Goal: Information Seeking & Learning: Learn about a topic

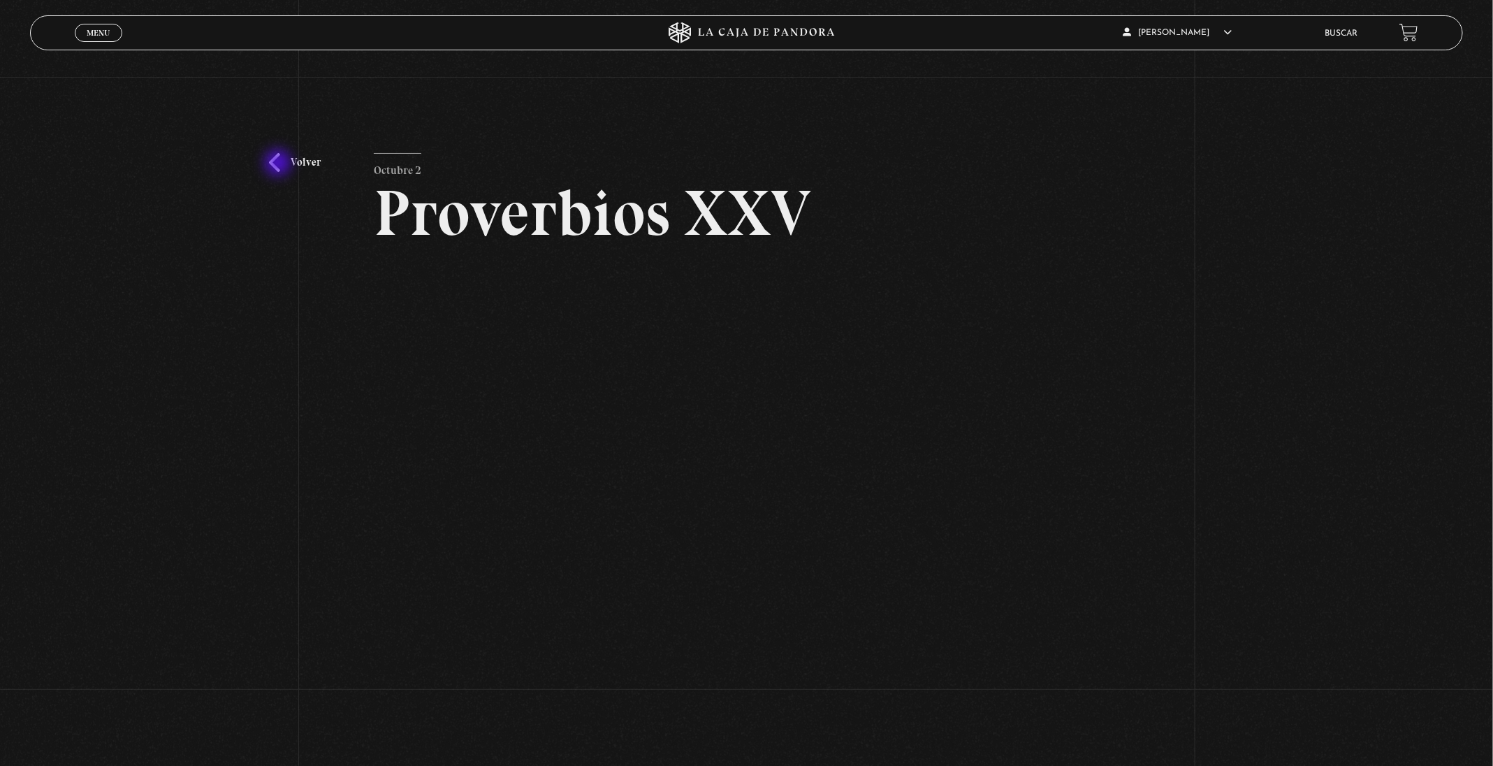
click at [279, 164] on link "Volver" at bounding box center [295, 162] width 52 height 19
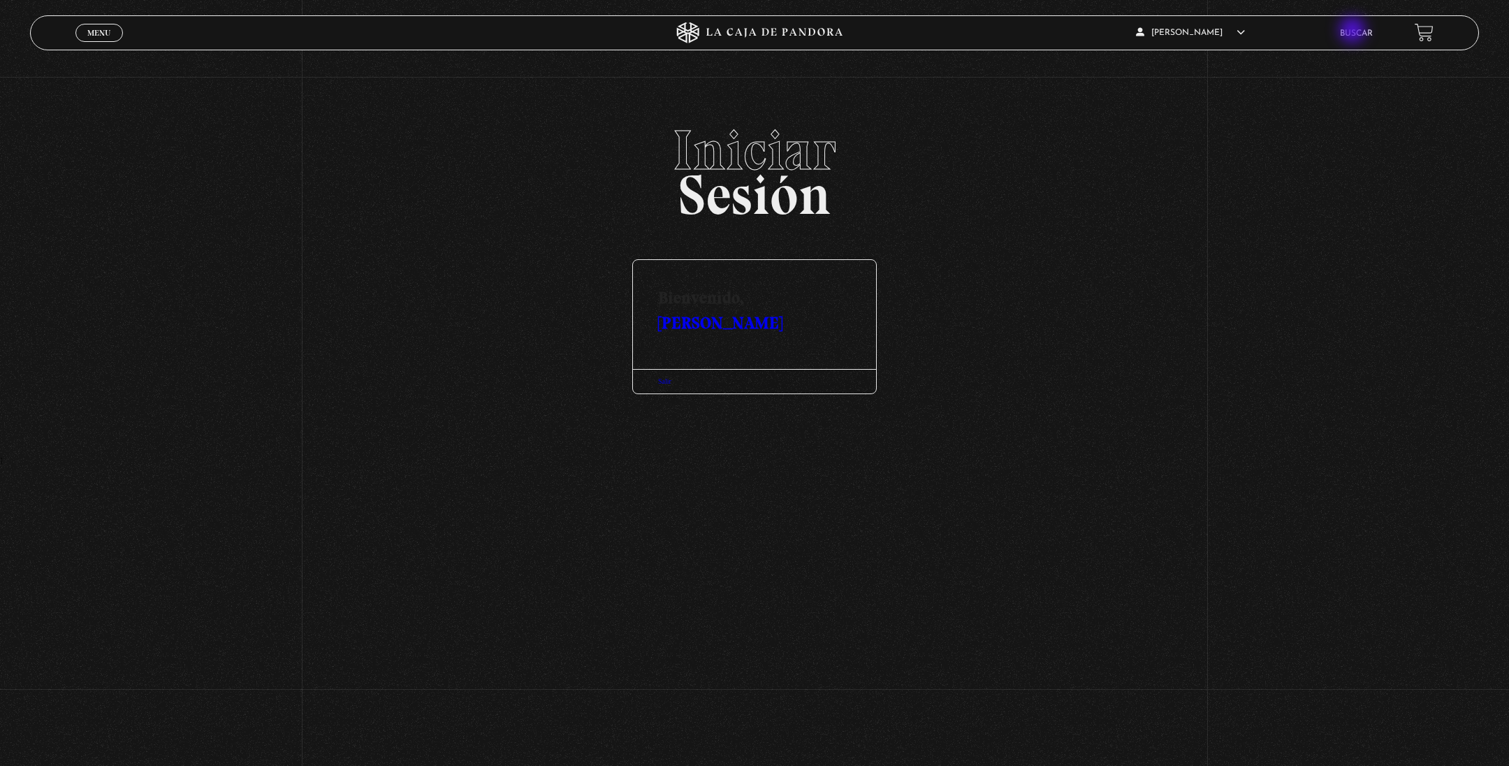
click at [1354, 31] on link "Buscar" at bounding box center [1356, 33] width 33 height 8
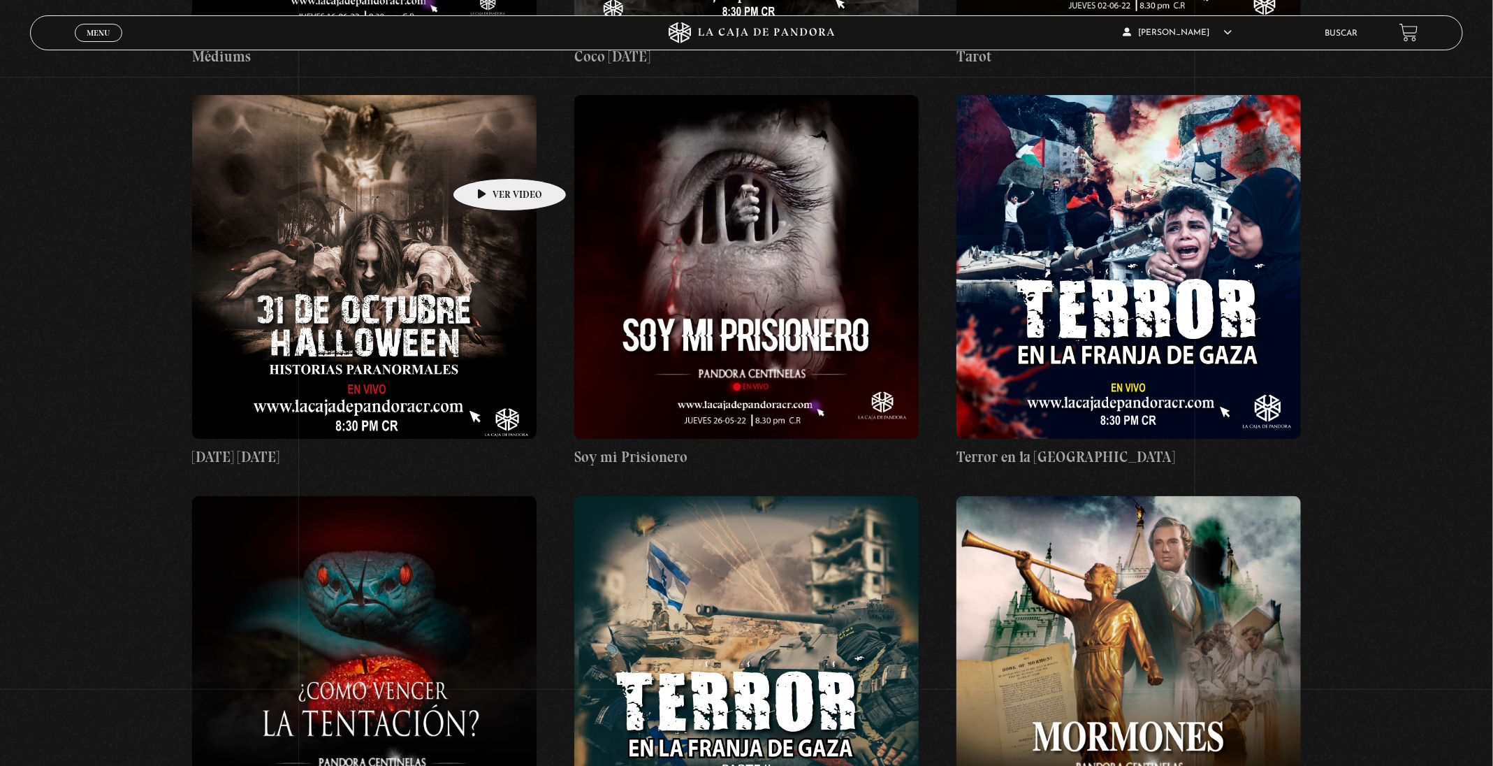
scroll to position [17917, 0]
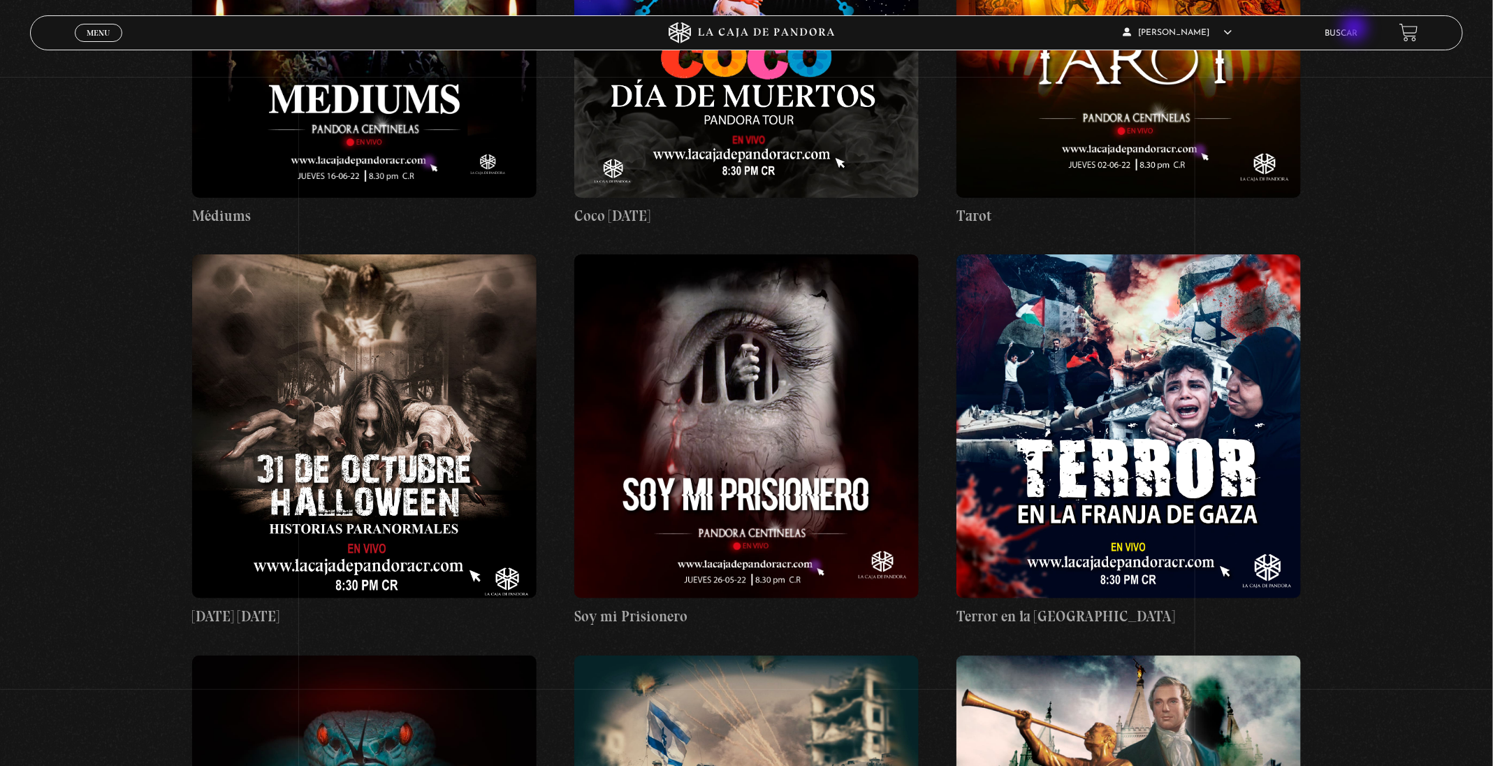
click at [1357, 29] on link "Buscar" at bounding box center [1340, 33] width 33 height 8
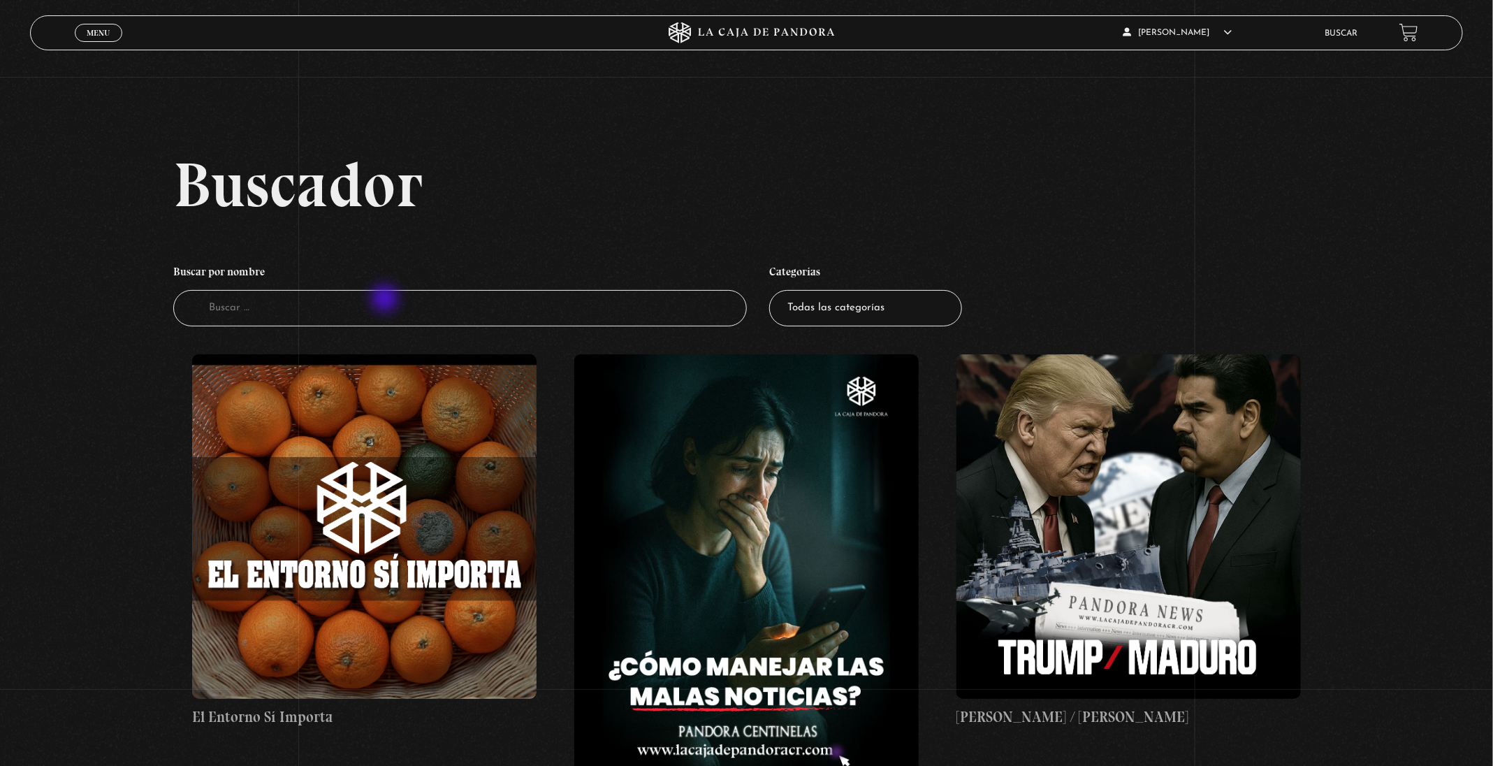
click at [380, 302] on input "Buscador" at bounding box center [459, 308] width 573 height 37
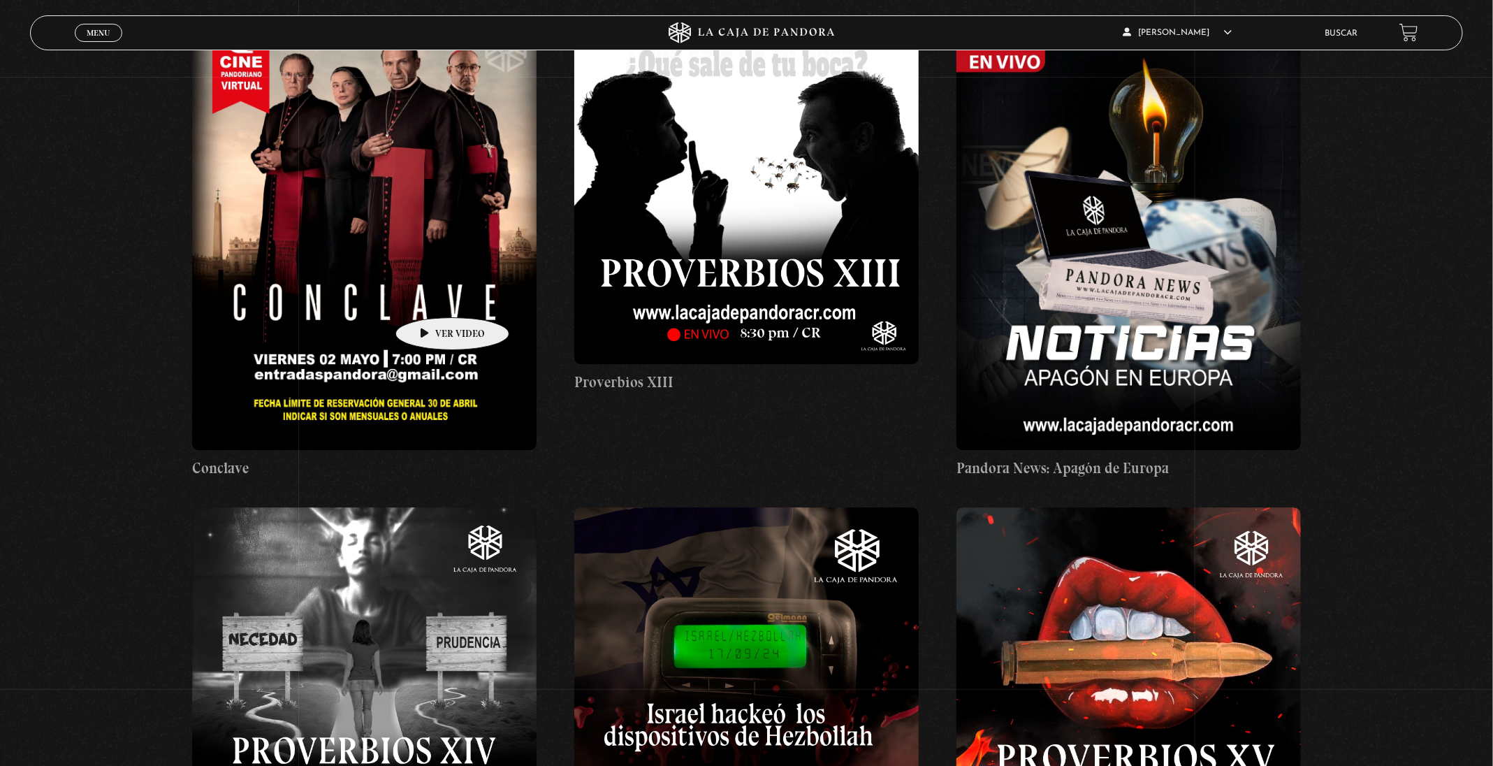
scroll to position [5029, 0]
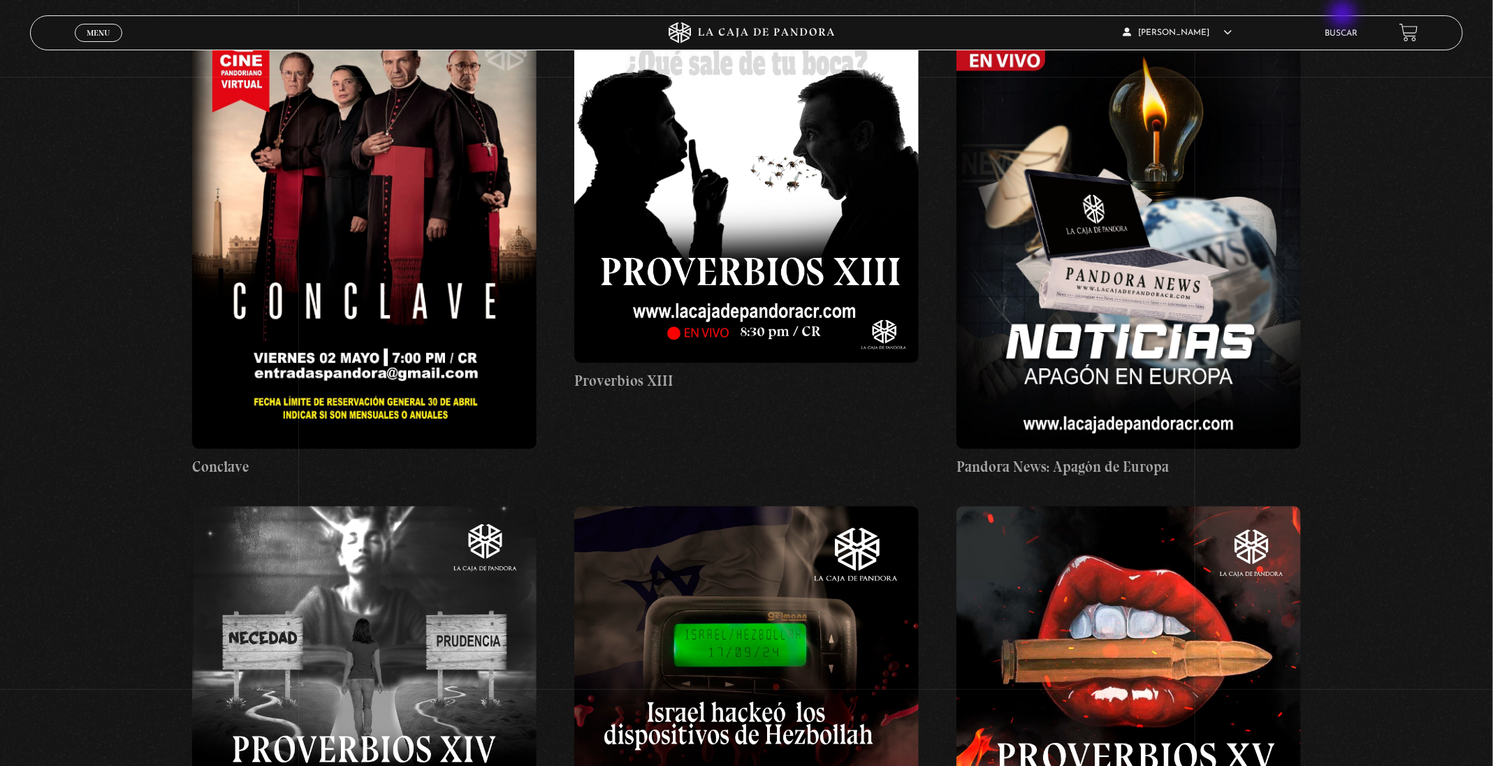
click at [1350, 26] on li "Buscar" at bounding box center [1340, 33] width 33 height 22
click at [1352, 29] on link "Buscar" at bounding box center [1340, 33] width 33 height 8
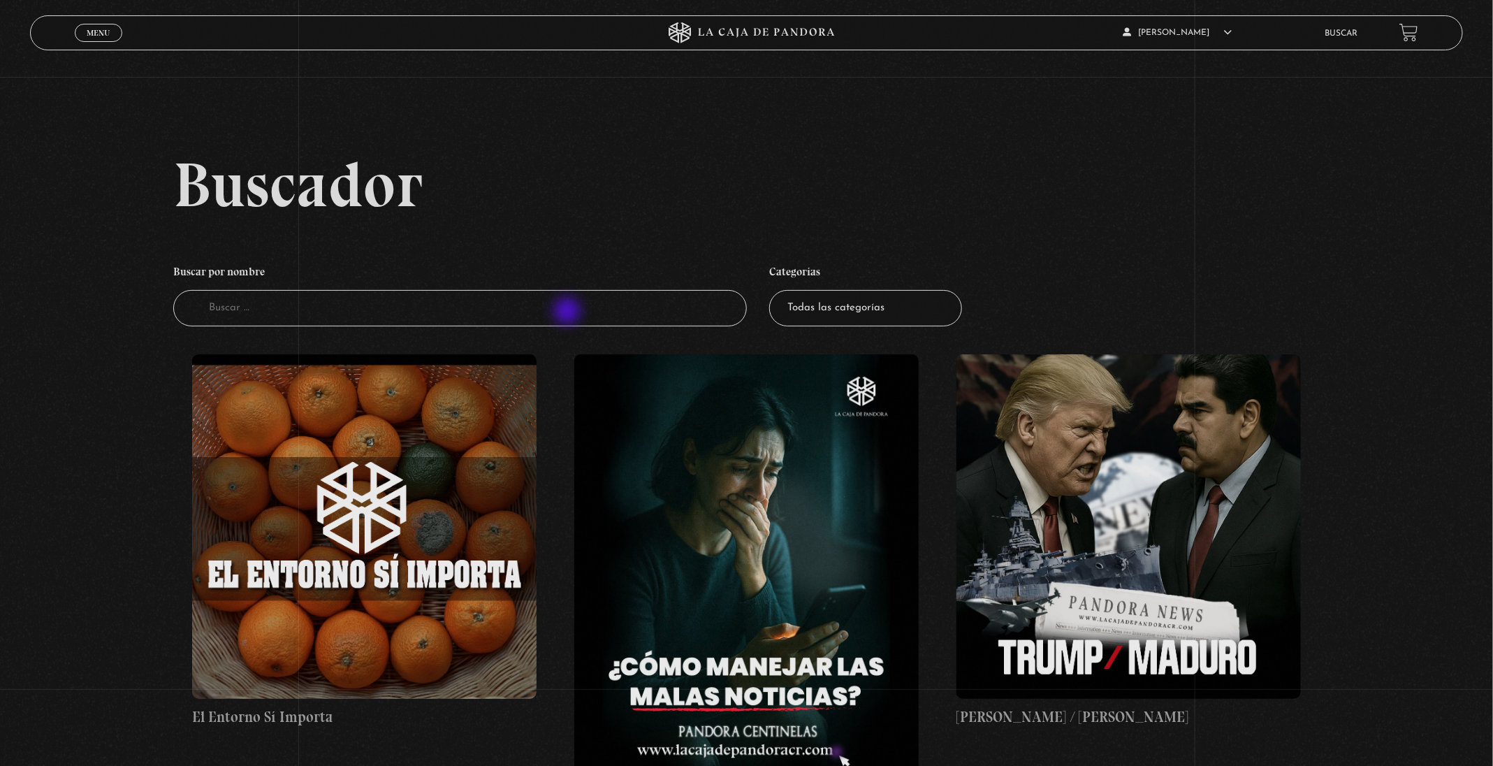
drag, startPoint x: 569, startPoint y: 312, endPoint x: 602, endPoint y: 319, distance: 34.1
click at [569, 313] on input "Buscador" at bounding box center [459, 308] width 573 height 37
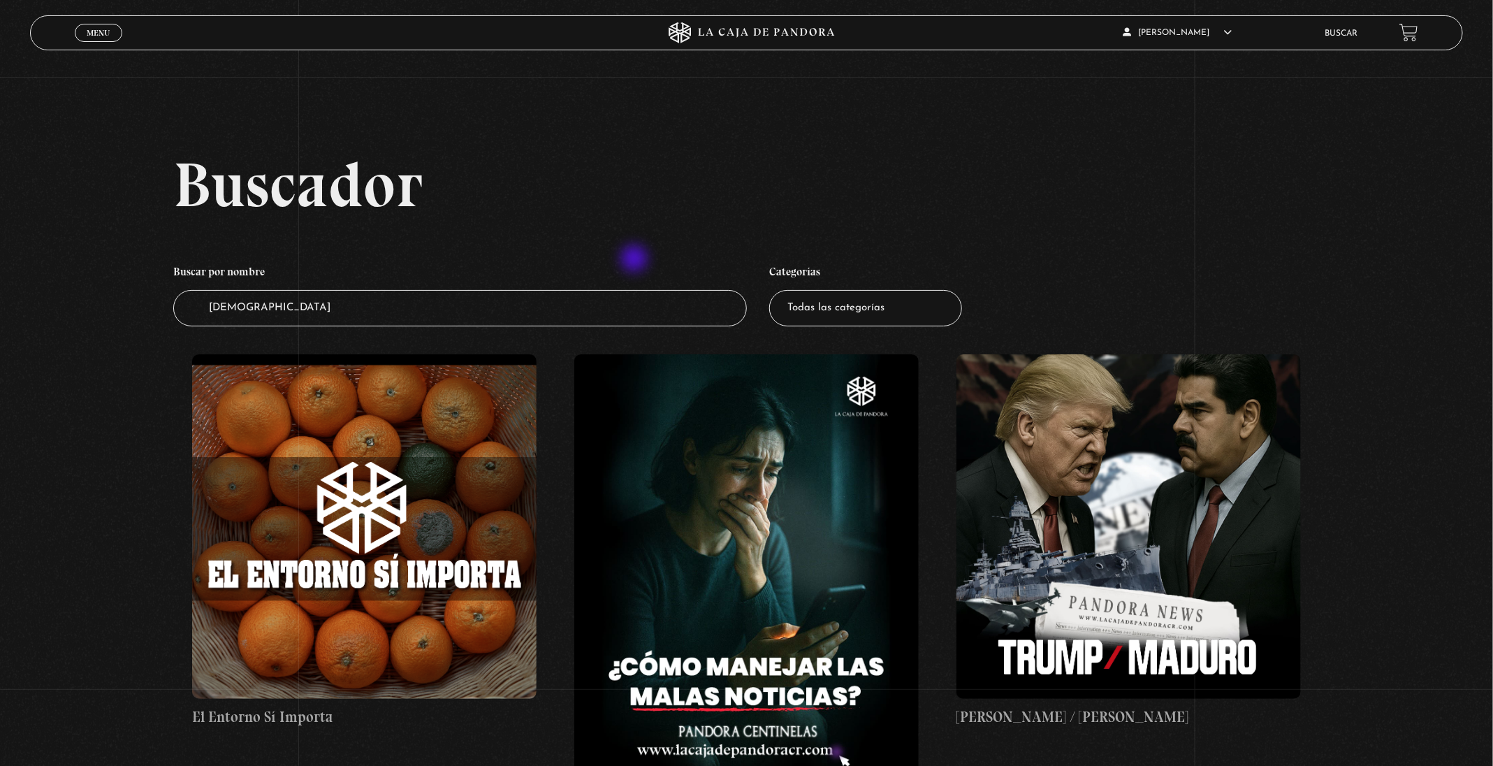
type input "INDUISMO"
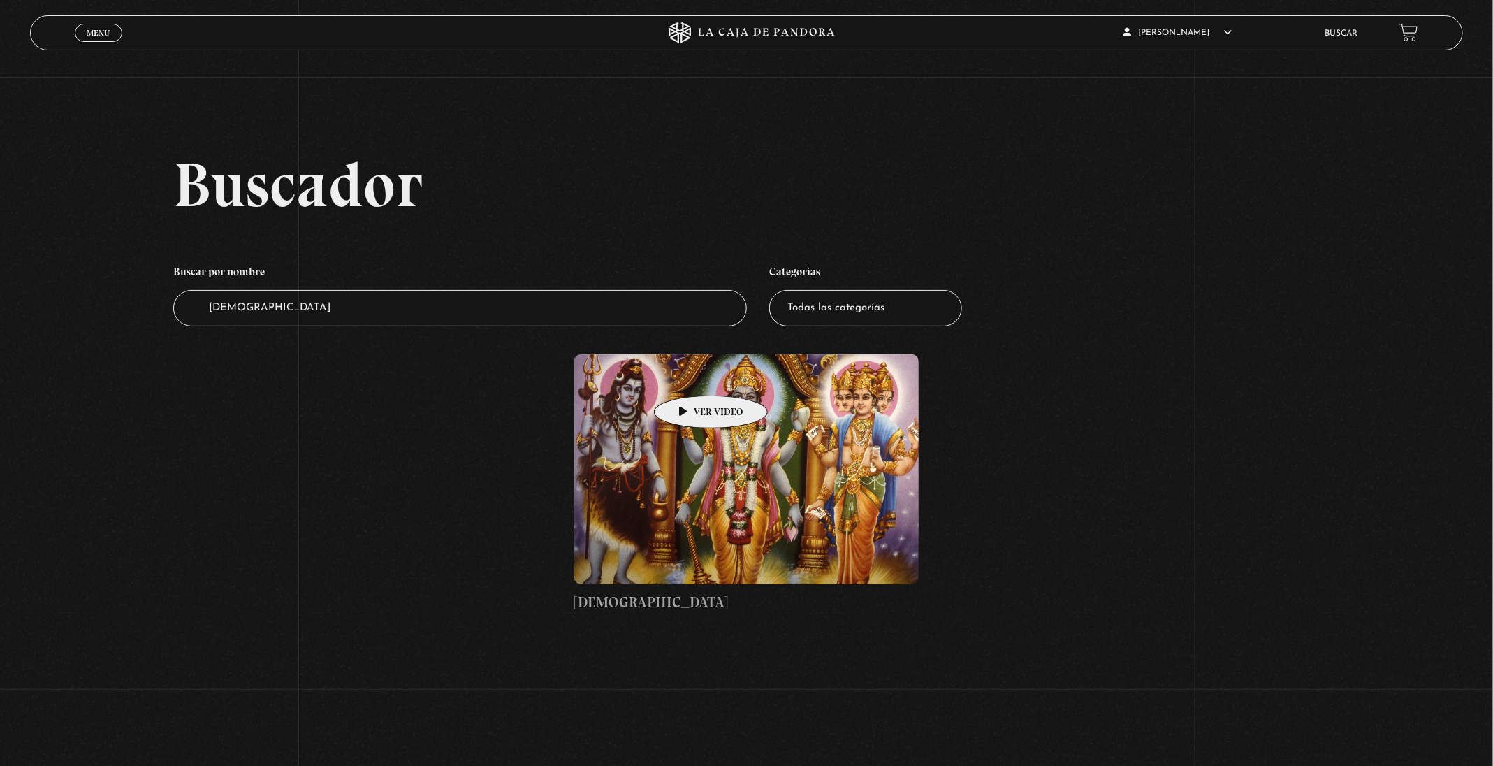
click at [690, 417] on figure at bounding box center [746, 468] width 344 height 229
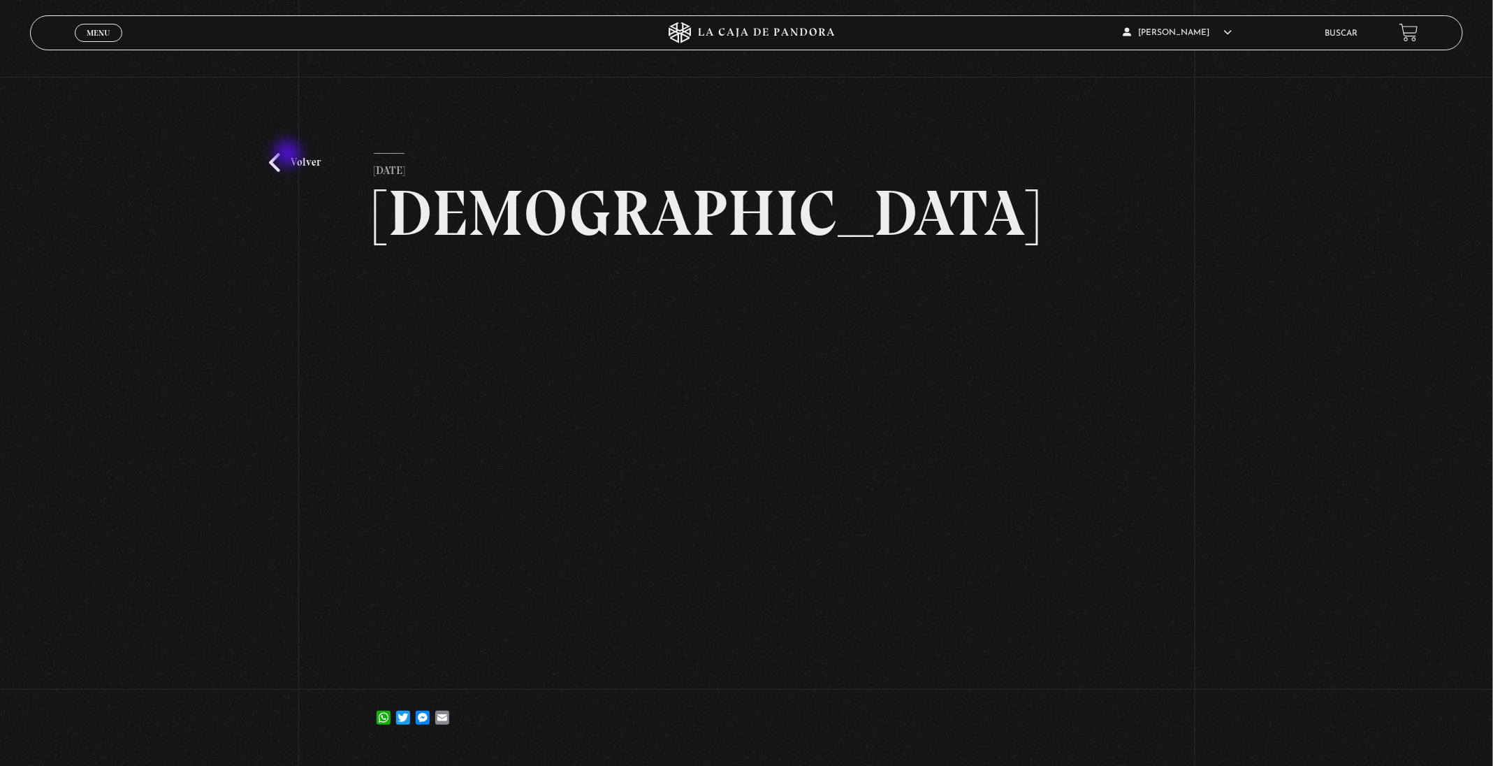
click at [289, 155] on link "Volver" at bounding box center [295, 162] width 52 height 19
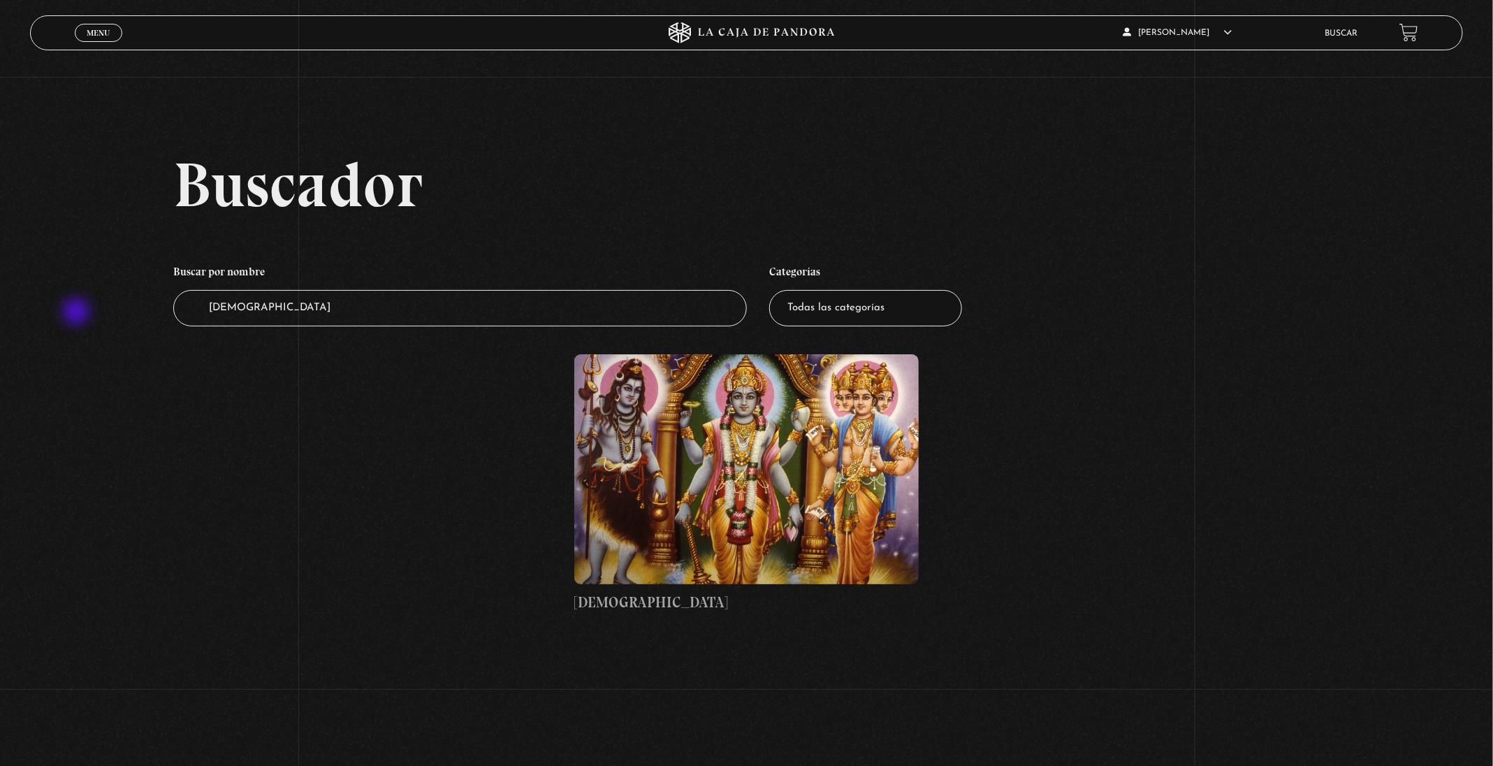
drag, startPoint x: 250, startPoint y: 317, endPoint x: 73, endPoint y: 313, distance: 176.8
click at [73, 313] on div "Buscador Buscar por nombre Buscador INDUISMO Categorías Todas las categorías 11…" at bounding box center [746, 397] width 1493 height 488
type input "budismo"
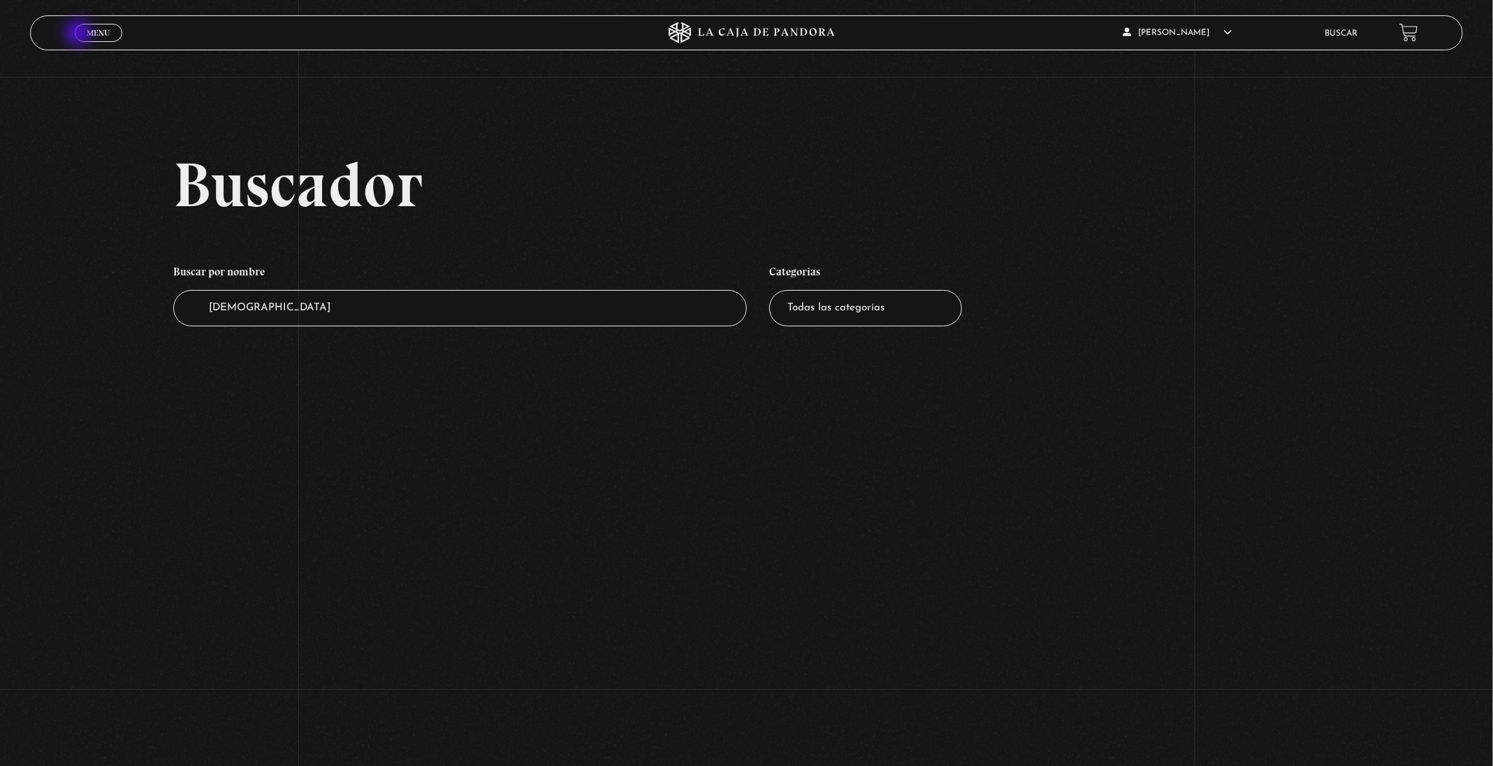
click at [80, 34] on link "Menu Cerrar" at bounding box center [99, 33] width 48 height 18
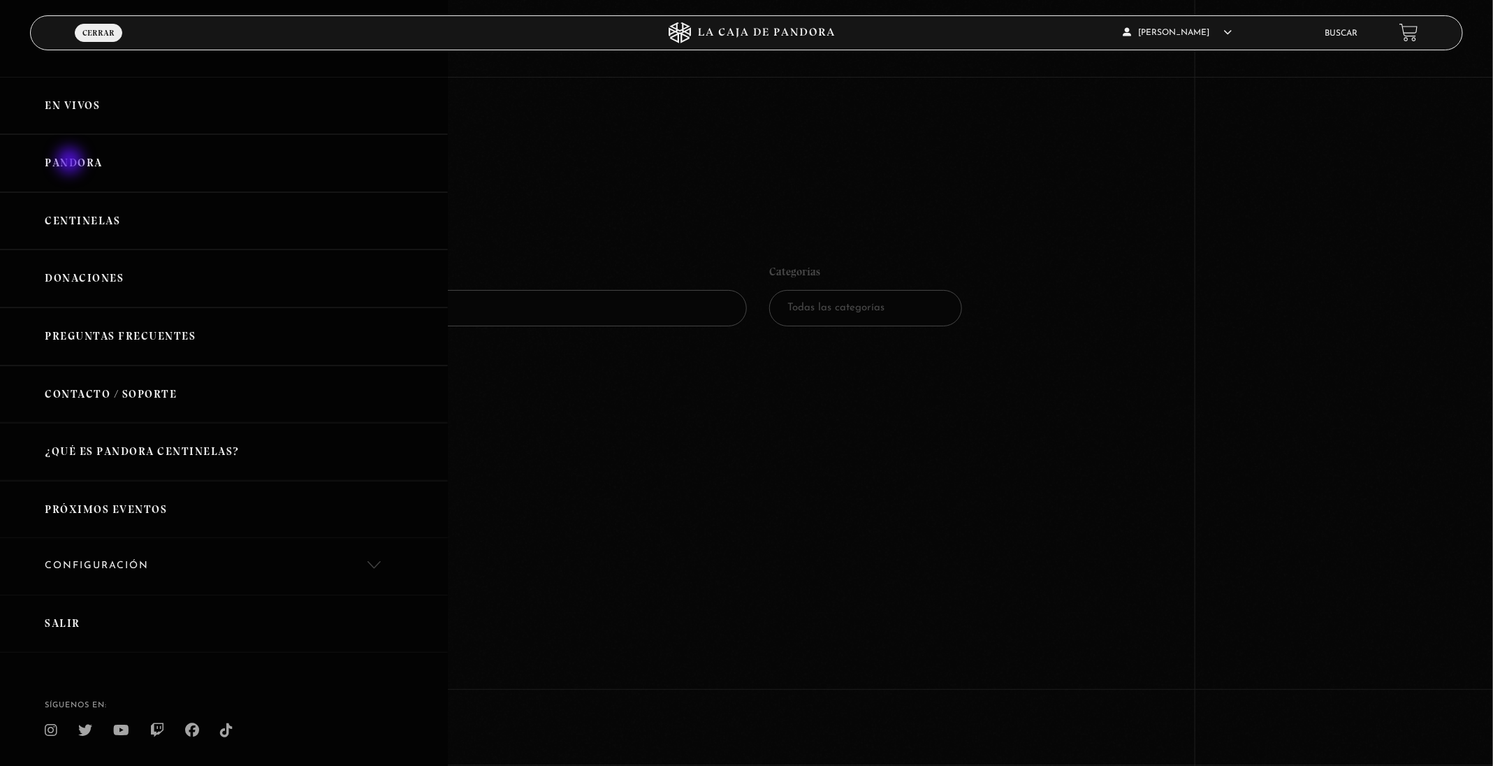
click at [73, 149] on link "Pandora" at bounding box center [224, 163] width 448 height 58
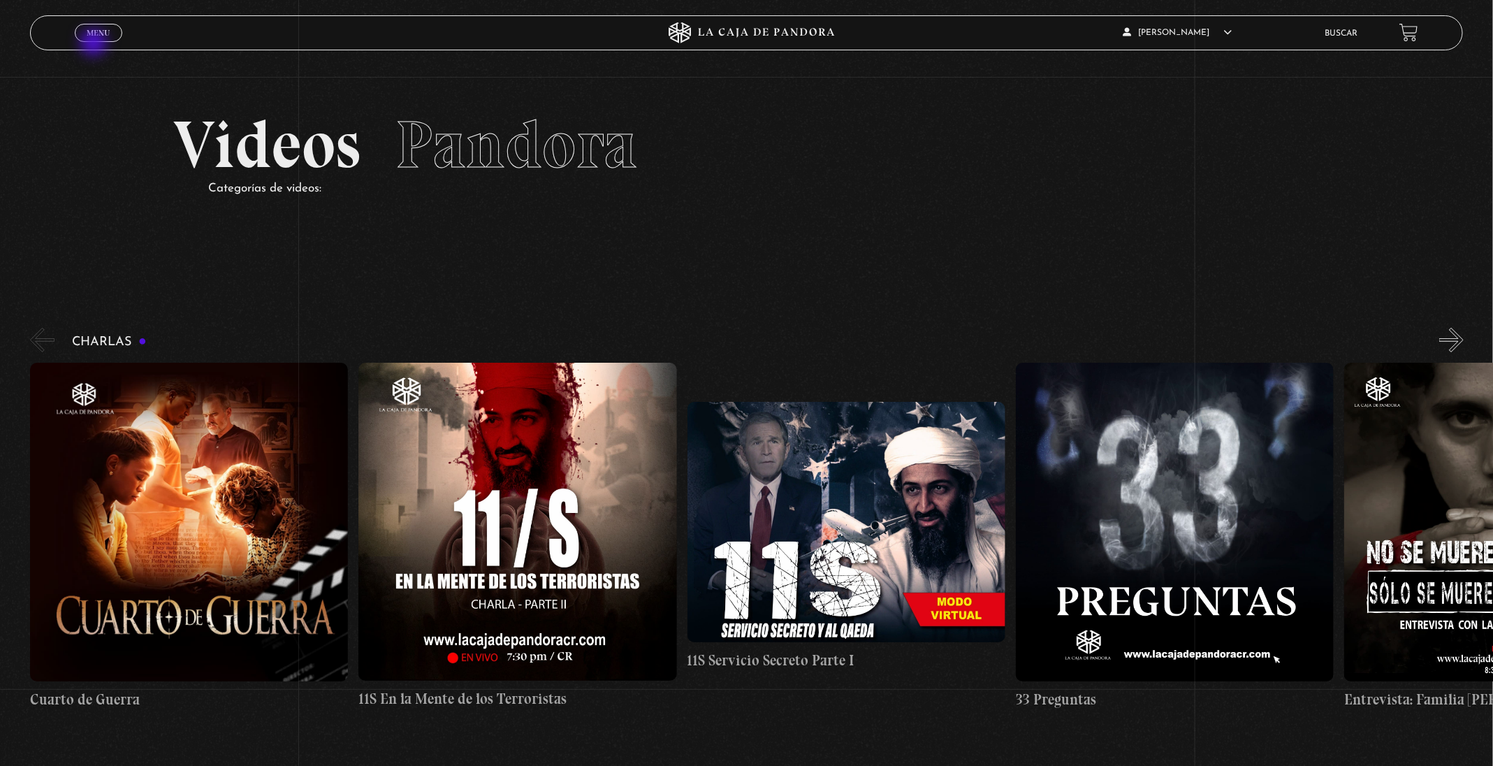
click at [95, 44] on div "Menu Cerrar" at bounding box center [299, 33] width 448 height 34
click at [101, 32] on span "Menu" at bounding box center [98, 33] width 23 height 8
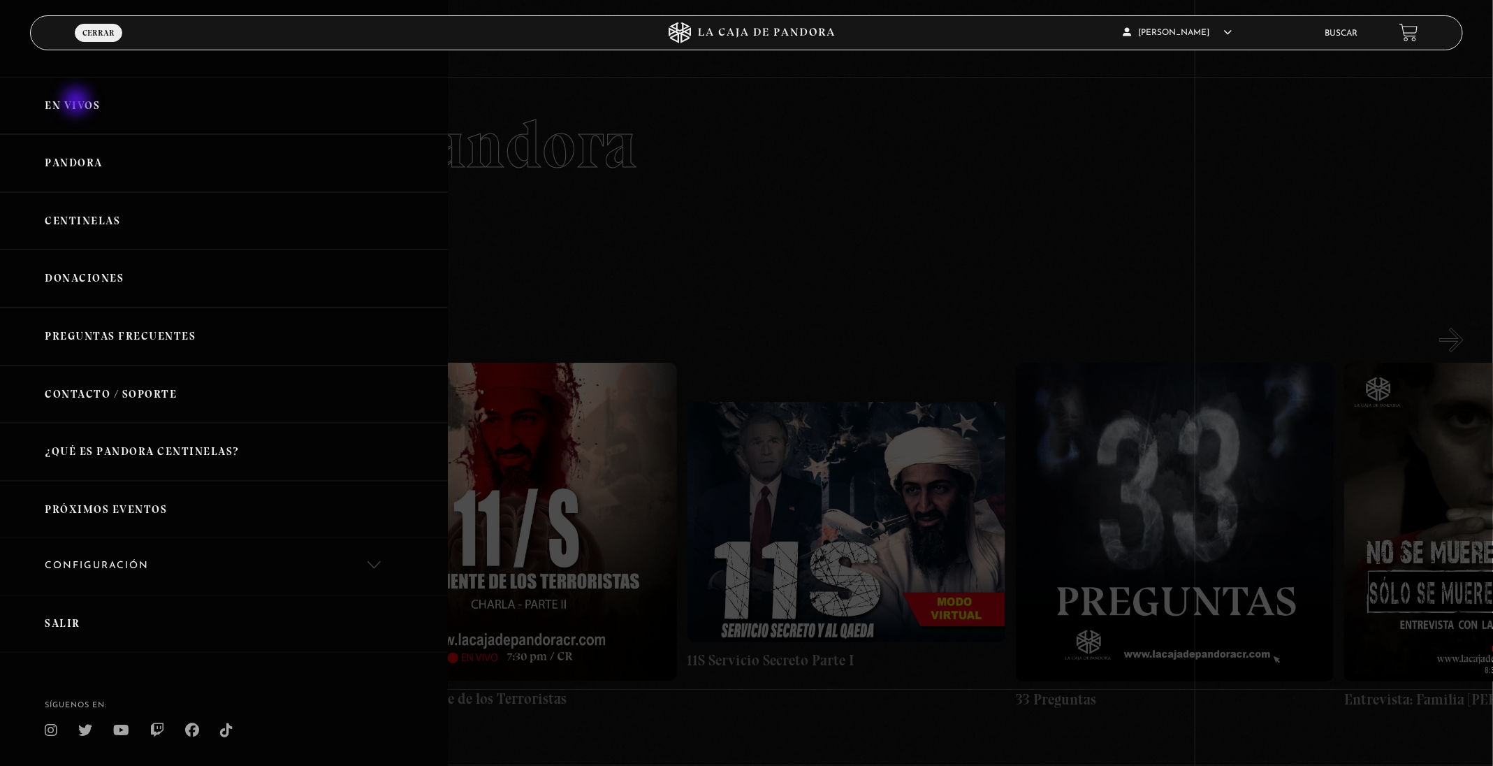
click at [78, 103] on link "En vivos" at bounding box center [224, 106] width 448 height 58
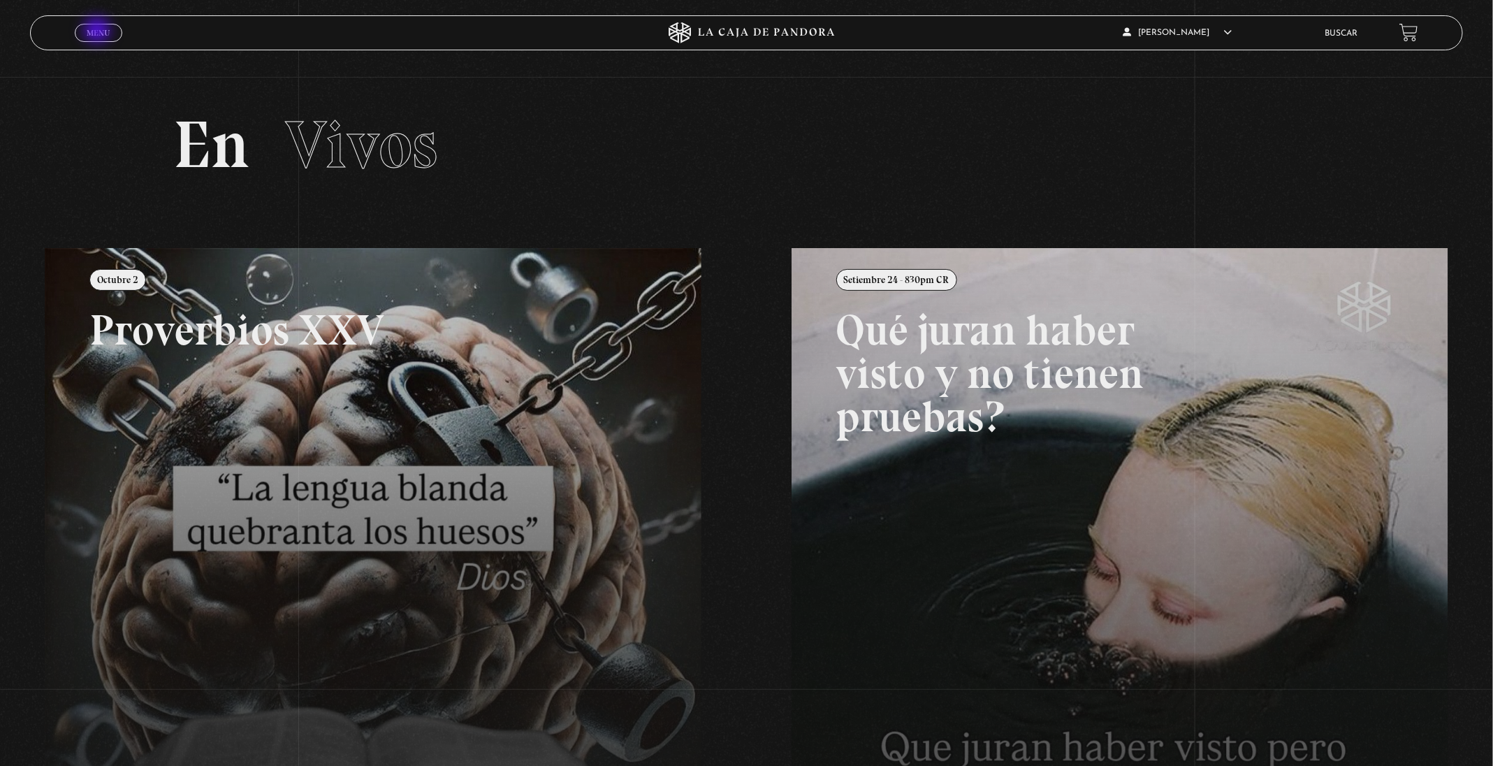
click at [98, 31] on span "Menu" at bounding box center [98, 33] width 23 height 8
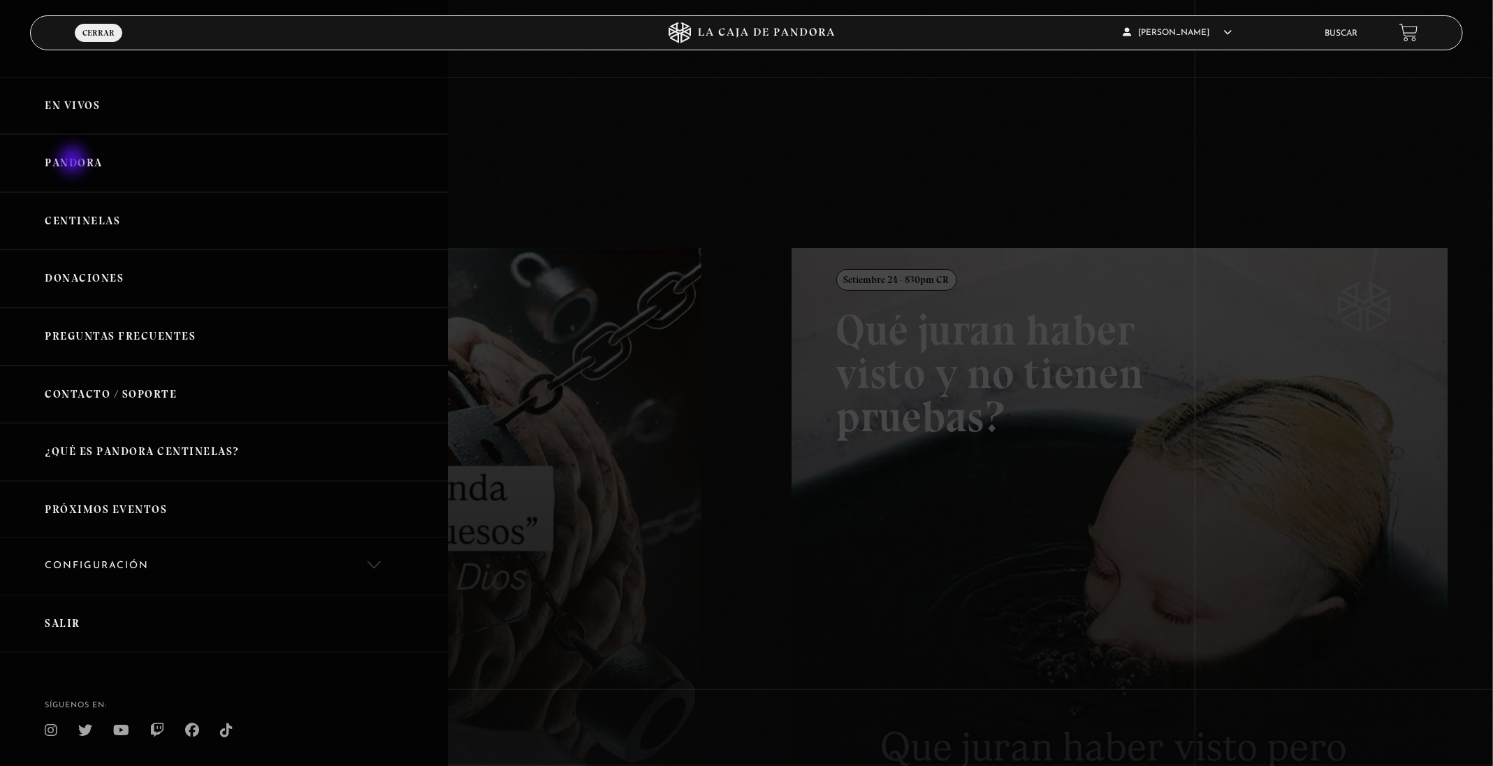
click at [74, 161] on link "Pandora" at bounding box center [224, 163] width 448 height 58
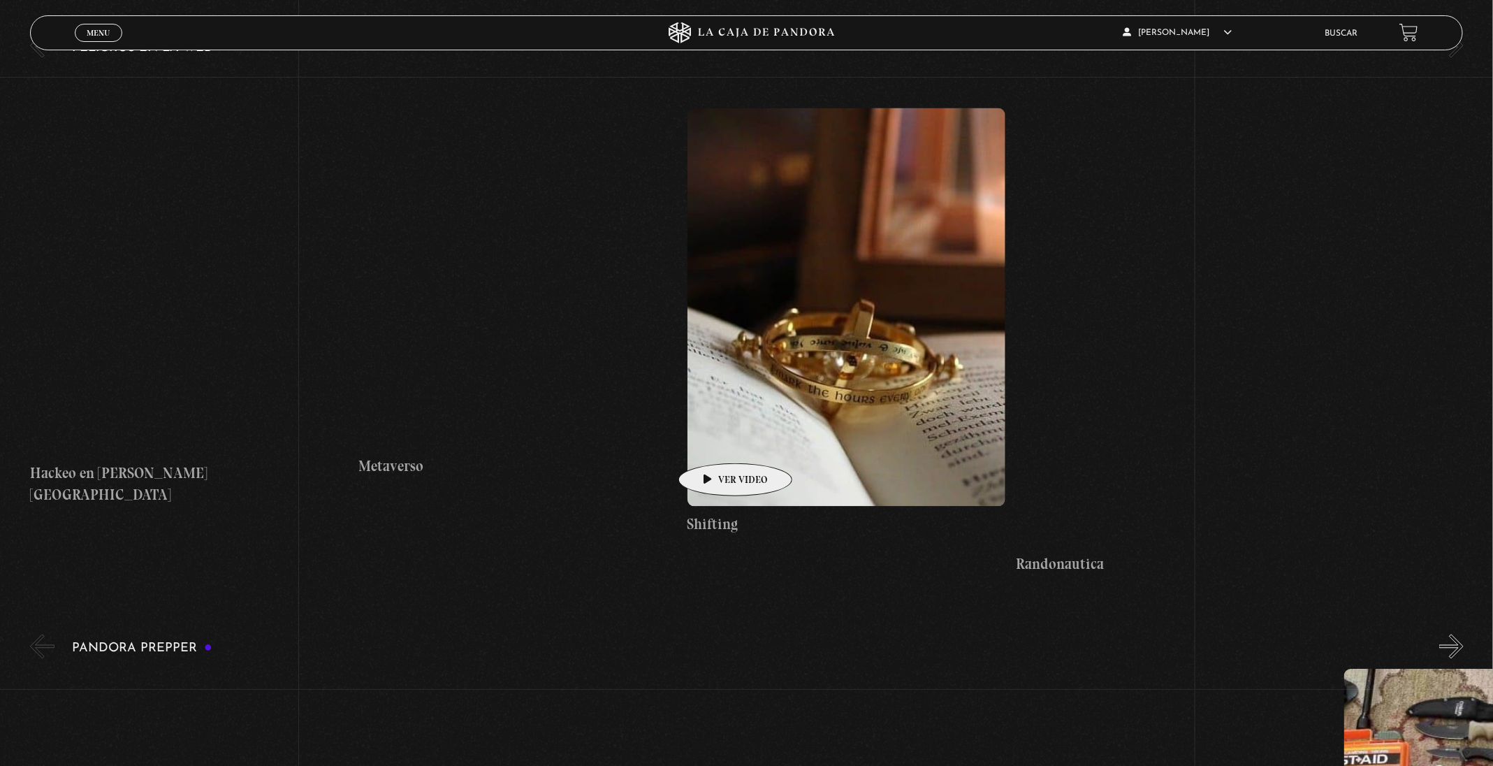
scroll to position [4610, 0]
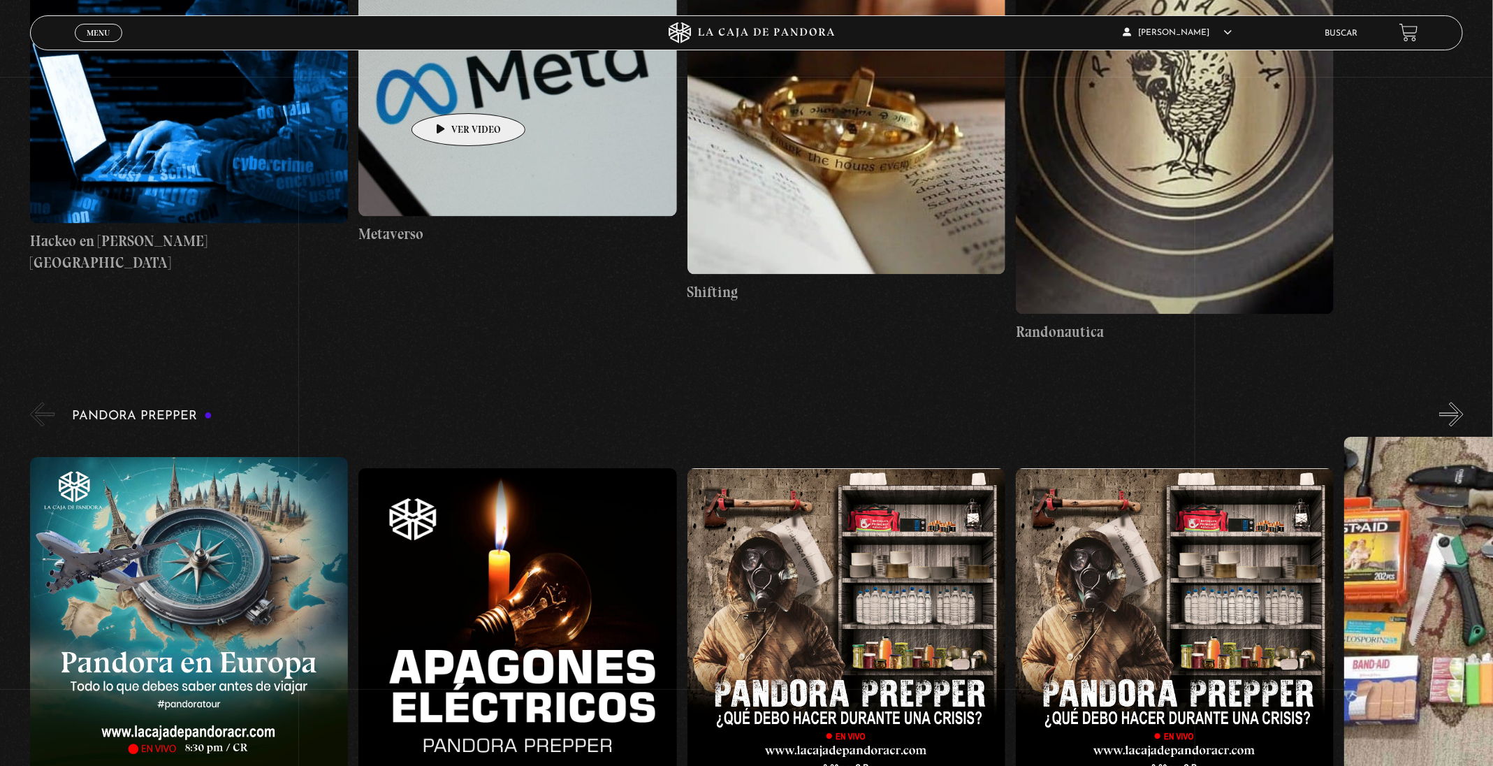
click at [446, 88] on figure at bounding box center [517, 75] width 318 height 282
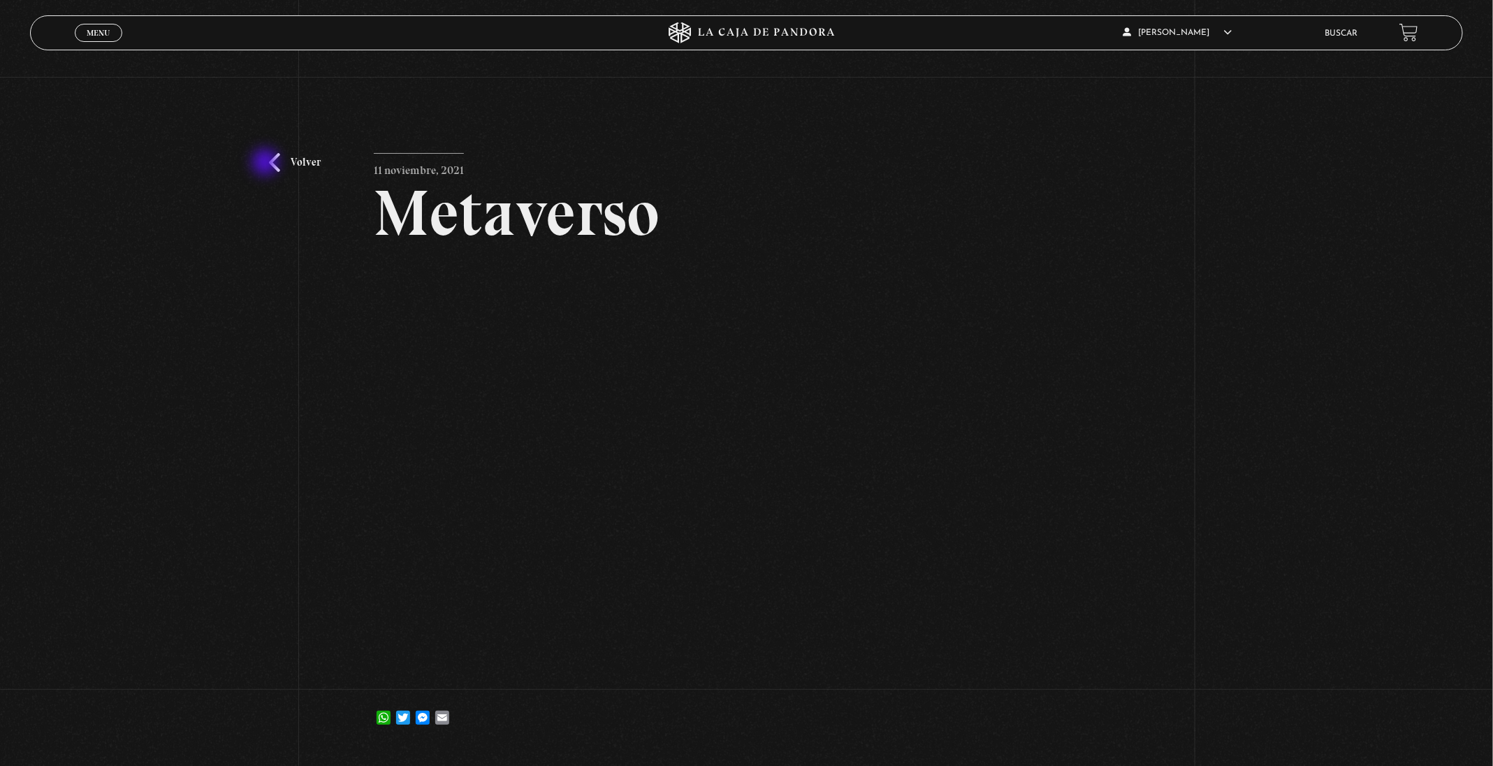
click at [298, 163] on link "Volver" at bounding box center [295, 162] width 52 height 19
click at [291, 163] on link "Volver" at bounding box center [295, 162] width 52 height 19
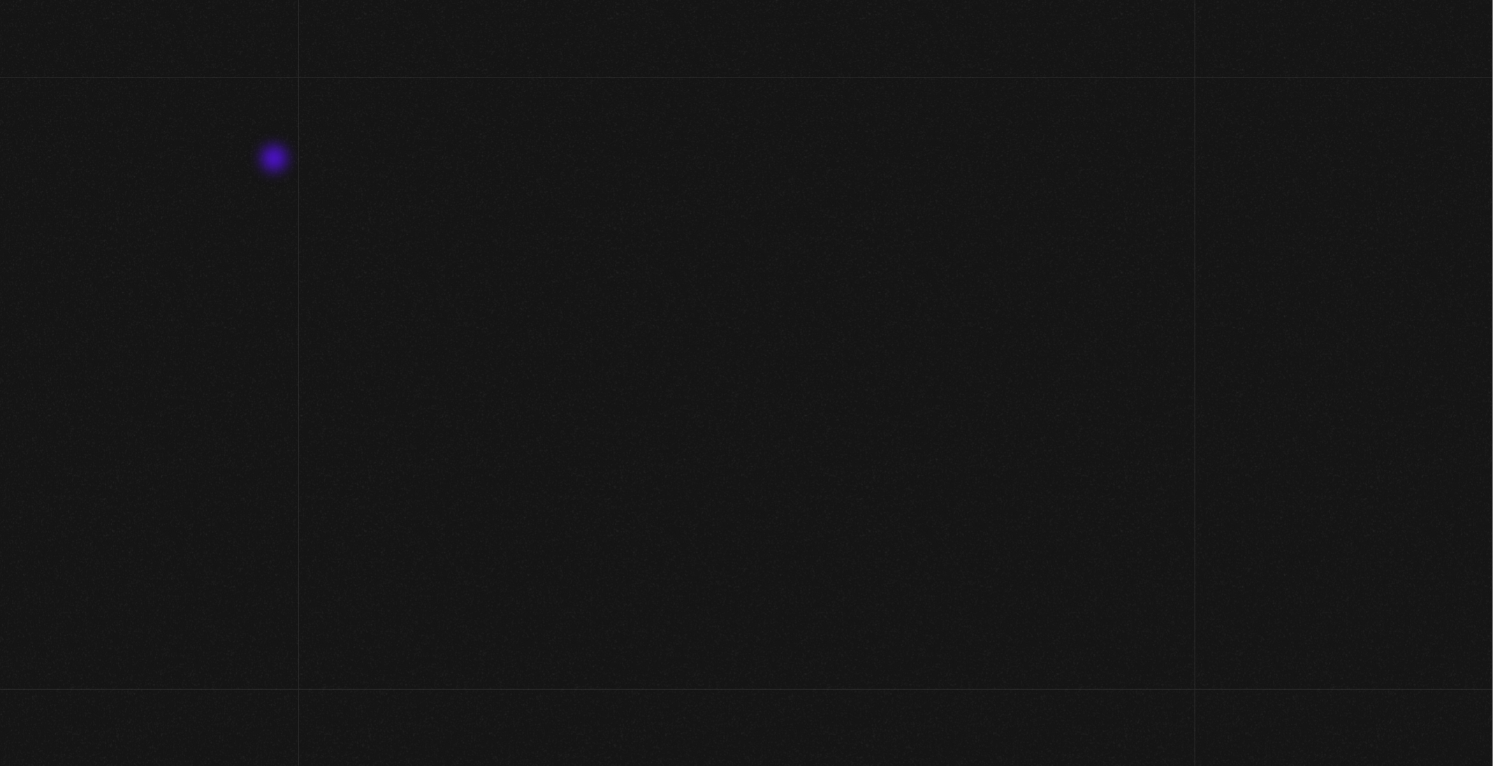
click at [279, 159] on h2 "En Vivos" at bounding box center [746, 145] width 1146 height 66
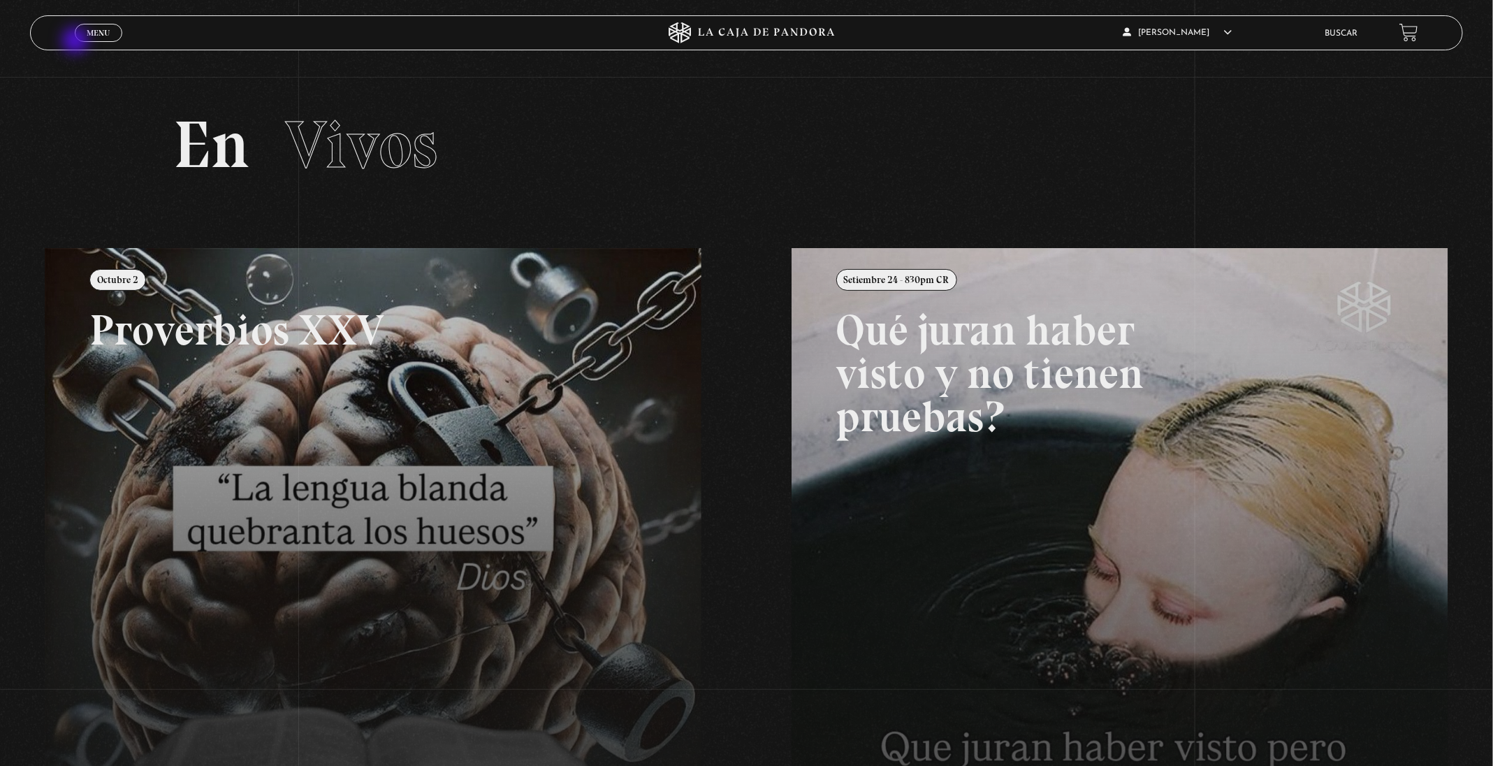
click at [101, 36] on span "Menu" at bounding box center [98, 33] width 23 height 8
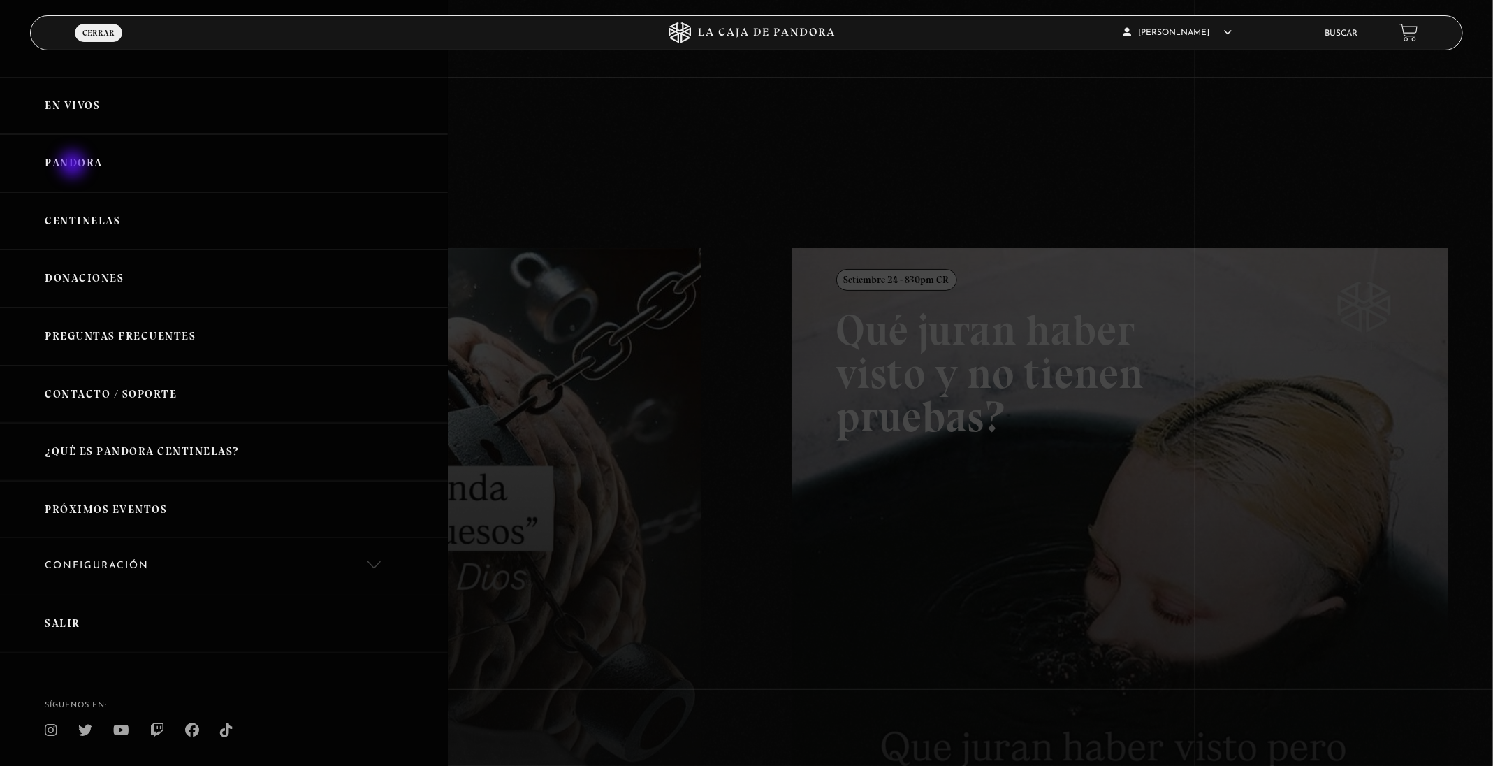
click at [74, 166] on link "Pandora" at bounding box center [224, 163] width 448 height 58
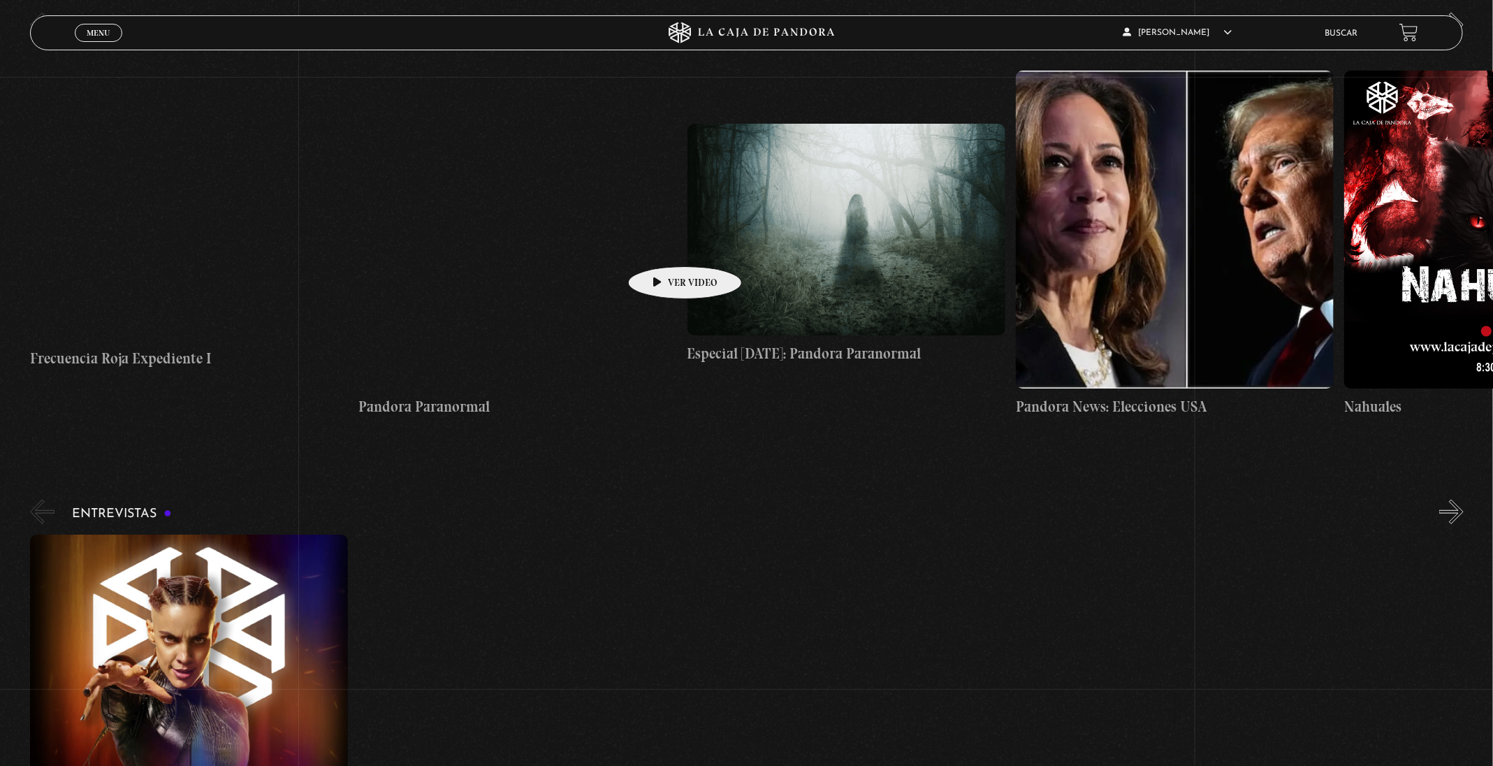
scroll to position [6392, 0]
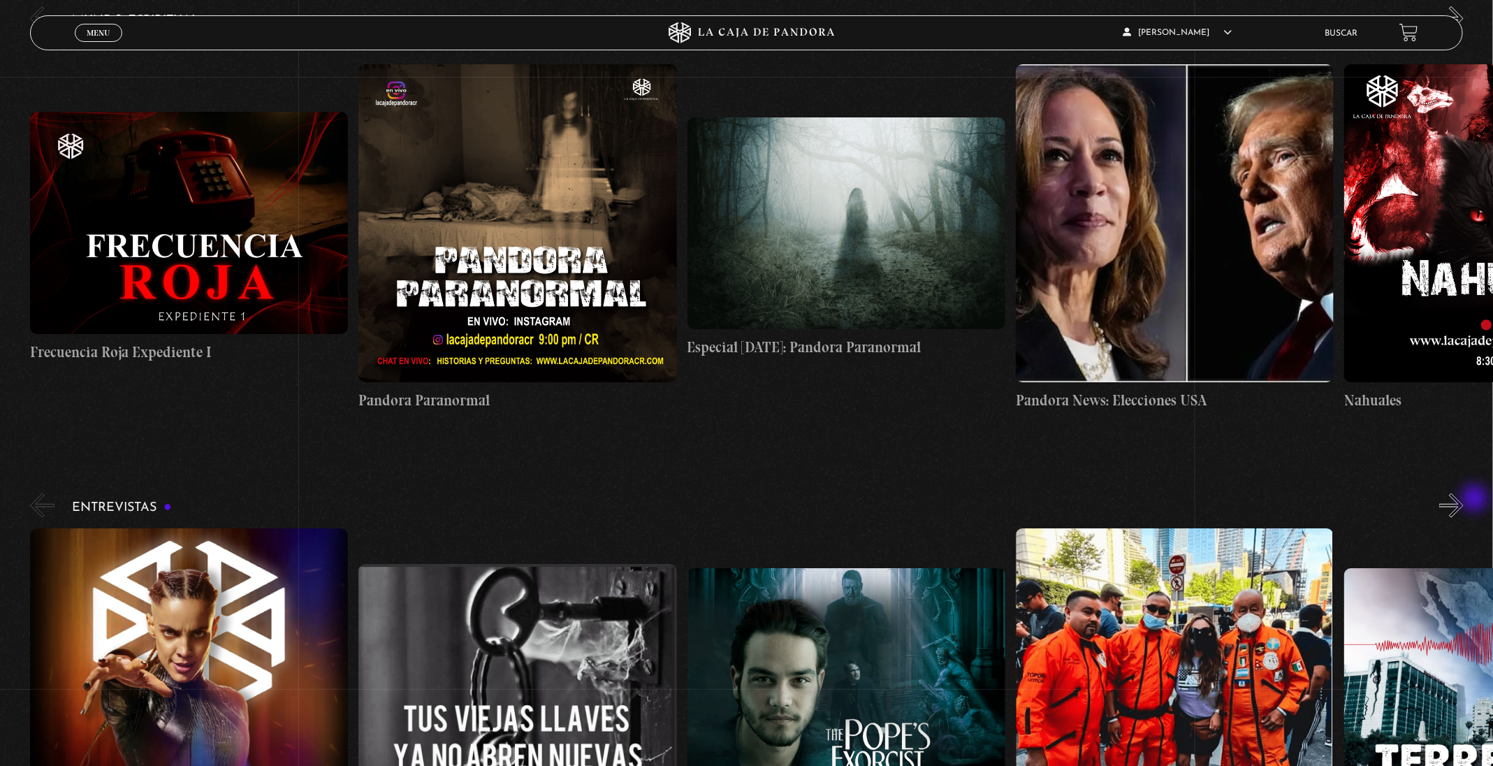
click at [1463, 499] on button "»" at bounding box center [1451, 505] width 24 height 24
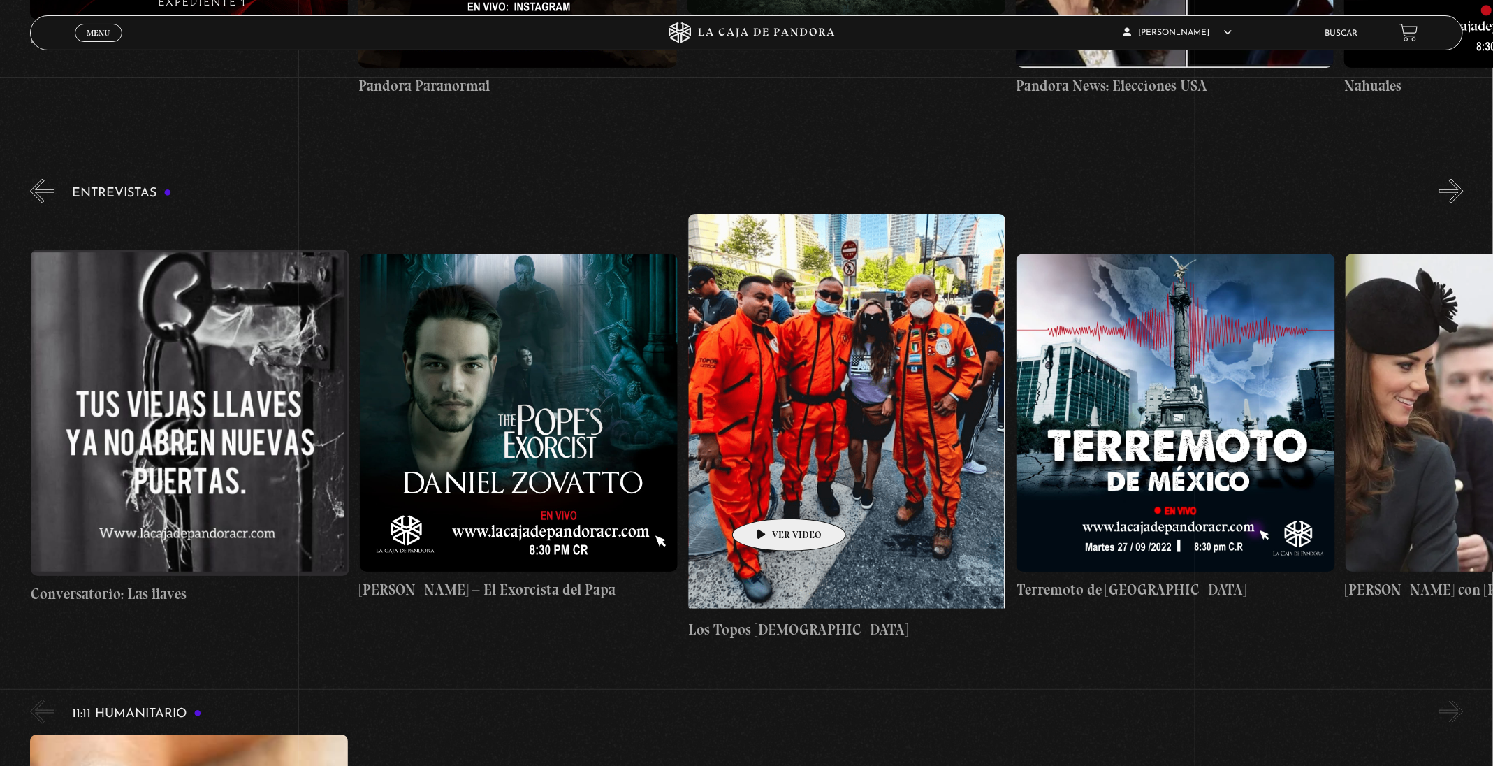
scroll to position [0, 329]
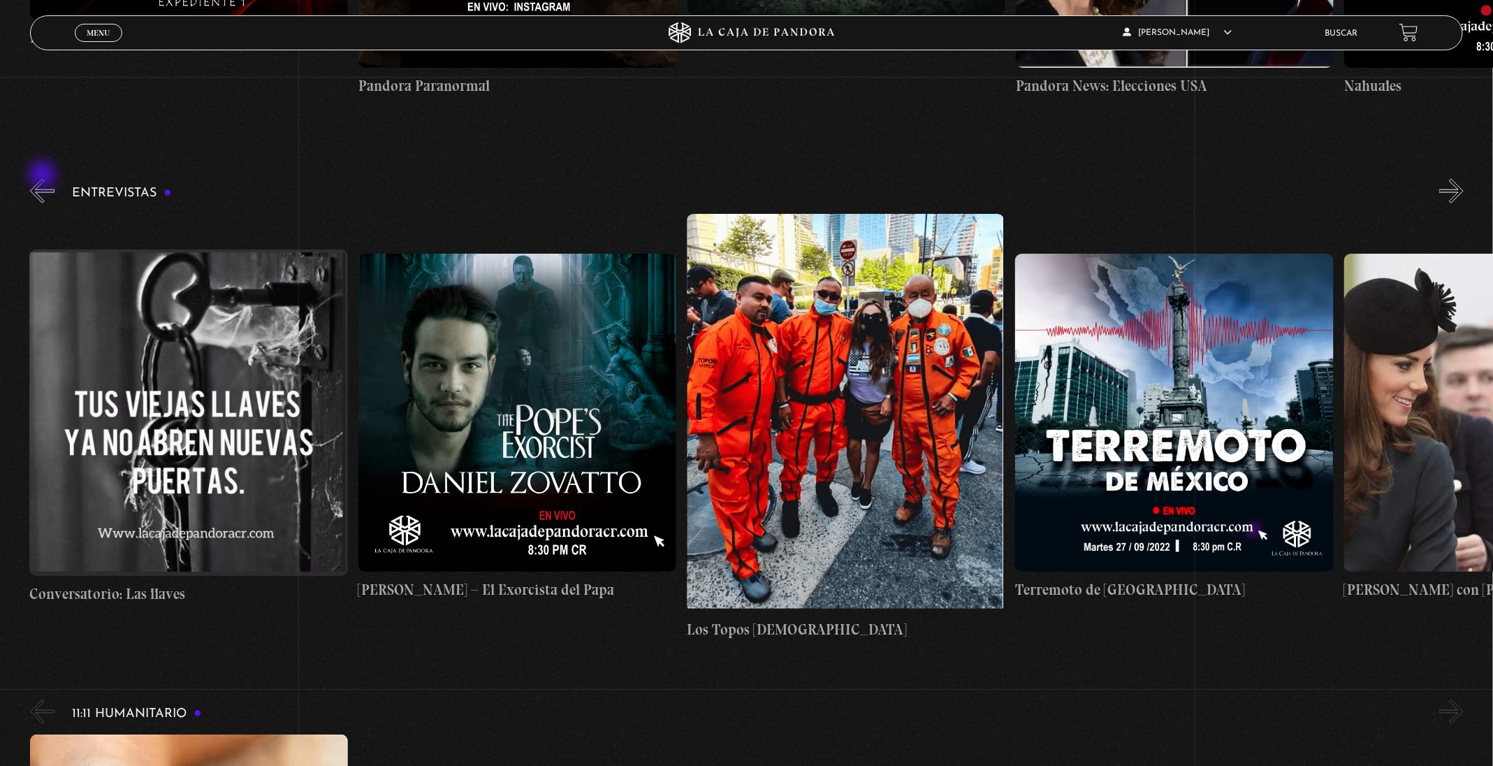
click at [44, 179] on button "«" at bounding box center [42, 191] width 24 height 24
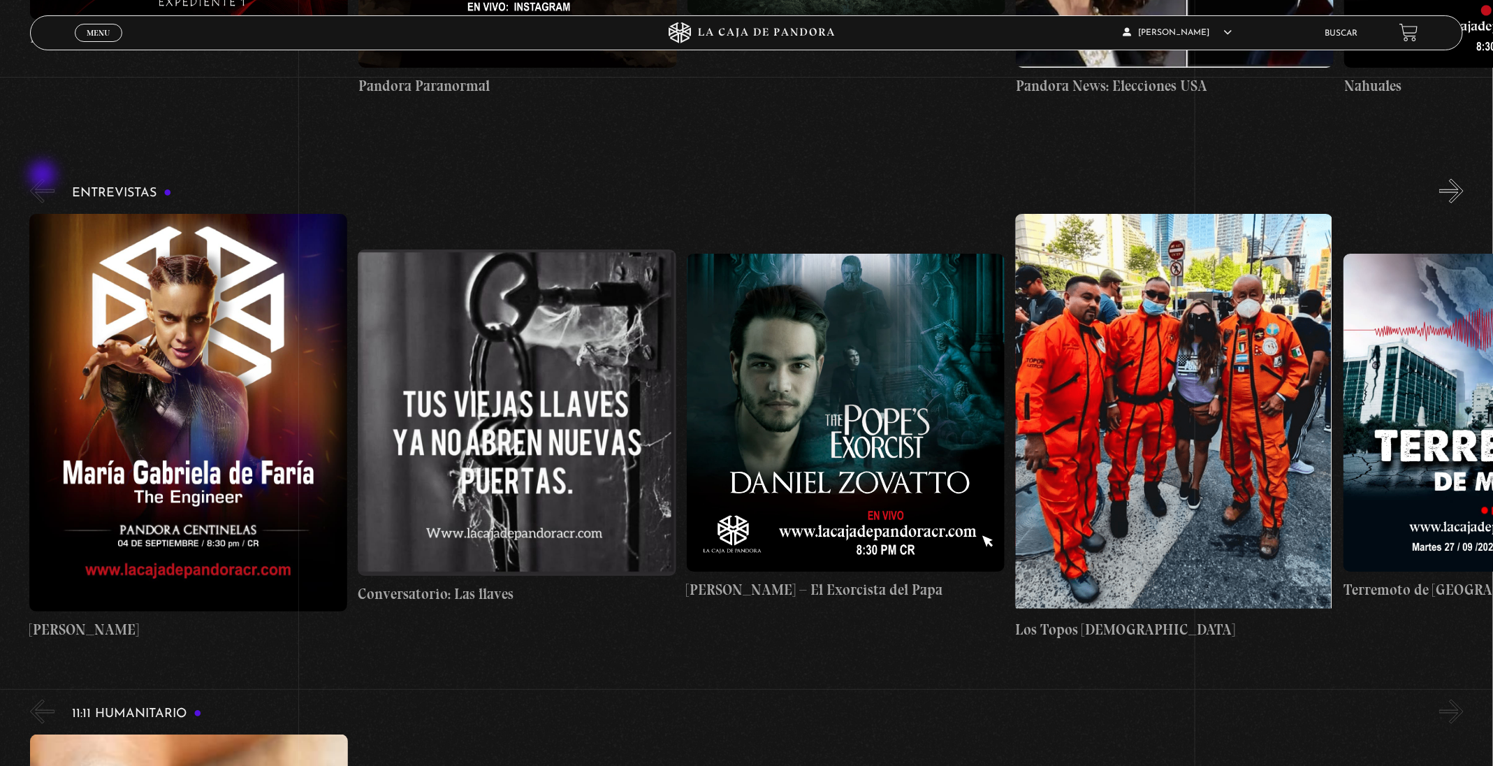
scroll to position [0, 0]
click at [1449, 176] on div "Entrevistas [PERSON_NAME] Conversatorio: Las llaves [PERSON_NAME] – El Exorcist…" at bounding box center [761, 408] width 1463 height 465
click at [1452, 180] on div "Entrevistas [PERSON_NAME] Conversatorio: Las llaves [PERSON_NAME] – El Exorcist…" at bounding box center [761, 408] width 1463 height 465
click at [1463, 181] on button "»" at bounding box center [1451, 191] width 24 height 24
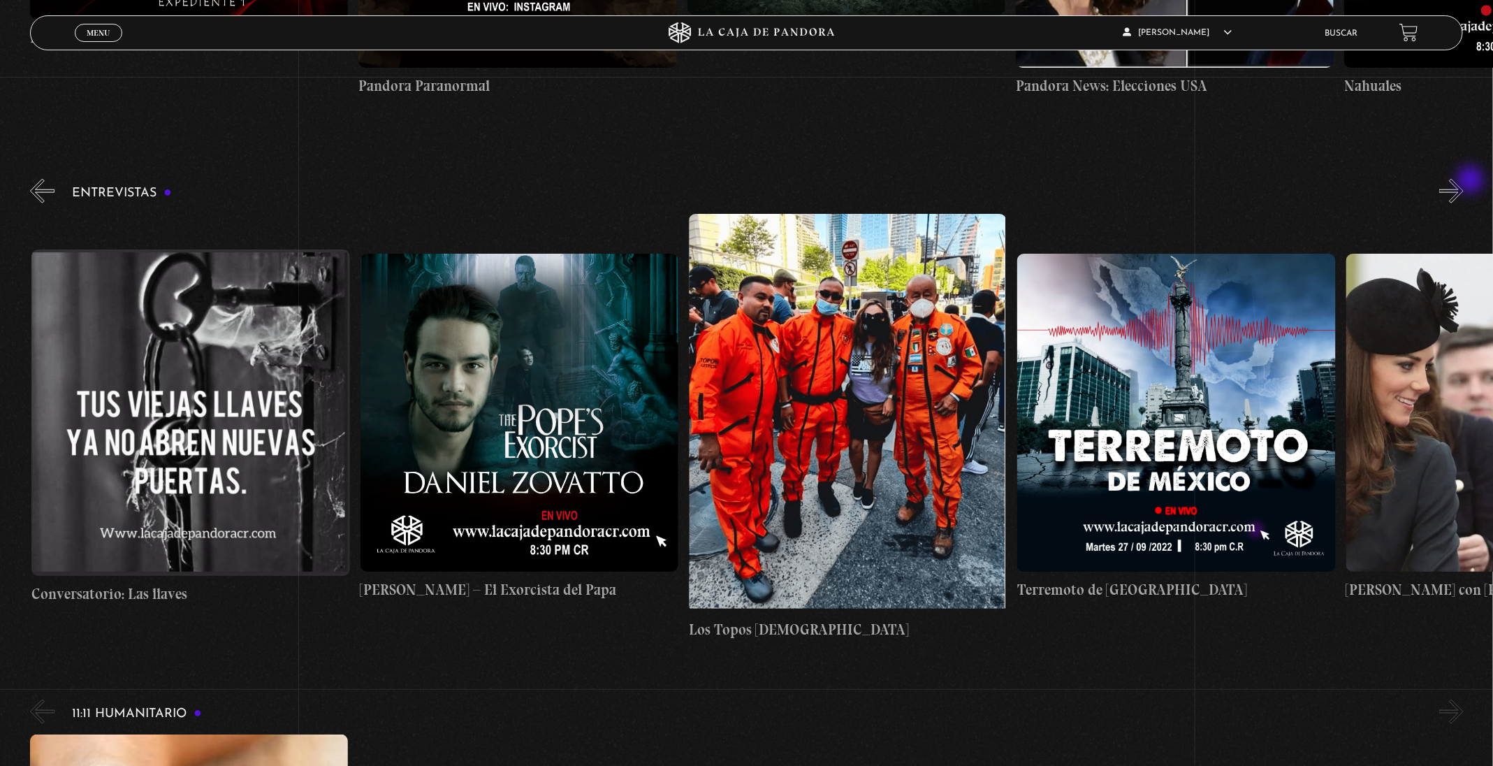
click at [1463, 181] on button "»" at bounding box center [1451, 191] width 24 height 24
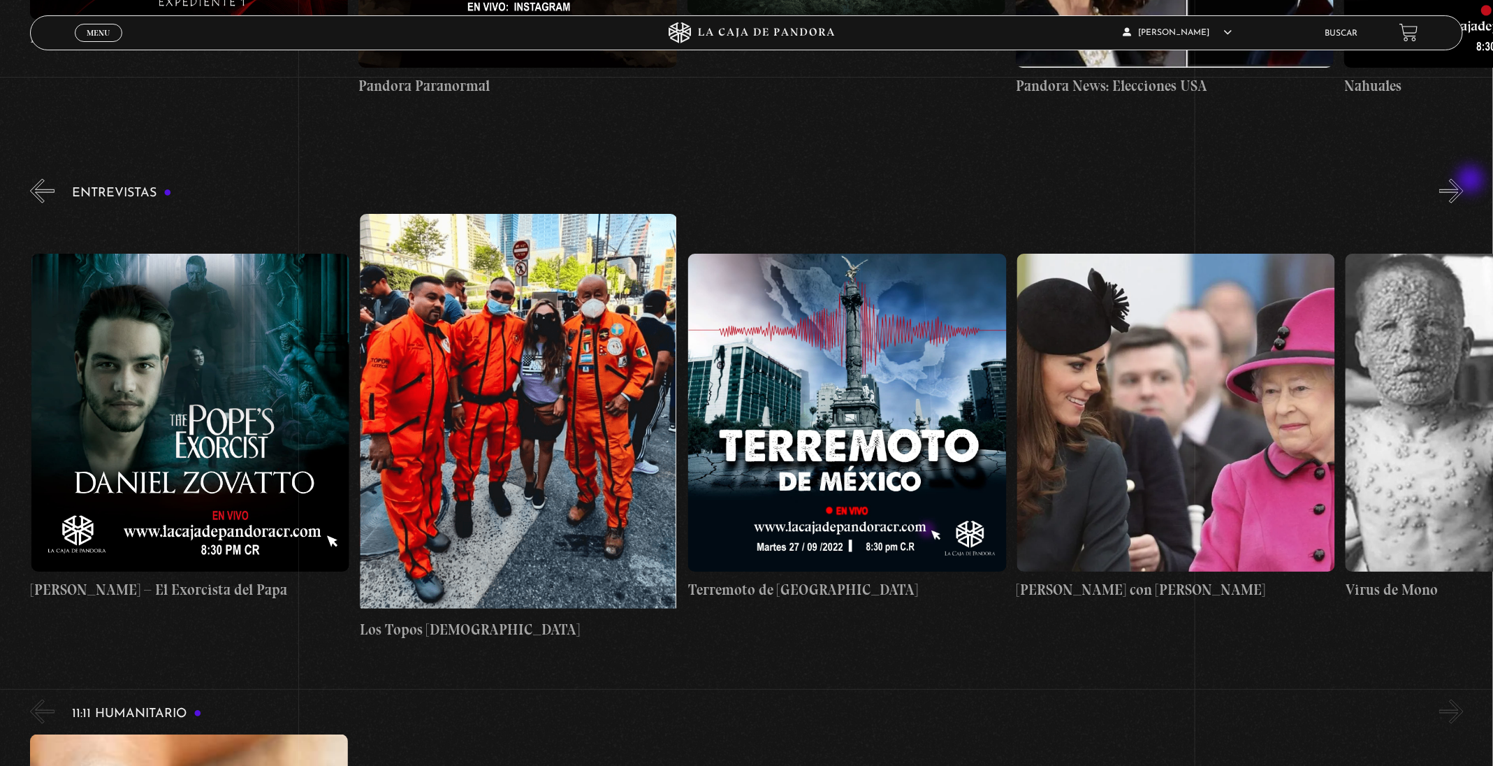
click at [1463, 181] on button "»" at bounding box center [1451, 191] width 24 height 24
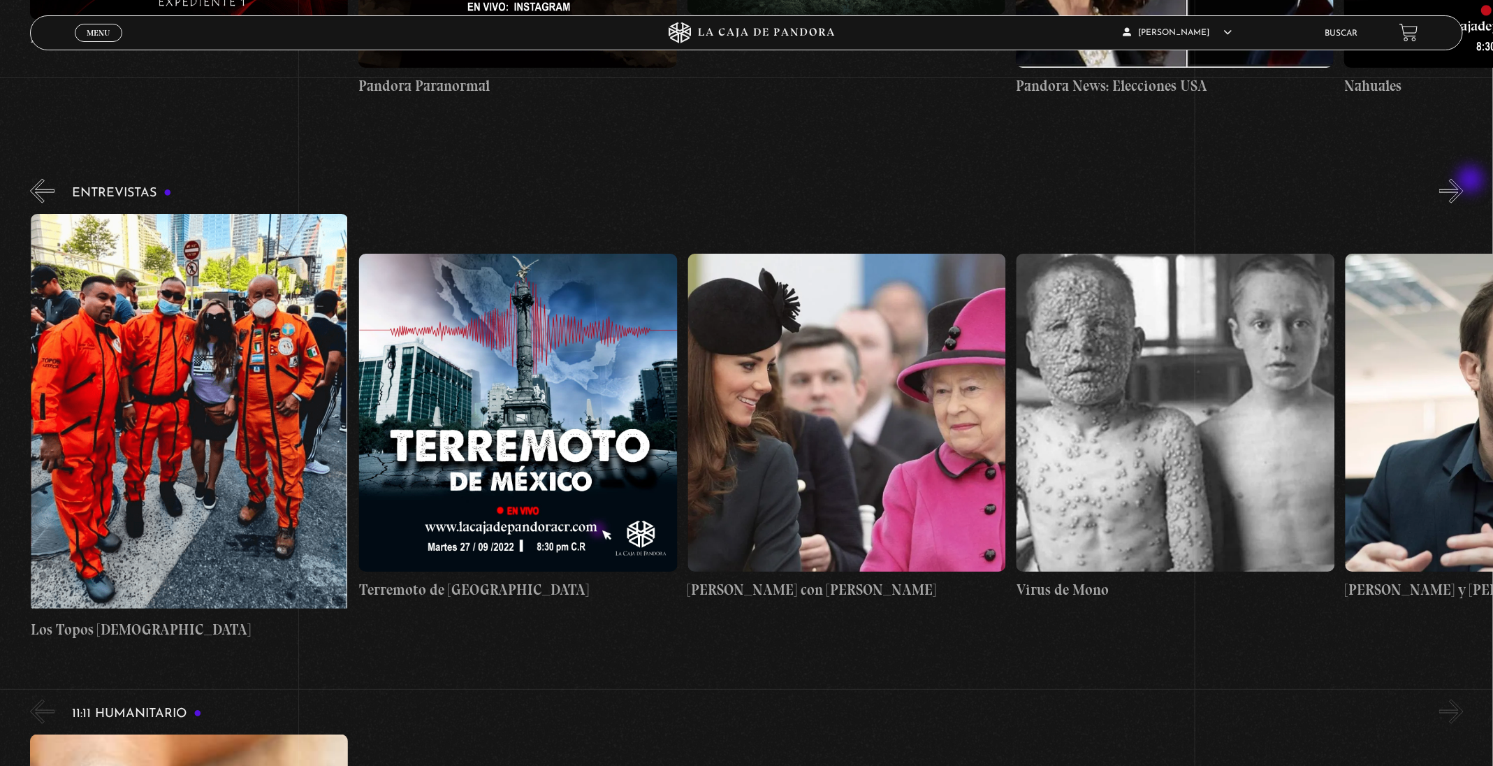
click at [1463, 181] on button "»" at bounding box center [1451, 191] width 24 height 24
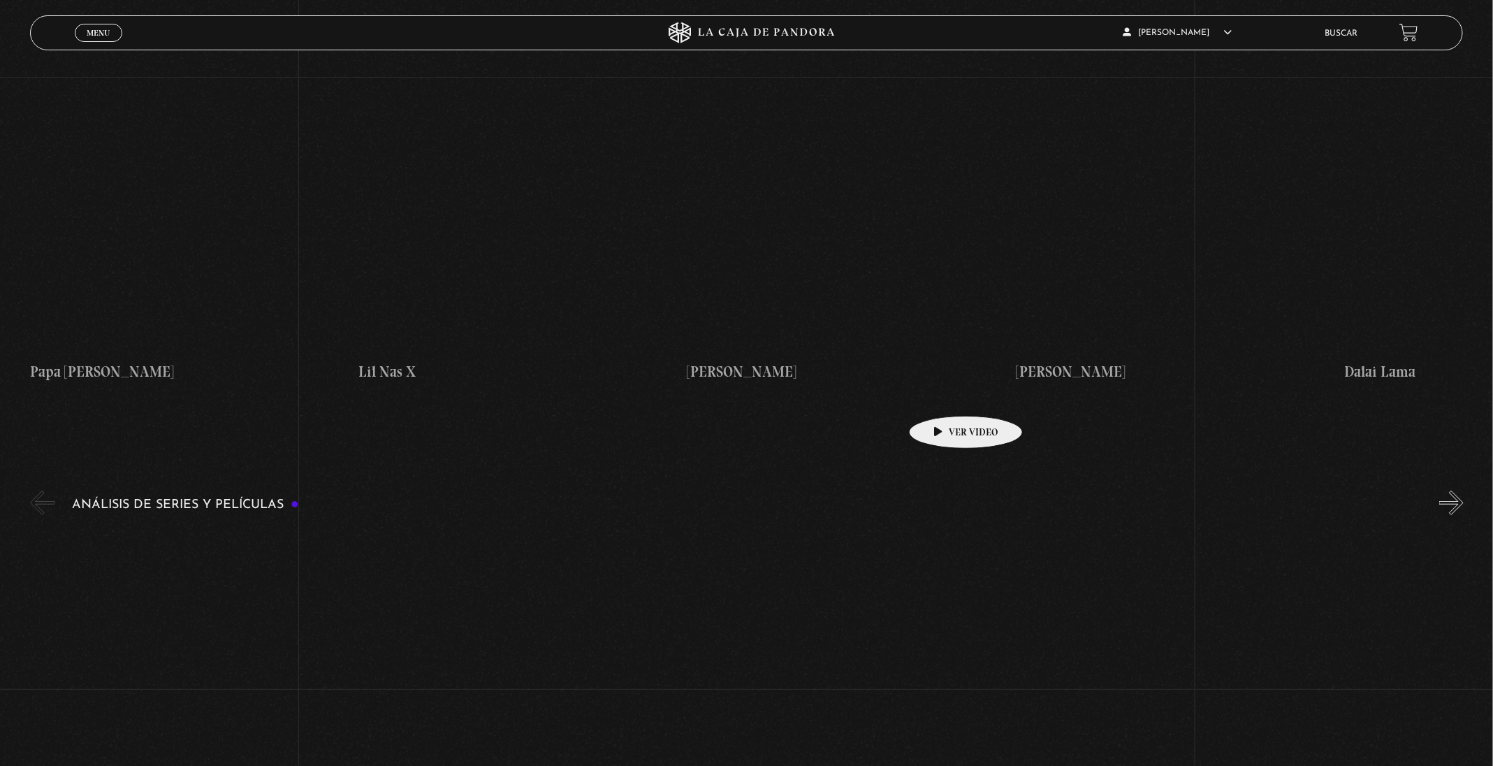
scroll to position [2670, 0]
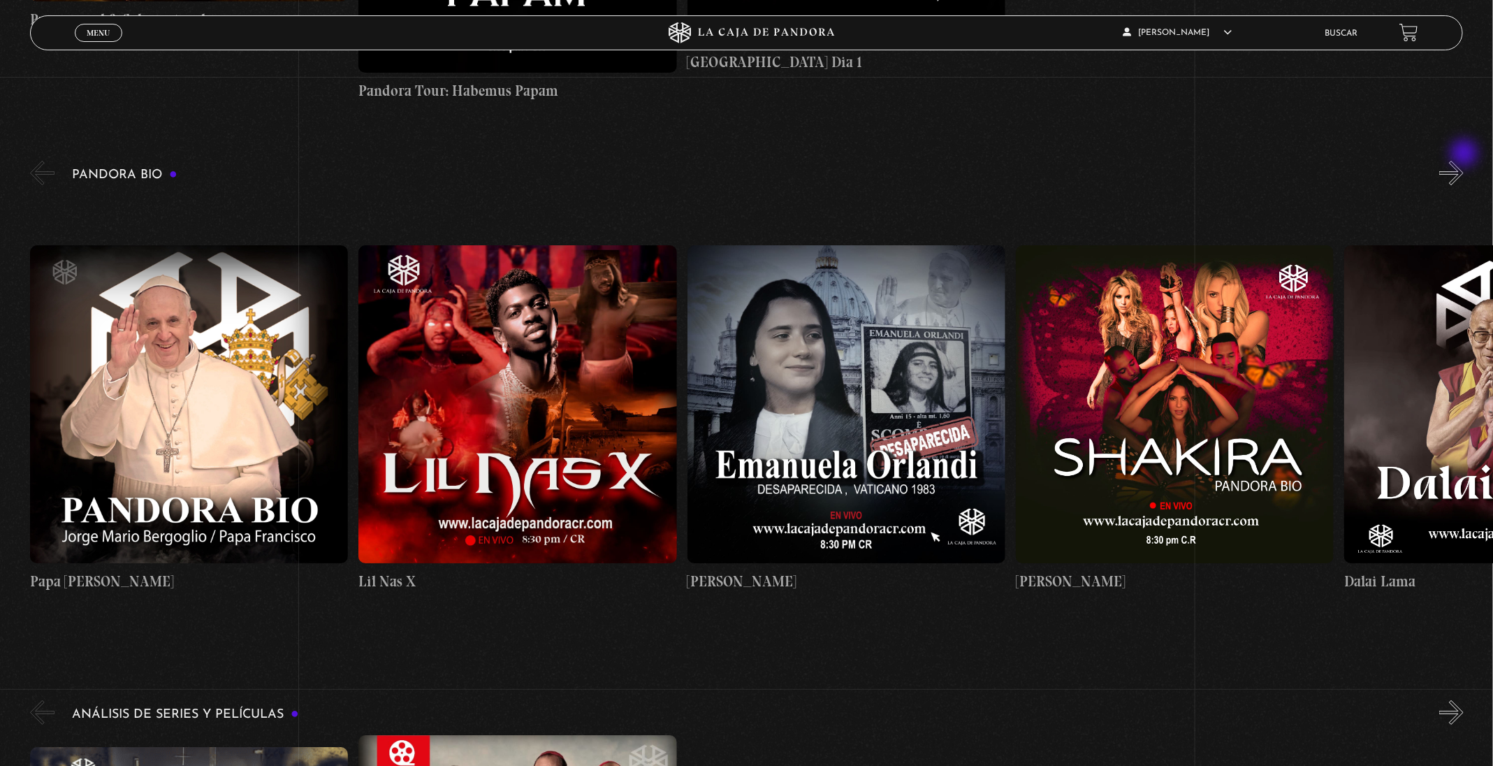
click at [1463, 161] on button "»" at bounding box center [1451, 173] width 24 height 24
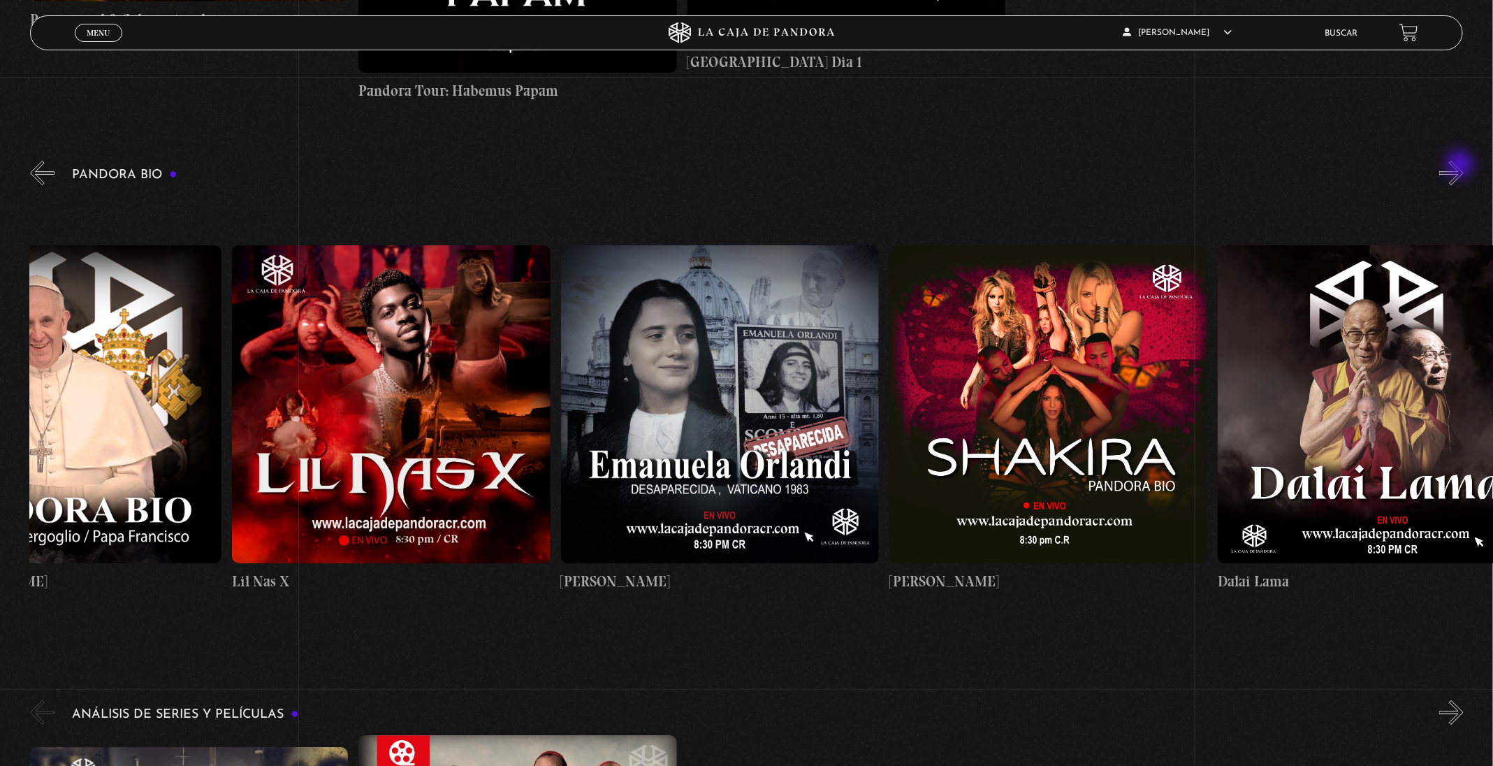
click at [1461, 166] on button "»" at bounding box center [1451, 173] width 24 height 24
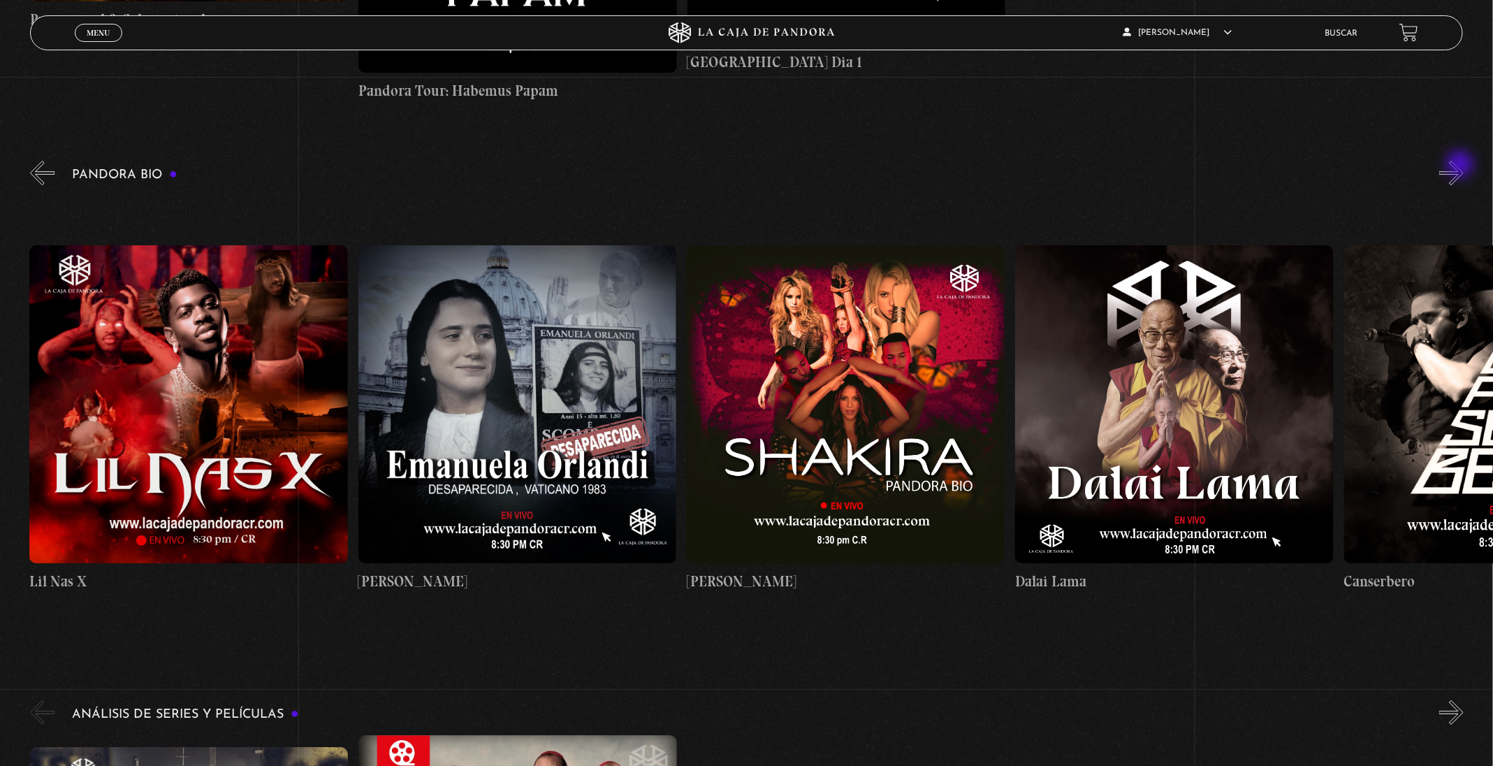
click at [1461, 166] on button "»" at bounding box center [1451, 173] width 24 height 24
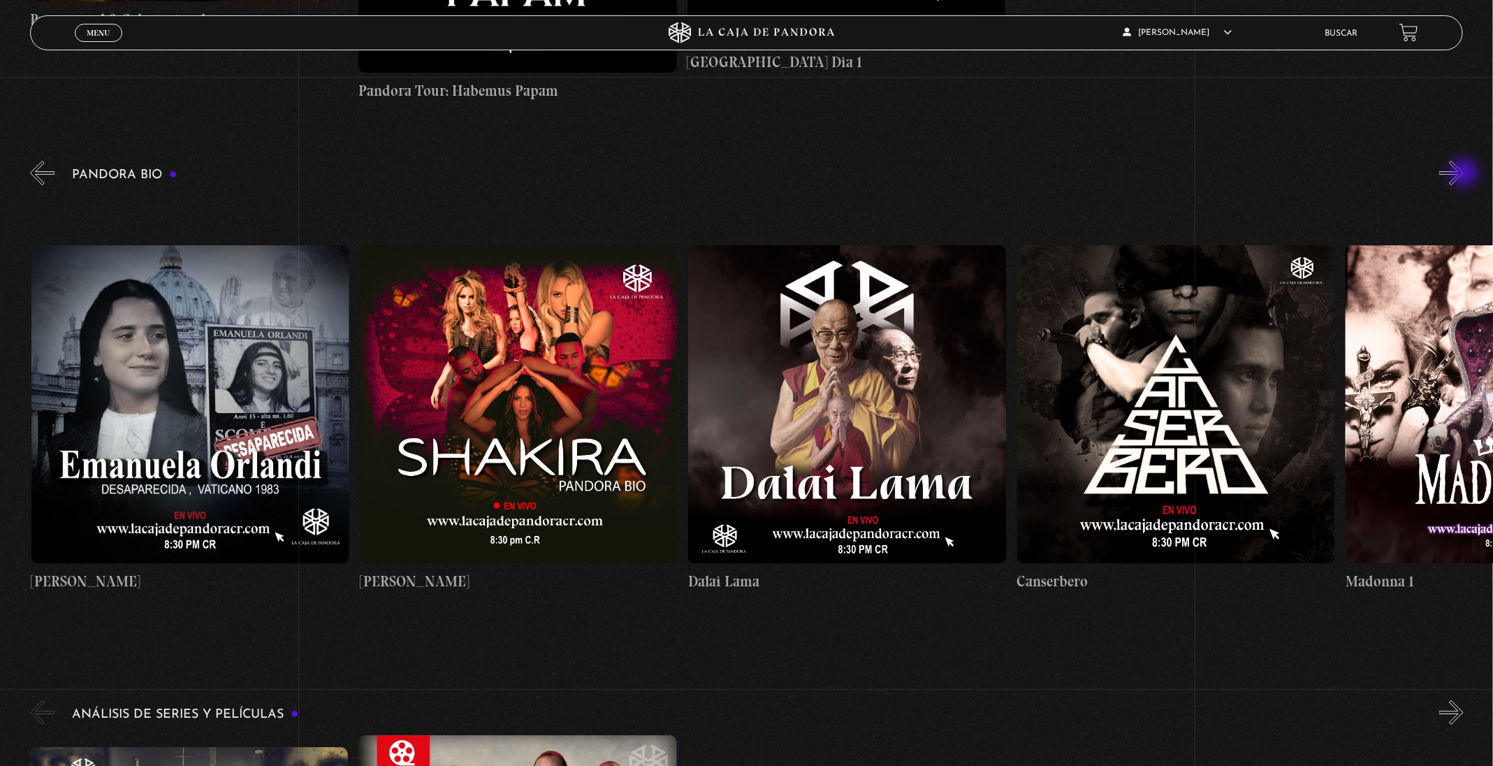
click at [1463, 174] on button "»" at bounding box center [1451, 173] width 24 height 24
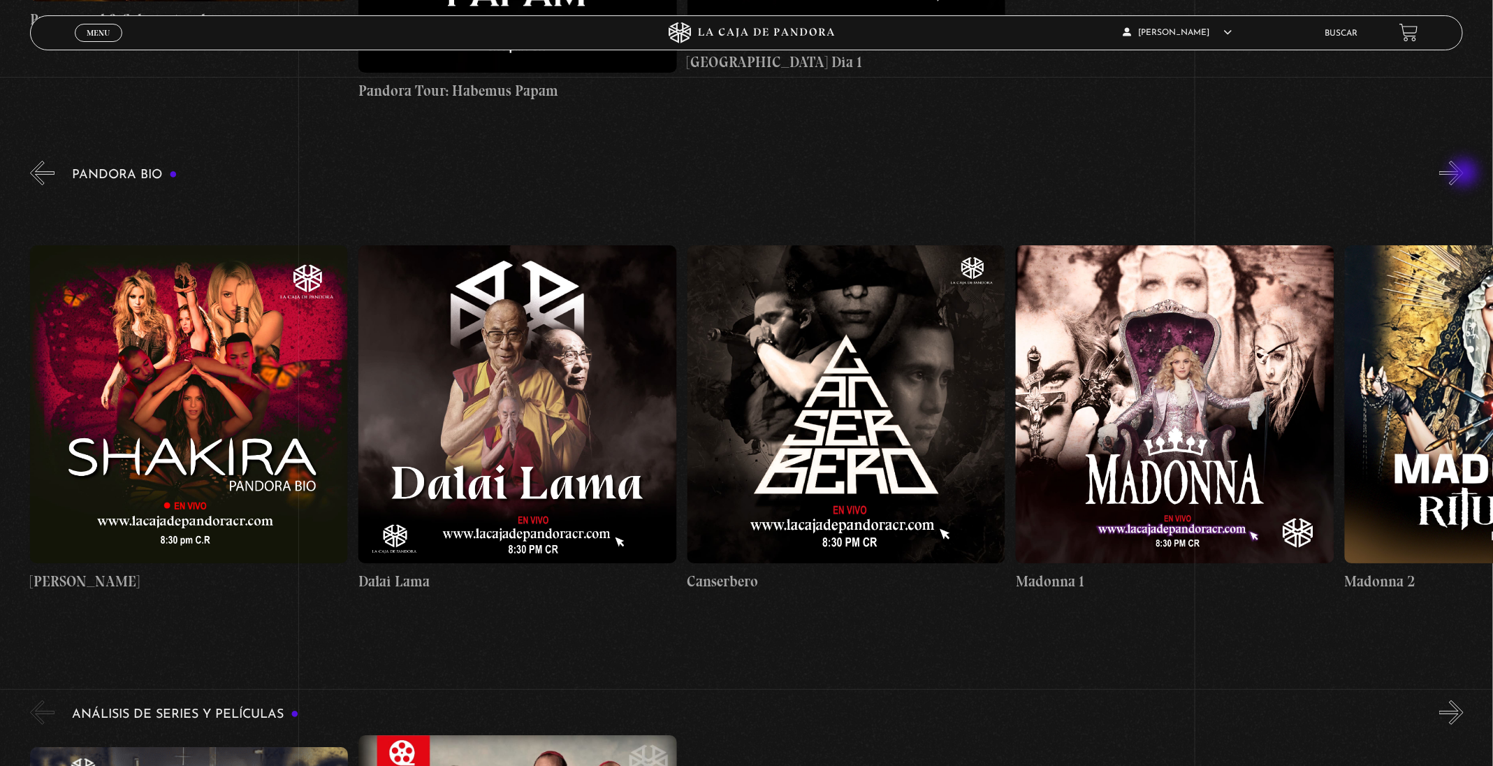
click at [1463, 174] on button "»" at bounding box center [1451, 173] width 24 height 24
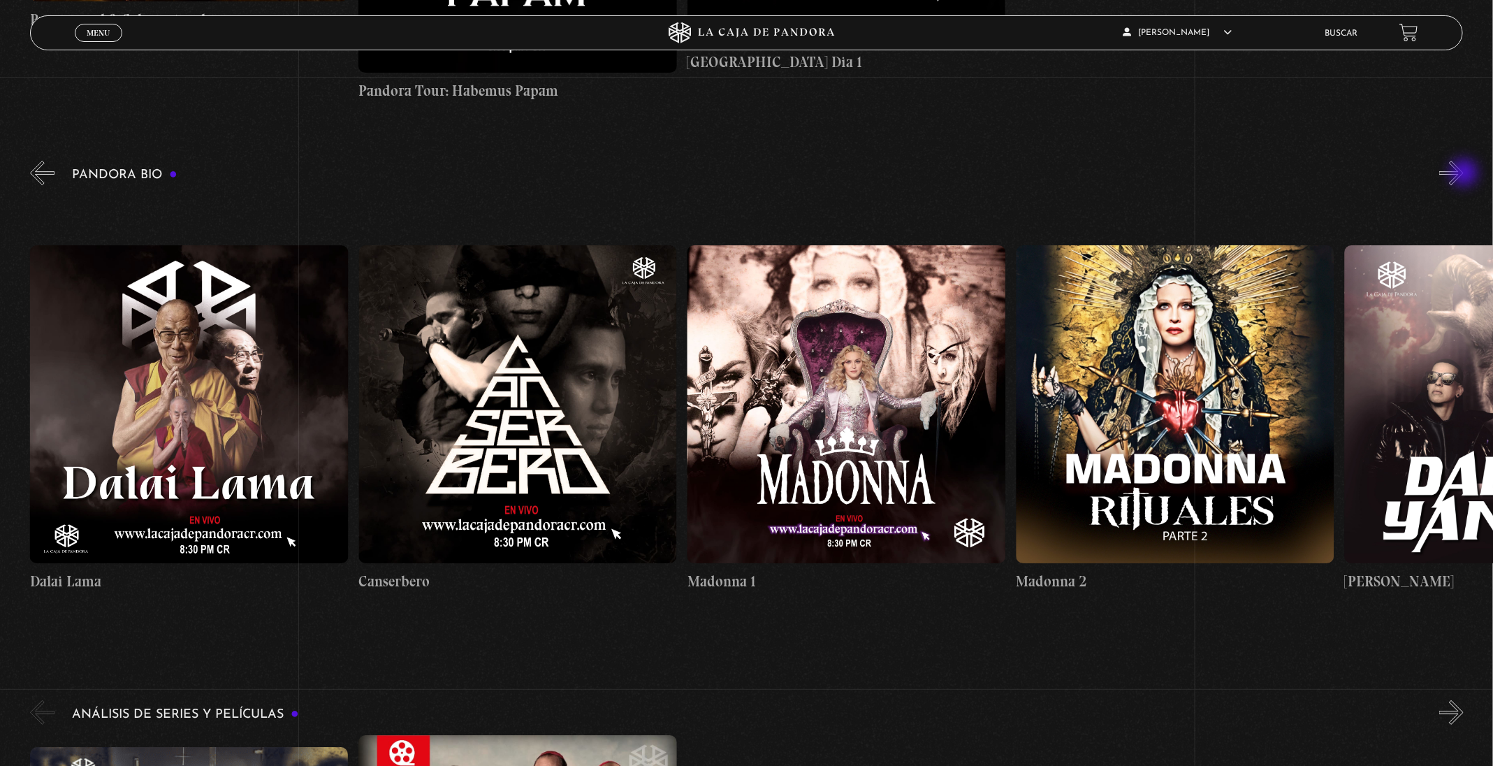
click at [1463, 174] on button "»" at bounding box center [1451, 173] width 24 height 24
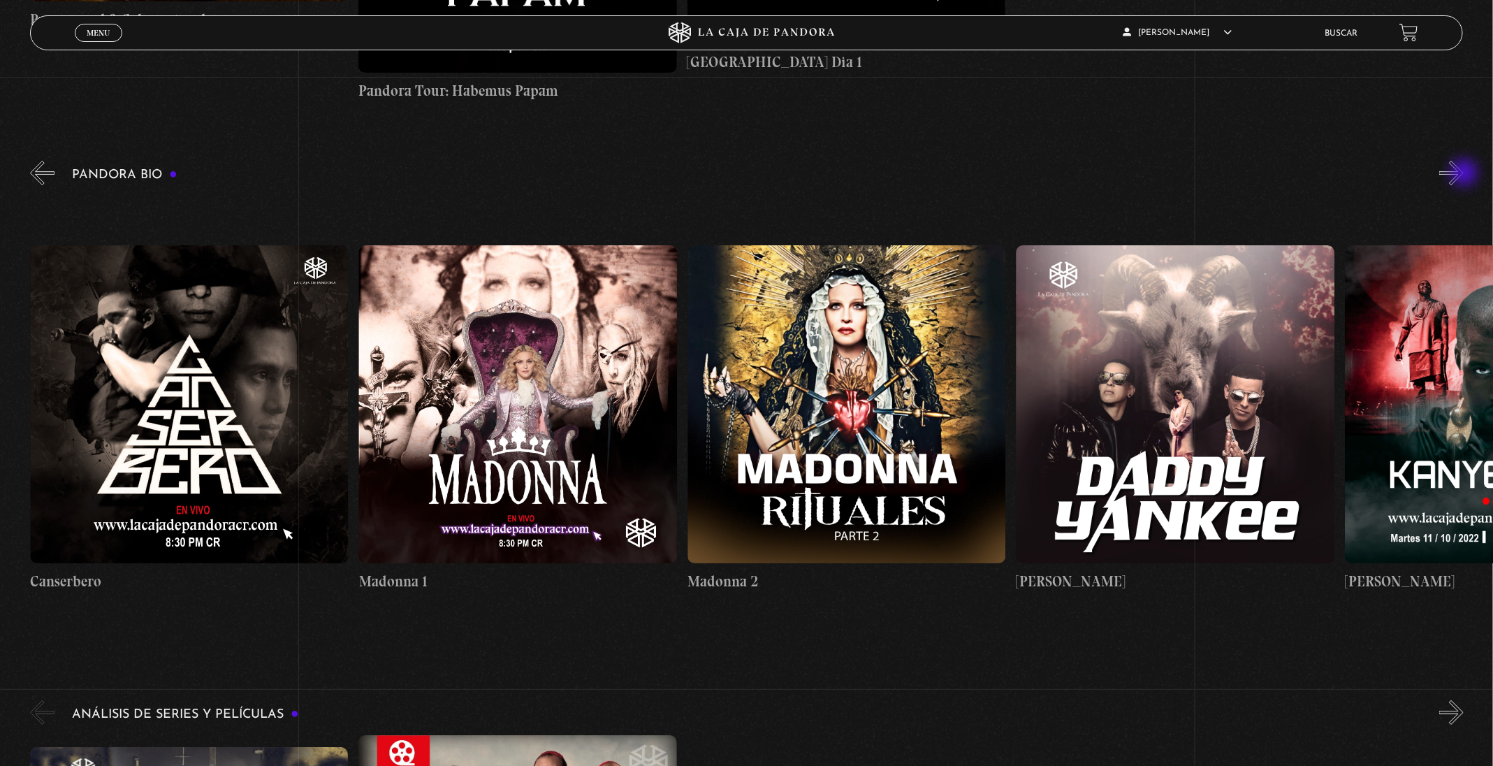
click at [1463, 174] on button "»" at bounding box center [1451, 173] width 24 height 24
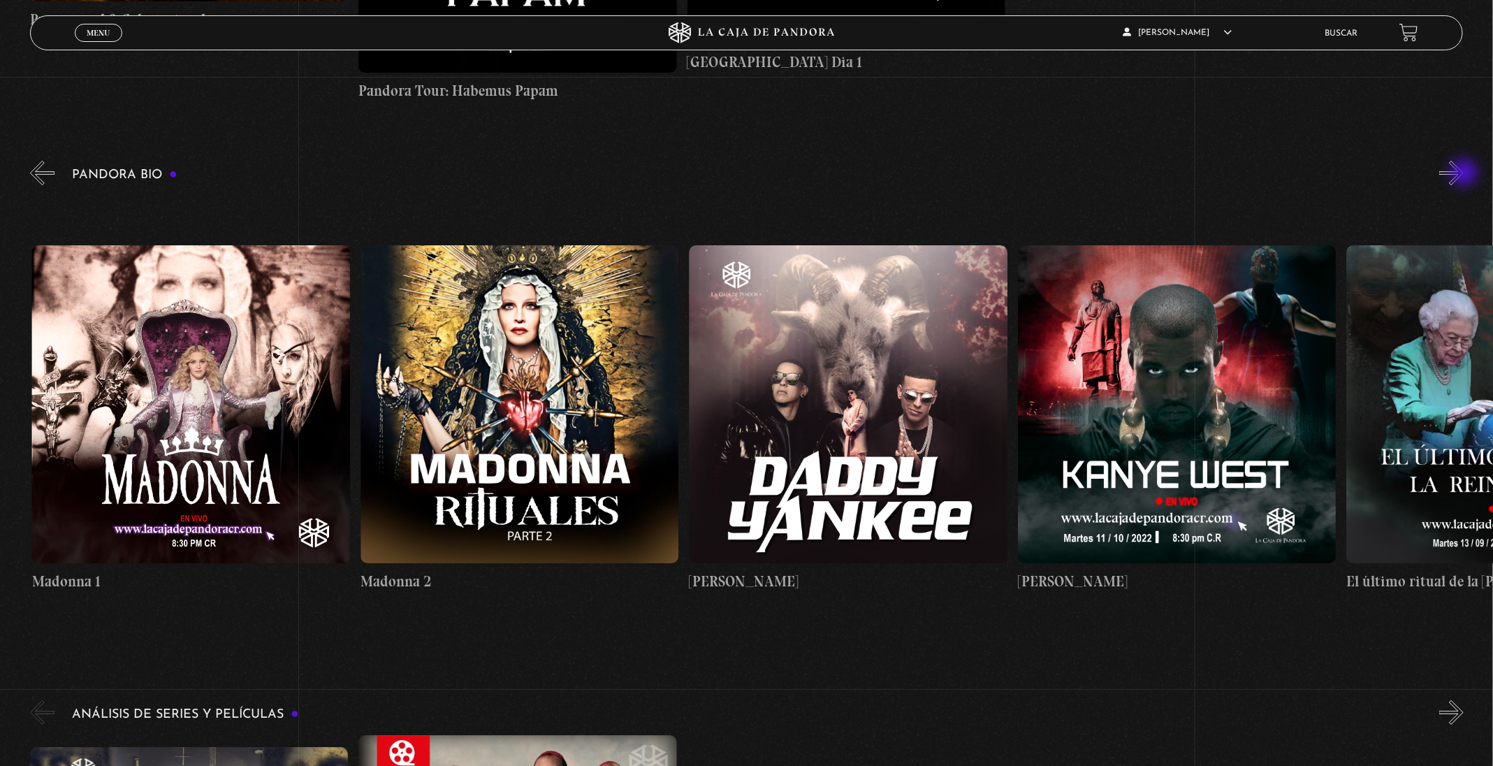
click at [1463, 174] on button "»" at bounding box center [1451, 173] width 24 height 24
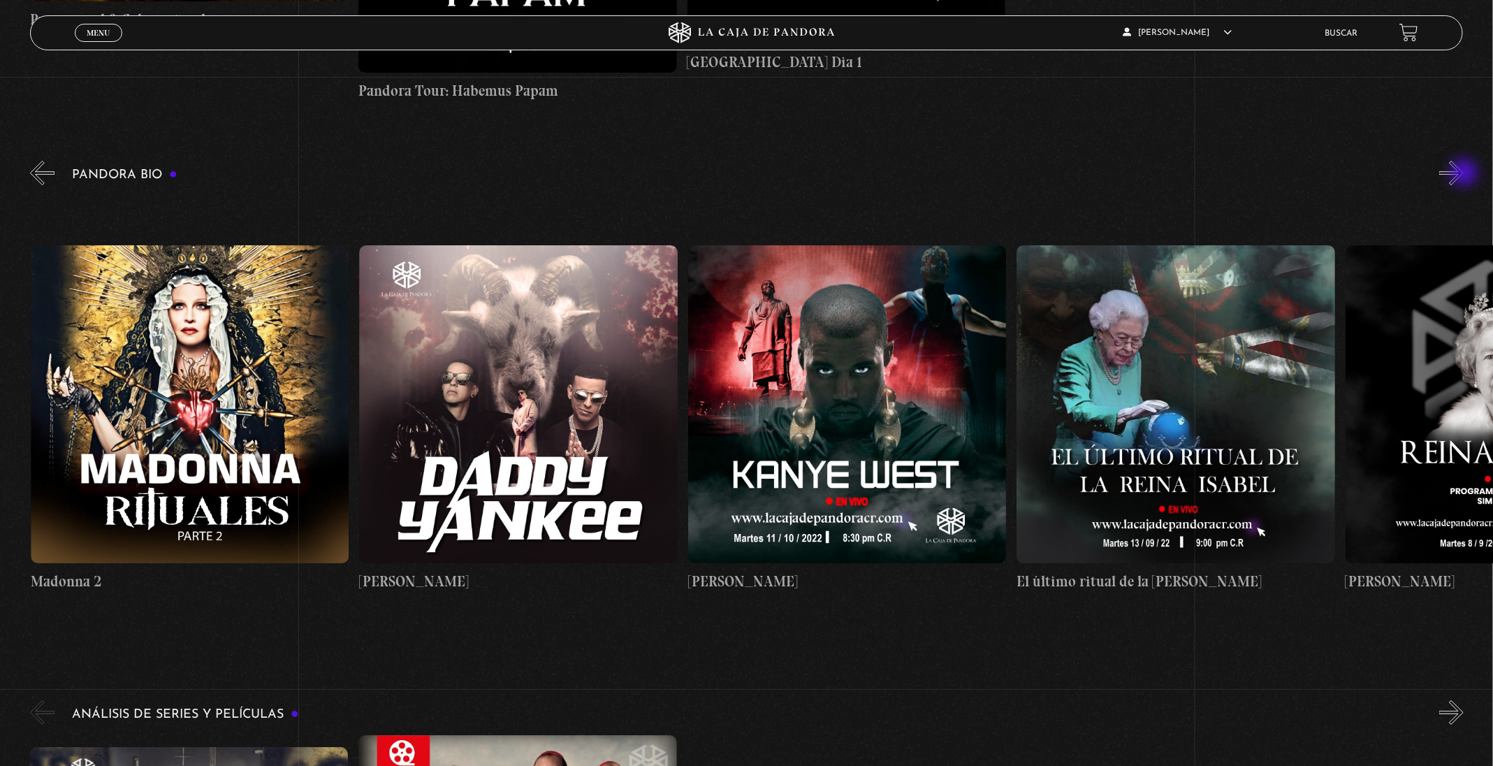
click at [1463, 174] on button "»" at bounding box center [1451, 173] width 24 height 24
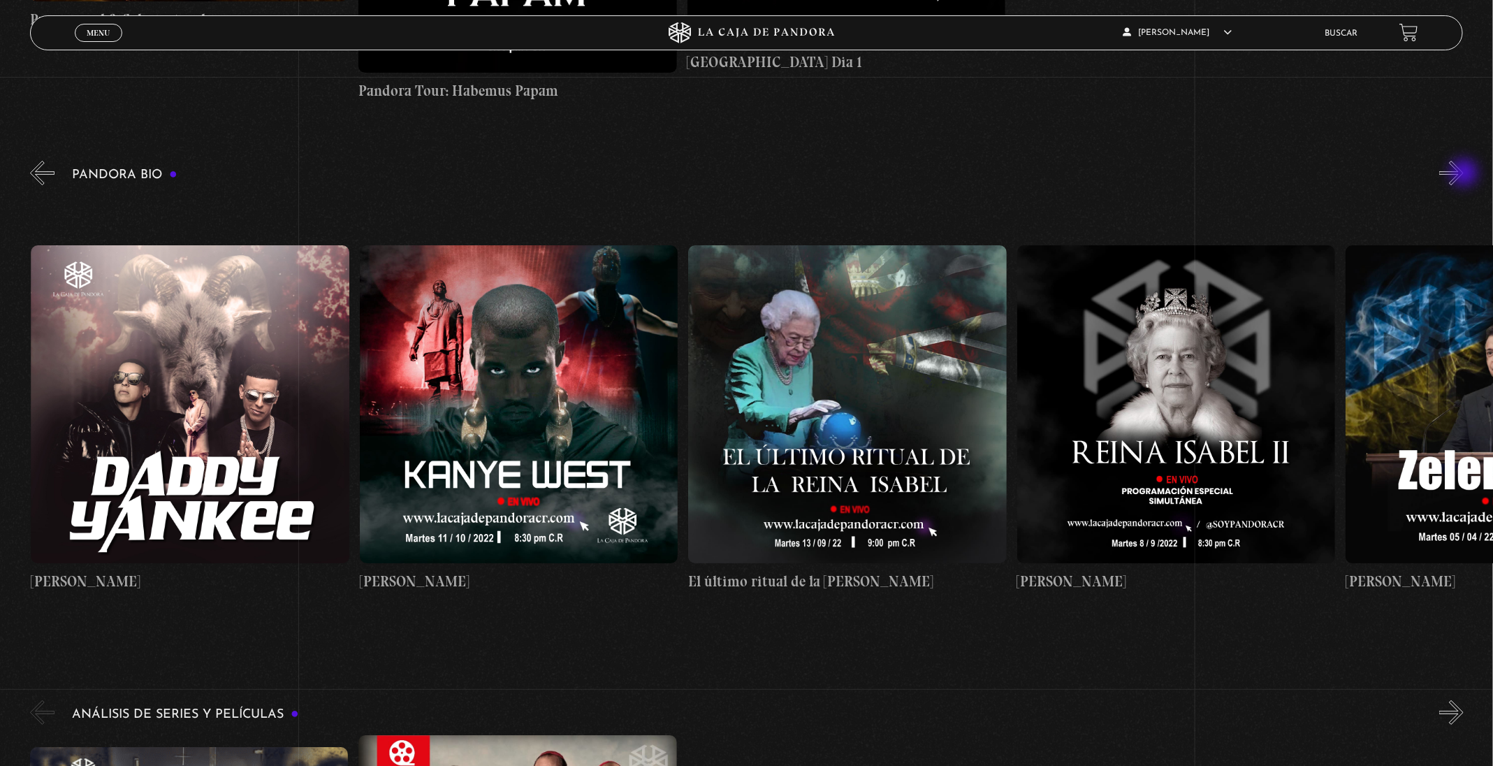
scroll to position [0, 2629]
click at [1463, 174] on button "»" at bounding box center [1451, 173] width 24 height 24
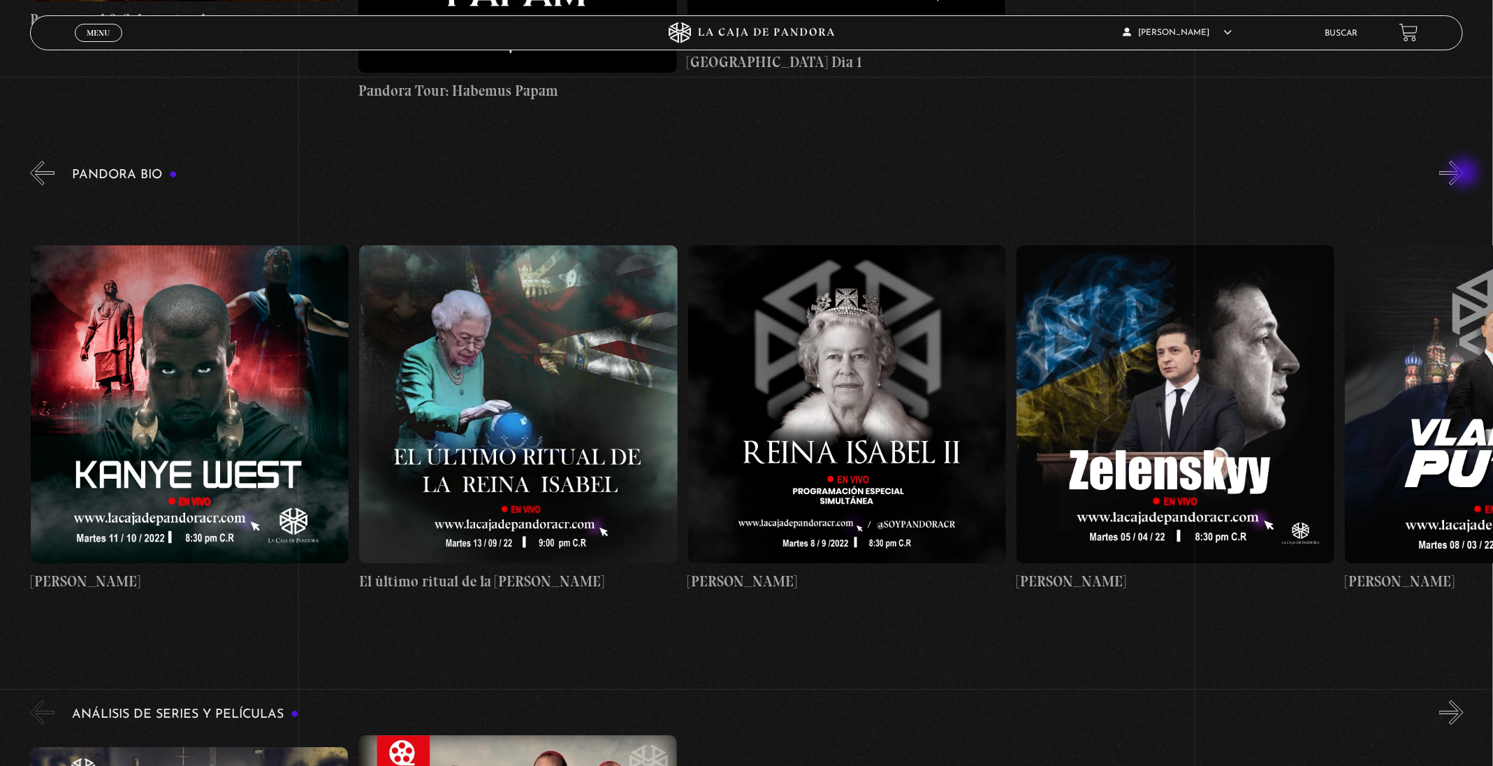
click at [1463, 174] on button "»" at bounding box center [1451, 173] width 24 height 24
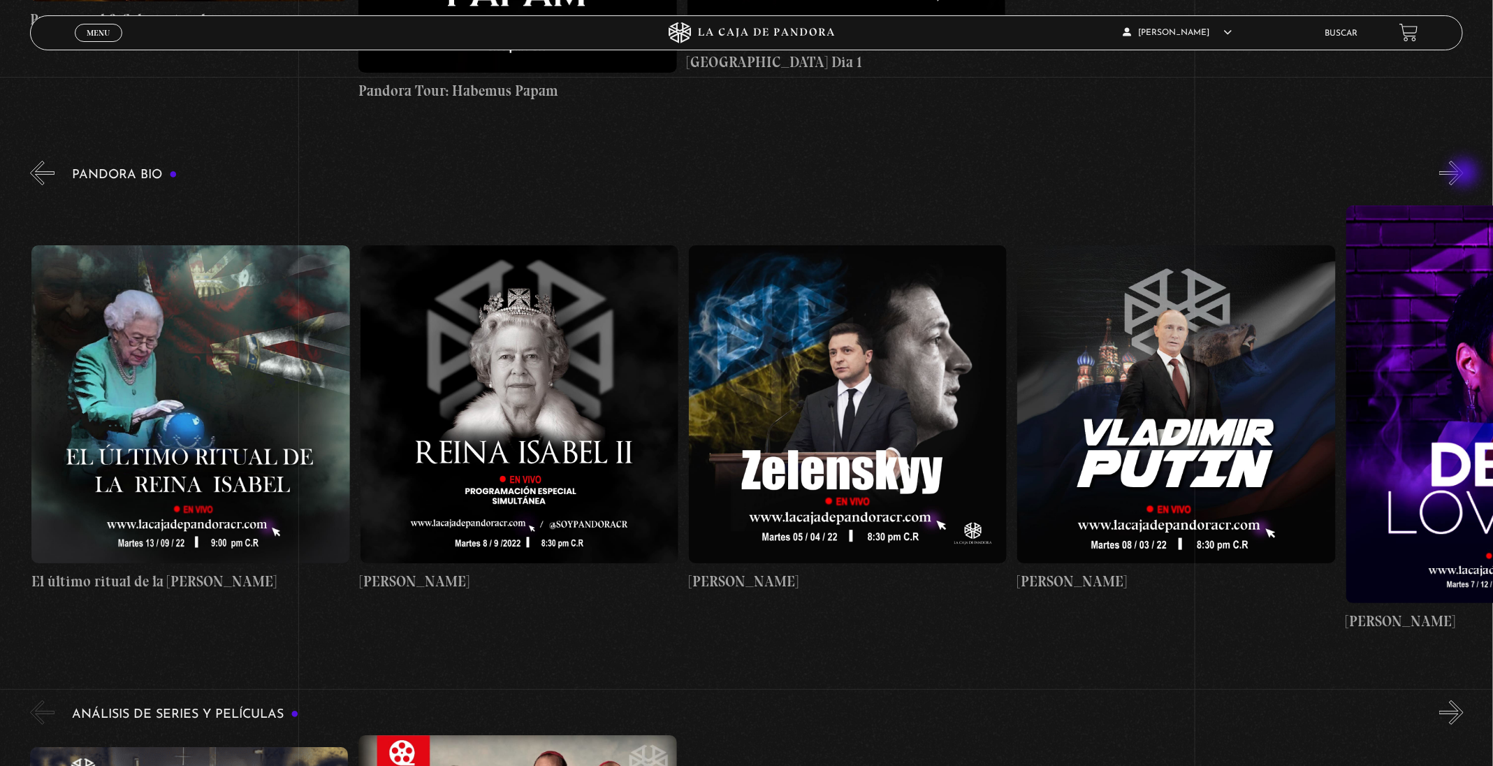
click at [1463, 174] on button "»" at bounding box center [1451, 173] width 24 height 24
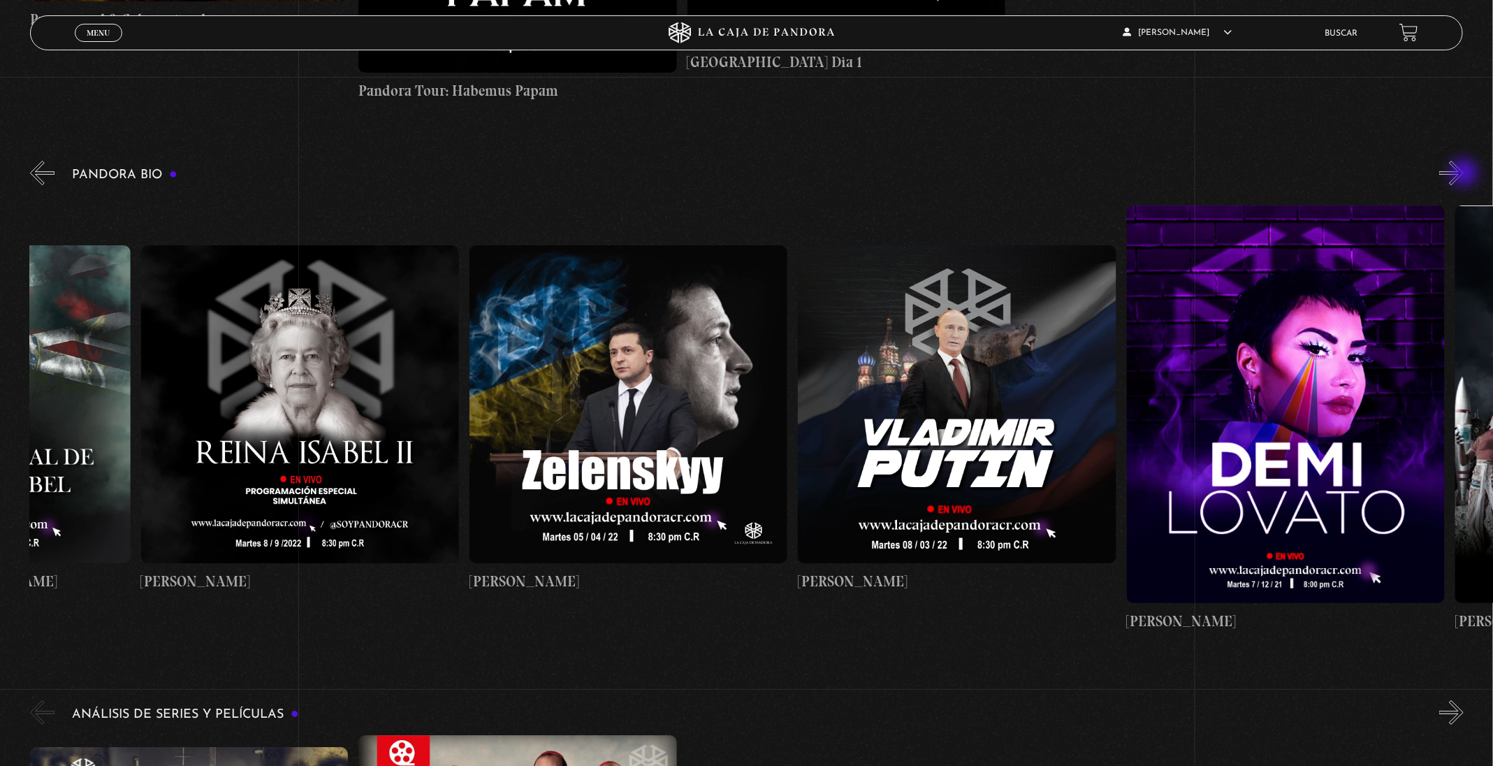
click at [1463, 174] on button "»" at bounding box center [1451, 173] width 24 height 24
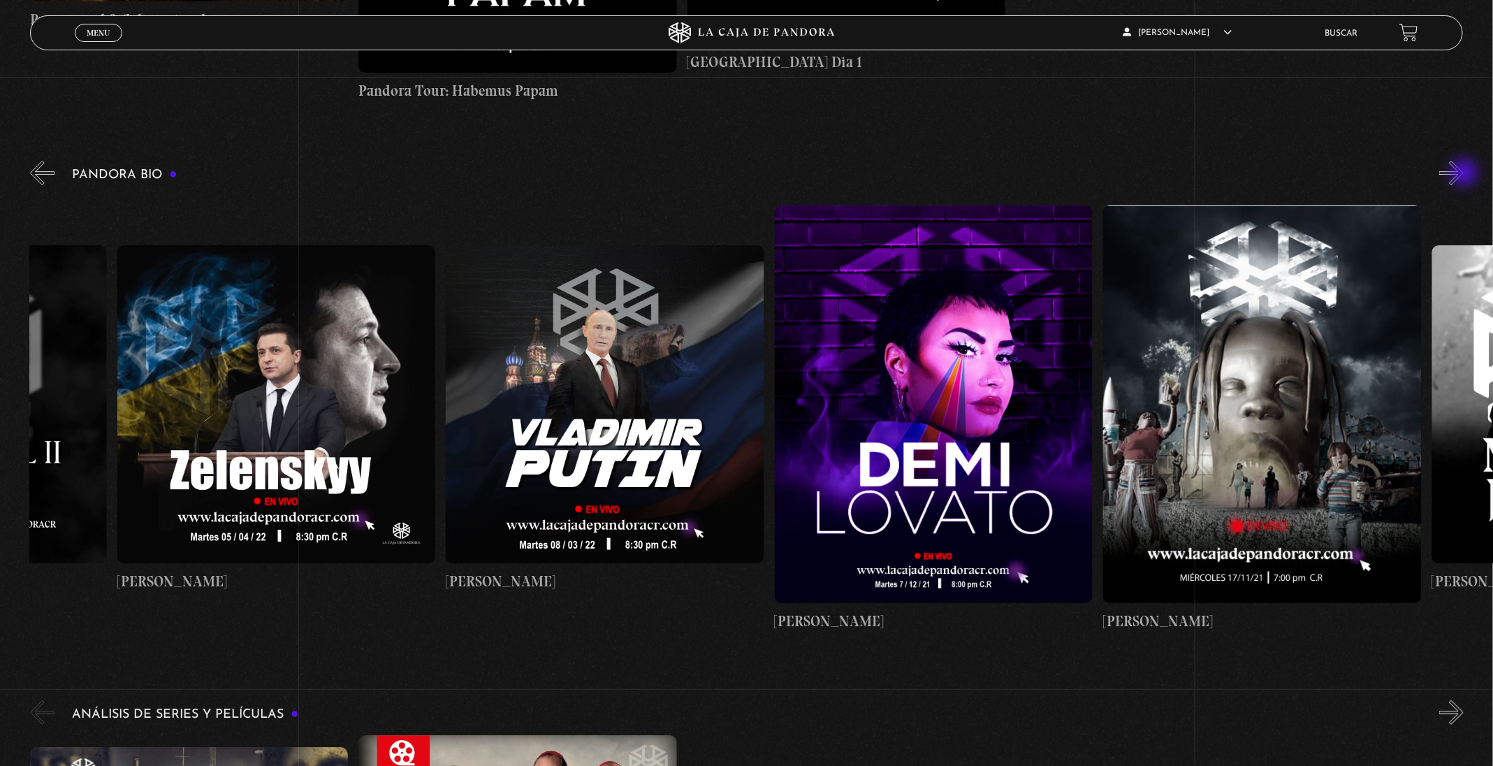
click at [1463, 174] on button "»" at bounding box center [1451, 173] width 24 height 24
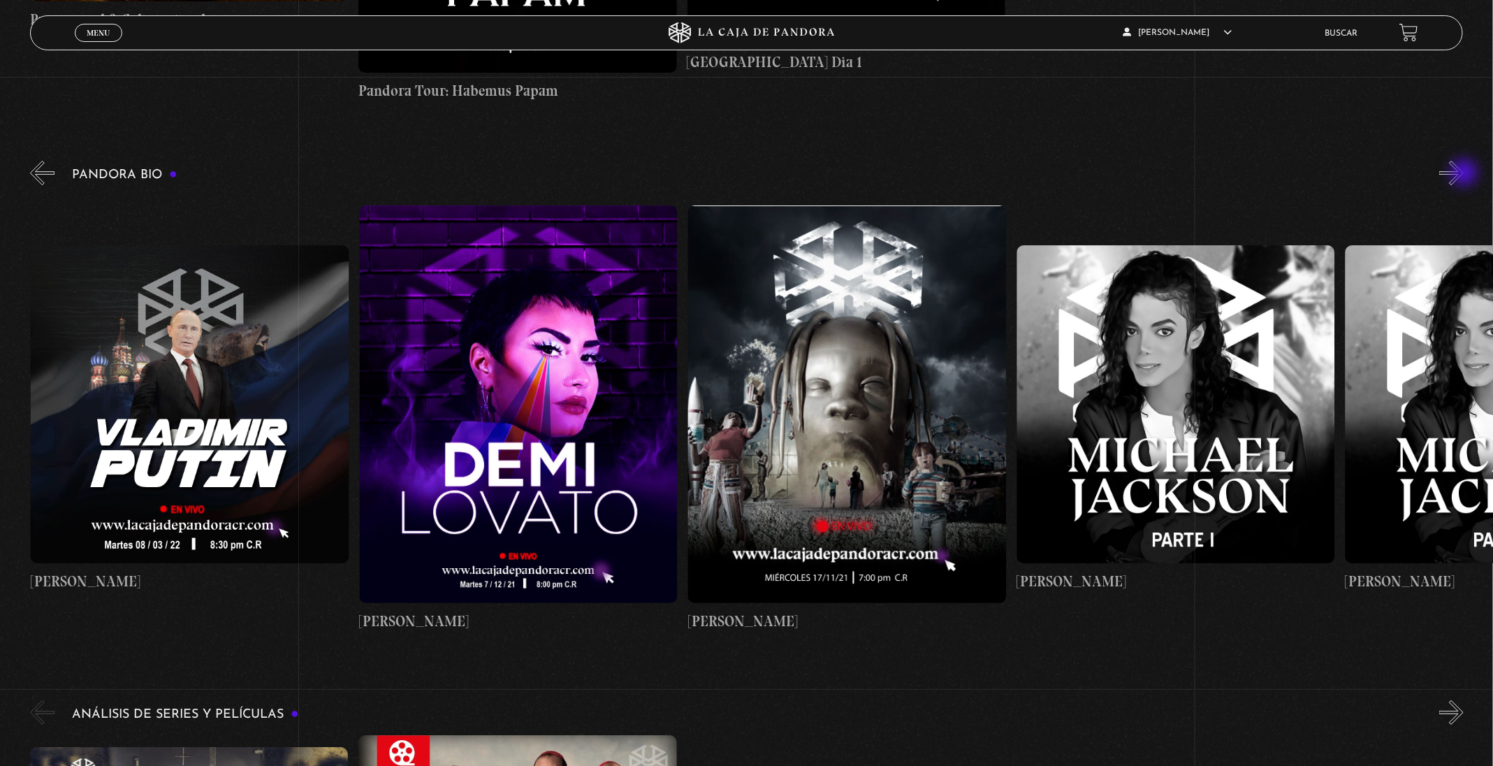
scroll to position [0, 4272]
click at [1463, 174] on button "»" at bounding box center [1451, 173] width 24 height 24
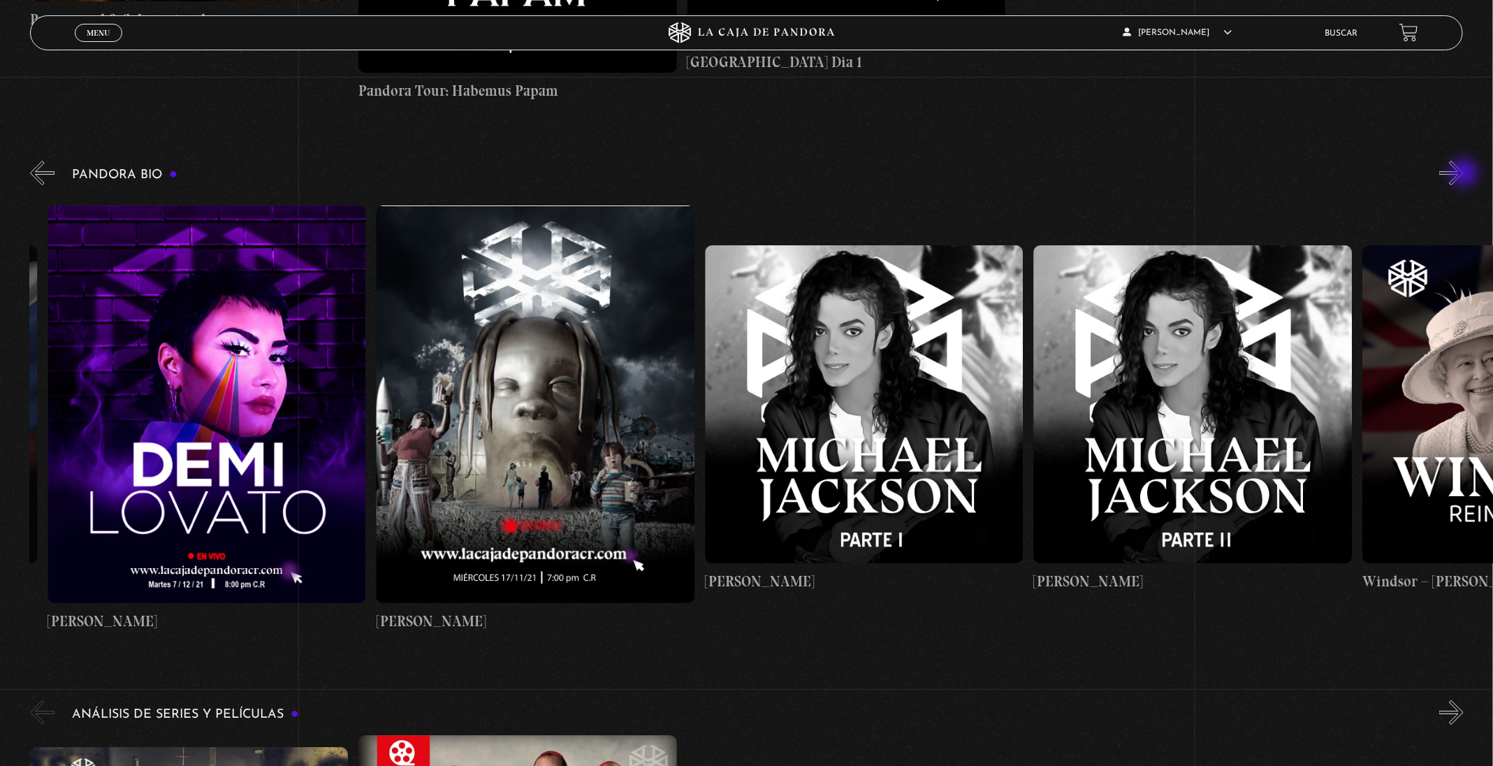
click at [1463, 174] on button "»" at bounding box center [1451, 173] width 24 height 24
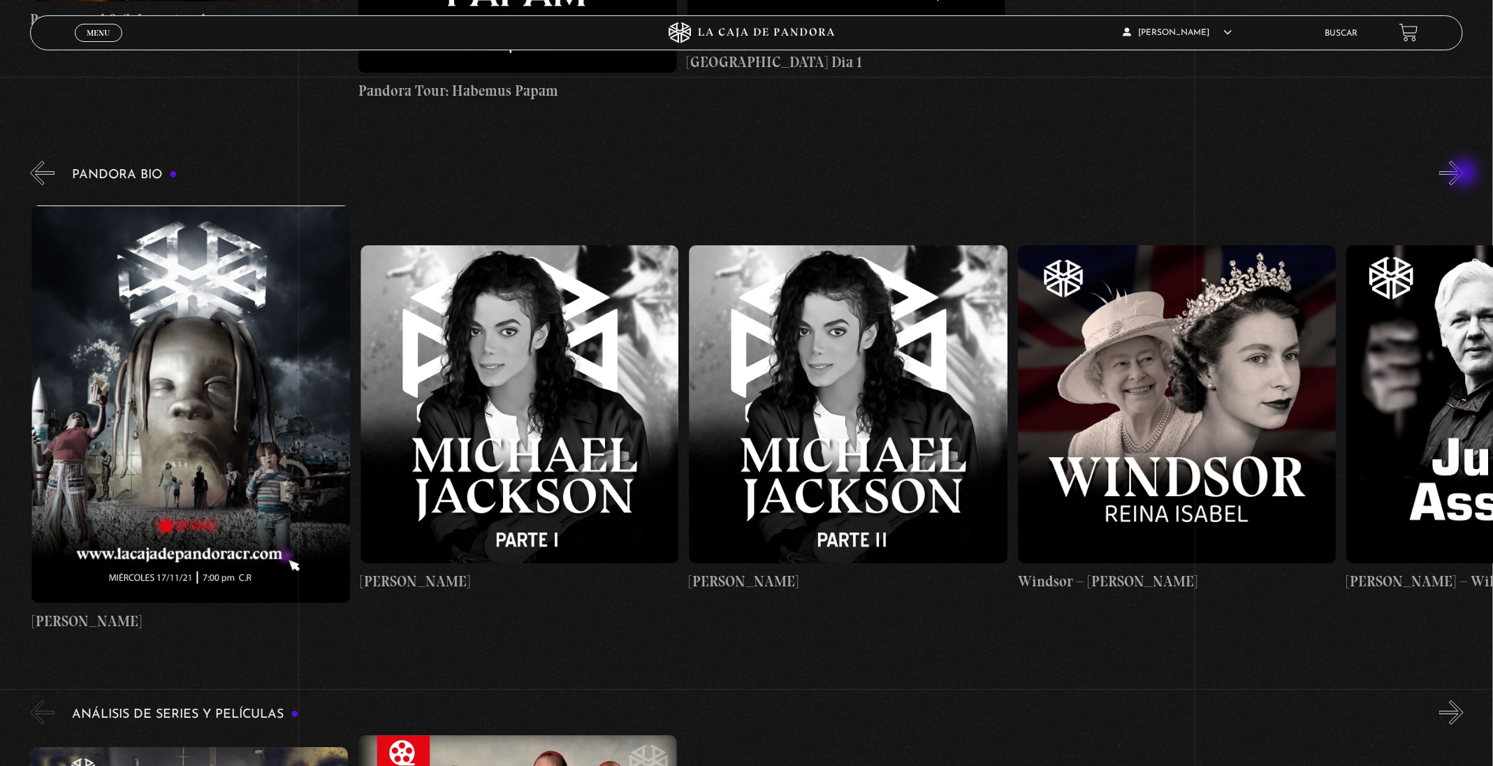
click at [1463, 174] on button "»" at bounding box center [1451, 173] width 24 height 24
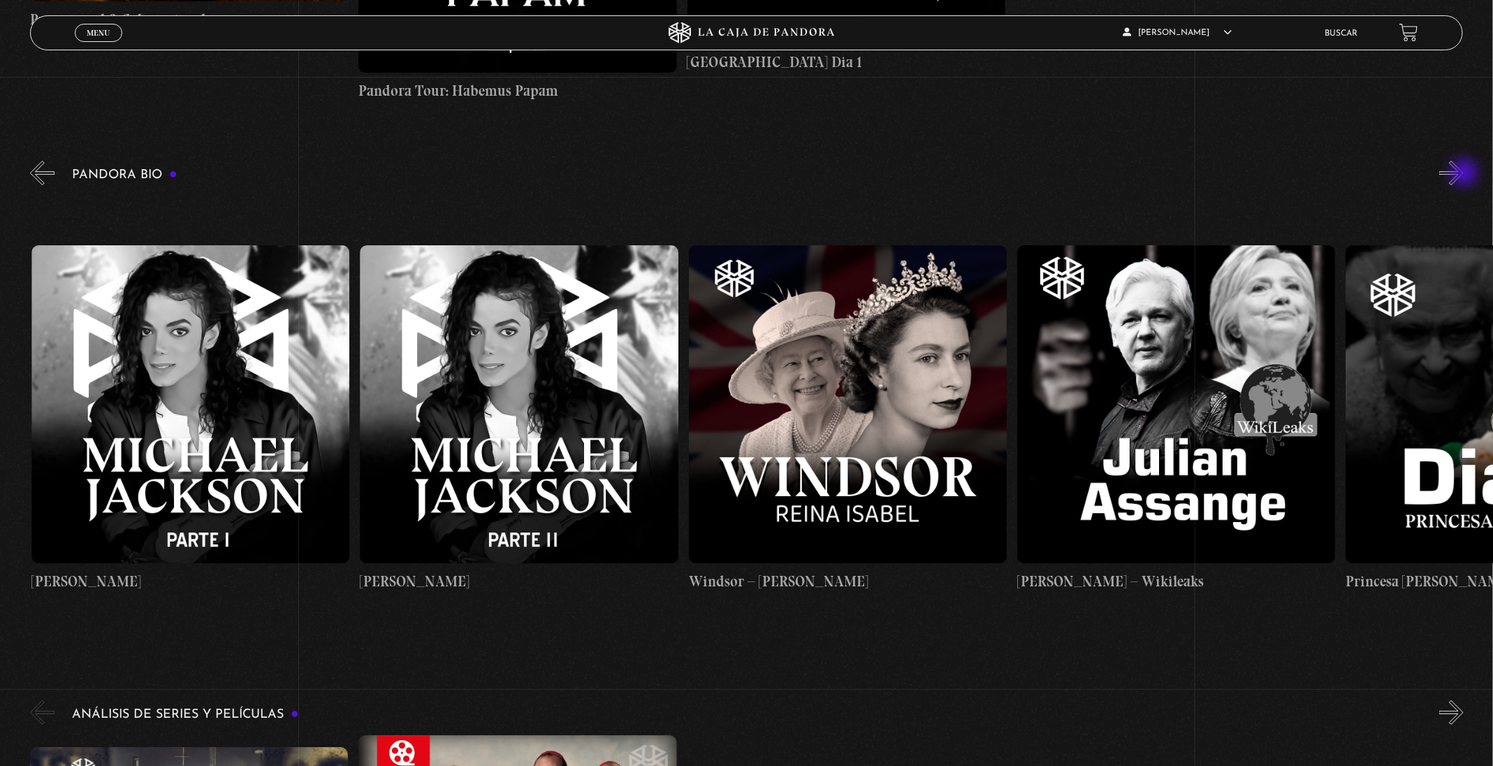
click at [1463, 174] on button "»" at bounding box center [1451, 173] width 24 height 24
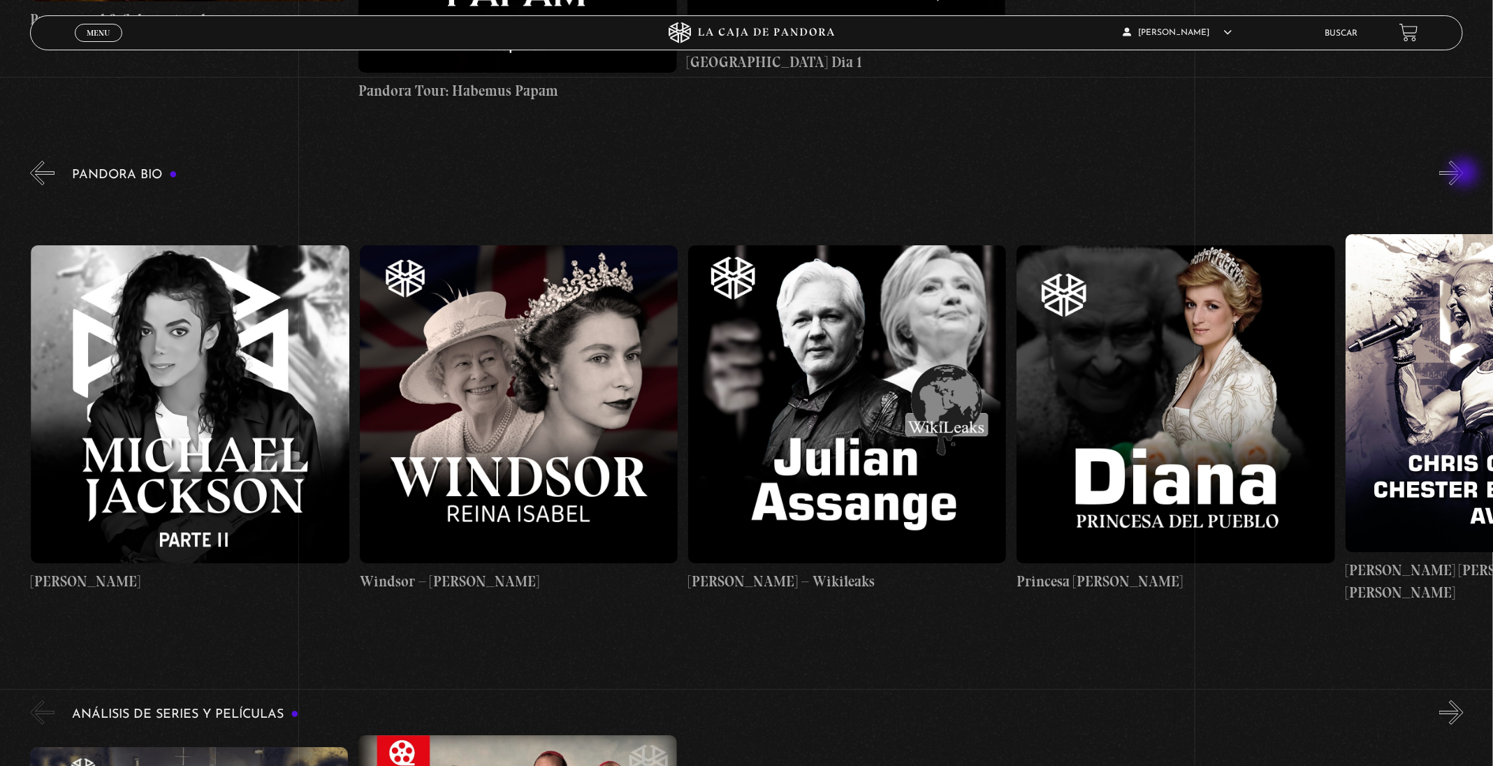
click at [1463, 174] on button "»" at bounding box center [1451, 173] width 24 height 24
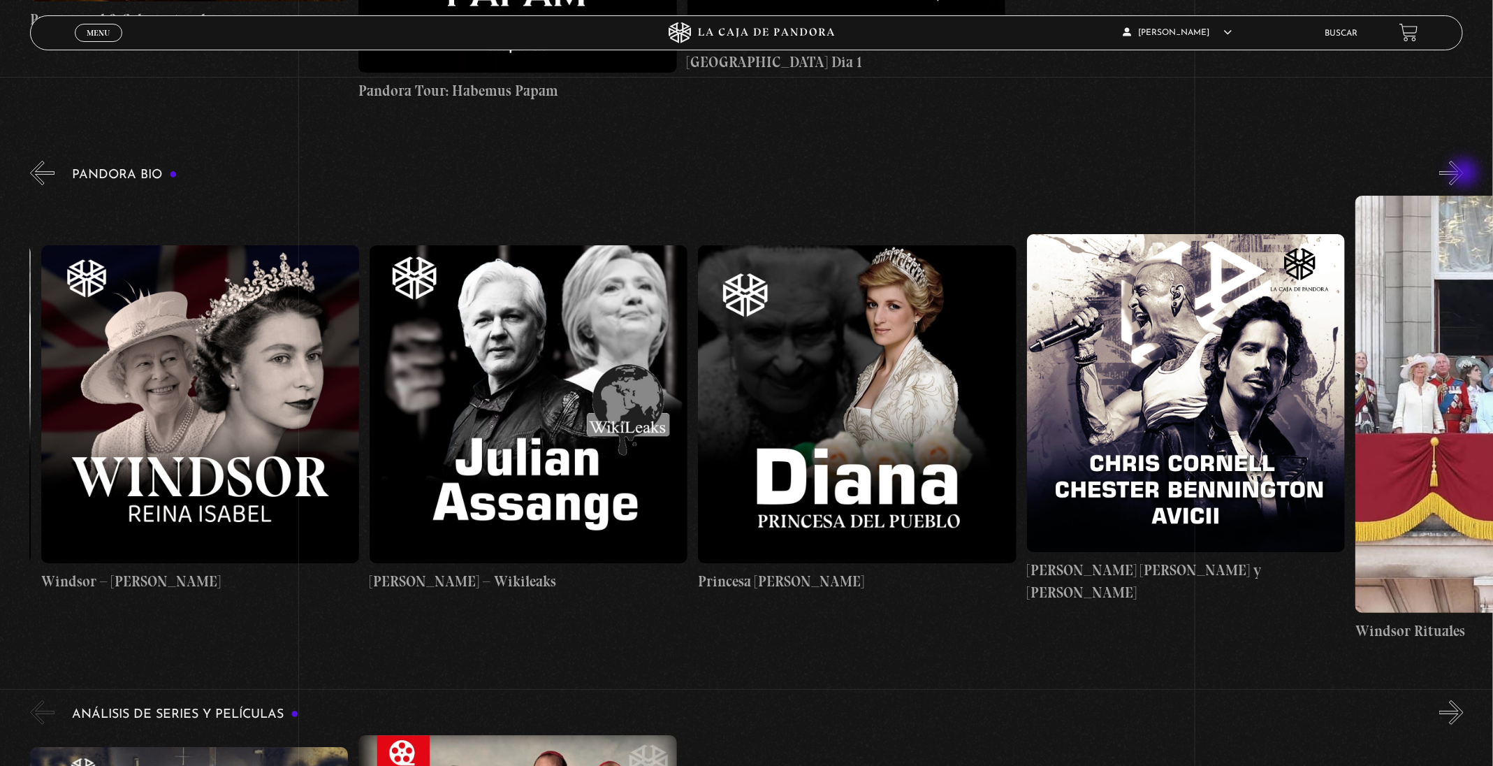
click at [1463, 174] on button "»" at bounding box center [1451, 173] width 24 height 24
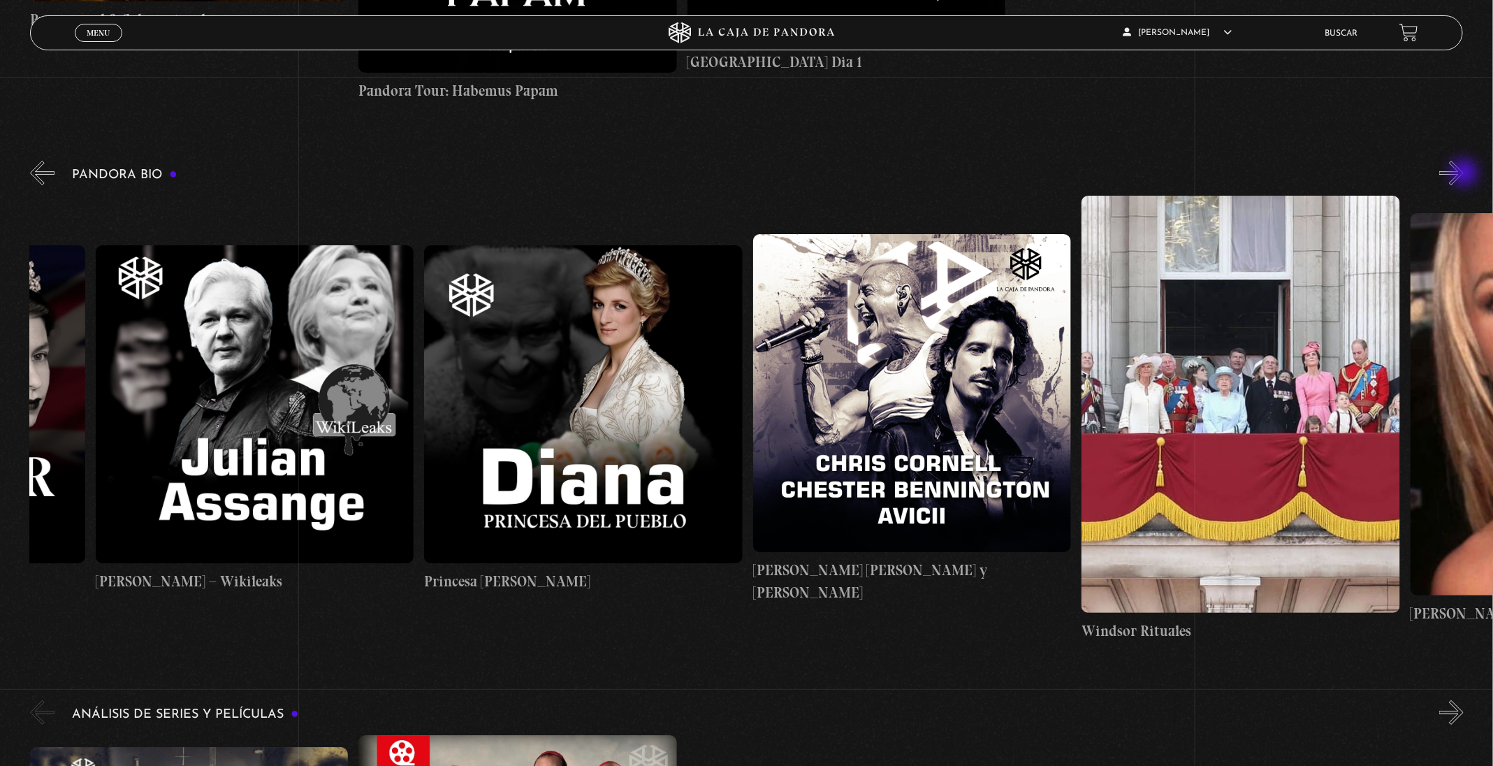
click at [1463, 174] on button "»" at bounding box center [1451, 173] width 24 height 24
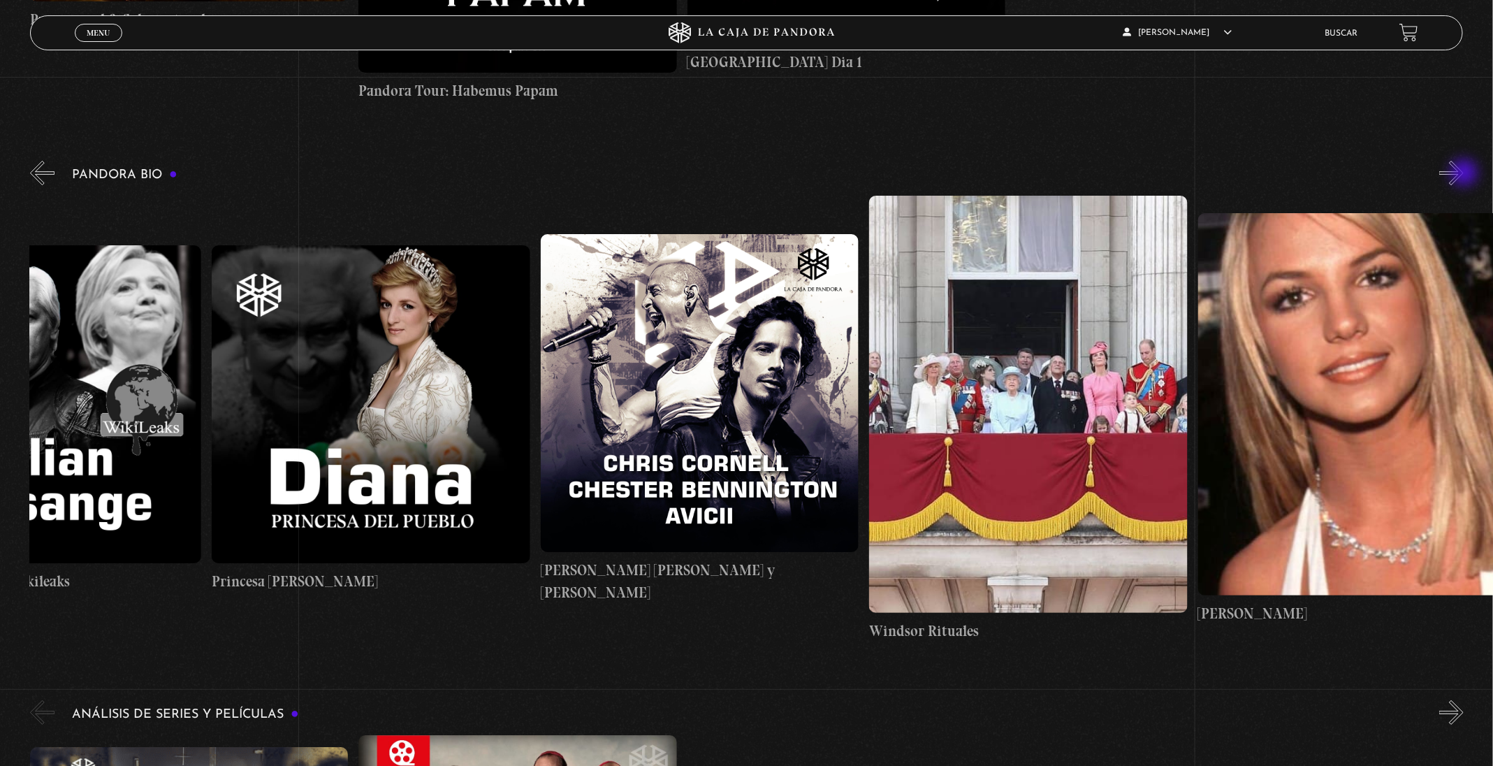
scroll to position [0, 6408]
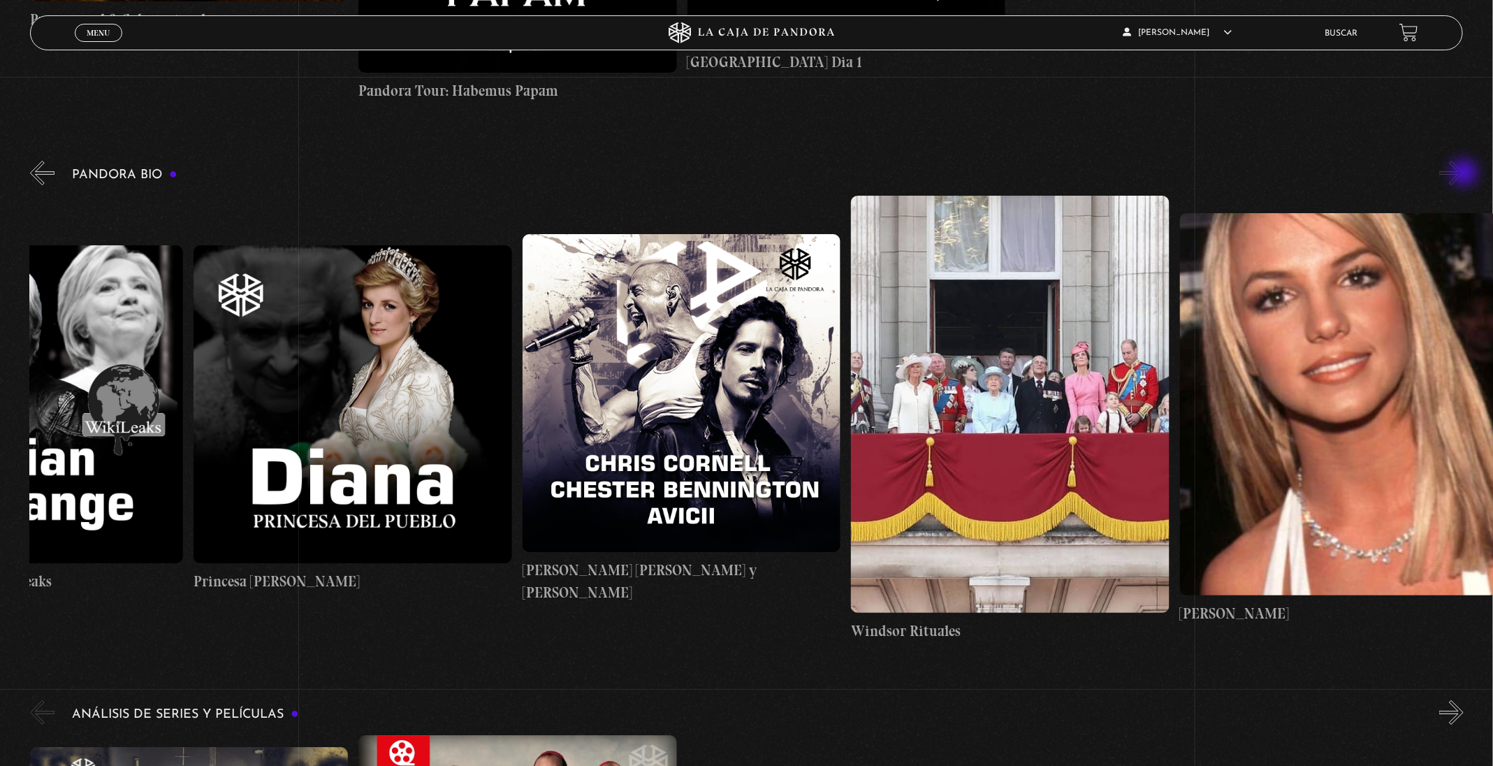
click at [1463, 174] on button "»" at bounding box center [1451, 173] width 24 height 24
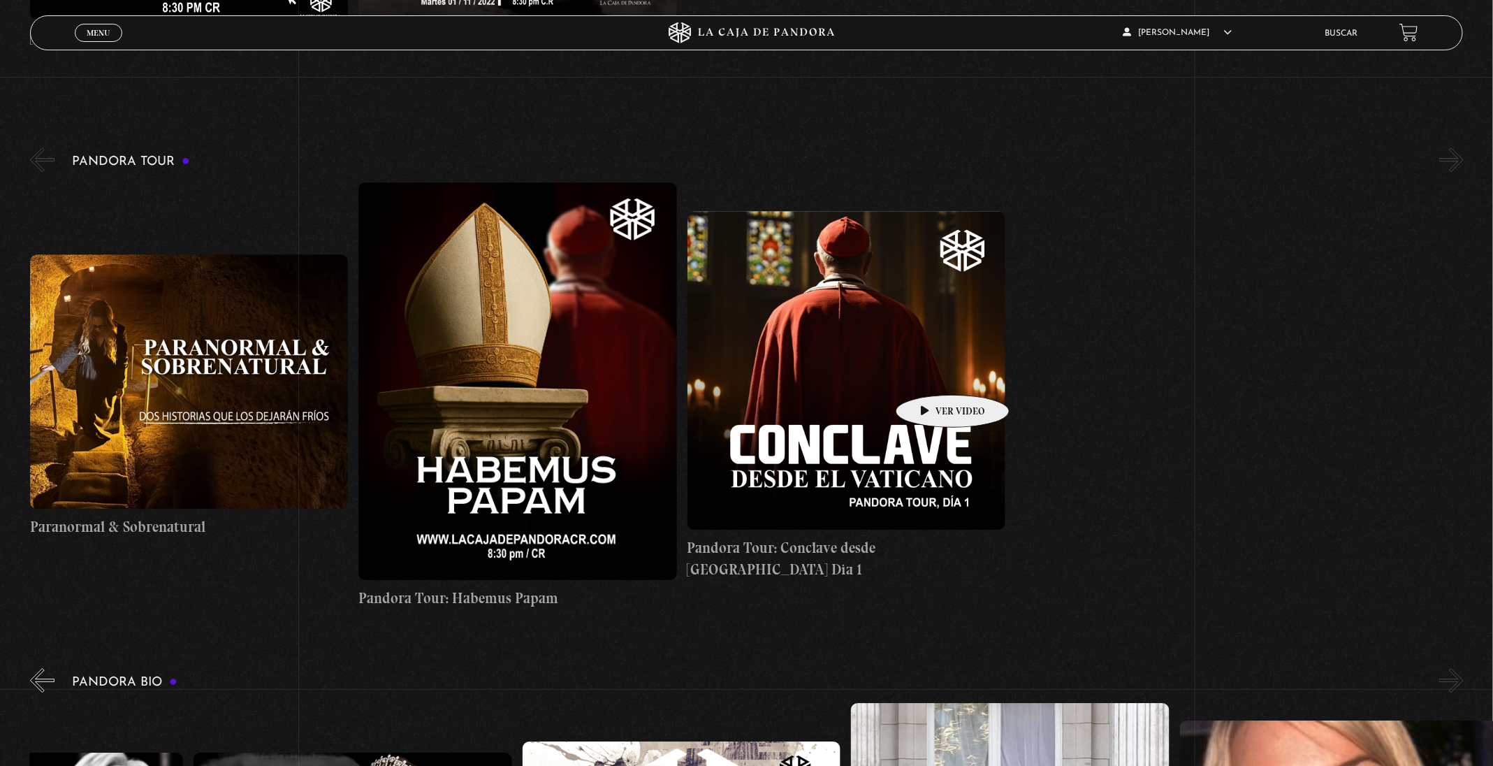
scroll to position [2042, 0]
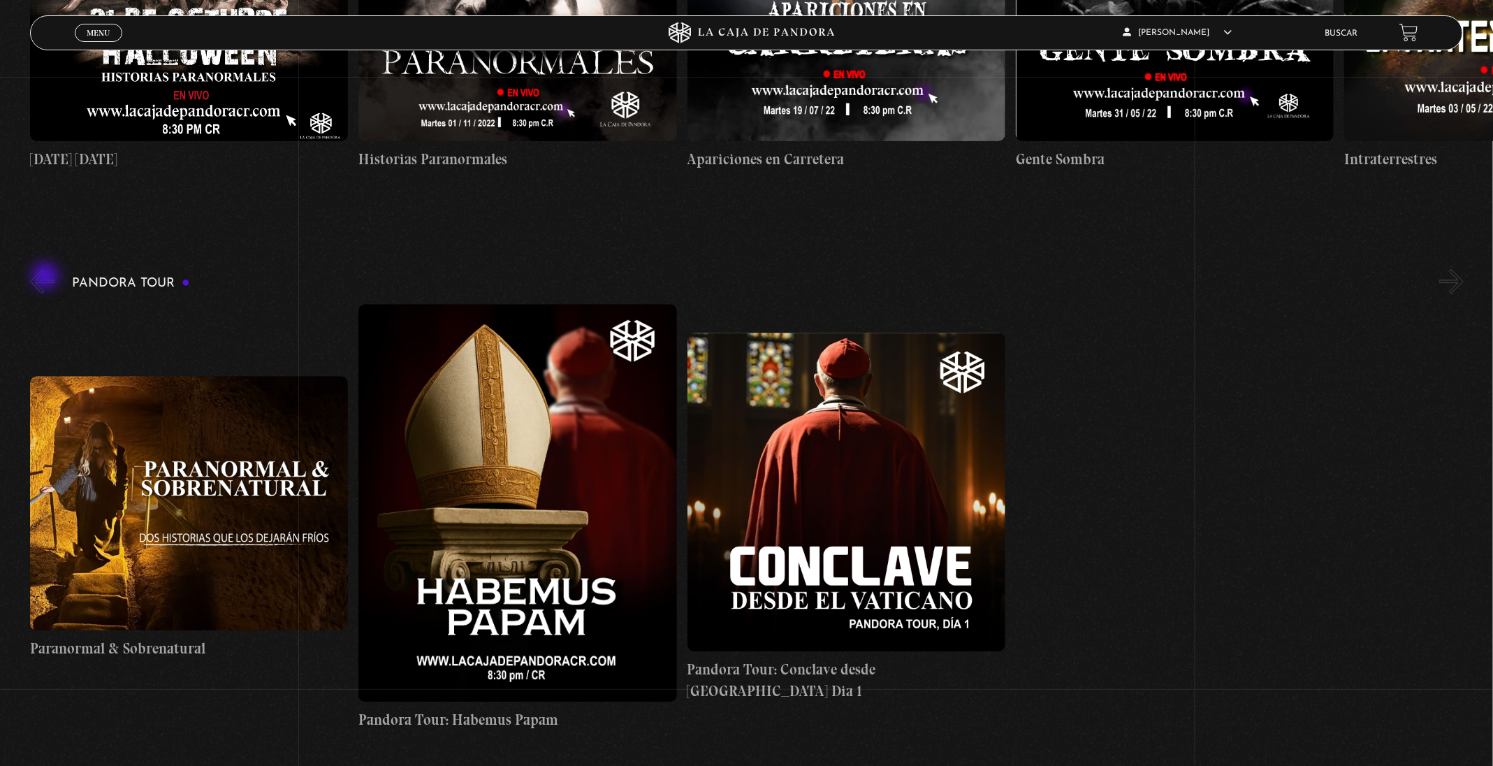
click at [47, 277] on button "«" at bounding box center [42, 281] width 24 height 24
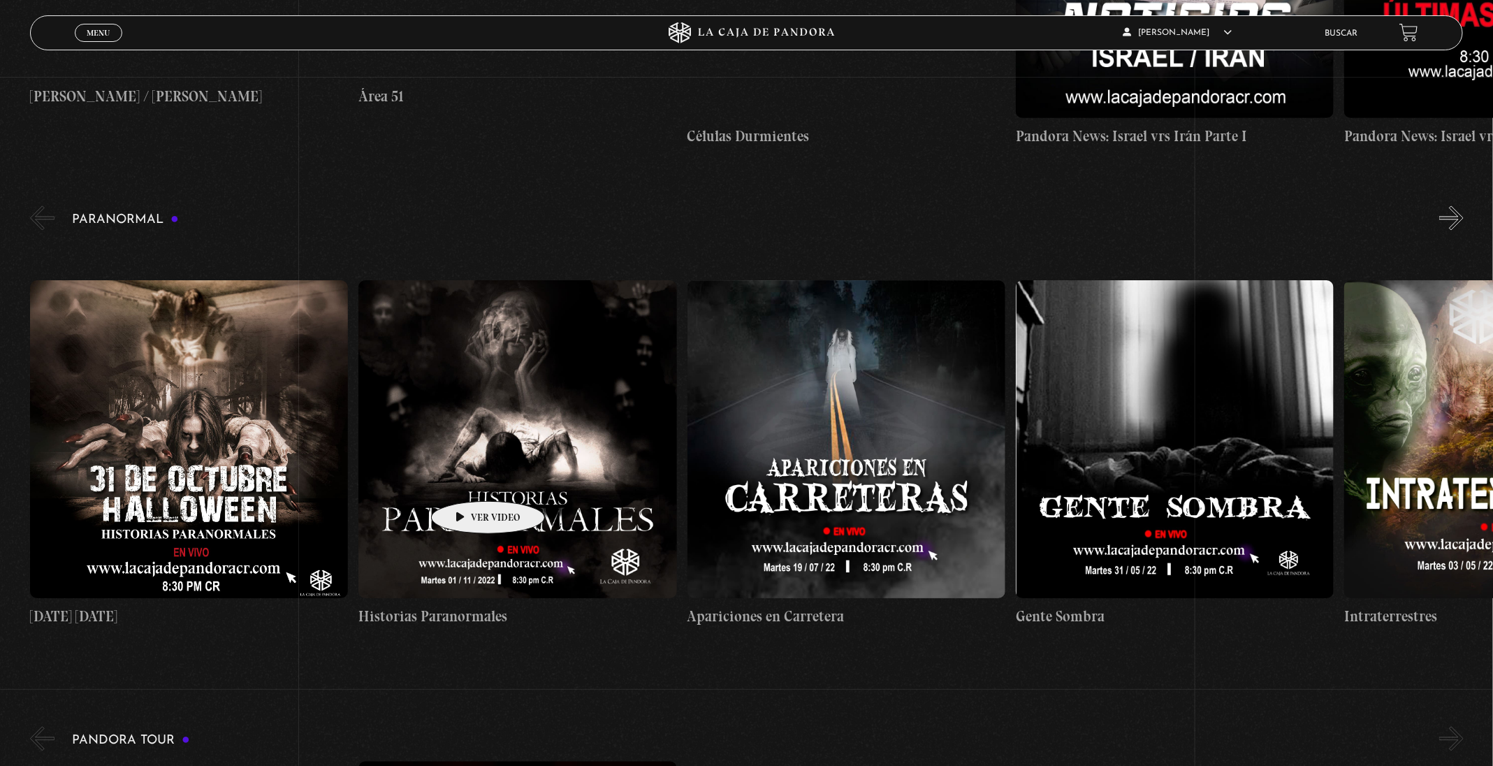
scroll to position [1623, 0]
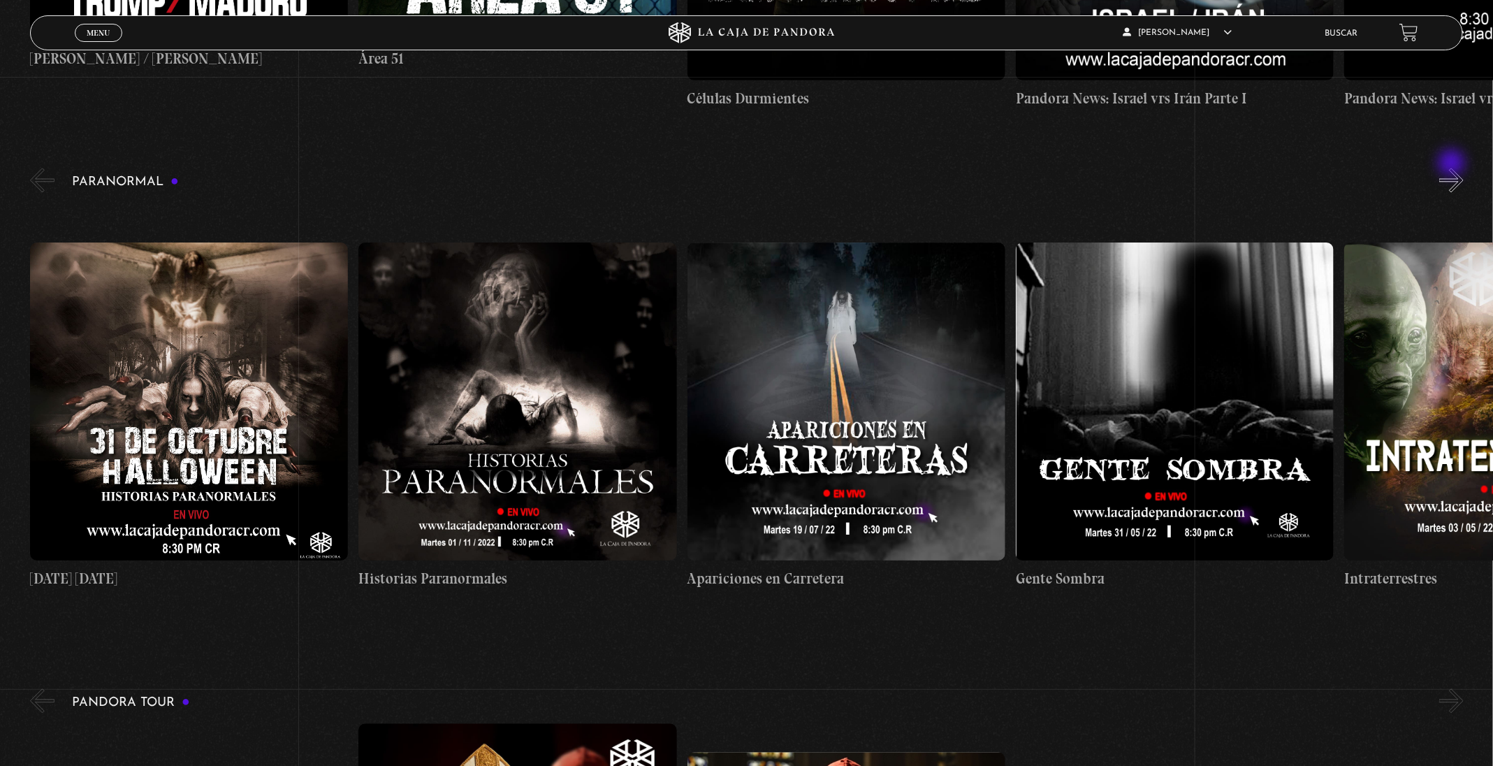
click at [1450, 165] on div "Paranormal [DATE] [DATE] Historias Paranormales Apariciones en Carretera Ovnis …" at bounding box center [761, 397] width 1463 height 465
click at [1459, 177] on button "»" at bounding box center [1451, 180] width 24 height 24
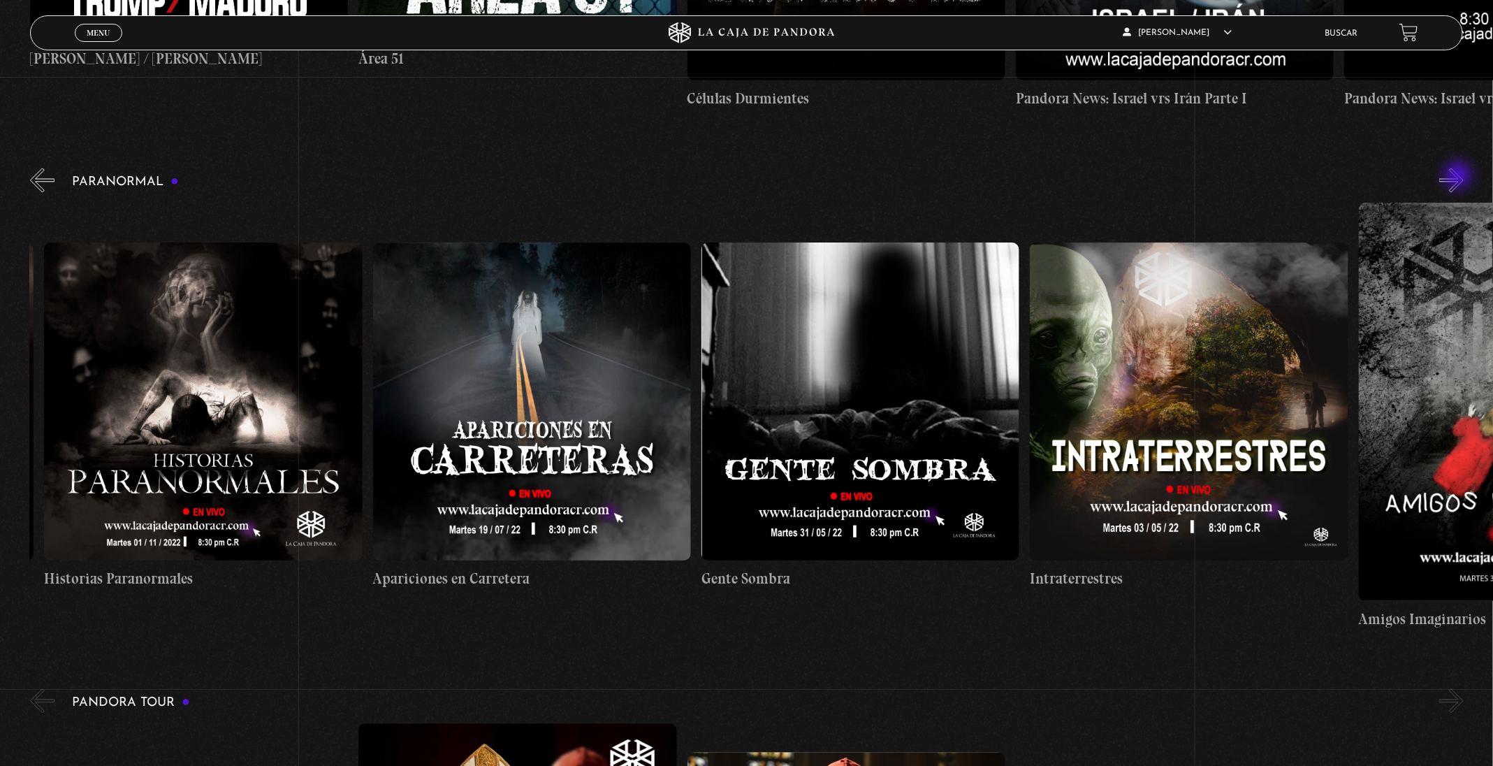
click at [1459, 177] on button "»" at bounding box center [1451, 180] width 24 height 24
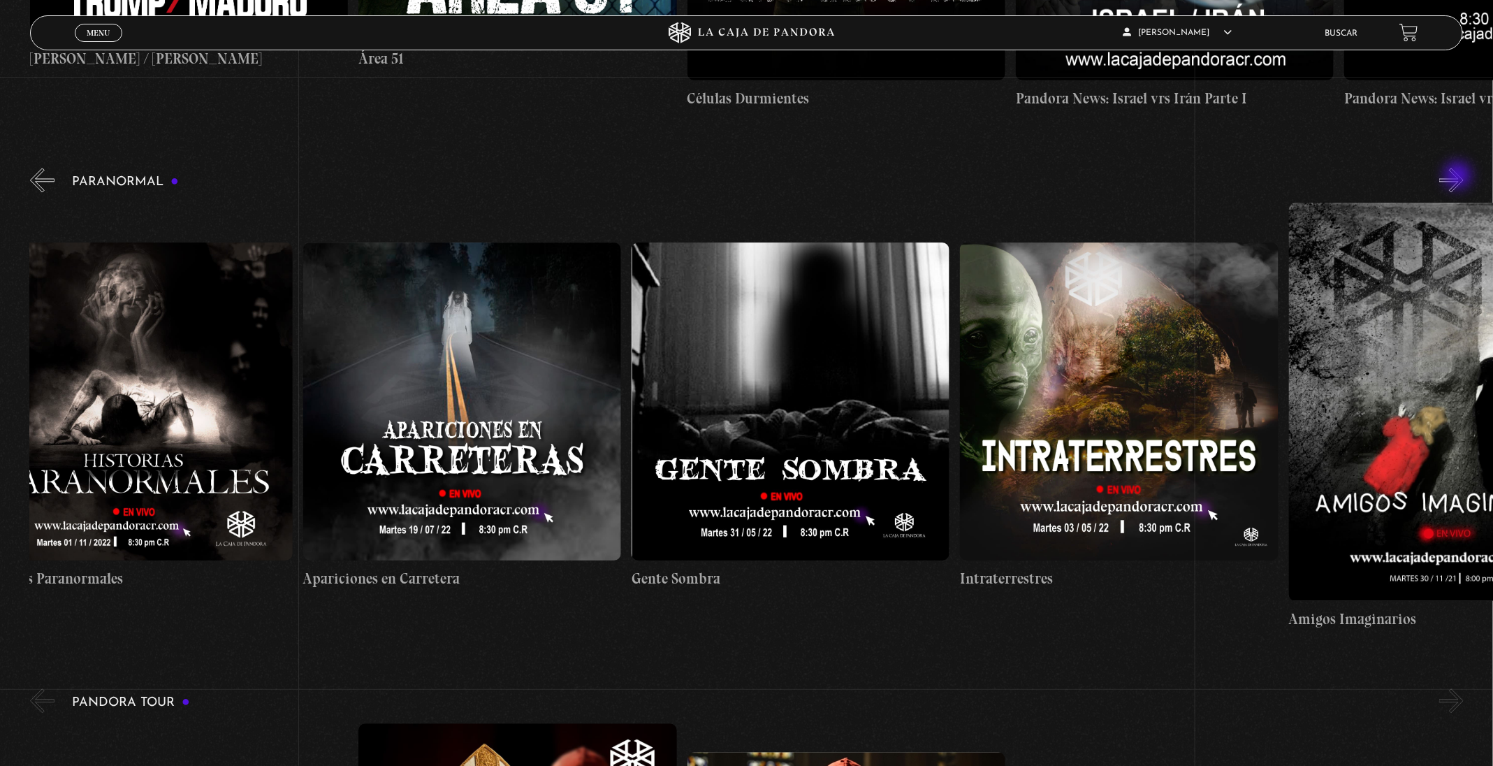
scroll to position [0, 657]
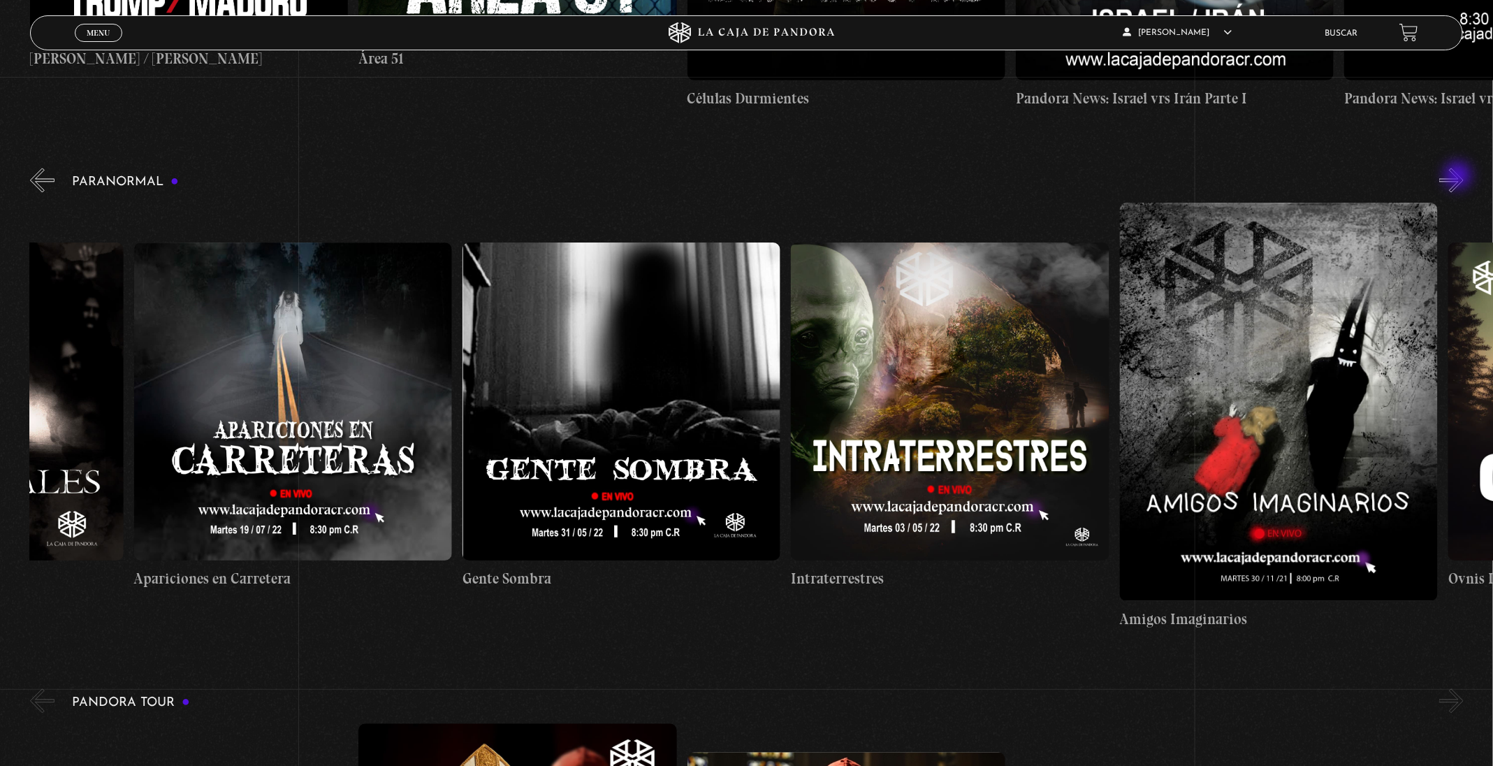
click at [1459, 177] on button "»" at bounding box center [1451, 180] width 24 height 24
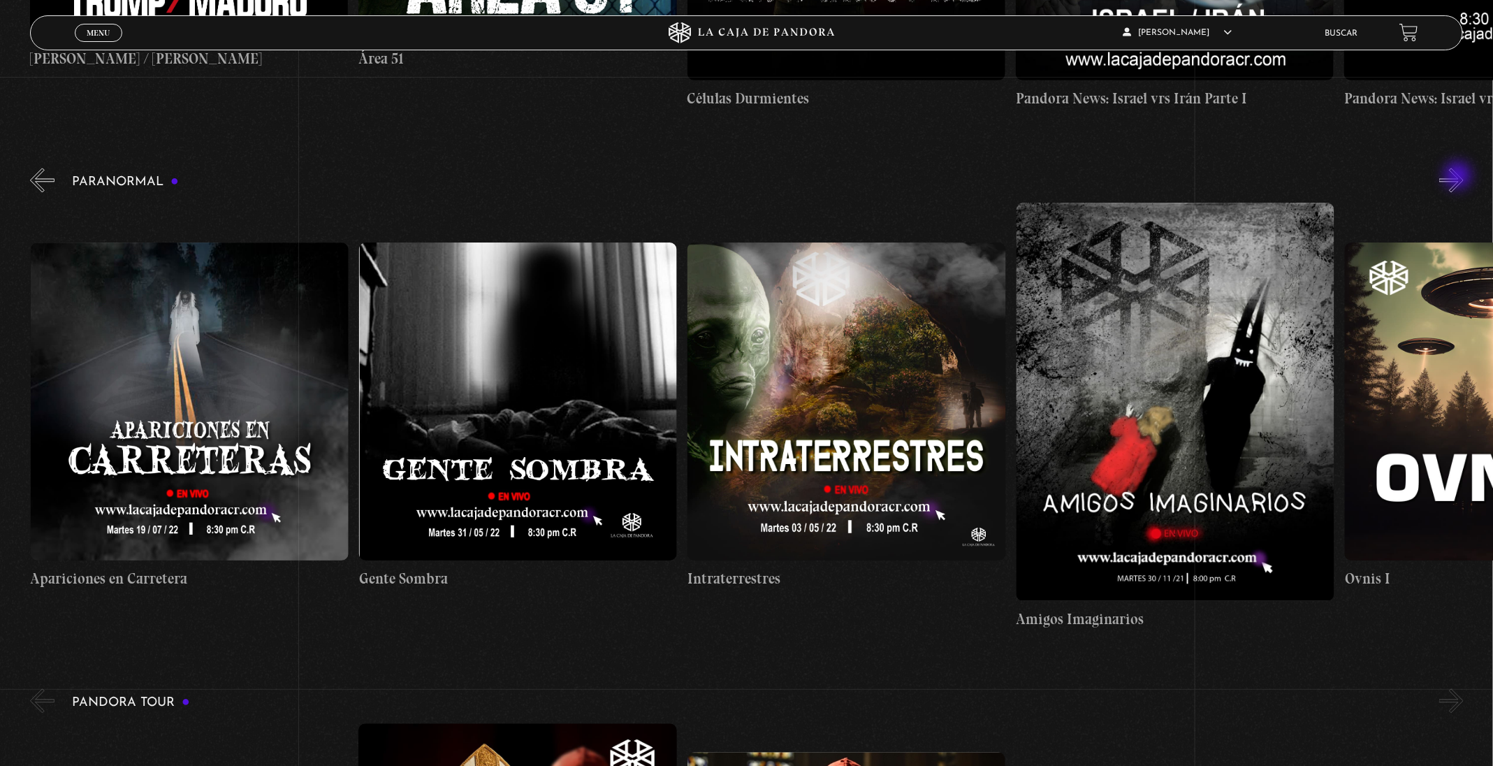
click at [1459, 177] on button "»" at bounding box center [1451, 180] width 24 height 24
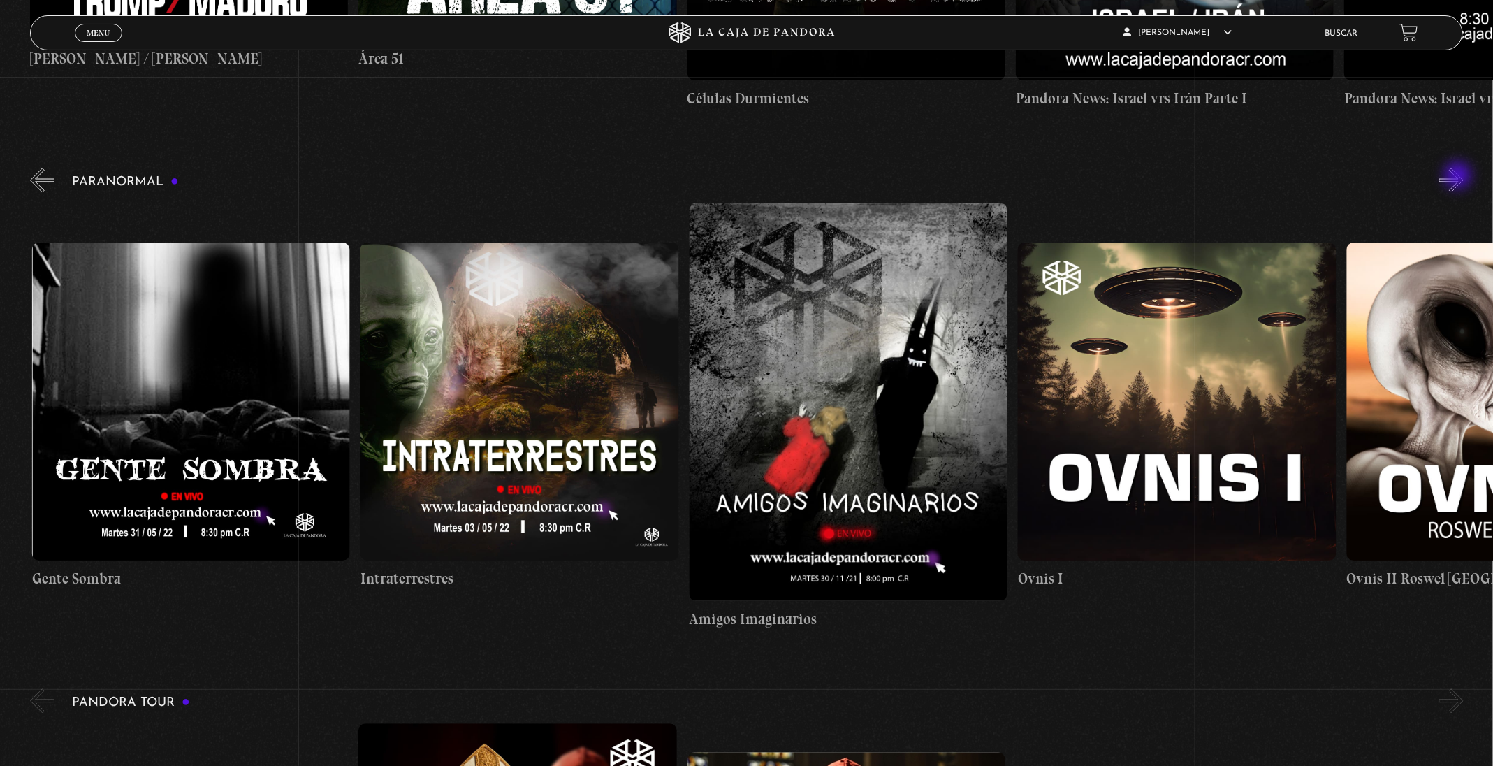
click at [1459, 177] on button "»" at bounding box center [1451, 180] width 24 height 24
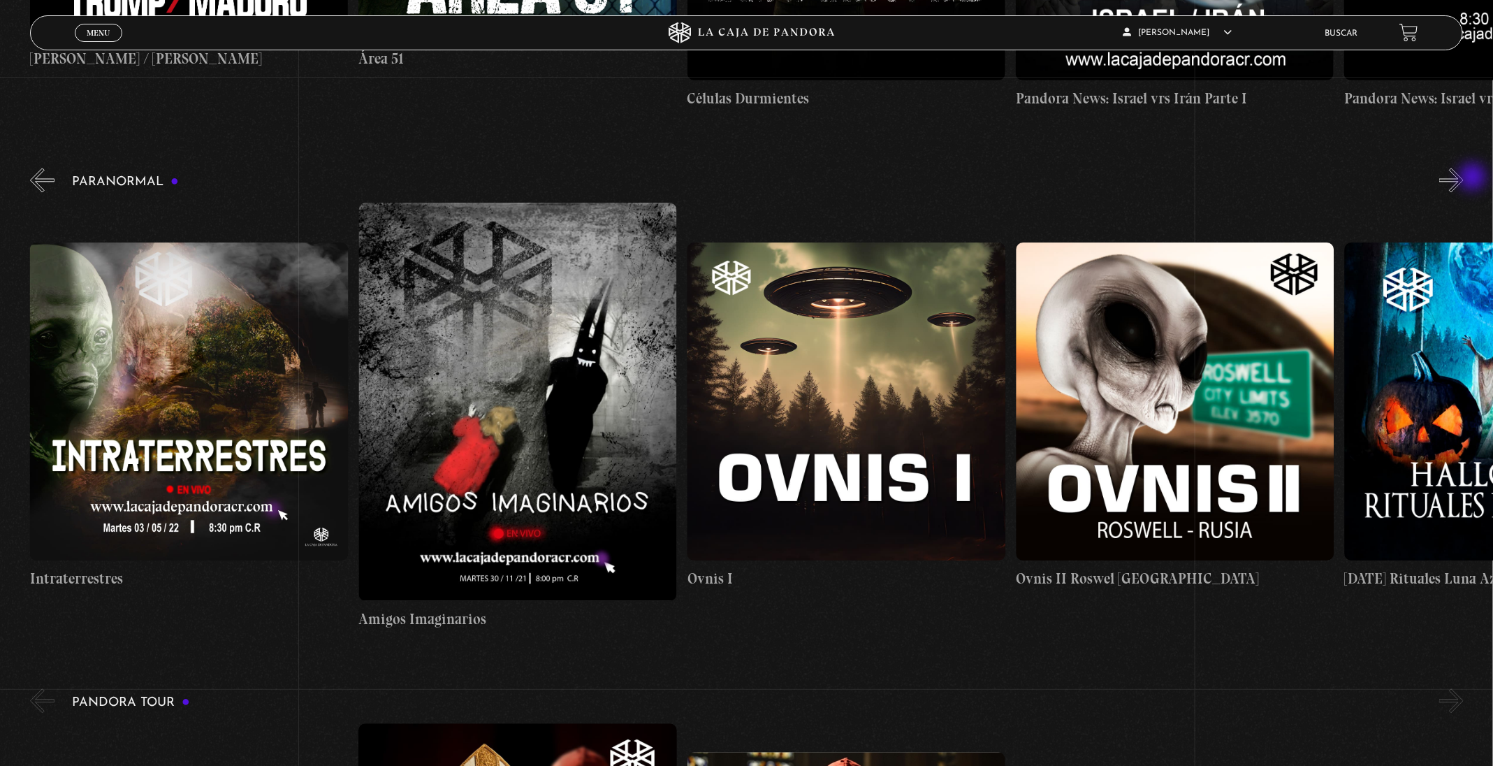
click at [1463, 178] on button "»" at bounding box center [1451, 180] width 24 height 24
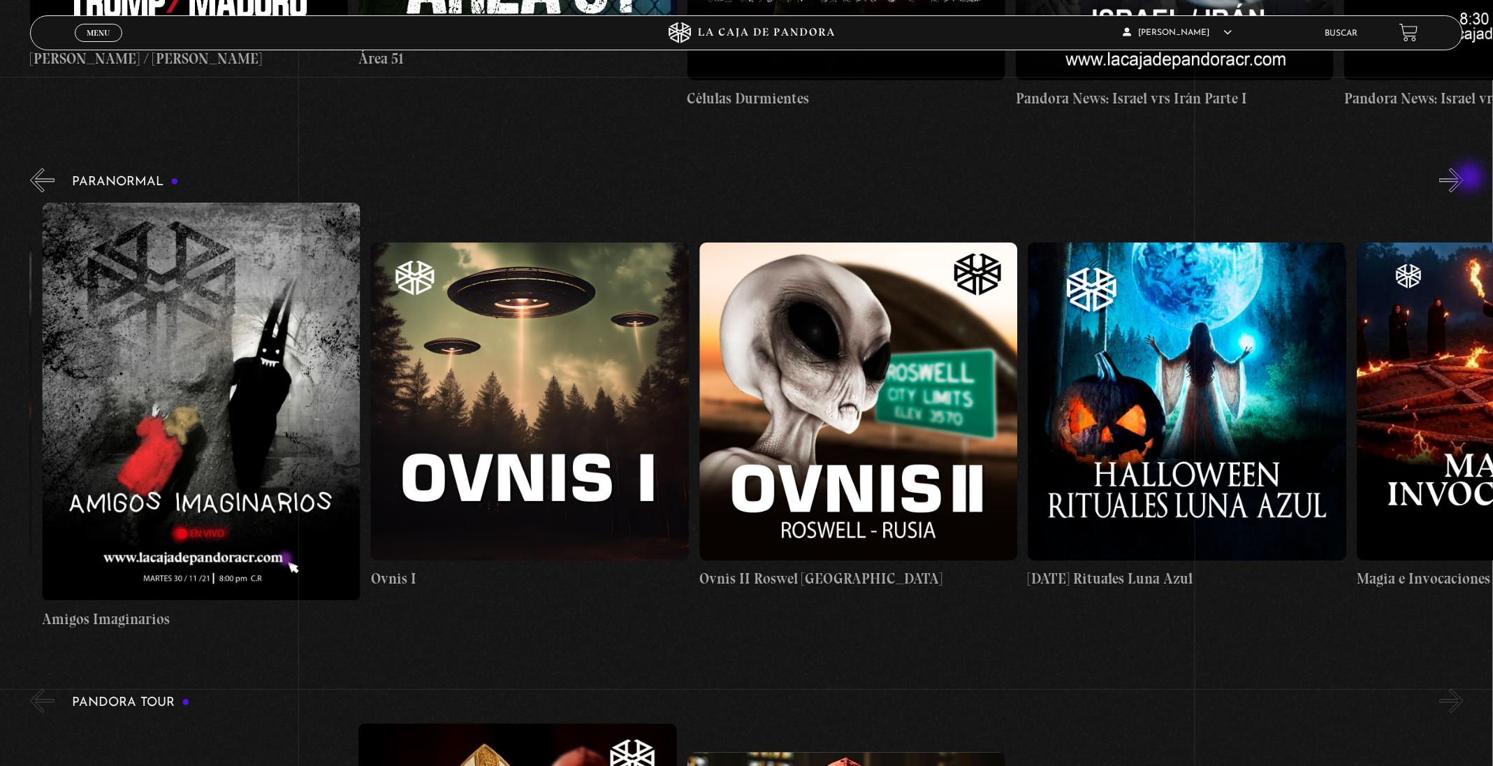
click at [1463, 178] on button "»" at bounding box center [1451, 180] width 24 height 24
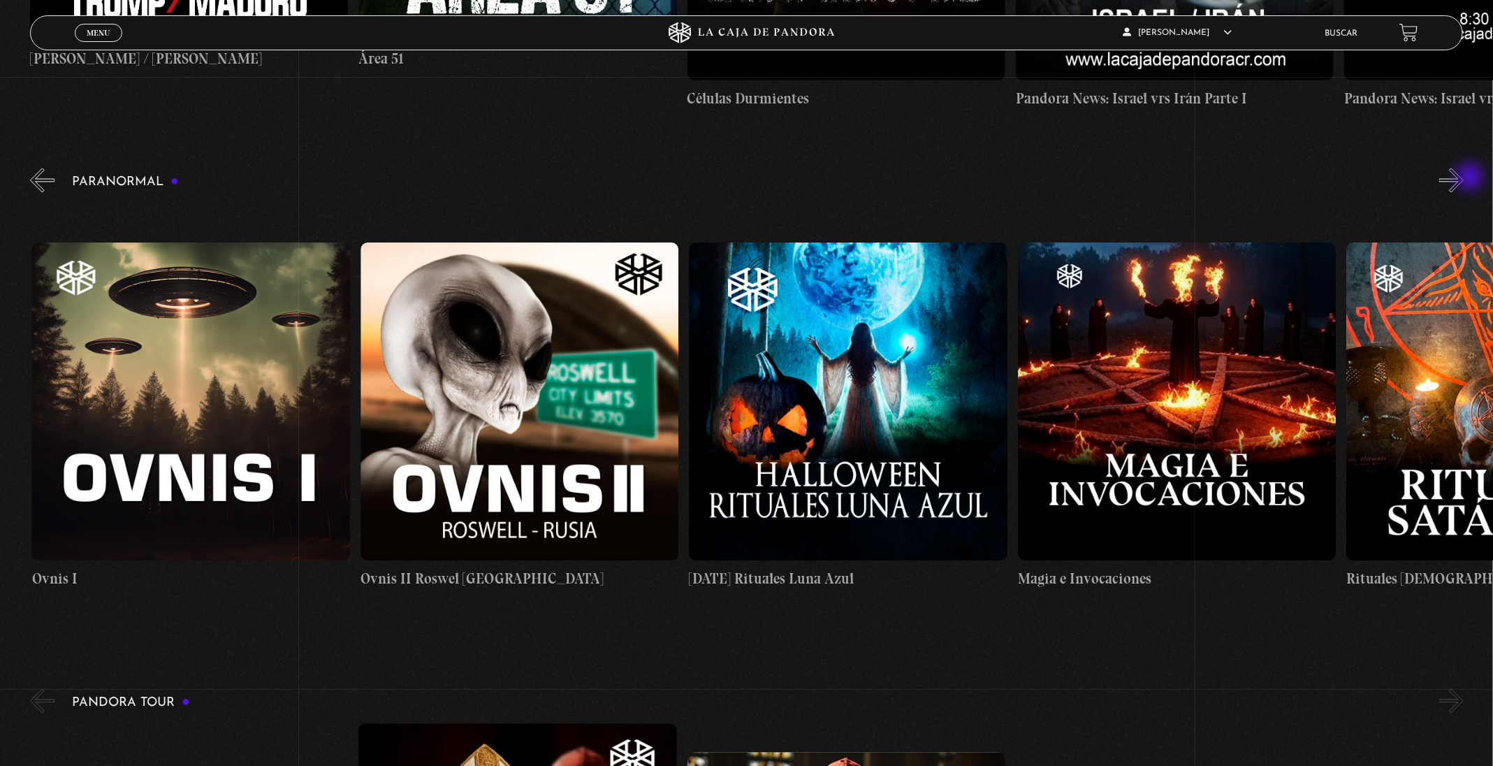
click at [1463, 178] on button "»" at bounding box center [1451, 180] width 24 height 24
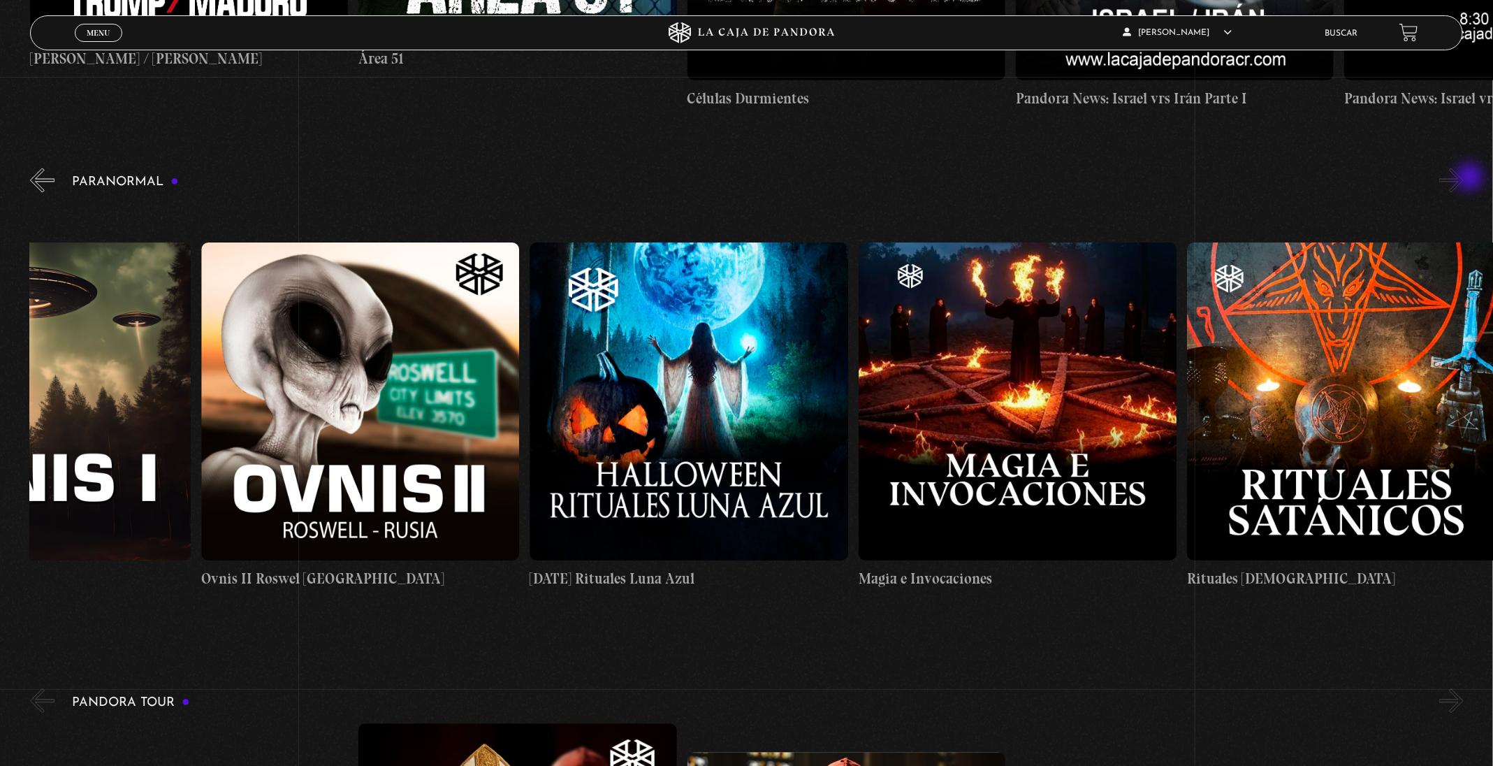
scroll to position [0, 2136]
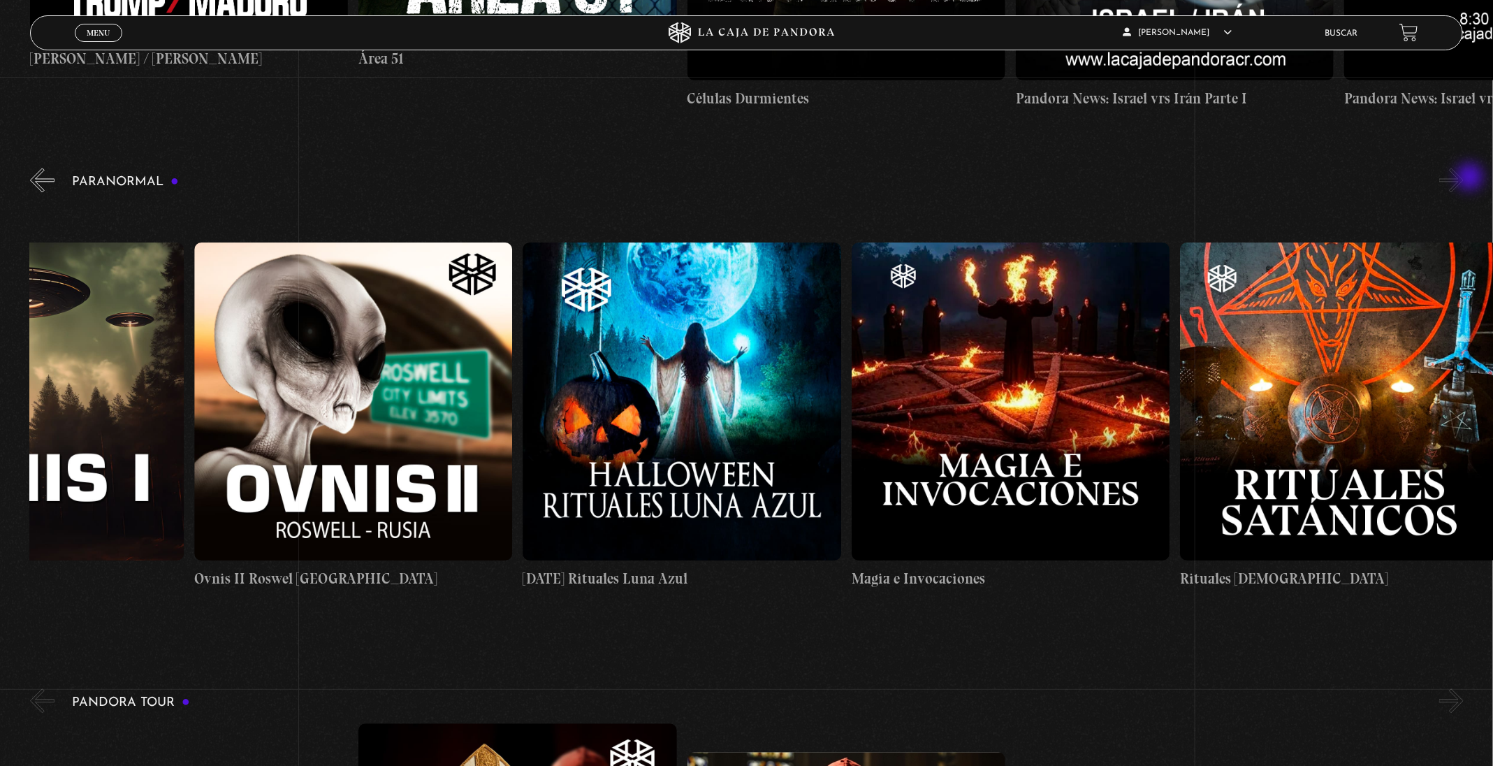
click at [1463, 178] on button "»" at bounding box center [1451, 180] width 24 height 24
click at [59, 174] on div "Paranormal [DATE] [DATE] Historias Paranormales Apariciones en Carretera Ovnis …" at bounding box center [761, 397] width 1463 height 465
click at [41, 177] on button "«" at bounding box center [42, 180] width 24 height 24
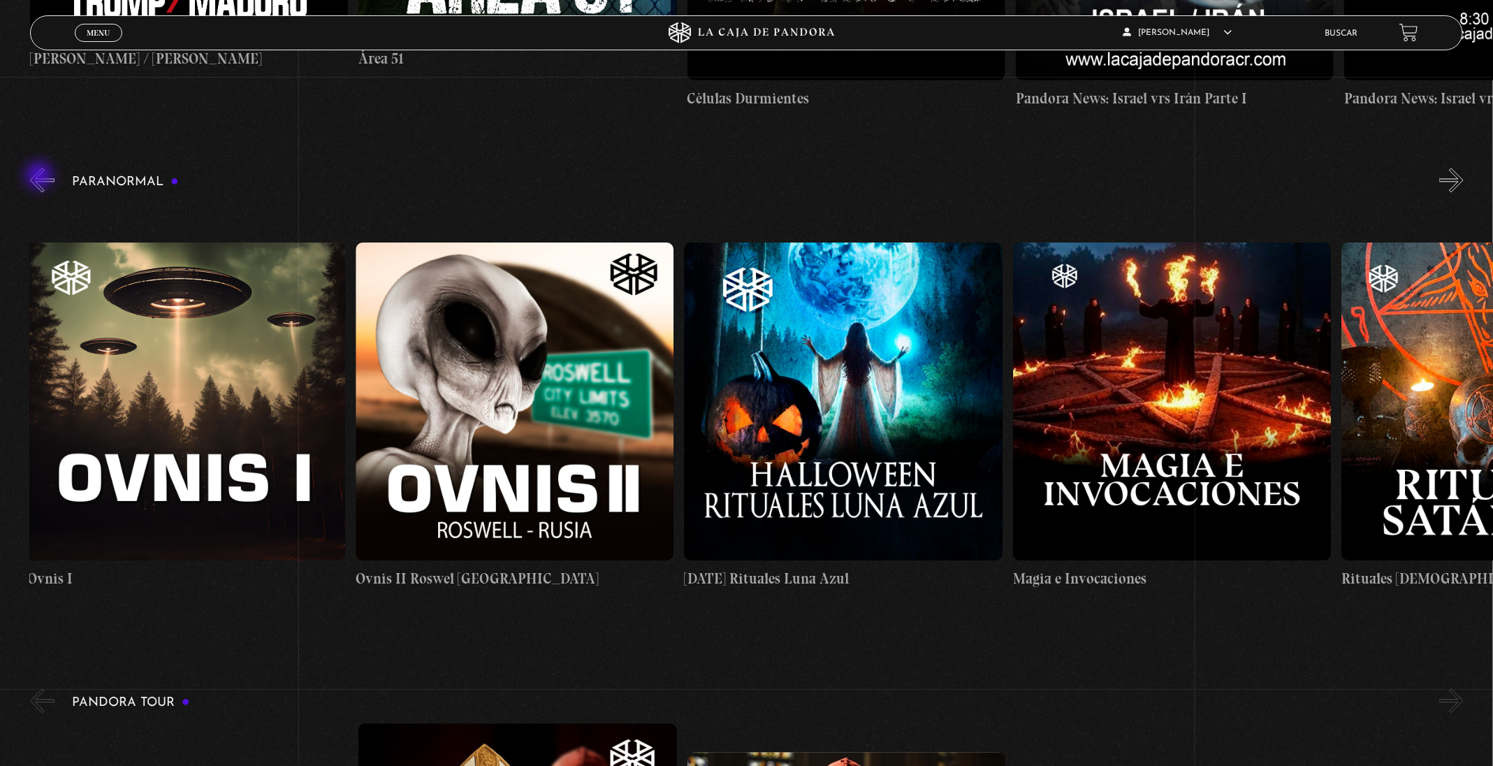
click at [41, 177] on button "«" at bounding box center [42, 180] width 24 height 24
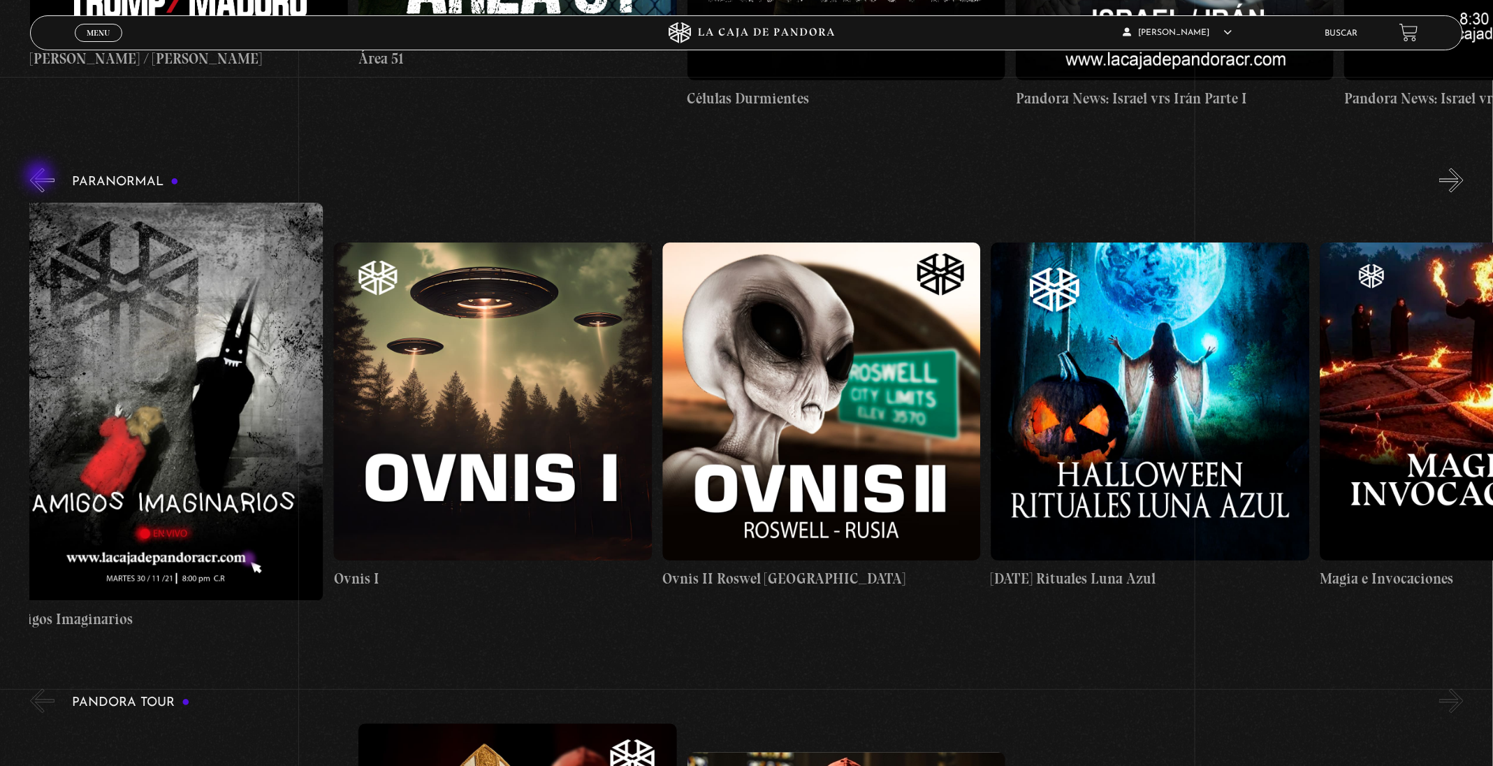
click at [41, 177] on button "«" at bounding box center [42, 180] width 24 height 24
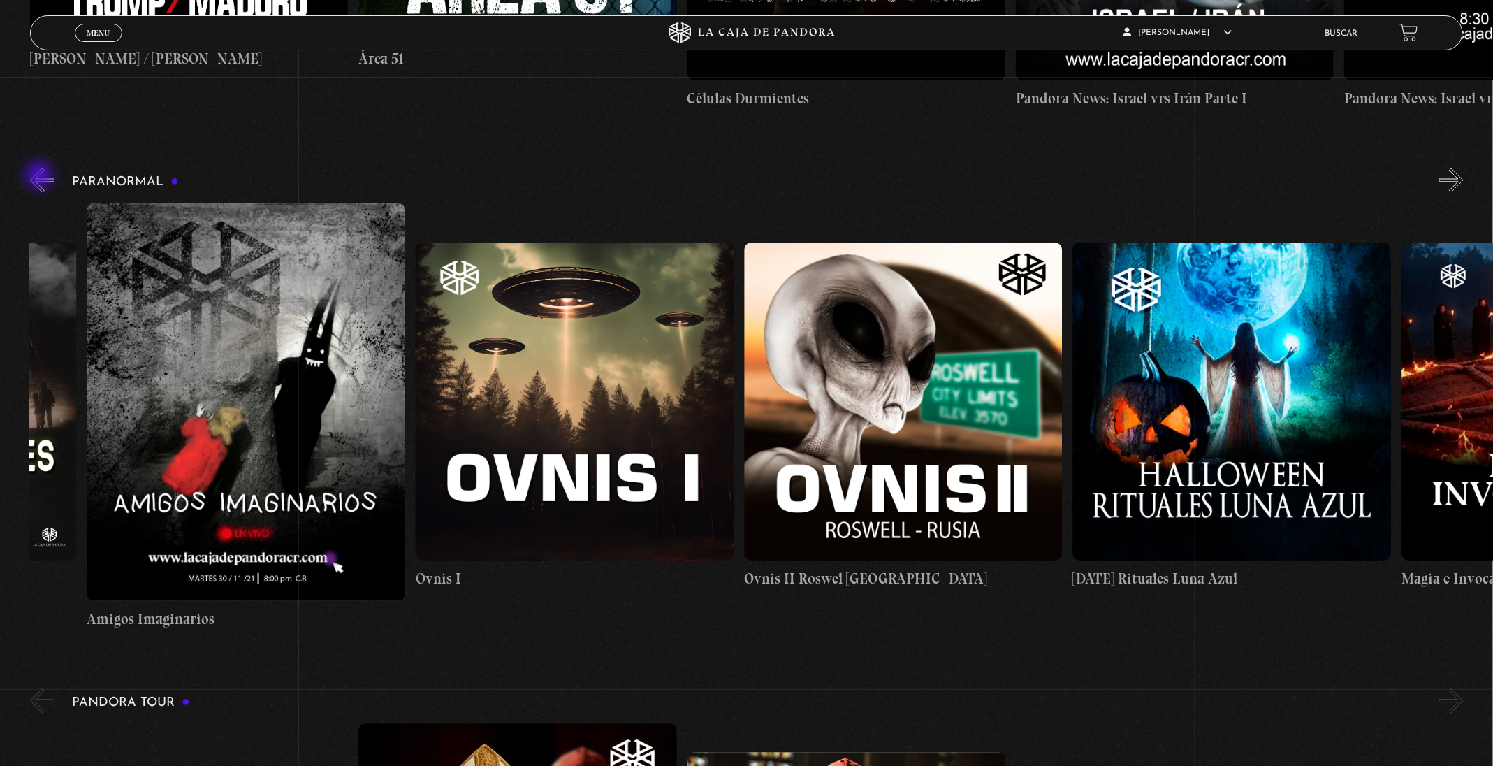
click at [41, 177] on button "«" at bounding box center [42, 180] width 24 height 24
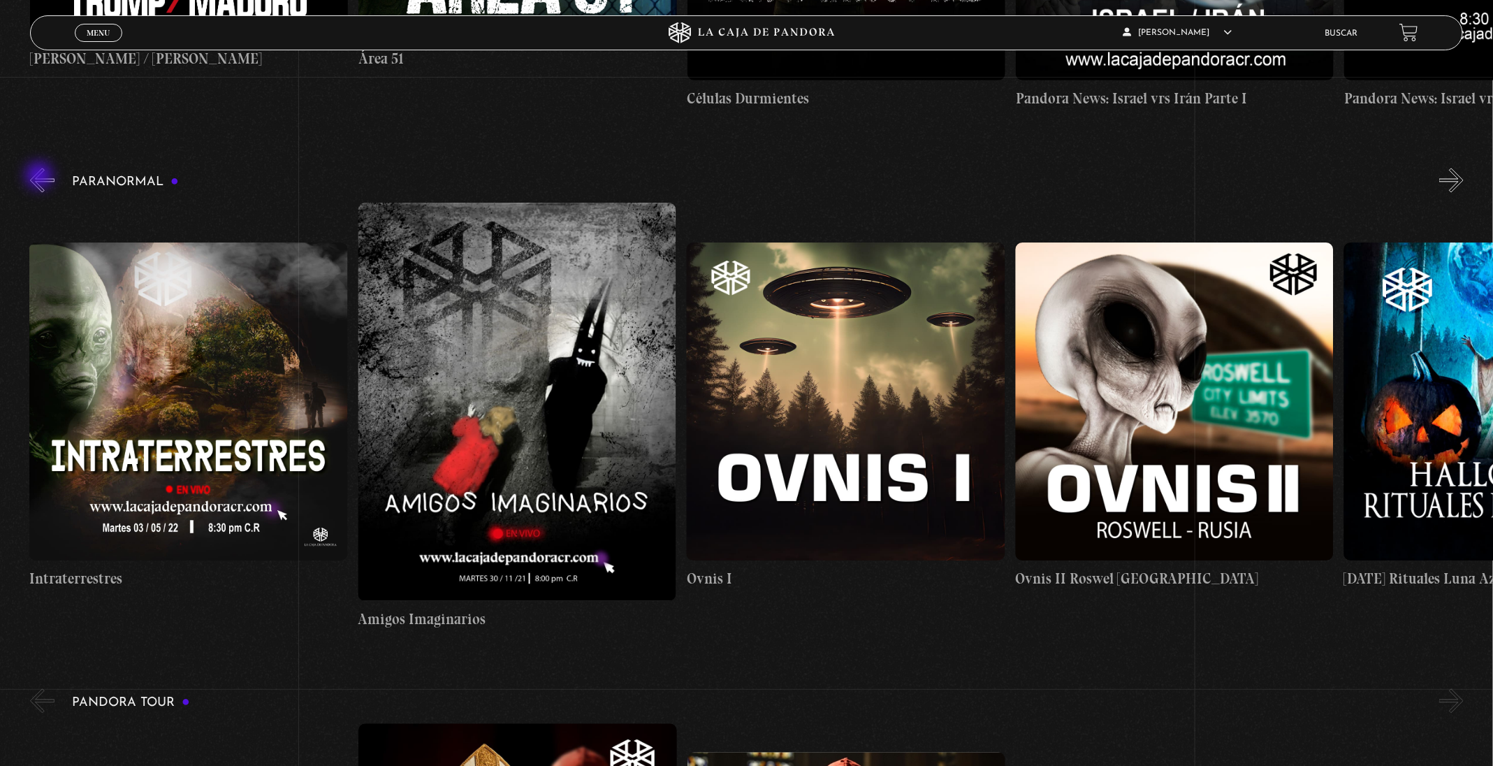
click at [41, 177] on button "«" at bounding box center [42, 180] width 24 height 24
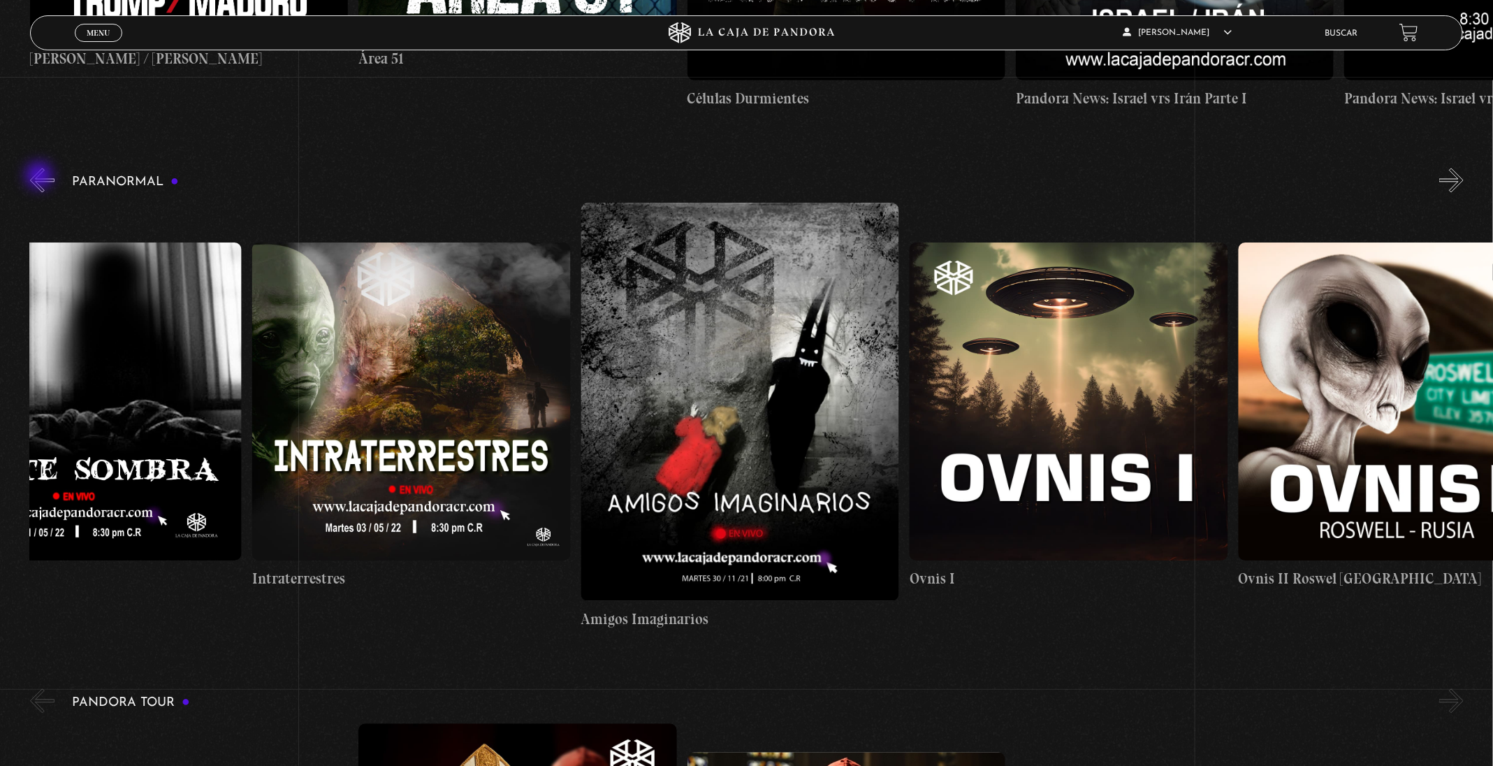
click at [41, 177] on button "«" at bounding box center [42, 180] width 24 height 24
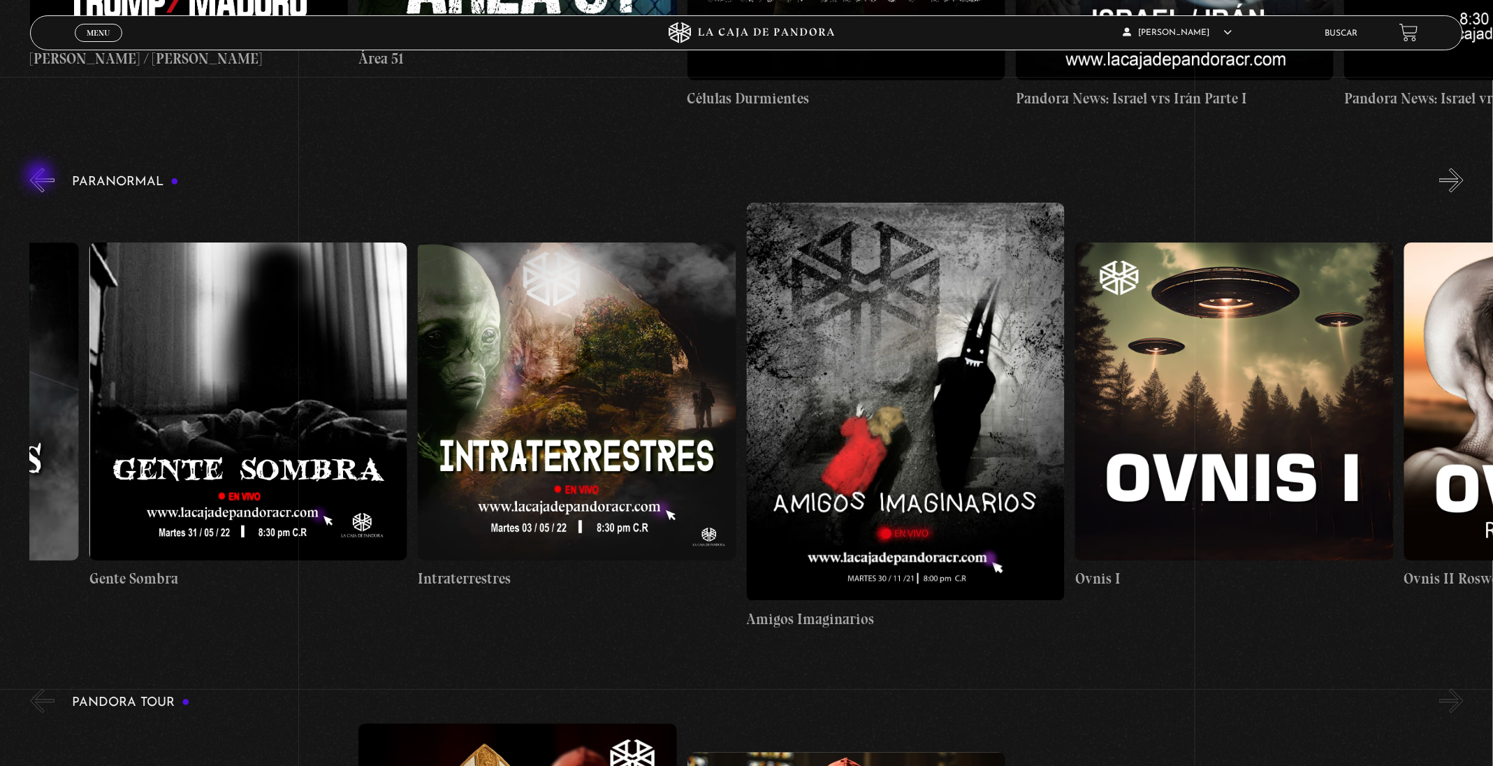
scroll to position [0, 657]
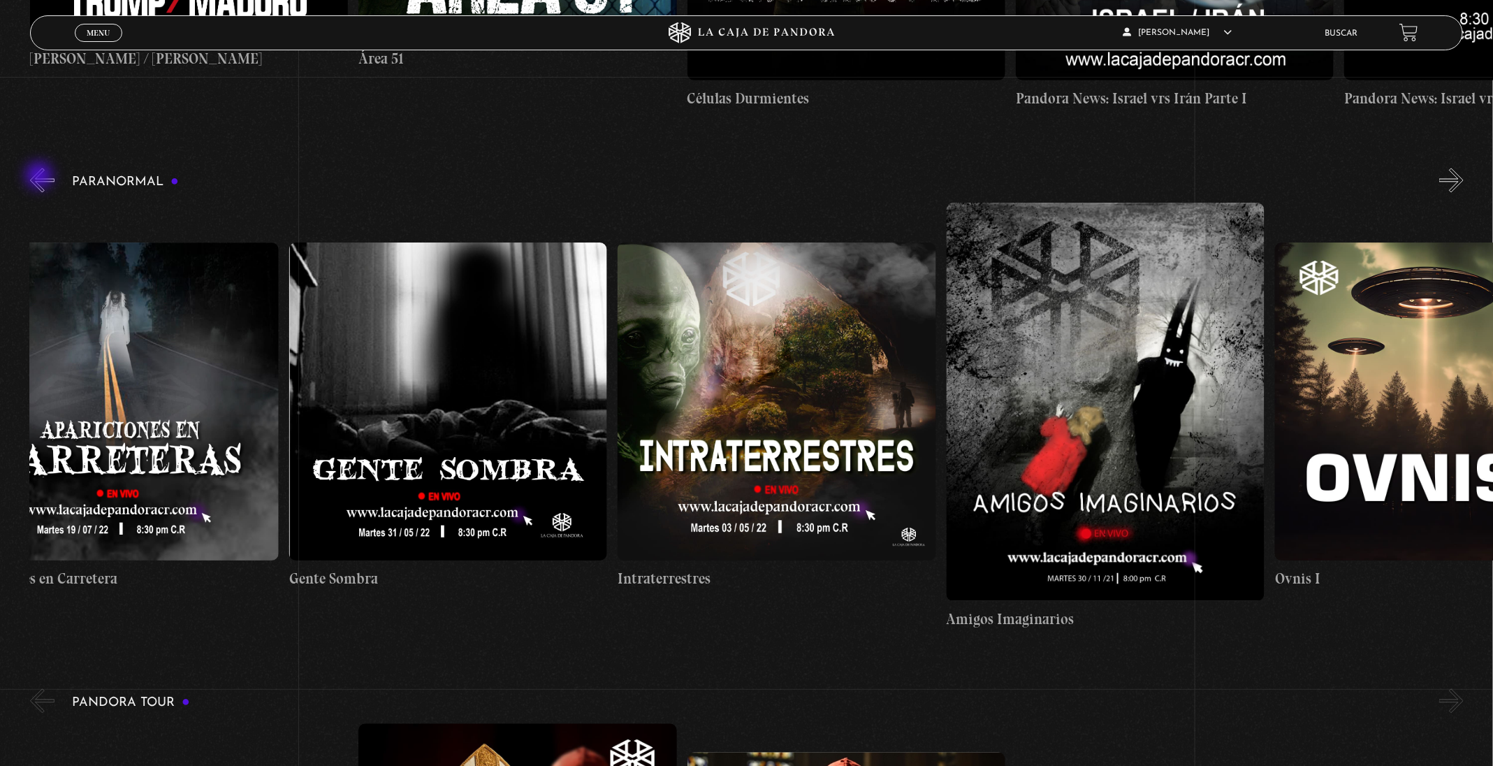
click at [41, 177] on button "«" at bounding box center [42, 180] width 24 height 24
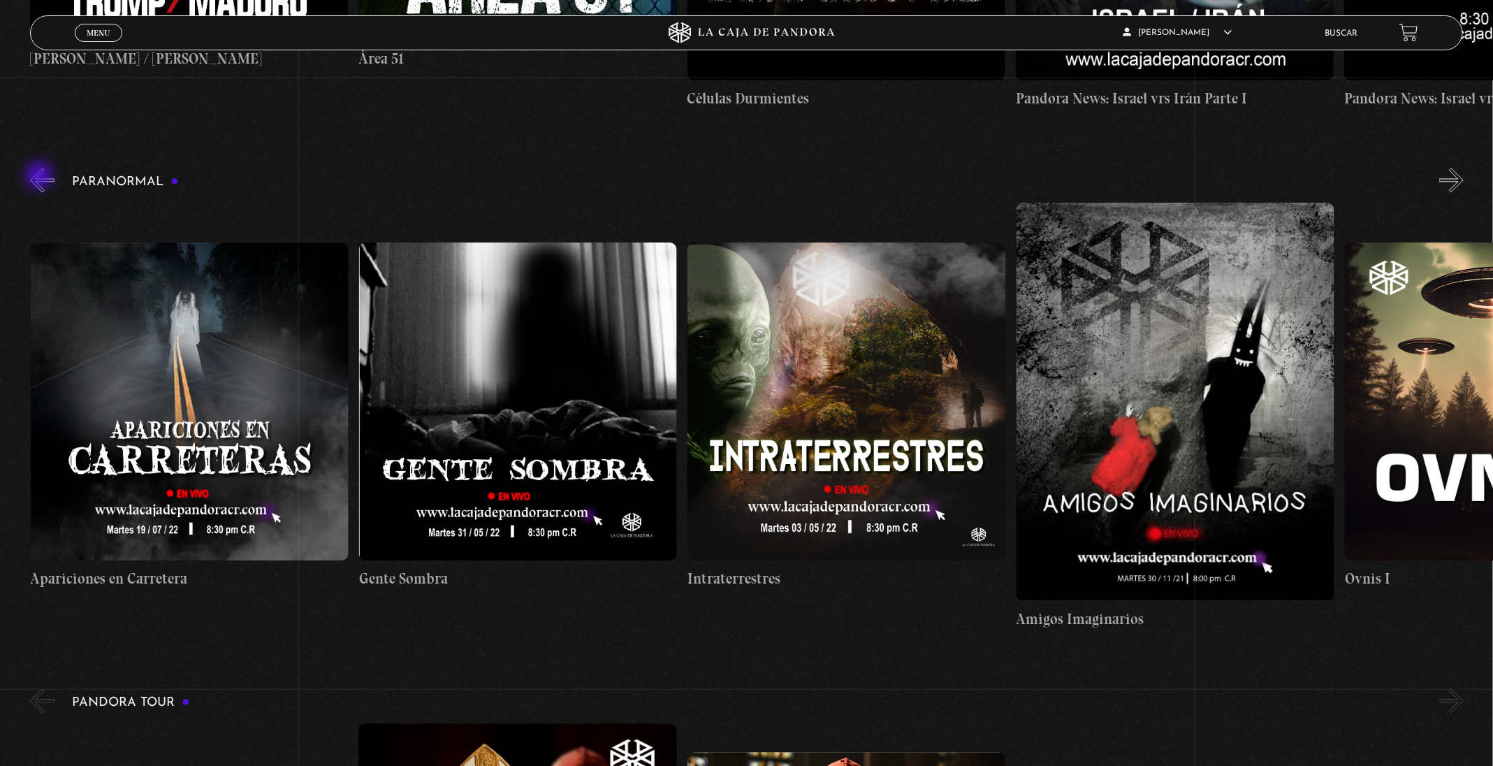
click at [41, 177] on button "«" at bounding box center [42, 180] width 24 height 24
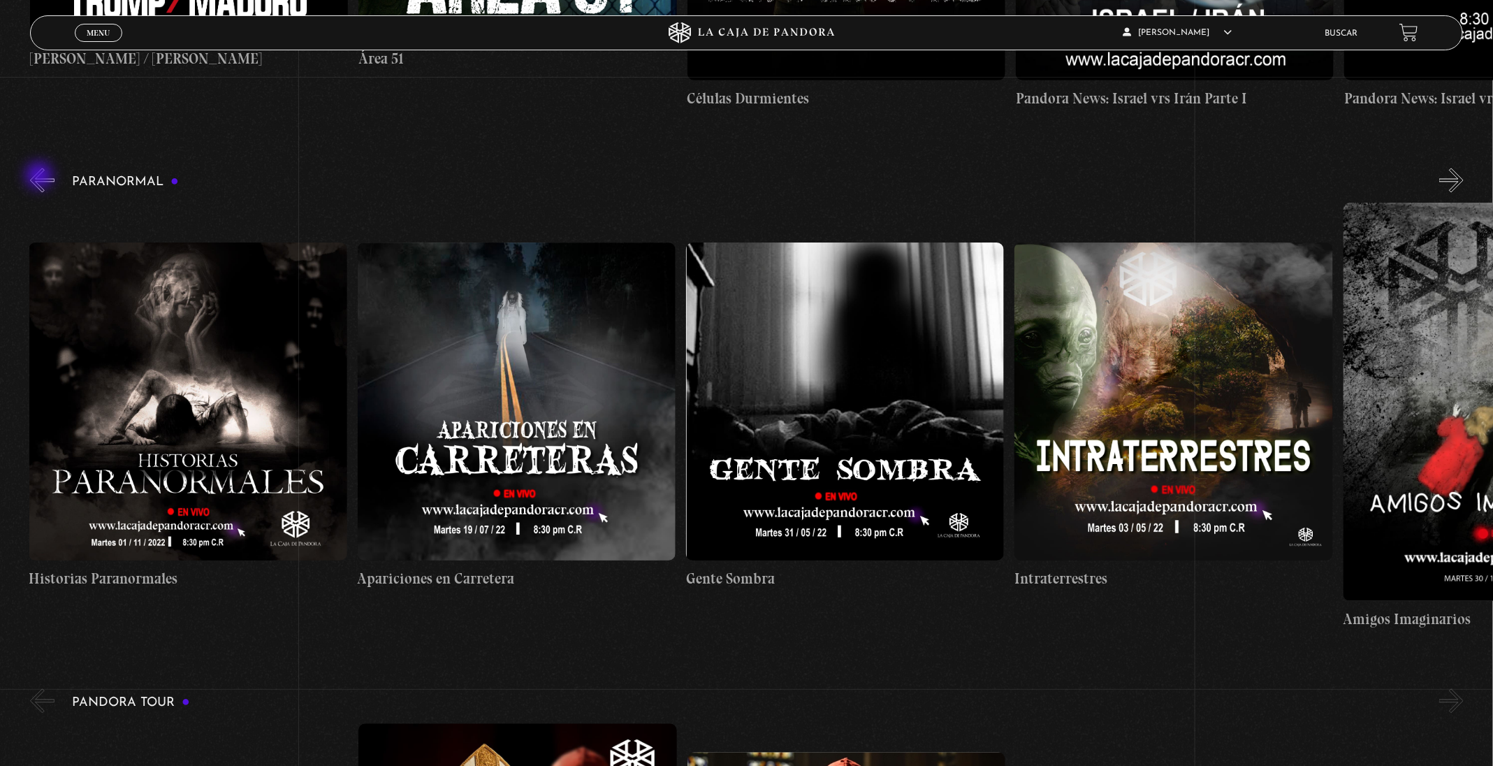
click at [41, 177] on button "«" at bounding box center [42, 180] width 24 height 24
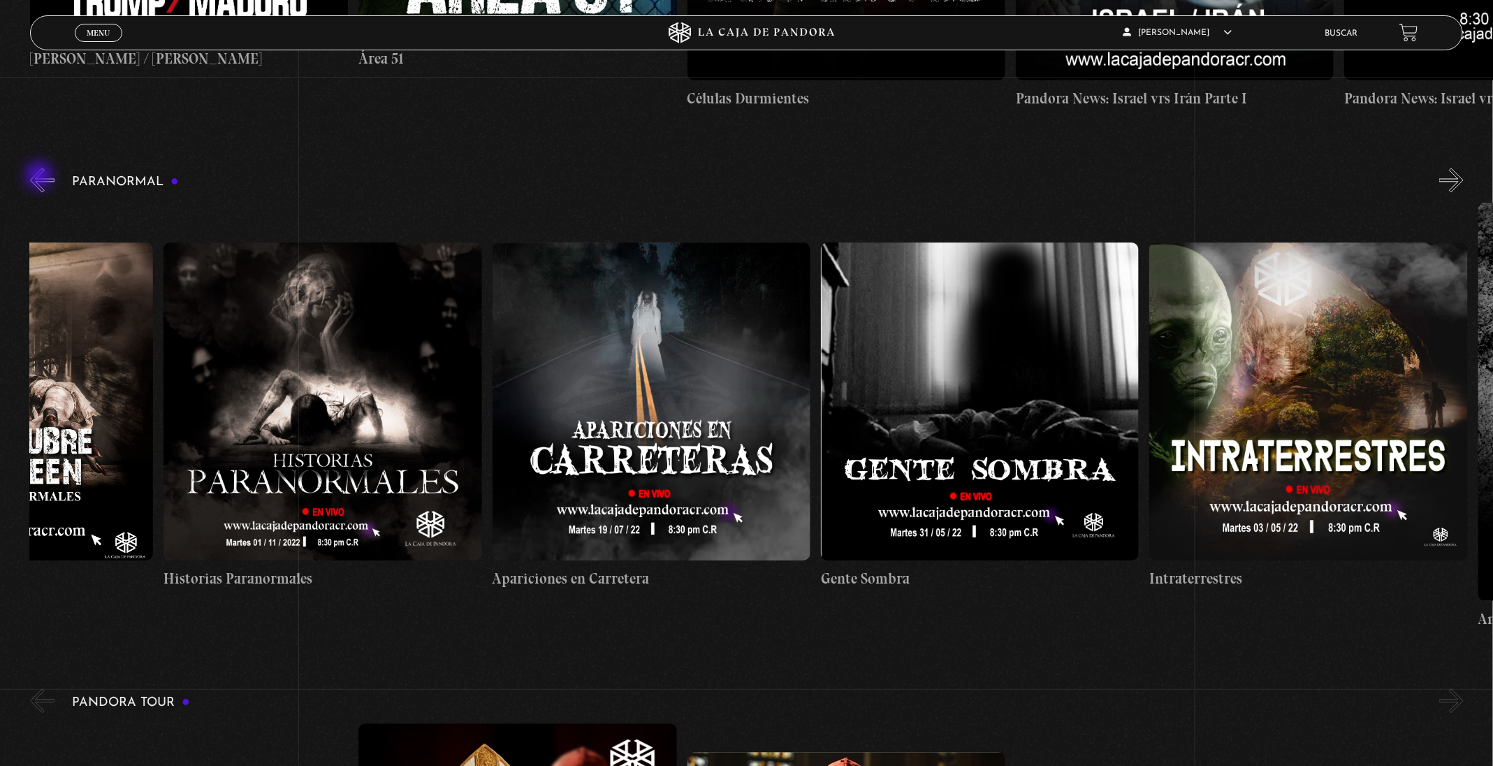
scroll to position [0, 38]
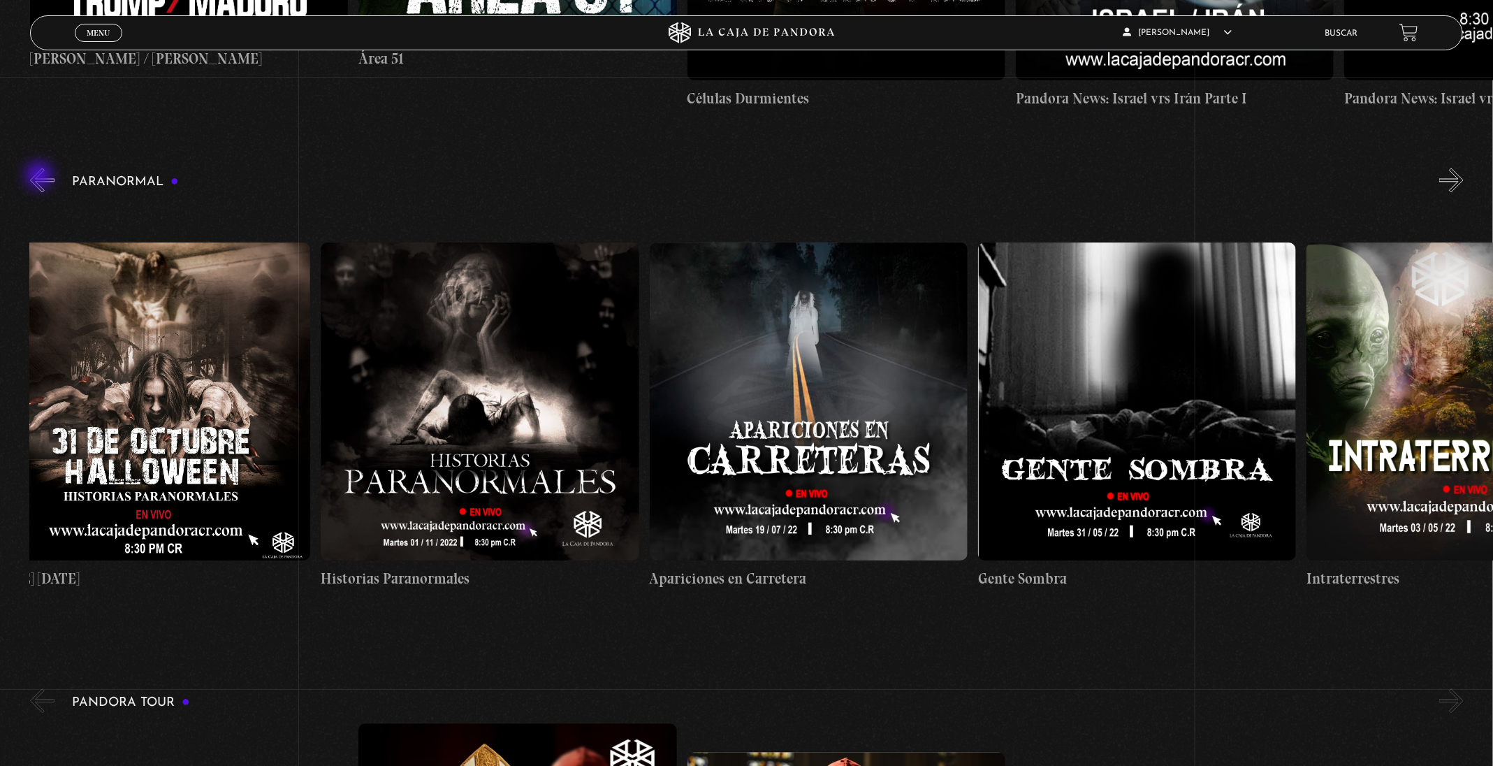
click at [41, 177] on button "«" at bounding box center [42, 180] width 24 height 24
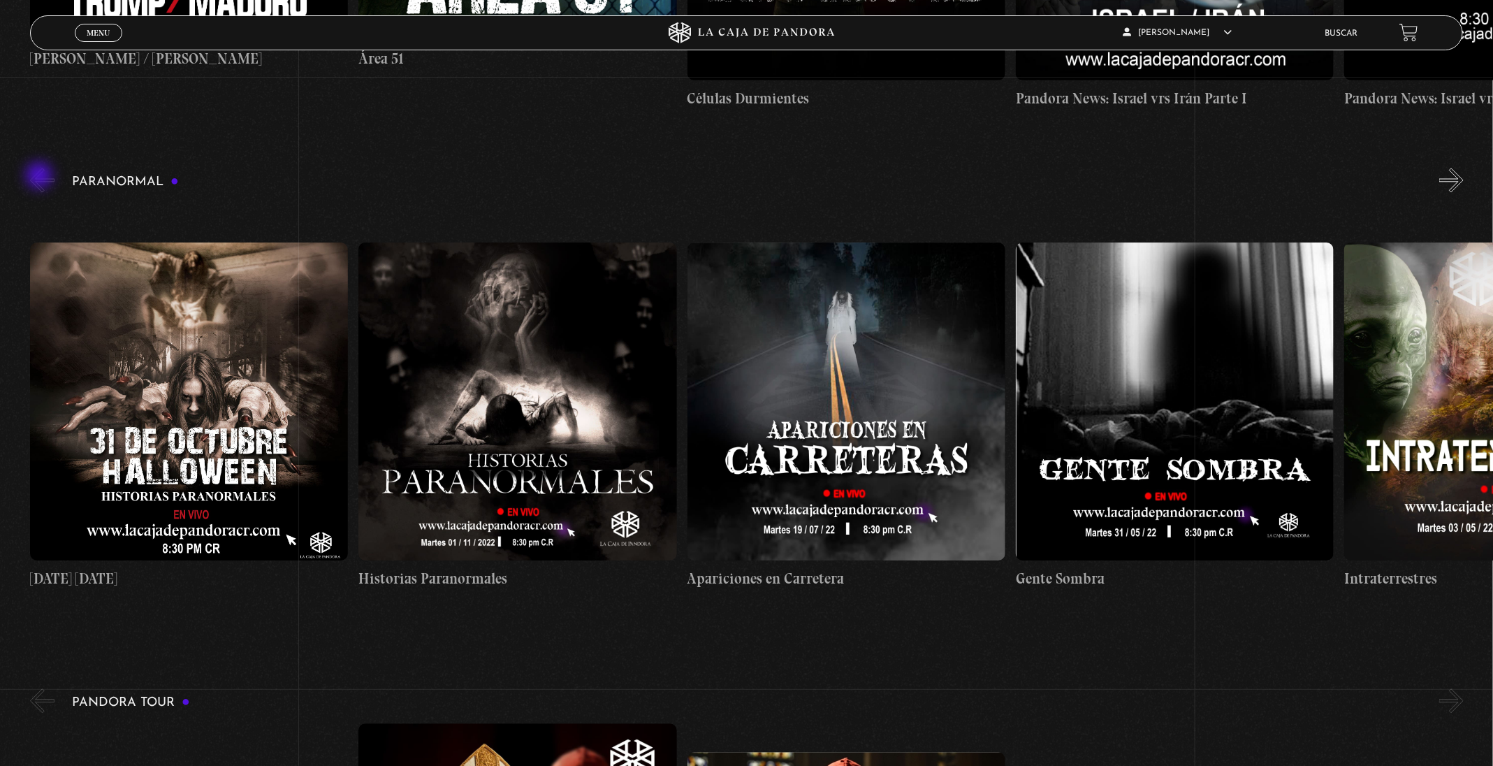
click at [41, 177] on button "«" at bounding box center [42, 180] width 24 height 24
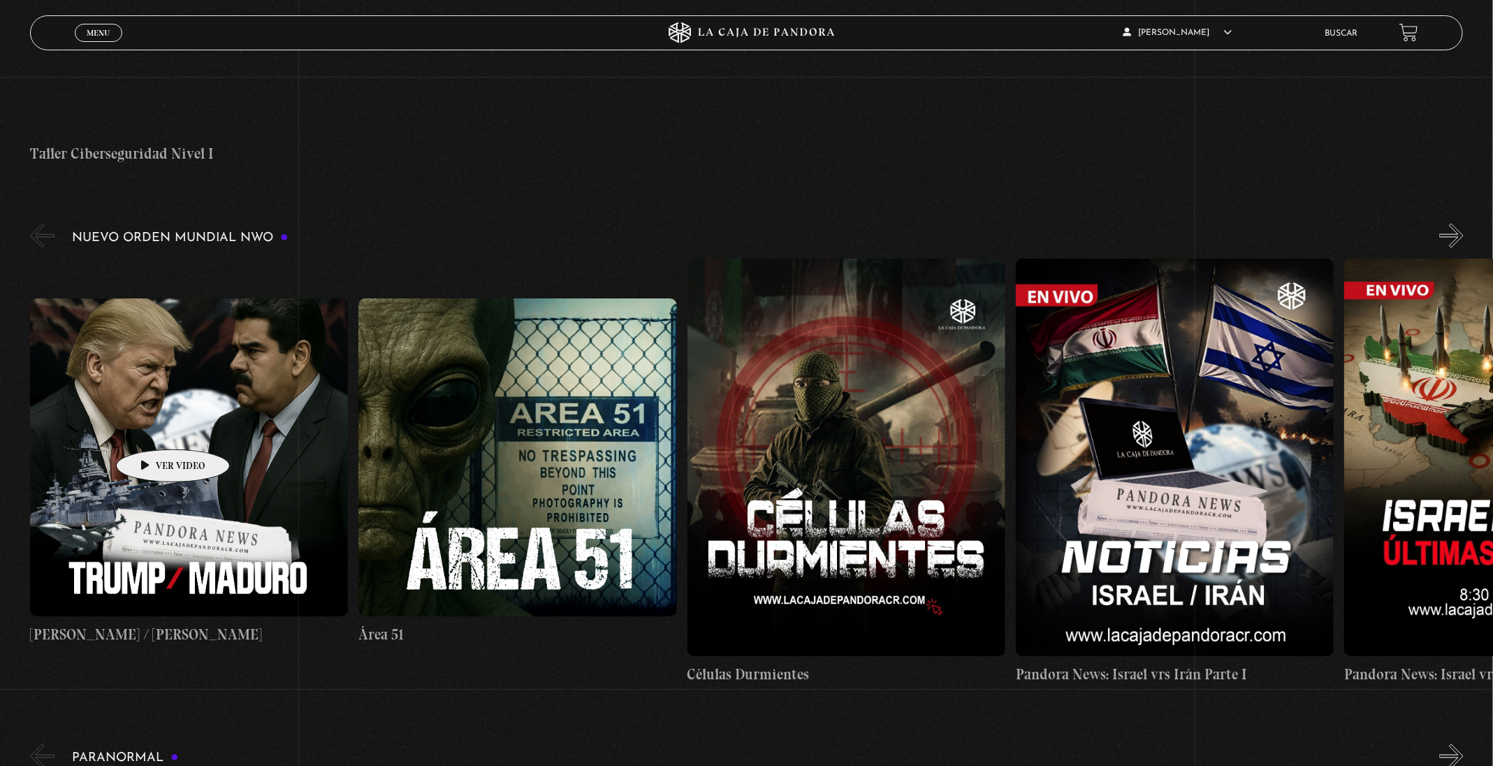
scroll to position [994, 0]
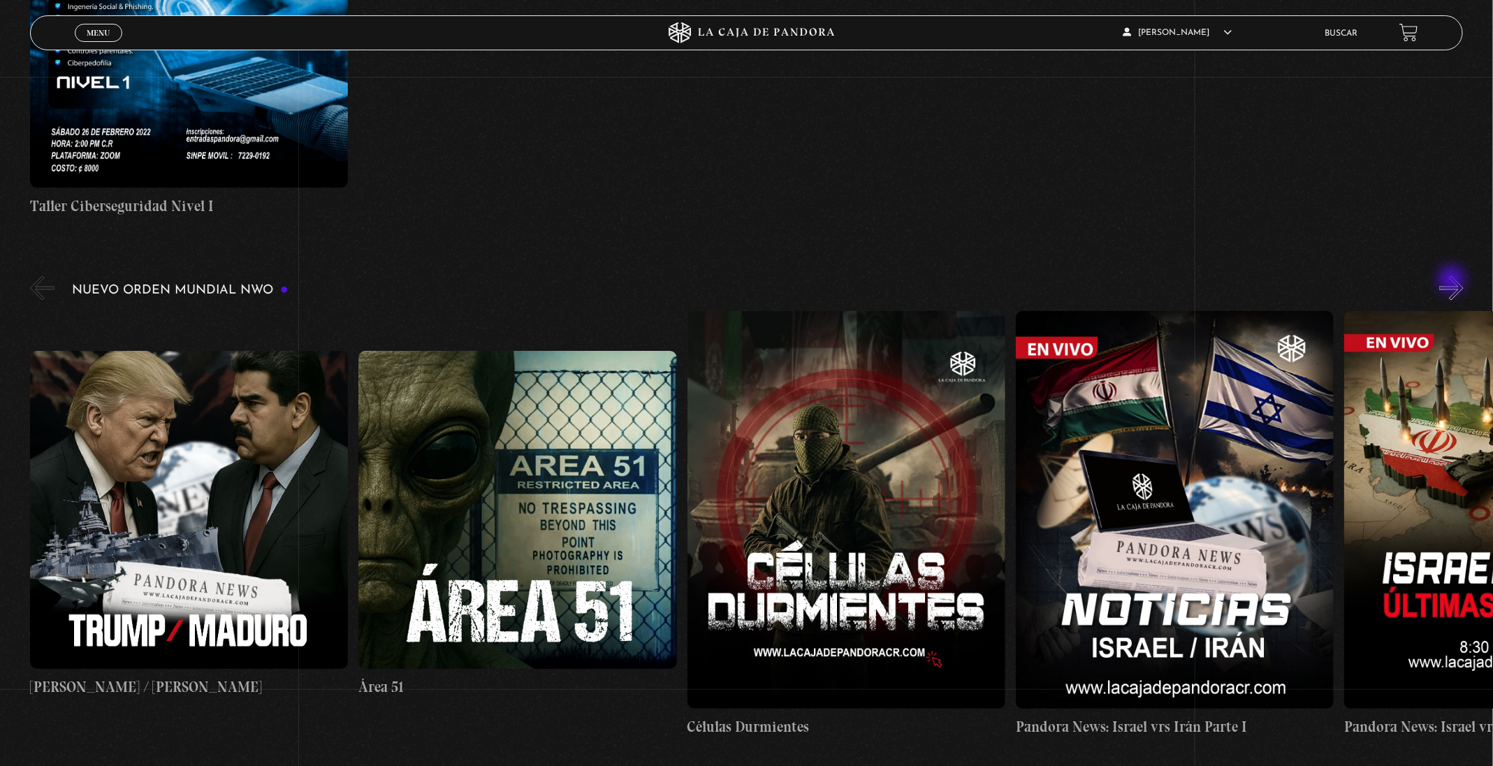
click at [1453, 281] on div "Nuevo Orden Mundial NWO 2023" at bounding box center [761, 505] width 1463 height 465
click at [1463, 288] on button "»" at bounding box center [1451, 288] width 24 height 24
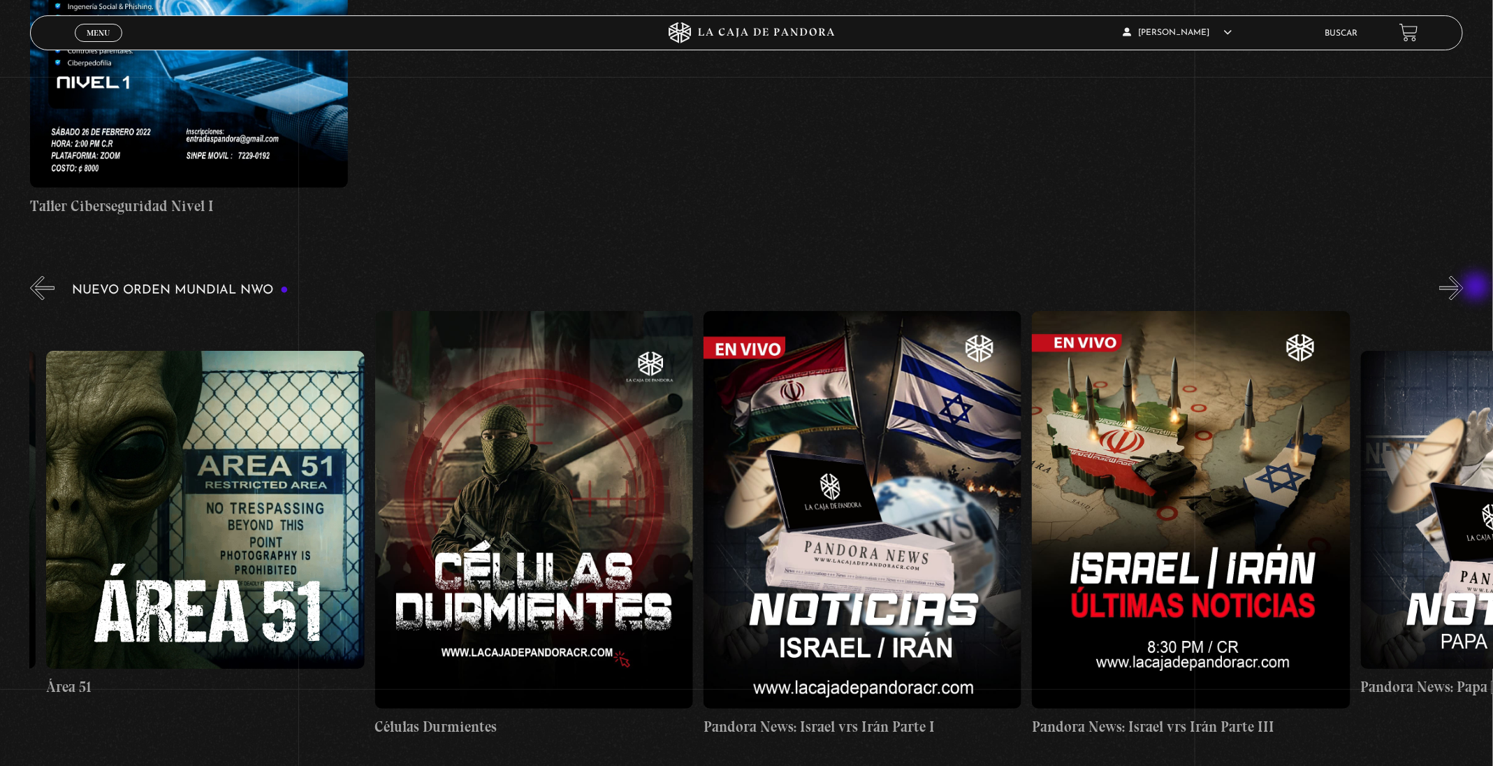
click at [1463, 288] on button "»" at bounding box center [1451, 288] width 24 height 24
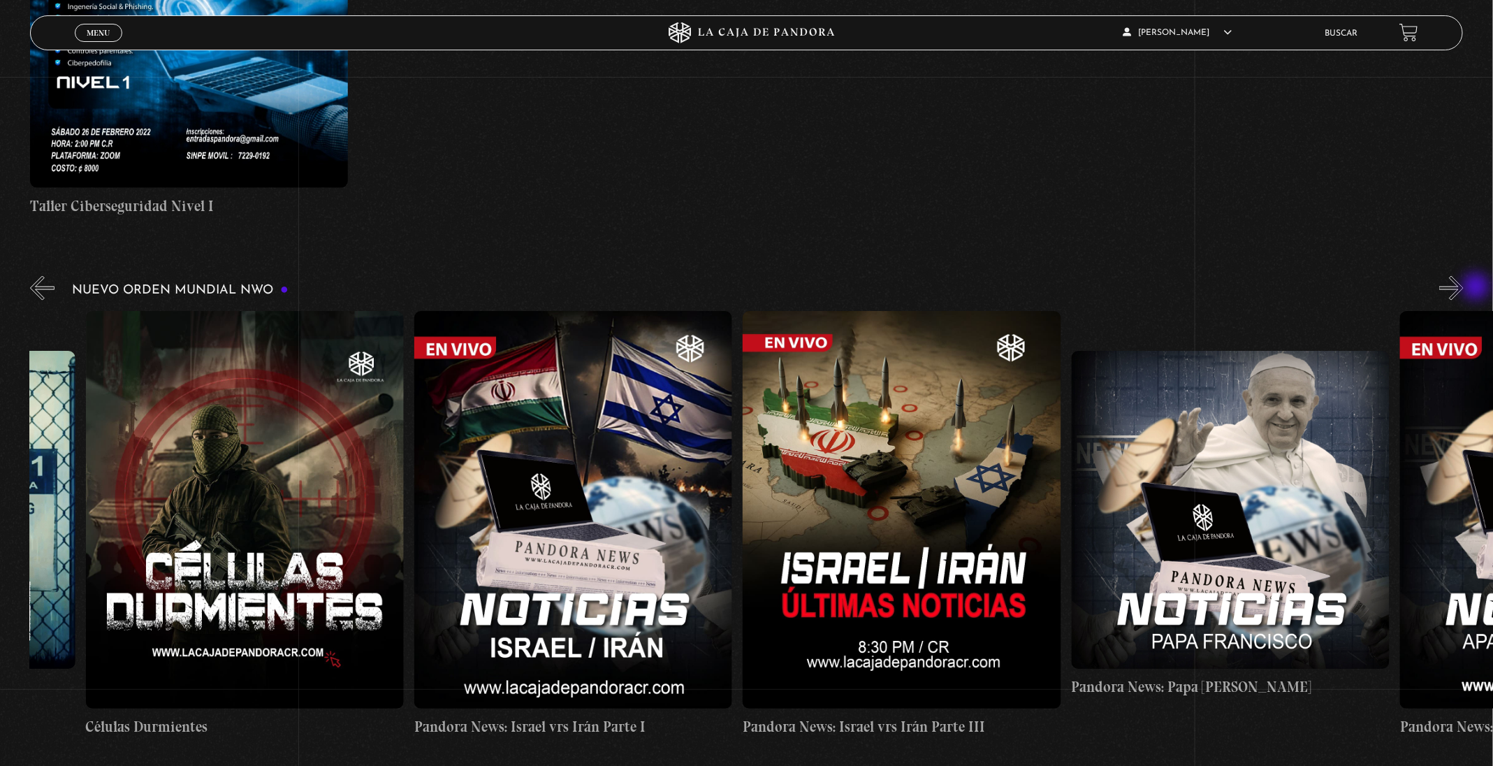
click at [1463, 288] on button "»" at bounding box center [1451, 288] width 24 height 24
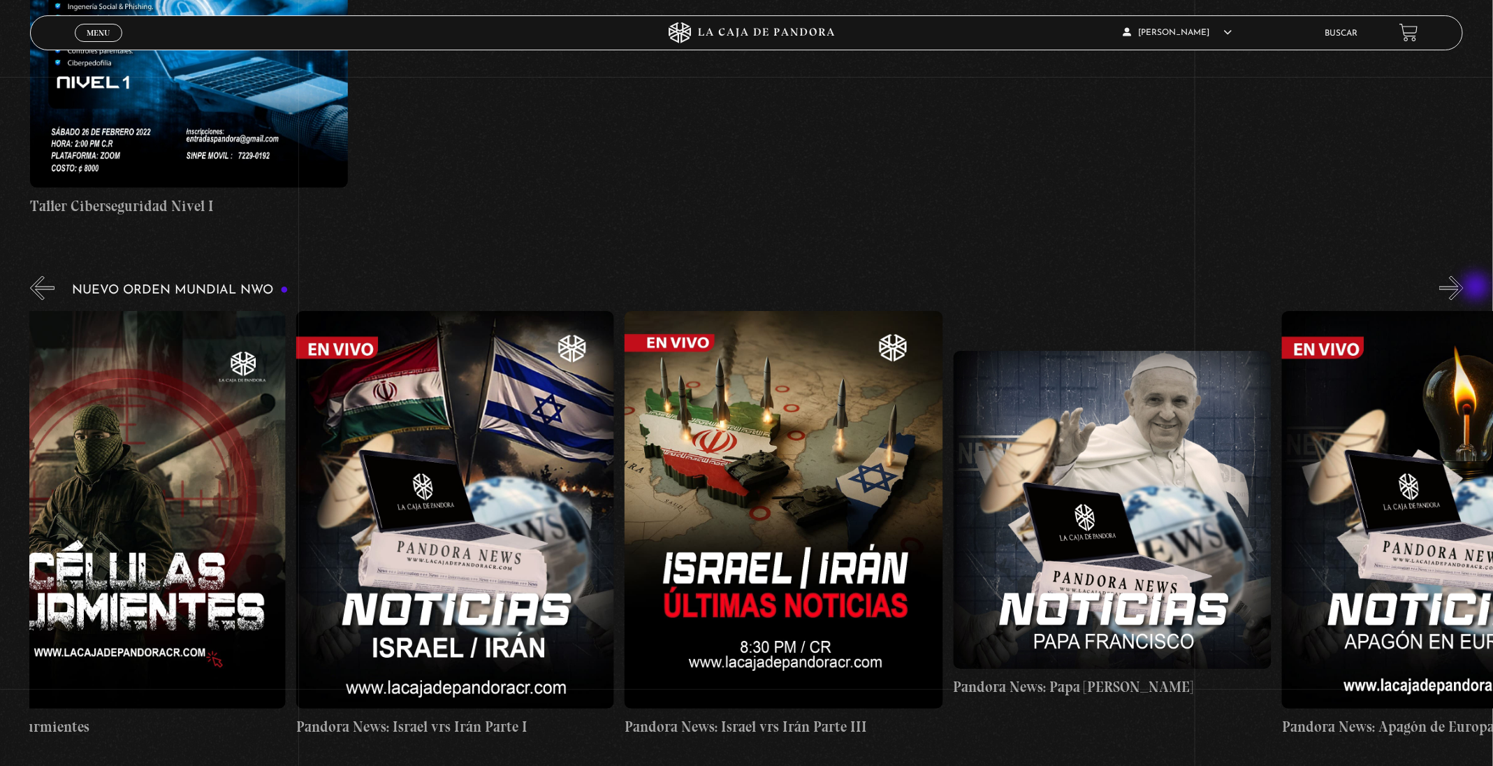
click at [1463, 288] on button "»" at bounding box center [1451, 288] width 24 height 24
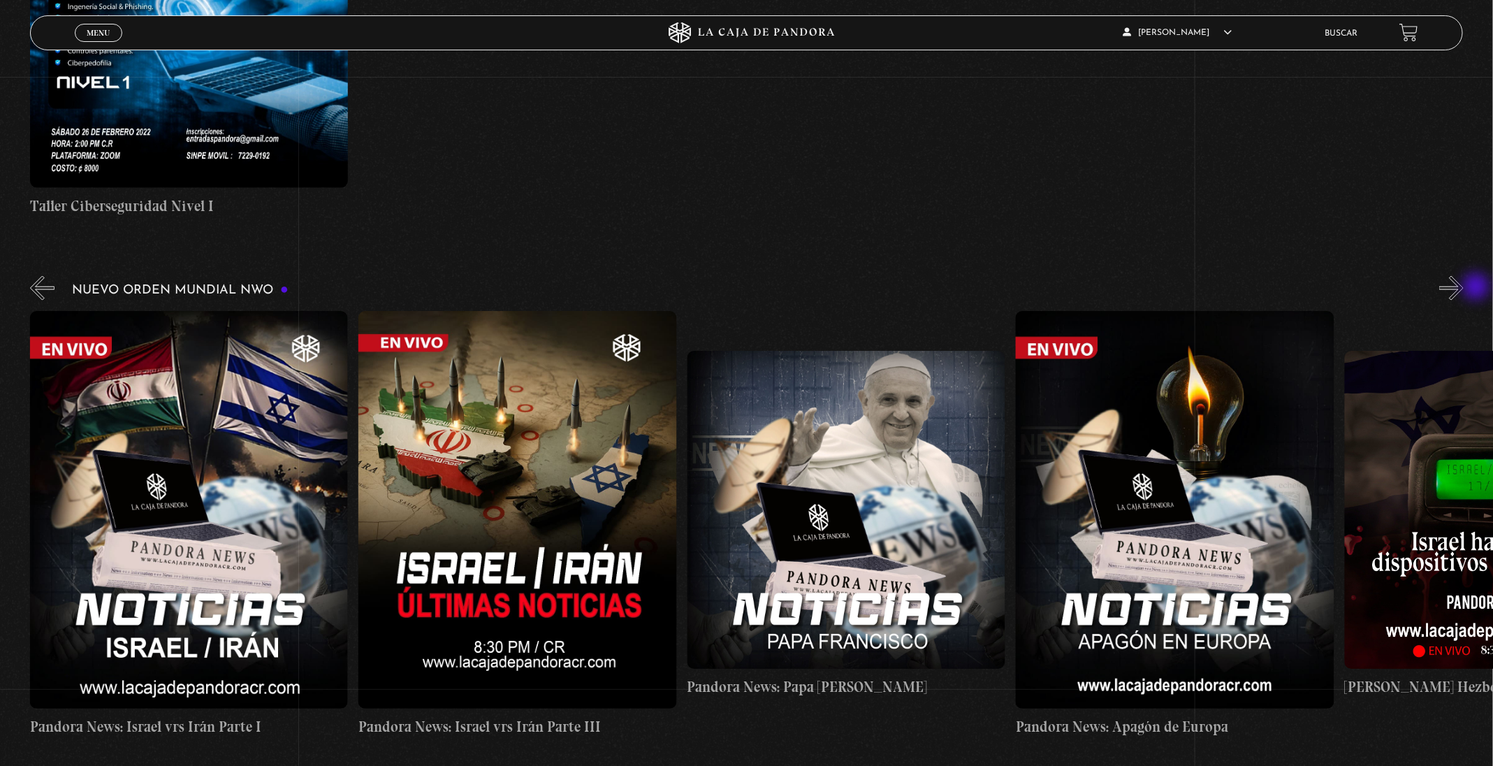
click at [1463, 288] on button "»" at bounding box center [1451, 288] width 24 height 24
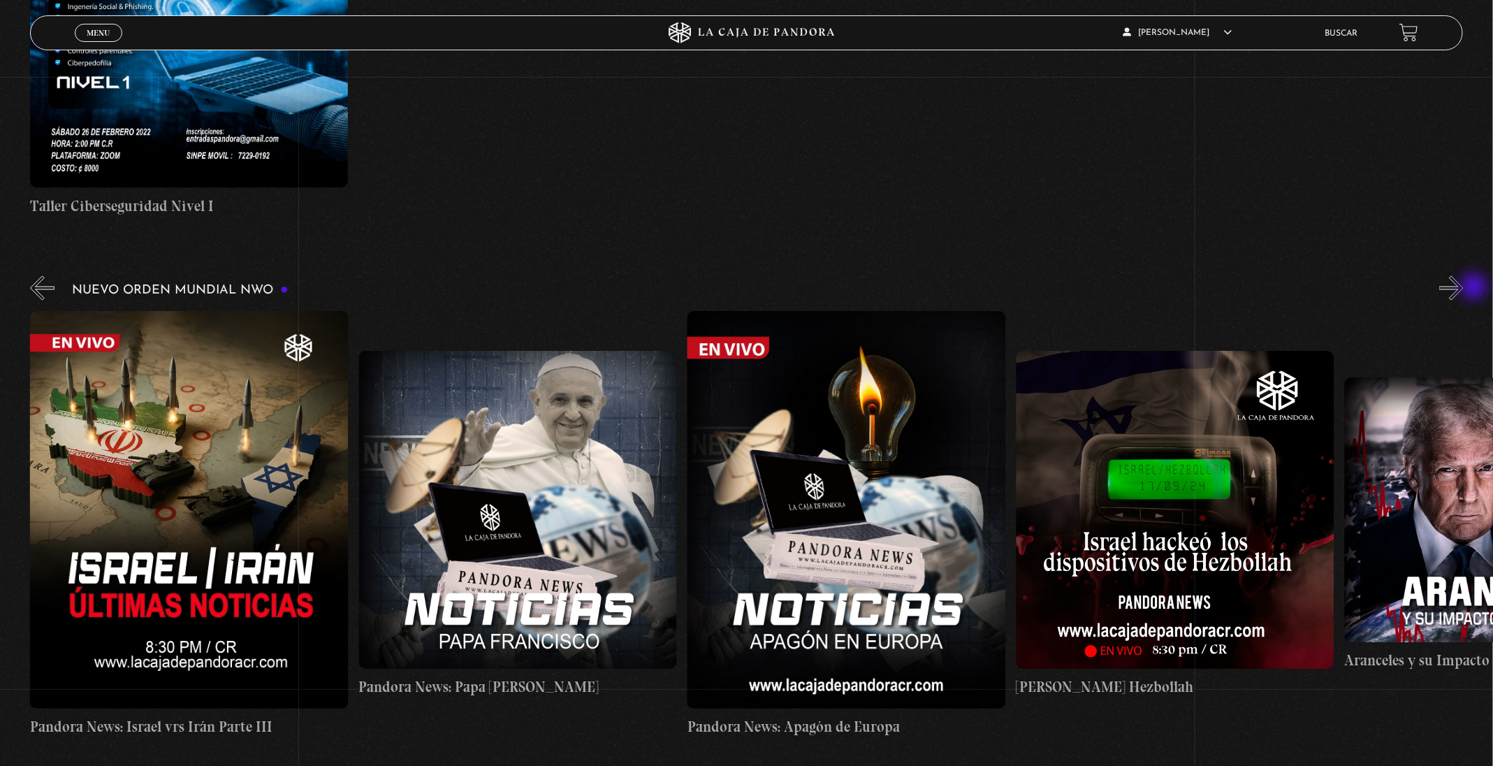
click at [1463, 288] on button "»" at bounding box center [1451, 288] width 24 height 24
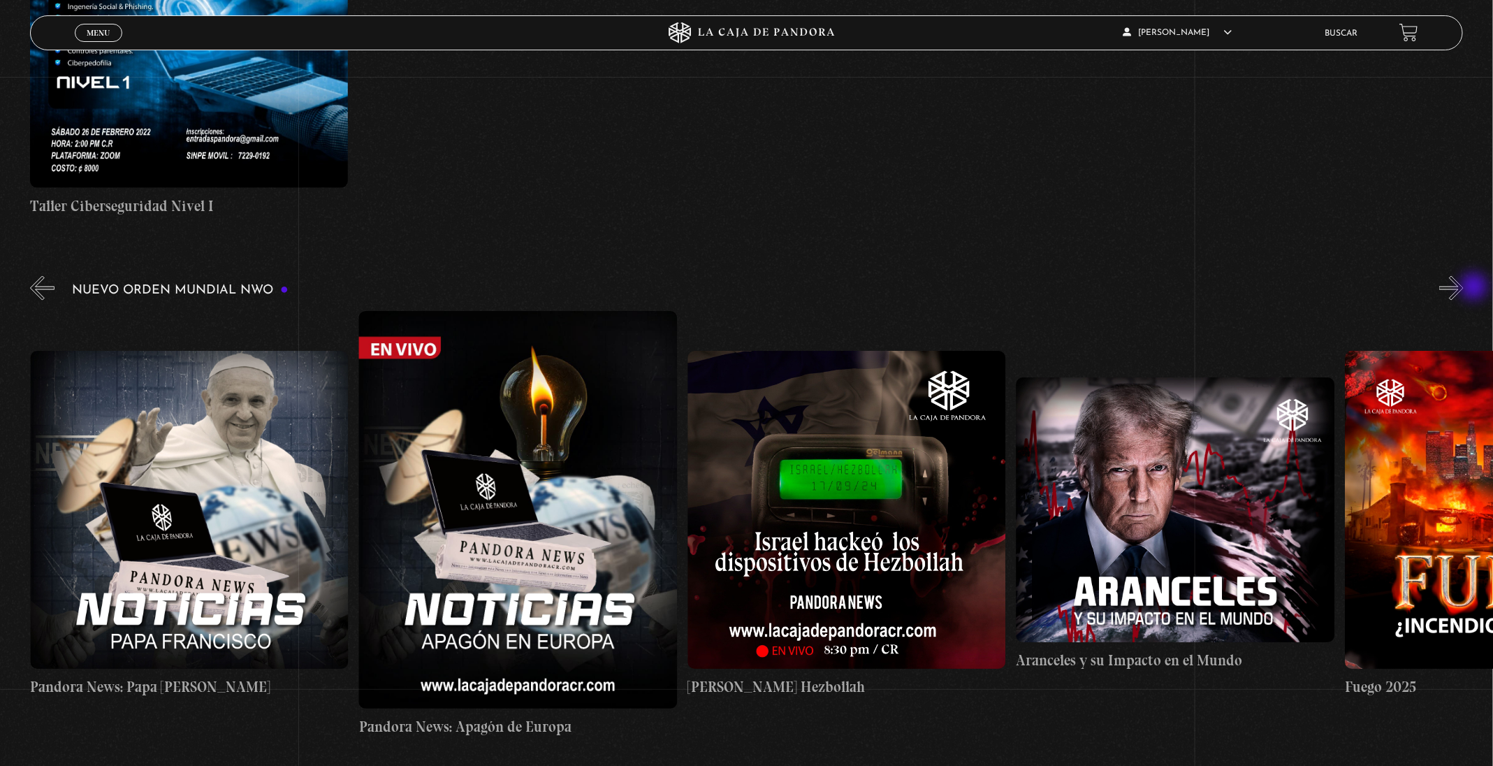
click at [1463, 288] on button "»" at bounding box center [1451, 288] width 24 height 24
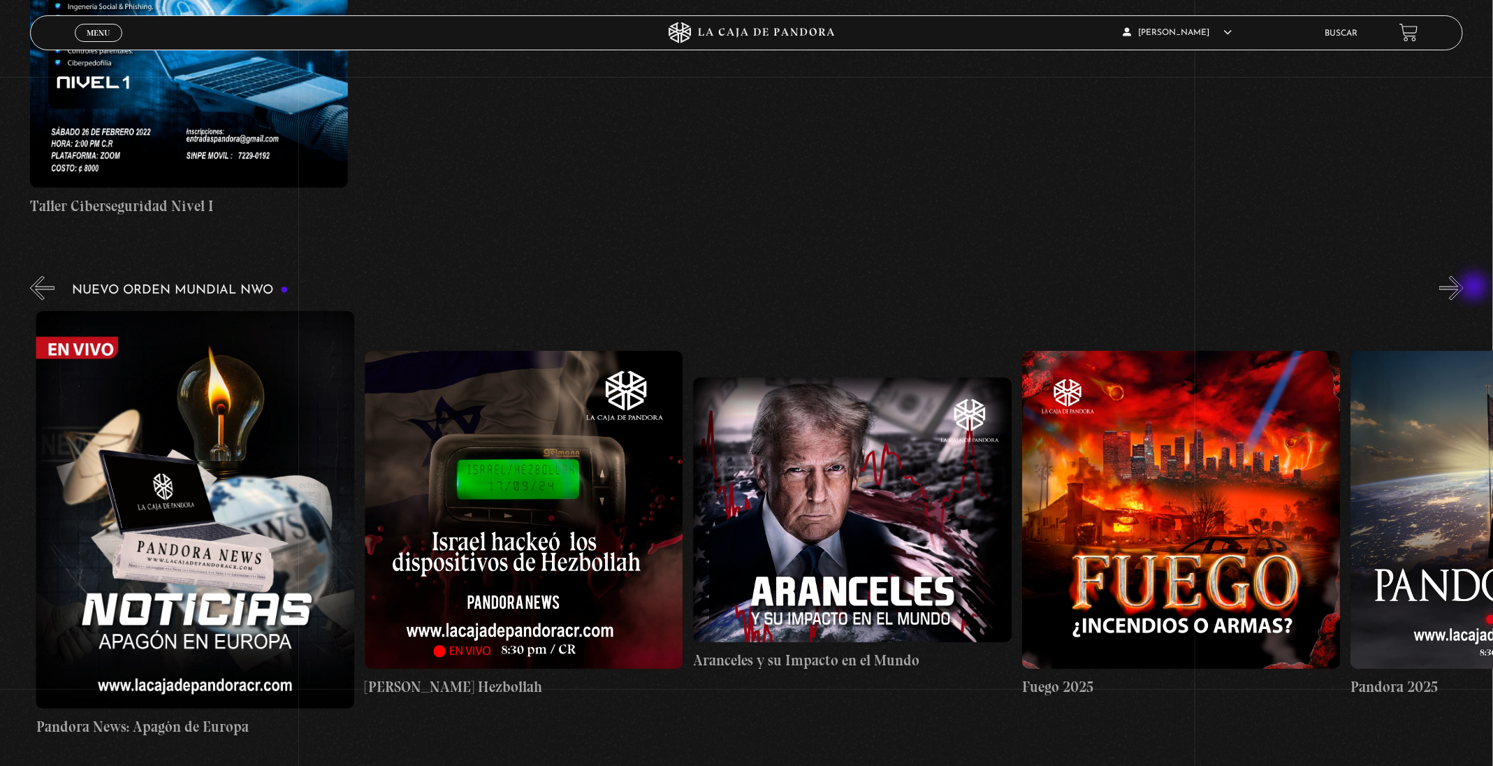
click at [1463, 288] on button "»" at bounding box center [1451, 288] width 24 height 24
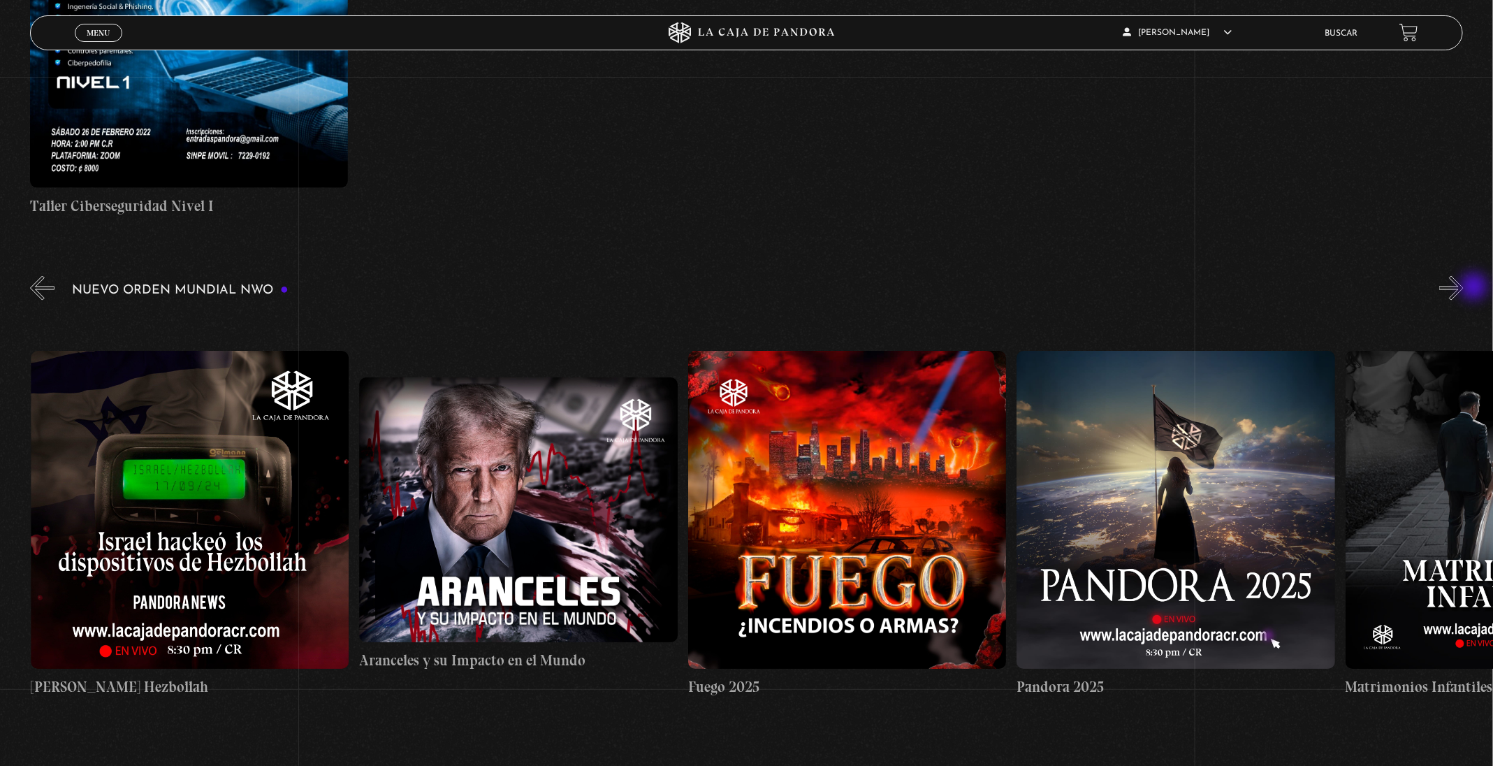
click at [1463, 288] on button "»" at bounding box center [1451, 288] width 24 height 24
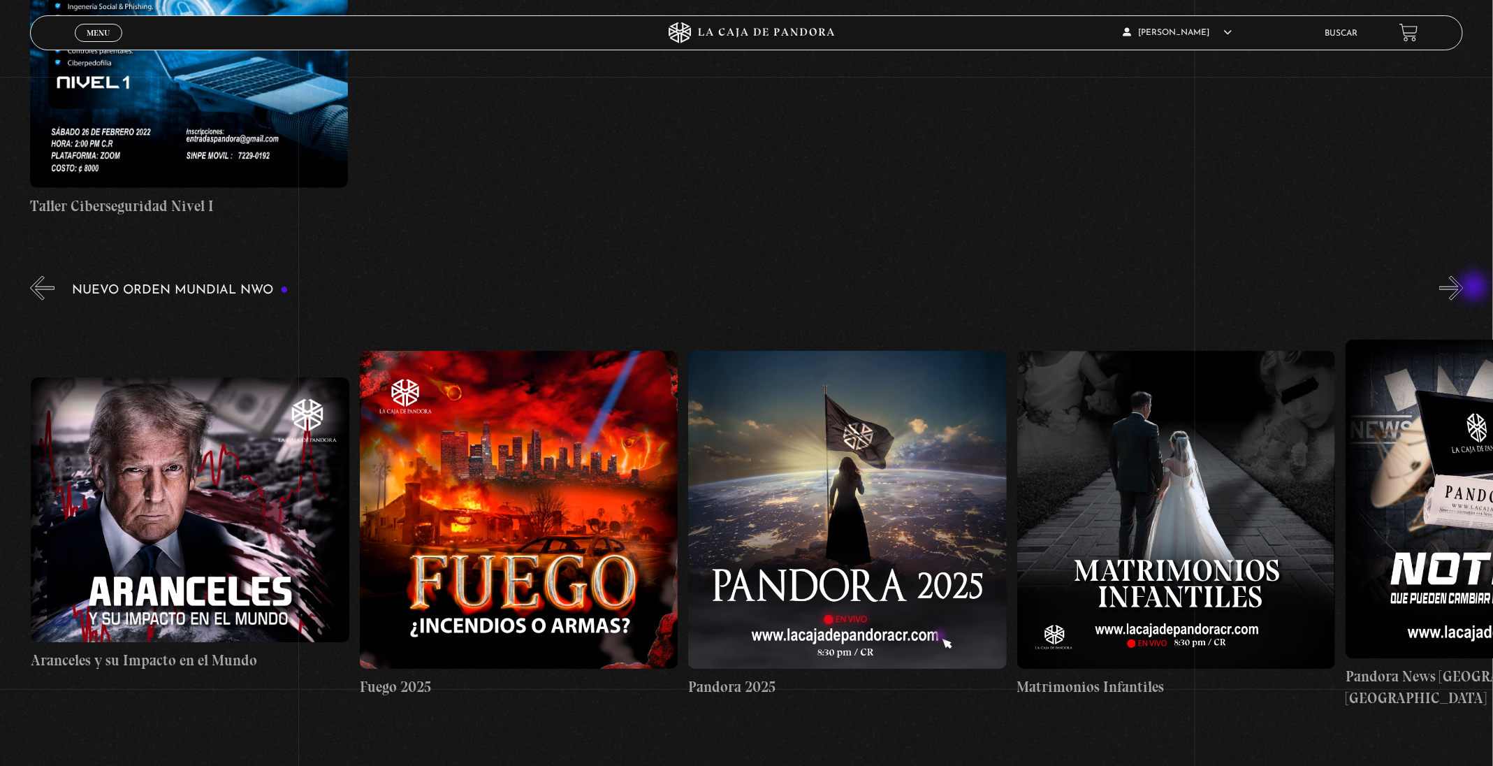
click at [1463, 288] on button "»" at bounding box center [1451, 288] width 24 height 24
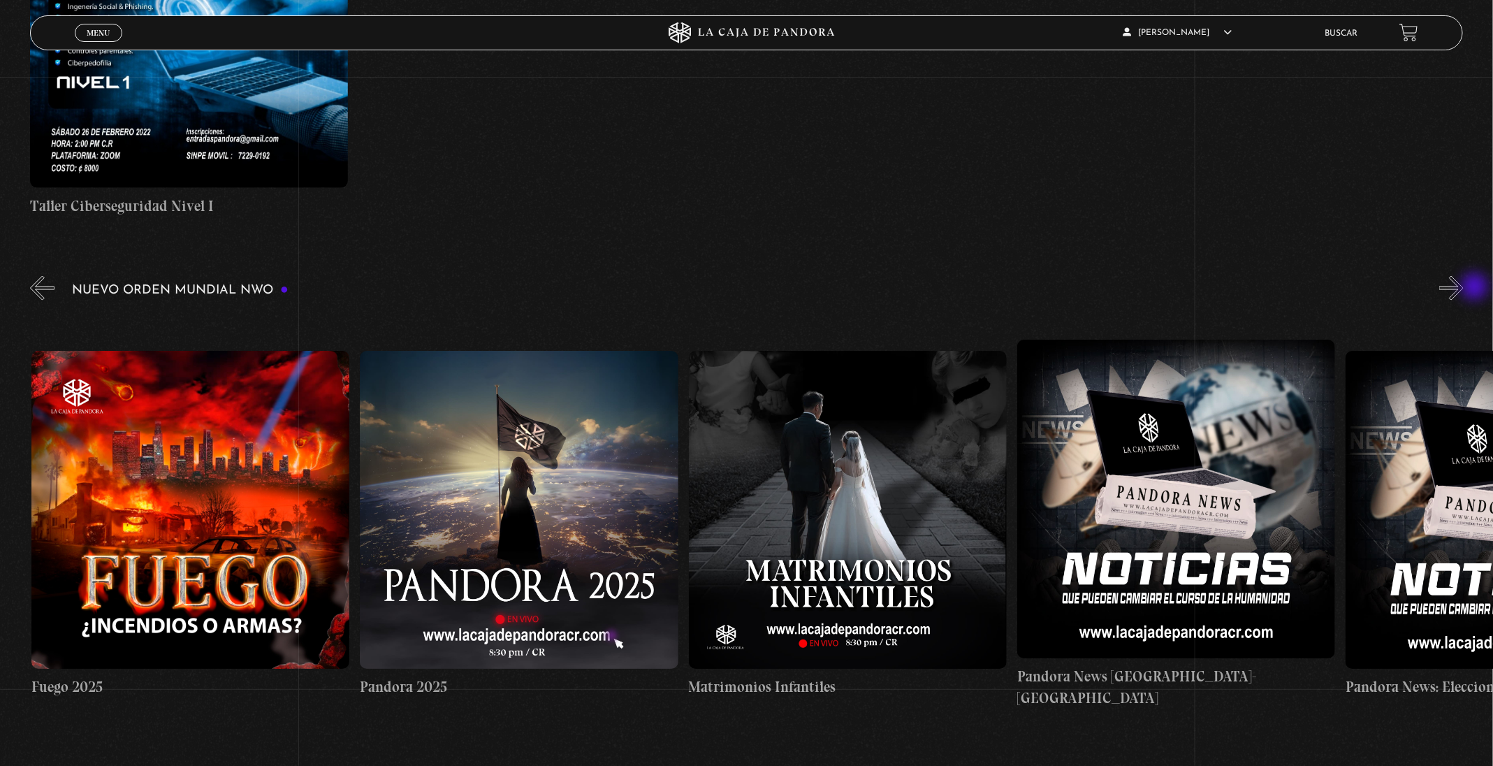
click at [1463, 288] on button "»" at bounding box center [1451, 288] width 24 height 24
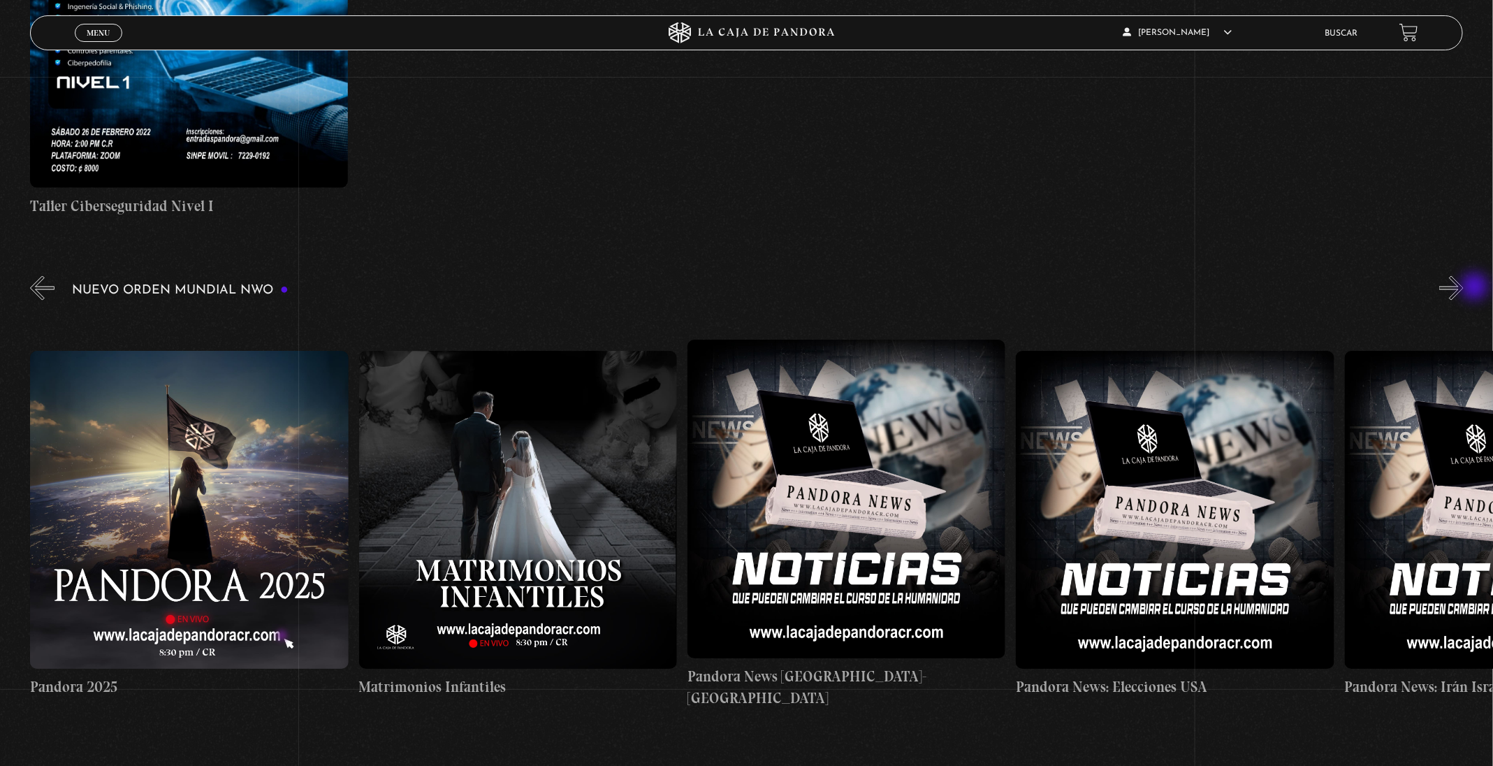
click at [1463, 288] on button "»" at bounding box center [1451, 288] width 24 height 24
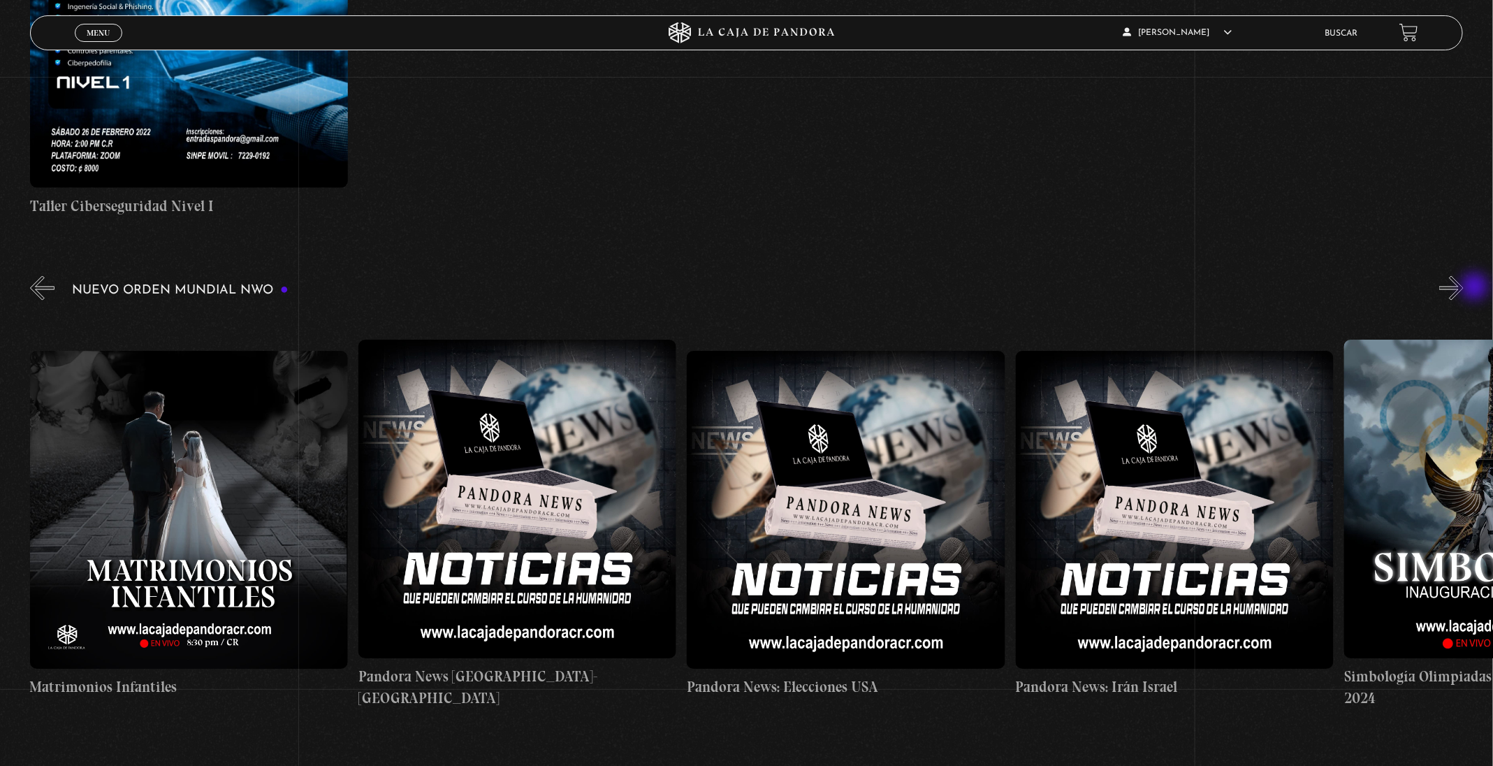
click at [1463, 288] on button "»" at bounding box center [1451, 288] width 24 height 24
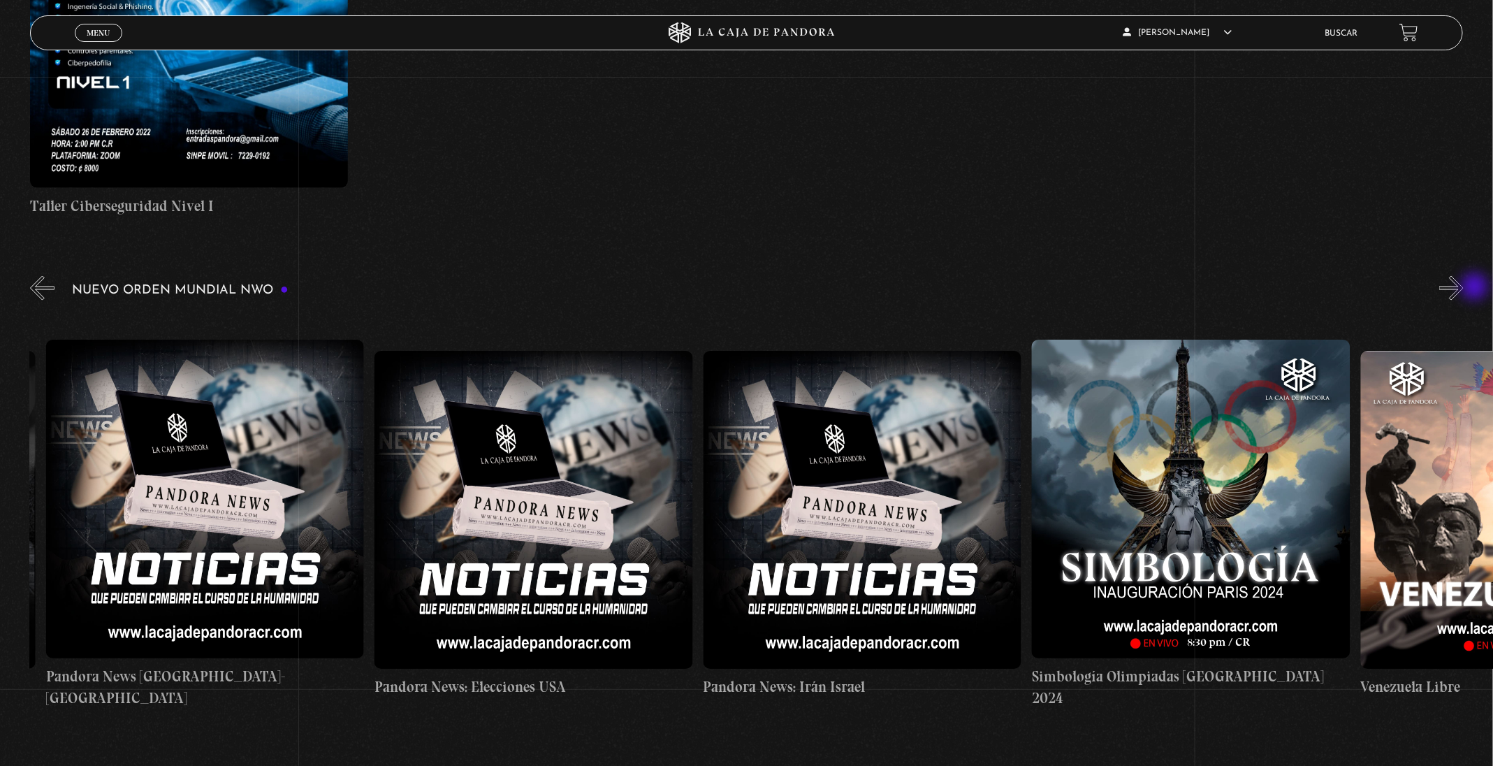
click at [1463, 288] on button "»" at bounding box center [1451, 288] width 24 height 24
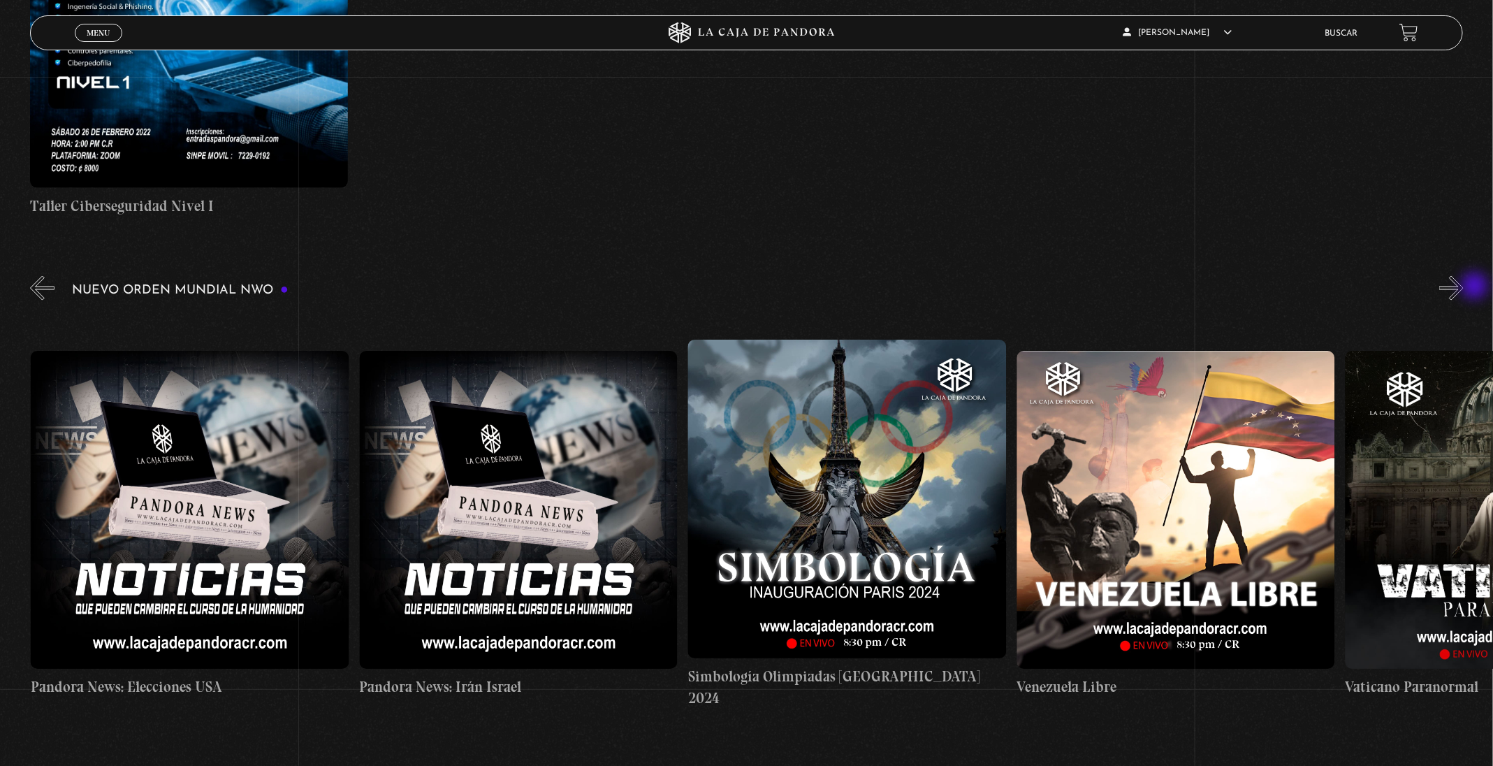
click at [1463, 287] on button "»" at bounding box center [1451, 288] width 24 height 24
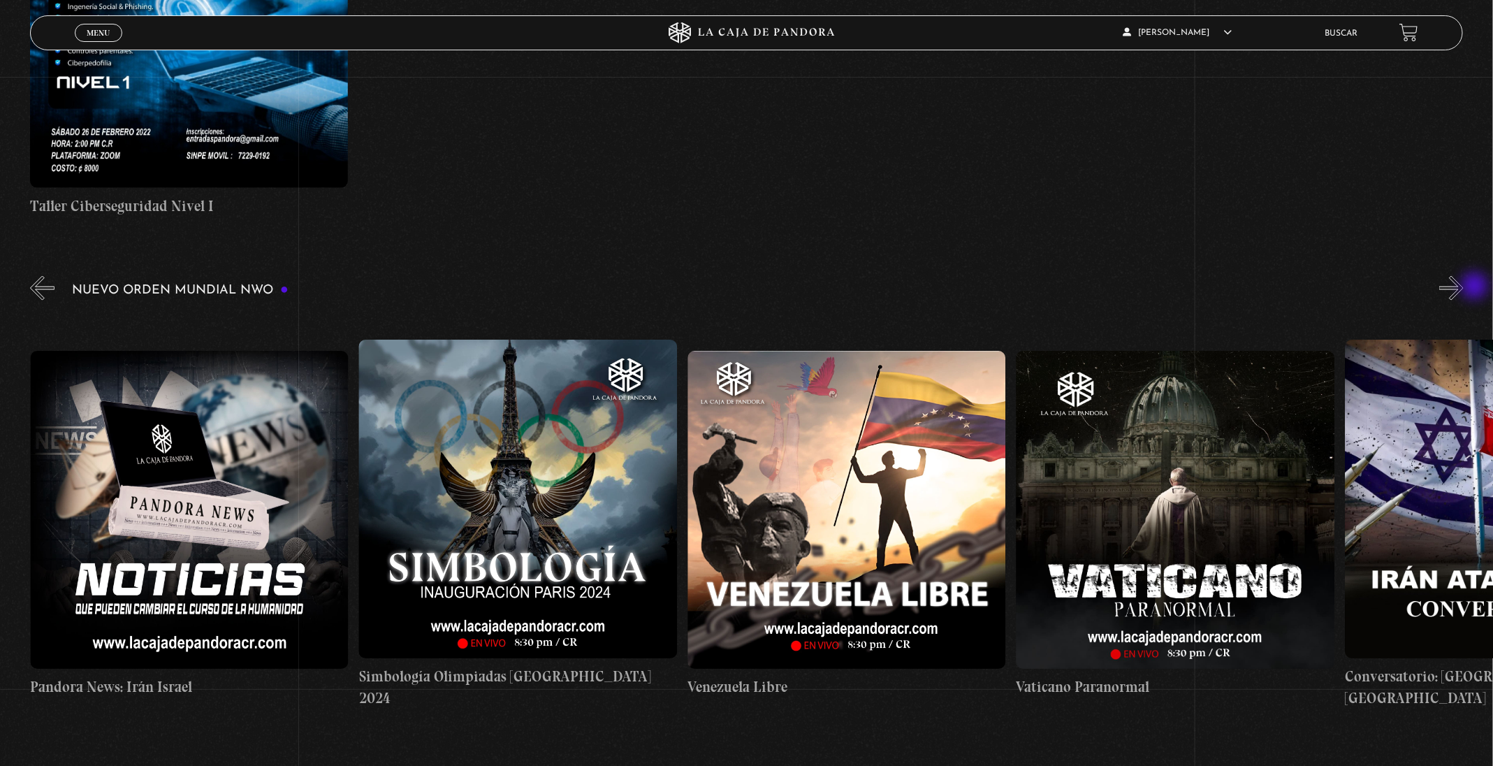
click at [1463, 287] on button "»" at bounding box center [1451, 288] width 24 height 24
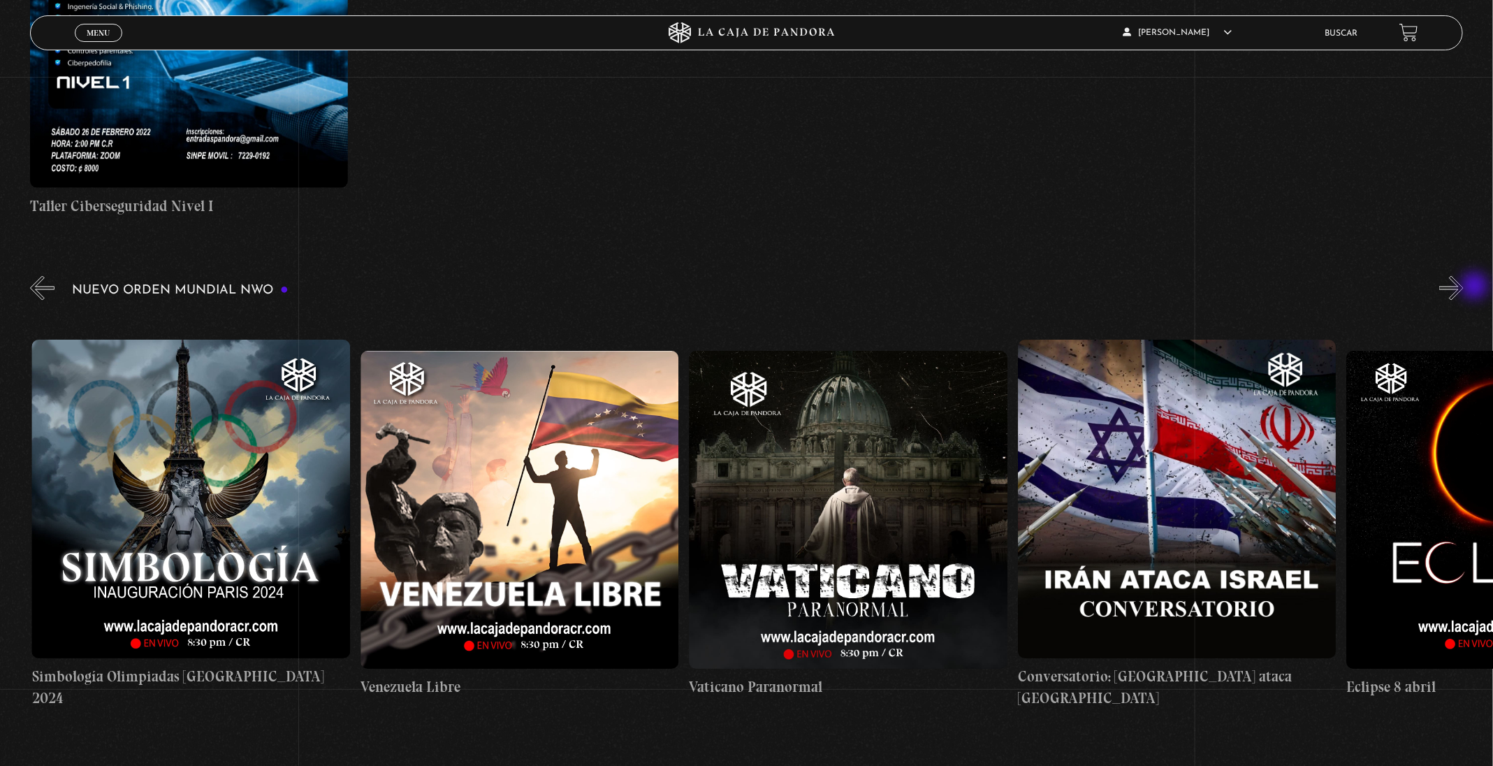
scroll to position [0, 4929]
click at [1463, 285] on button "»" at bounding box center [1451, 288] width 24 height 24
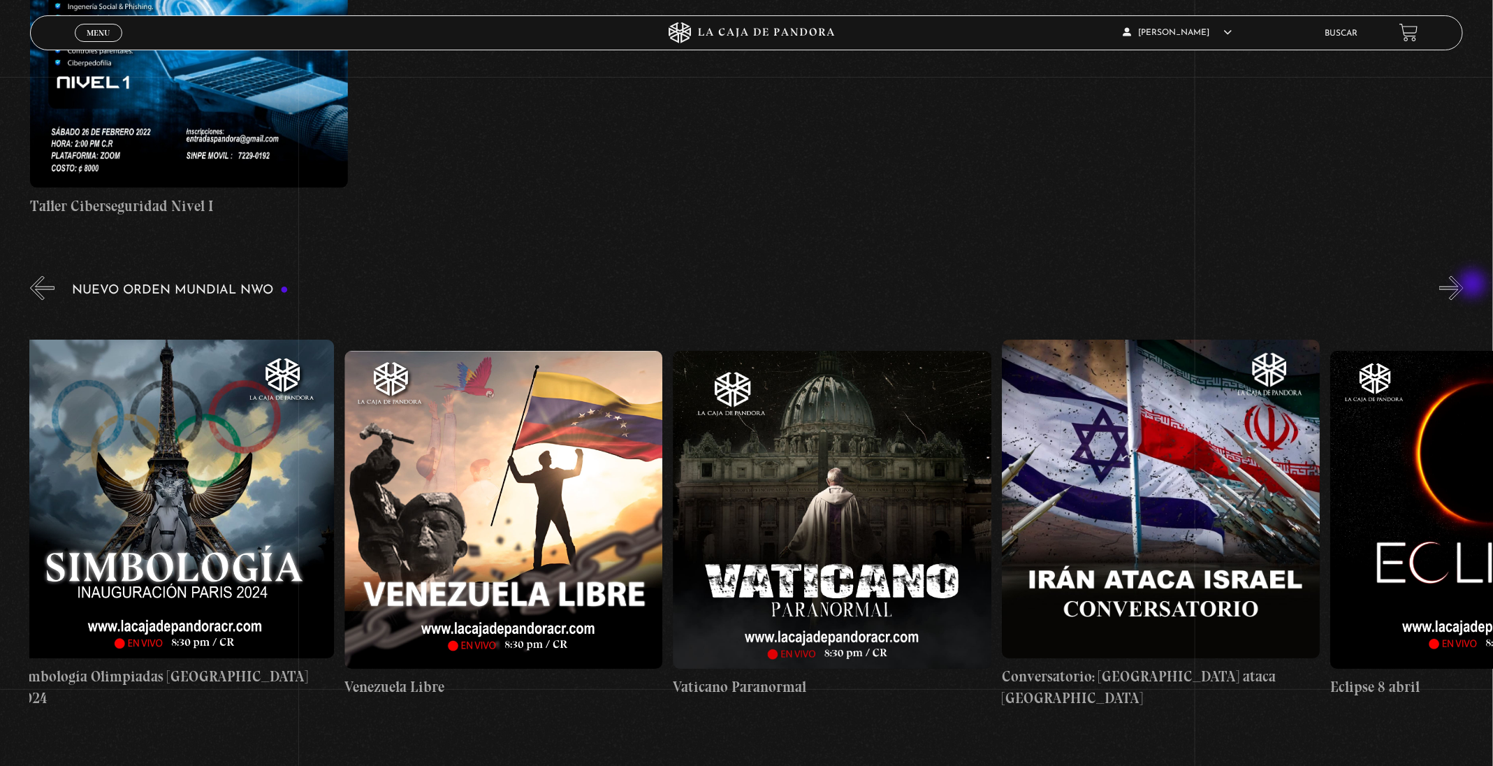
click at [1463, 285] on button "»" at bounding box center [1451, 288] width 24 height 24
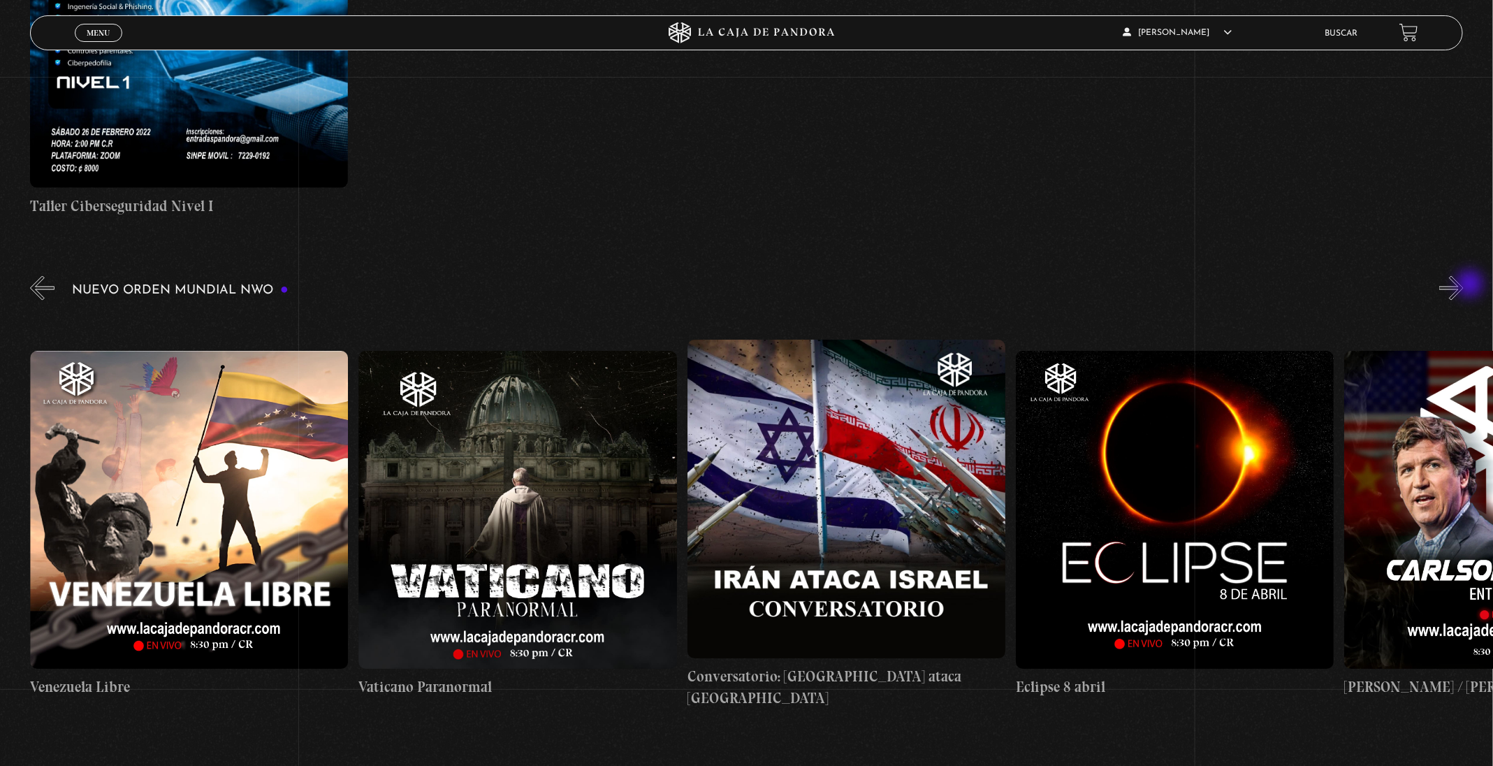
click at [1463, 285] on button "»" at bounding box center [1451, 288] width 24 height 24
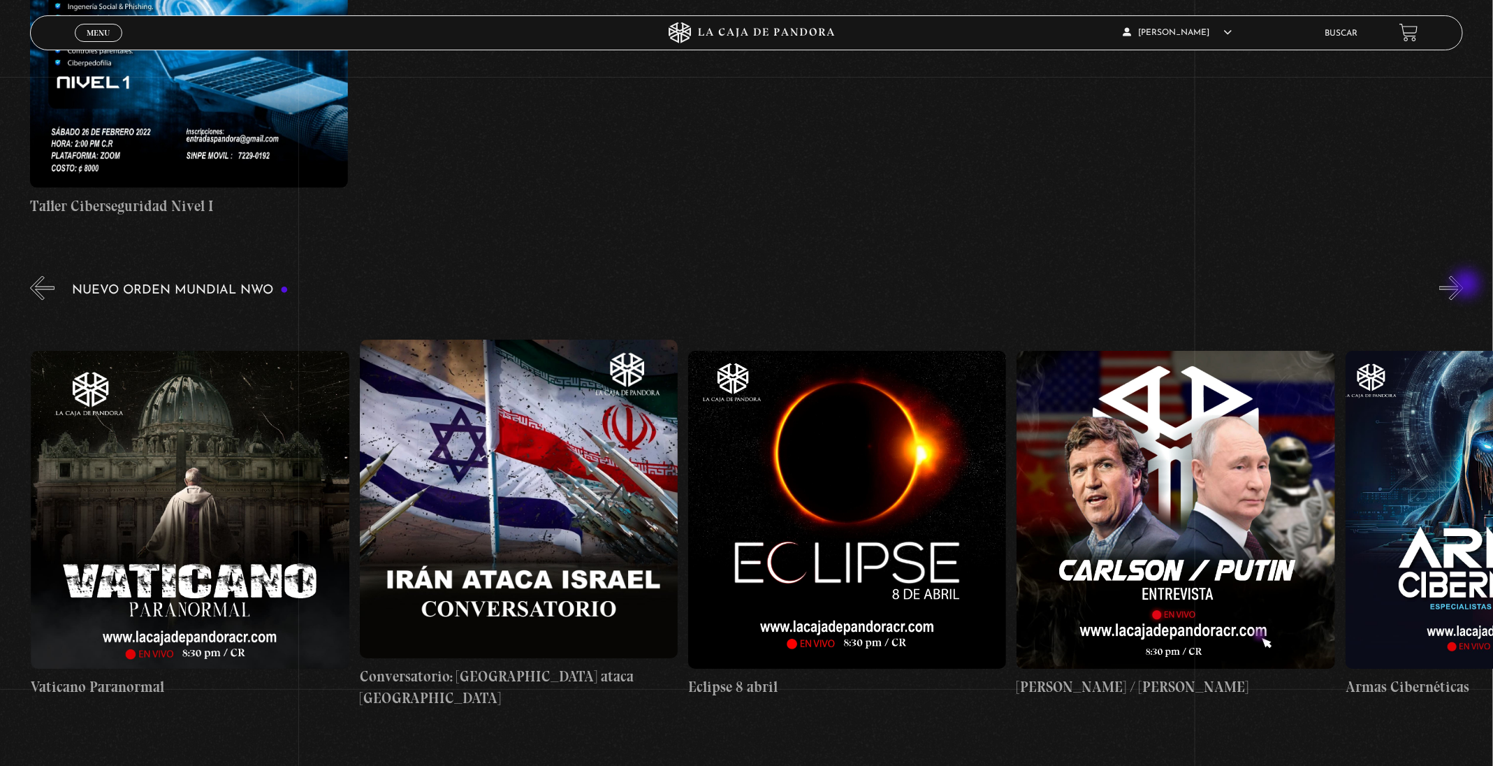
click at [1463, 285] on button "»" at bounding box center [1451, 288] width 24 height 24
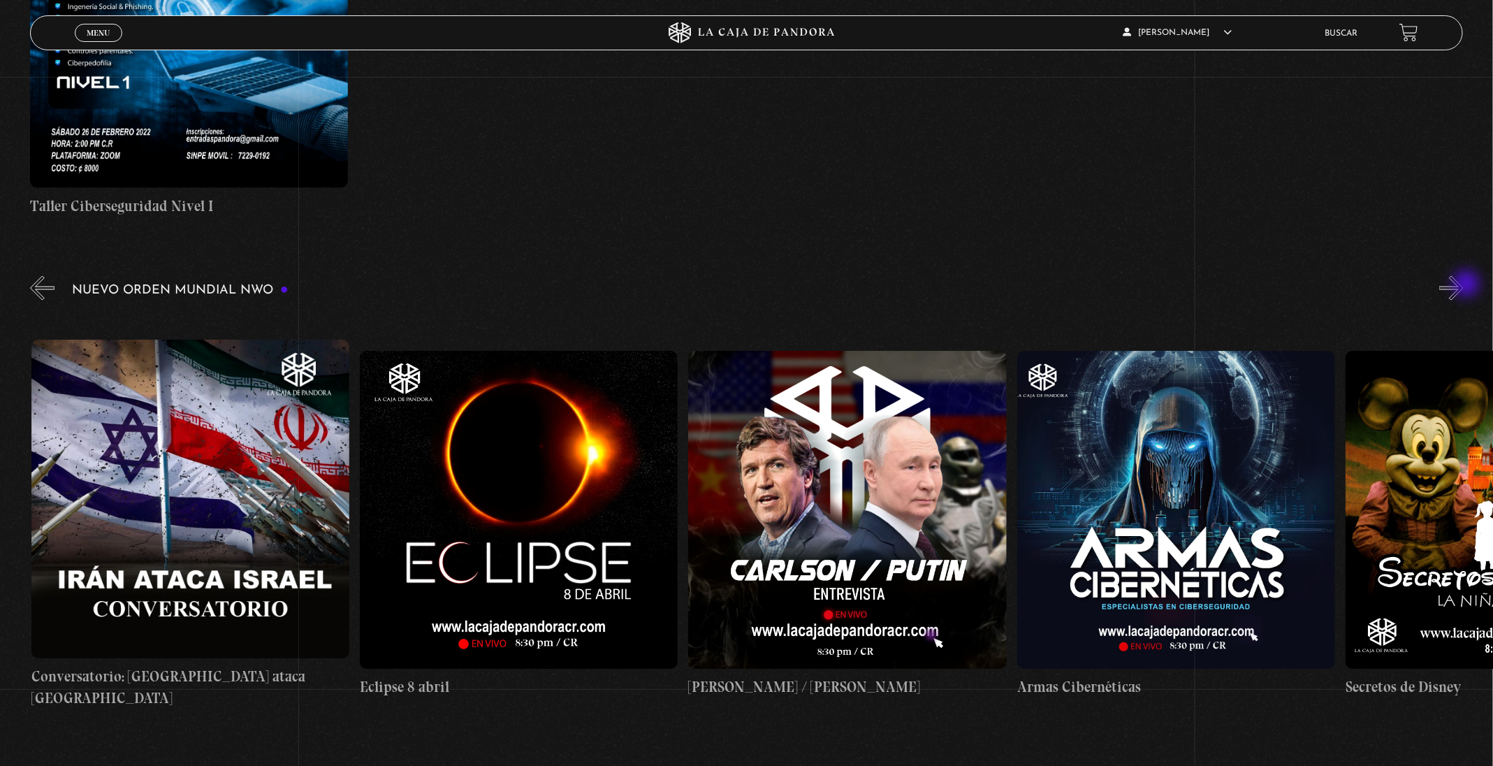
click at [1463, 285] on button "»" at bounding box center [1451, 288] width 24 height 24
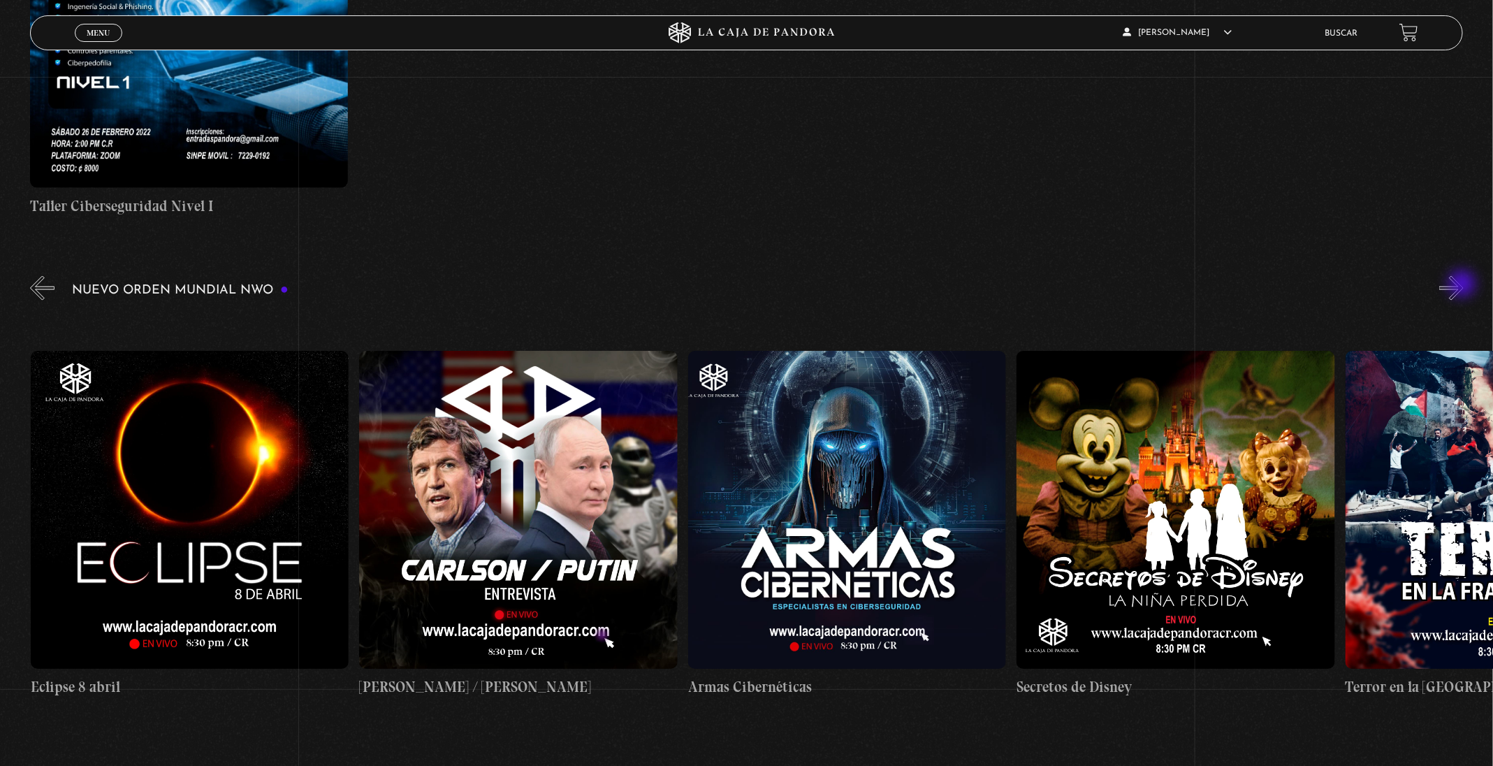
click at [1463, 285] on button "»" at bounding box center [1451, 288] width 24 height 24
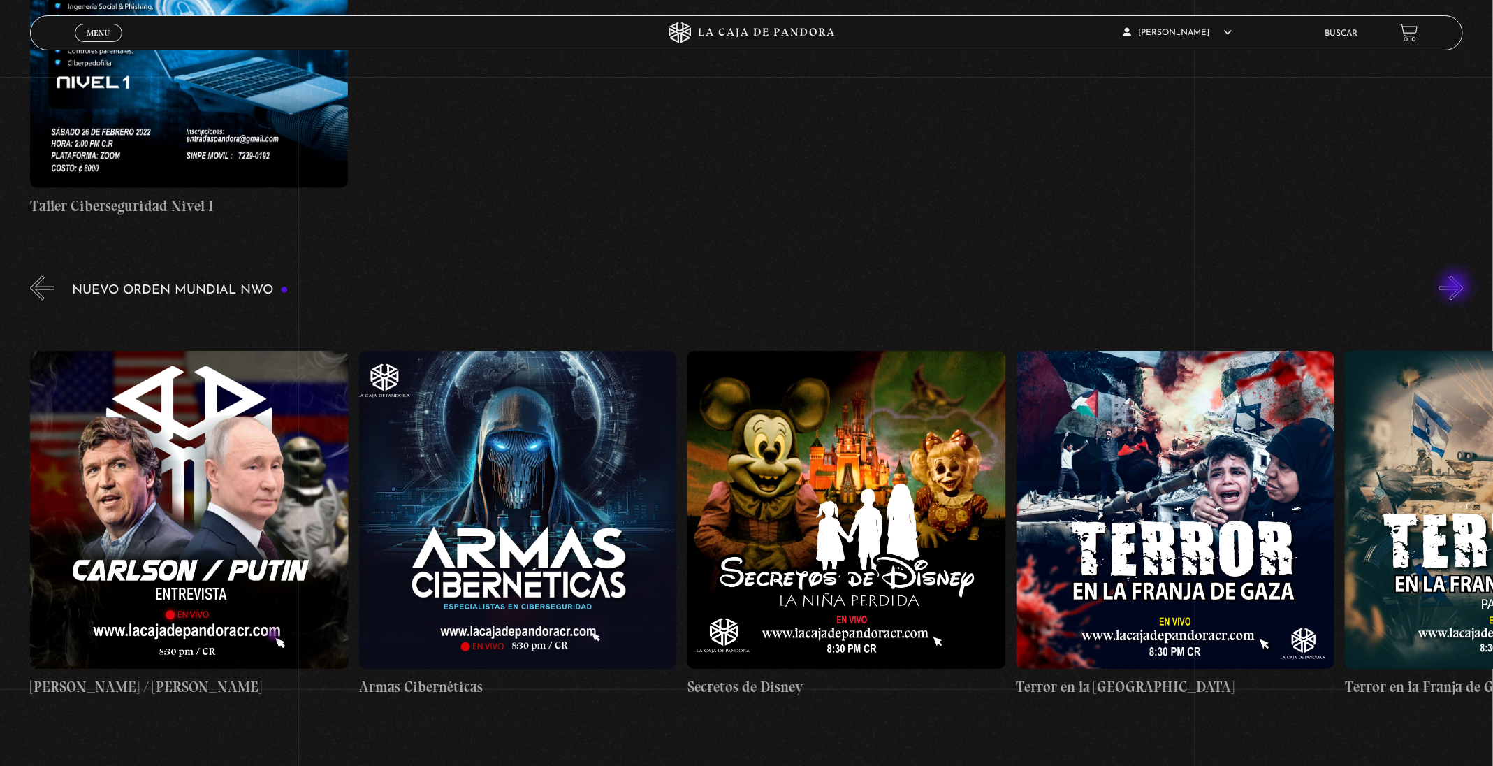
click at [1456, 287] on button "»" at bounding box center [1451, 288] width 24 height 24
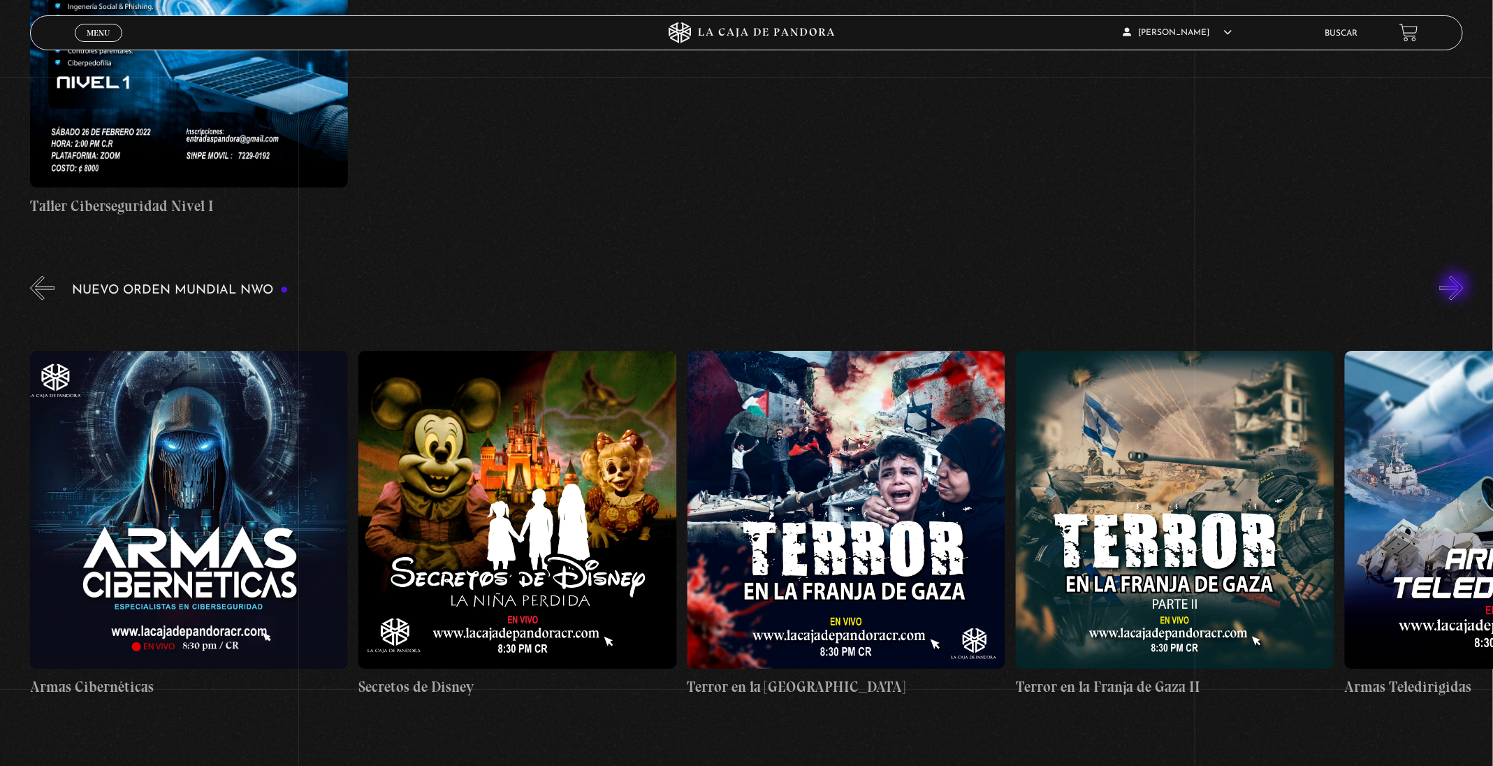
click at [1456, 287] on button "»" at bounding box center [1451, 288] width 24 height 24
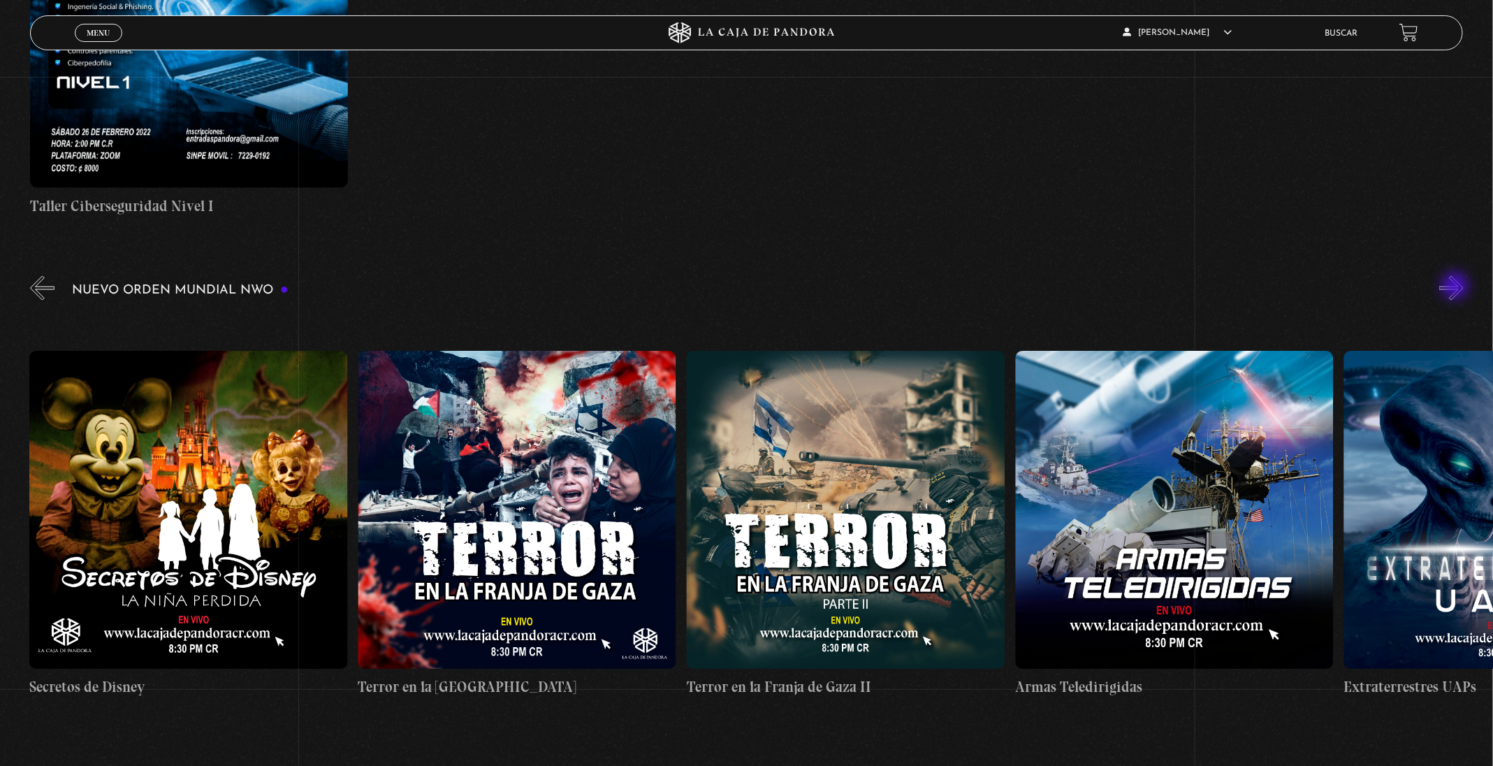
click at [1456, 287] on button "»" at bounding box center [1451, 288] width 24 height 24
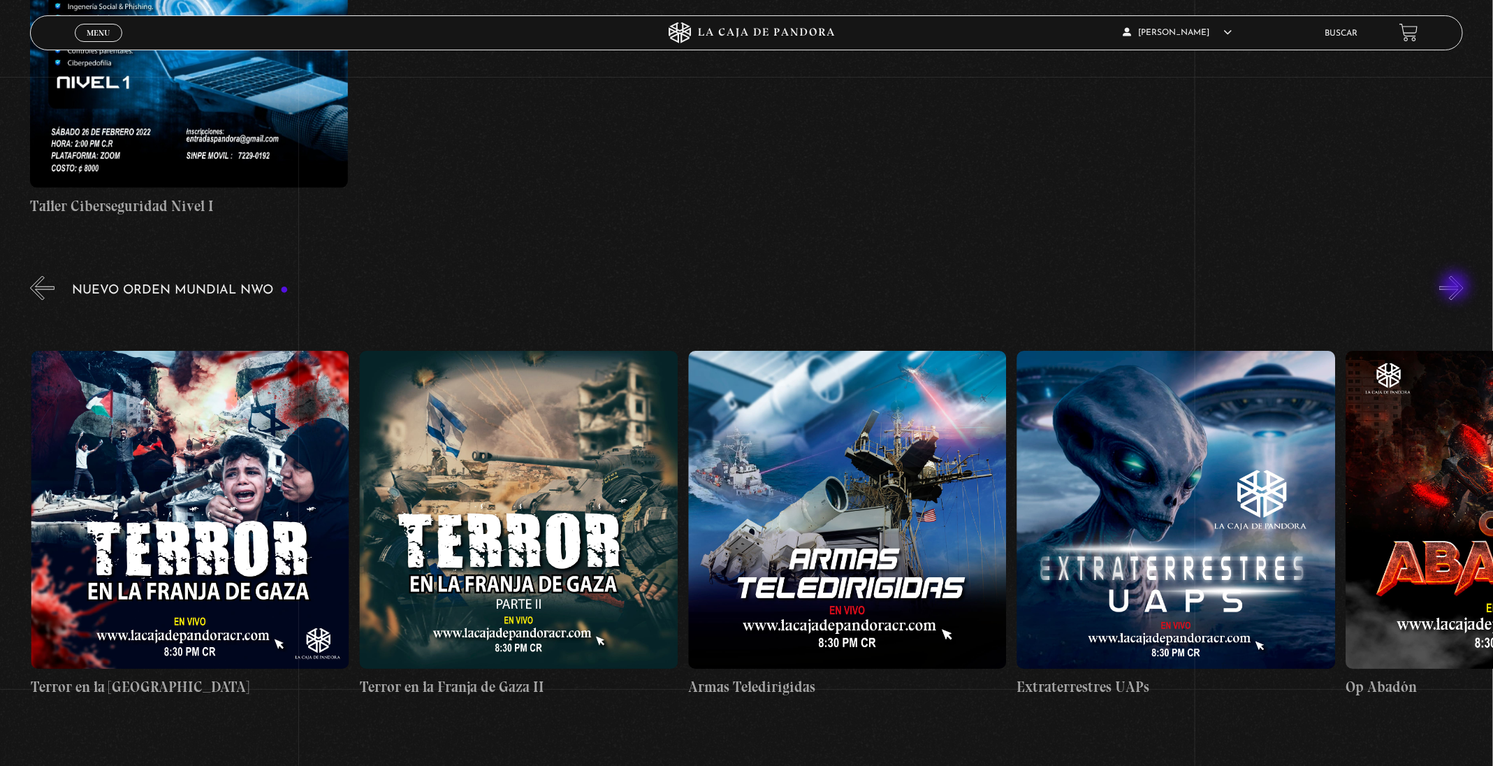
click at [1456, 287] on button "»" at bounding box center [1451, 288] width 24 height 24
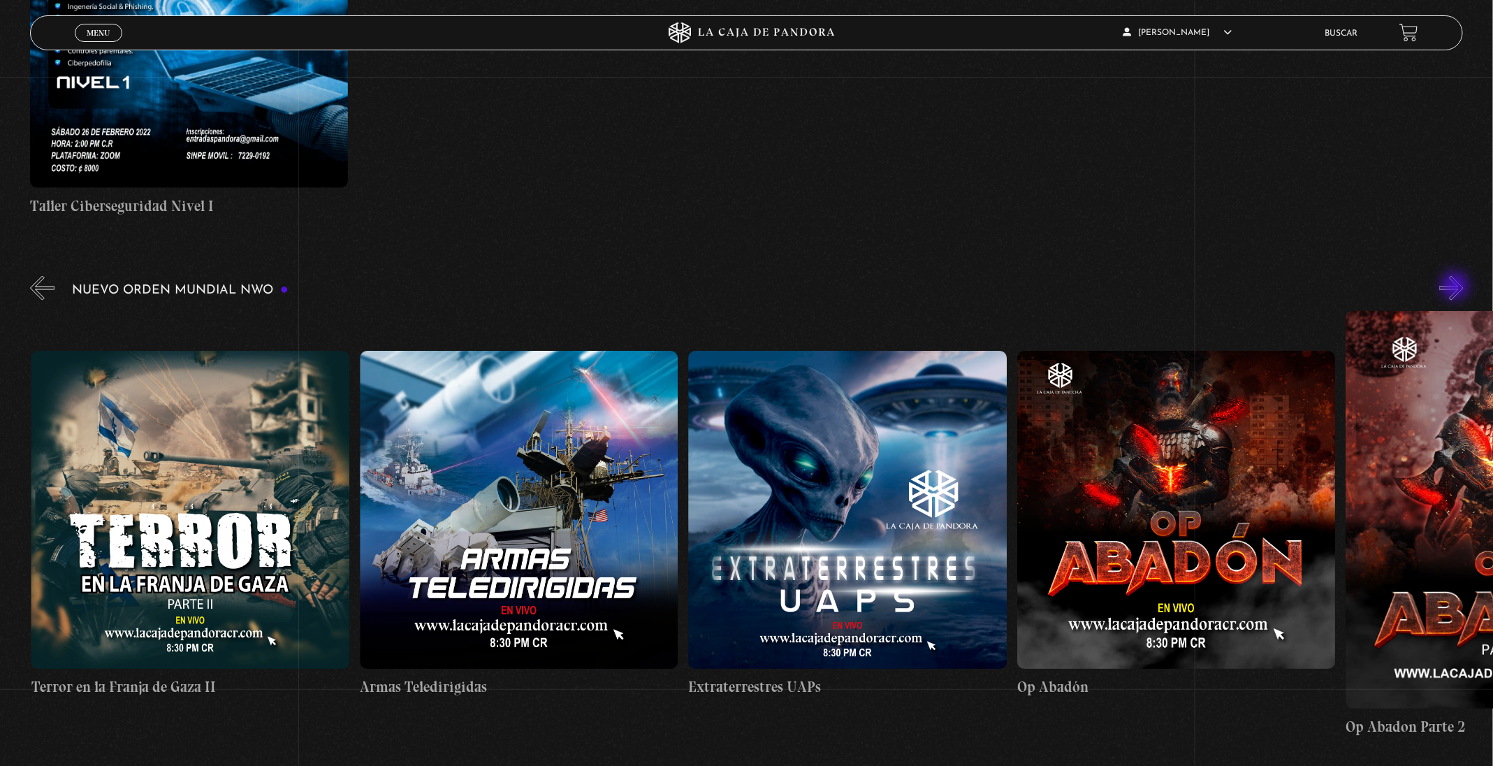
scroll to position [0, 7886]
click at [1456, 287] on button "»" at bounding box center [1451, 288] width 24 height 24
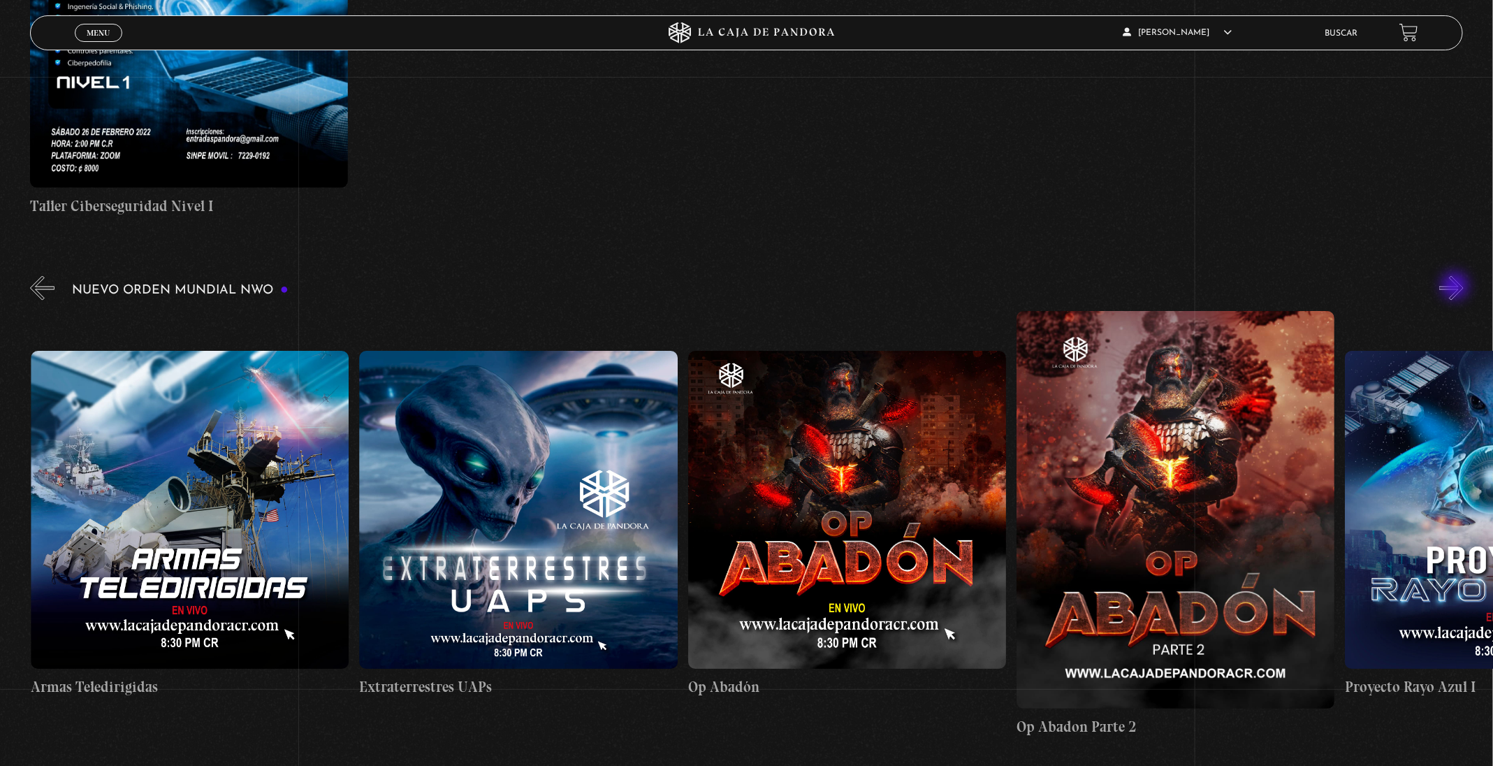
click at [1456, 287] on button "»" at bounding box center [1451, 288] width 24 height 24
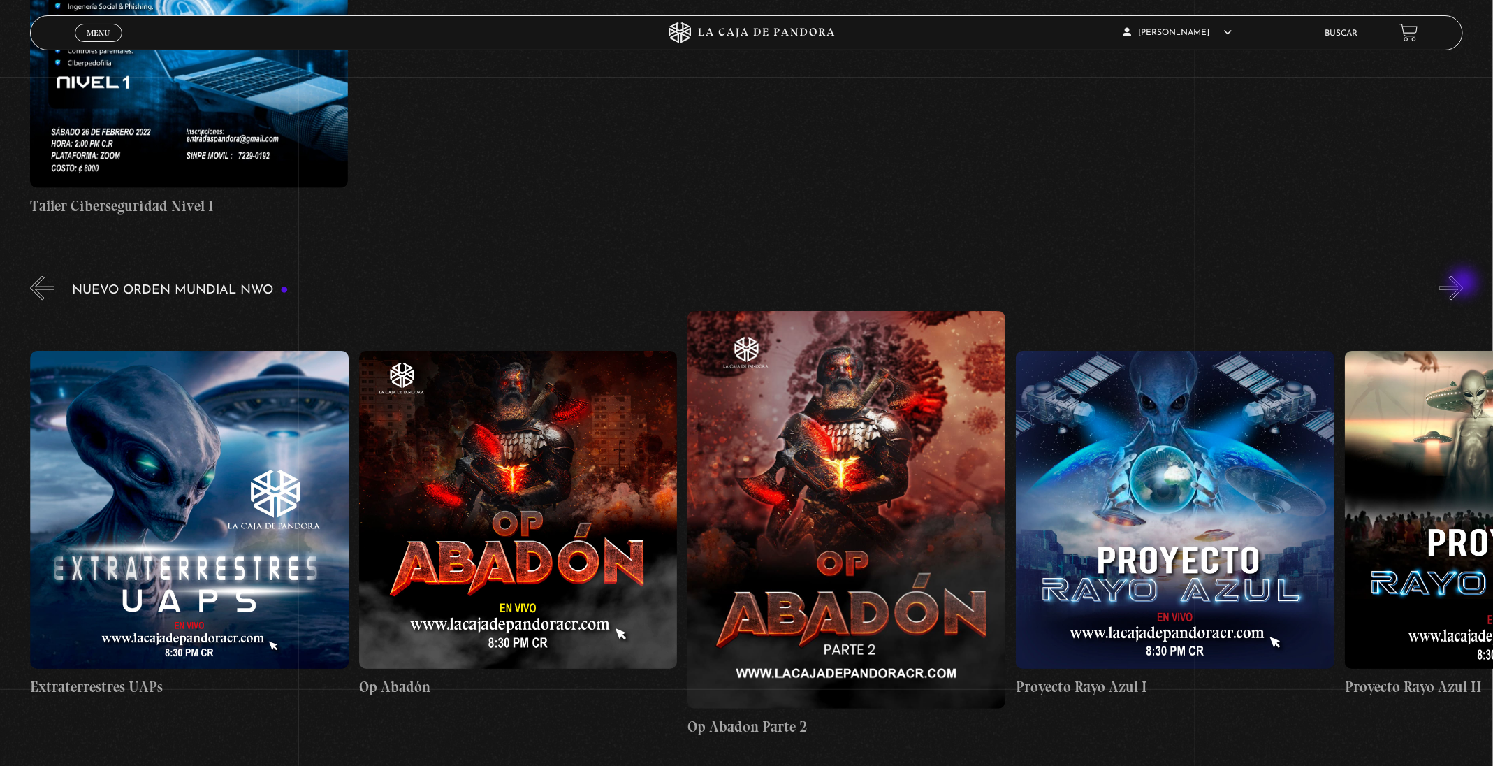
click at [1463, 284] on button "»" at bounding box center [1451, 288] width 24 height 24
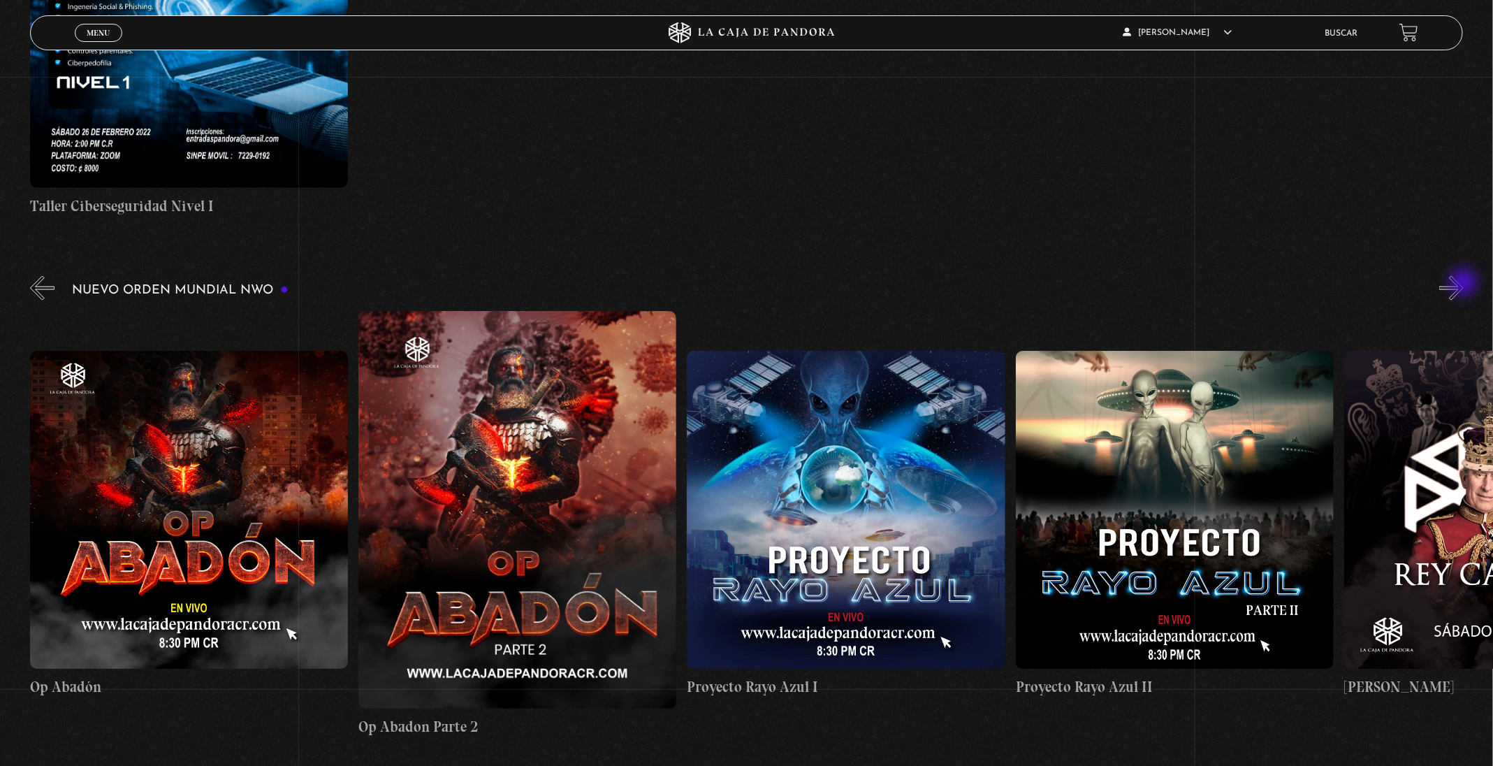
click at [1463, 284] on button "»" at bounding box center [1451, 288] width 24 height 24
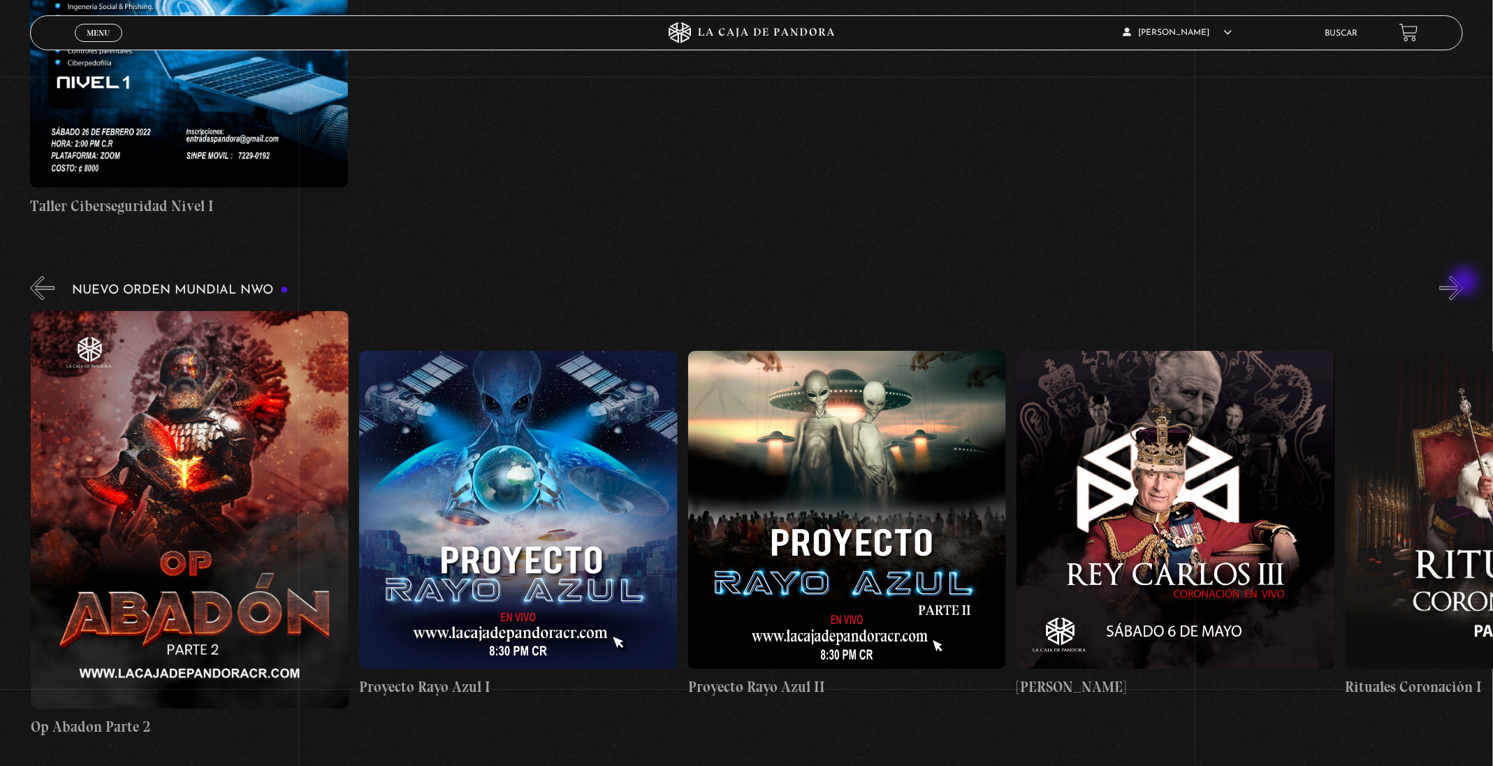
click at [1463, 283] on button "»" at bounding box center [1451, 288] width 24 height 24
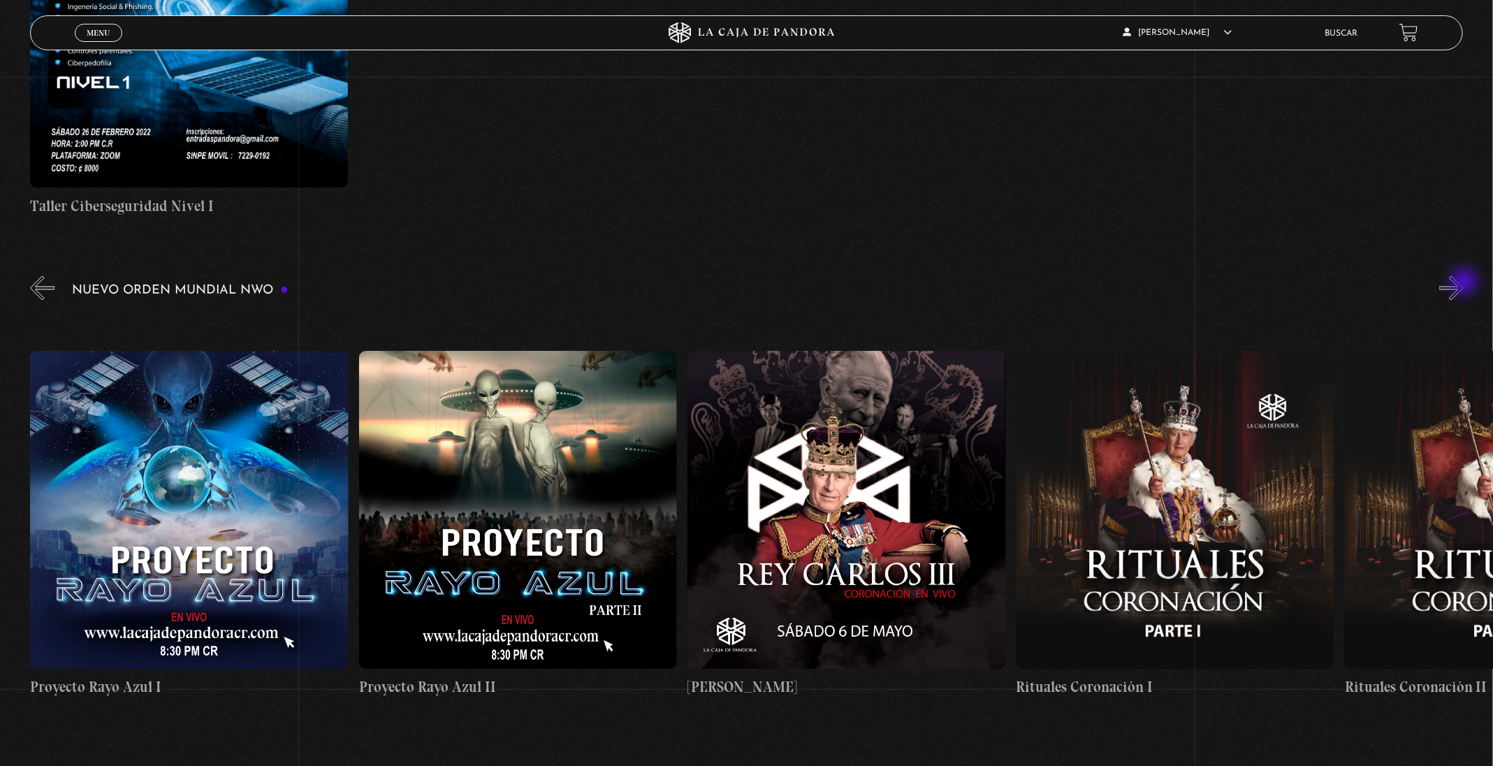
click at [1463, 283] on button "»" at bounding box center [1451, 288] width 24 height 24
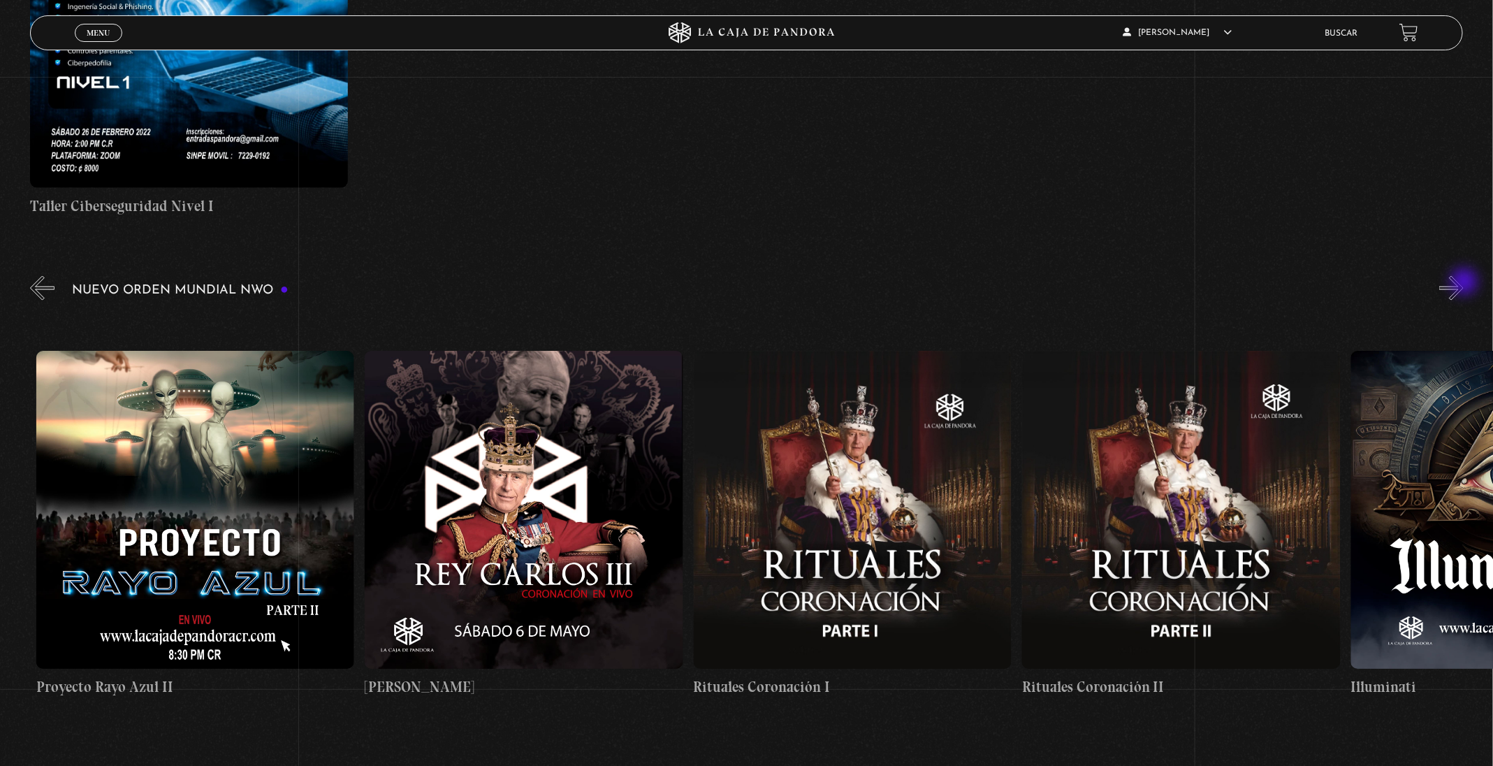
click at [1463, 283] on button "»" at bounding box center [1451, 288] width 24 height 24
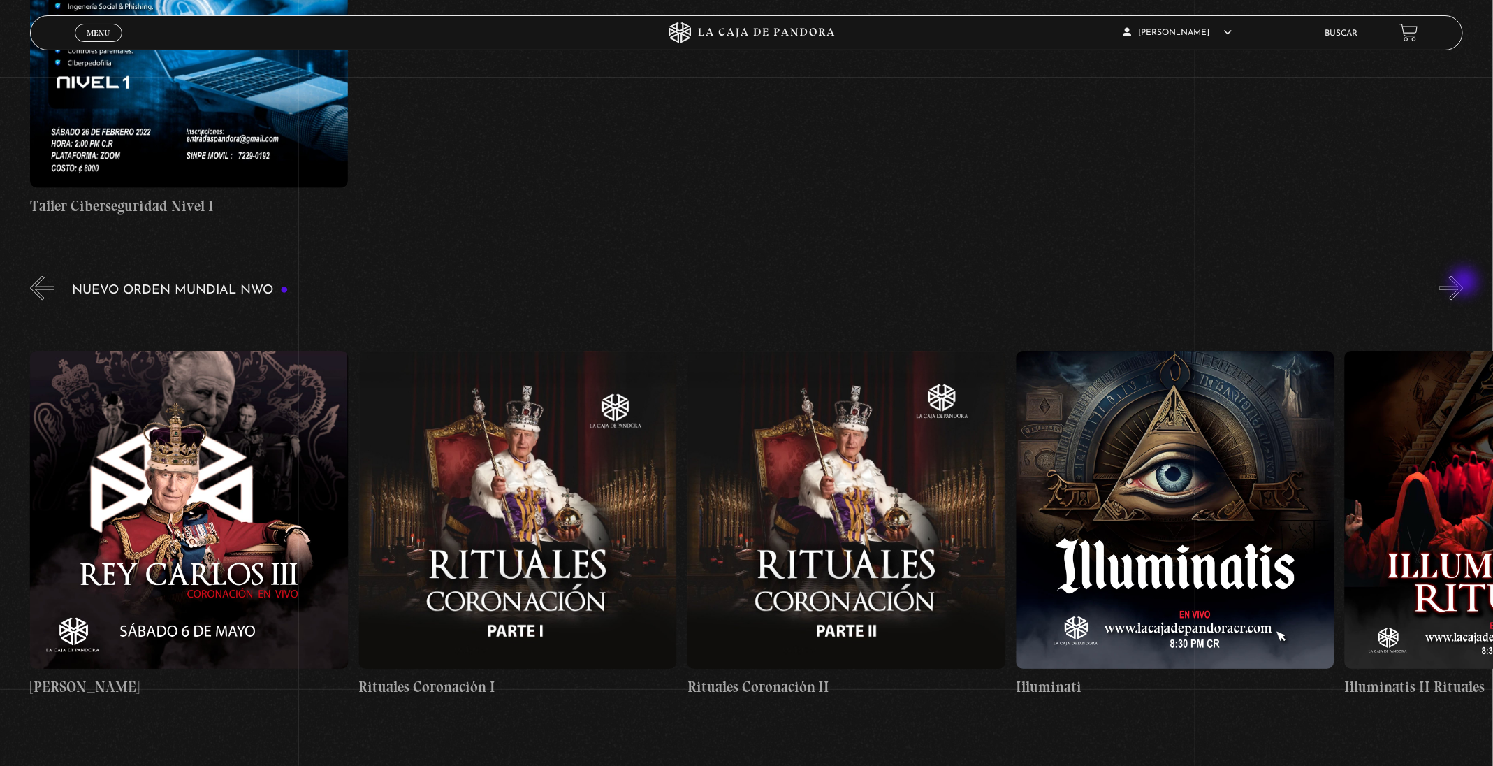
click at [1463, 283] on button "»" at bounding box center [1451, 288] width 24 height 24
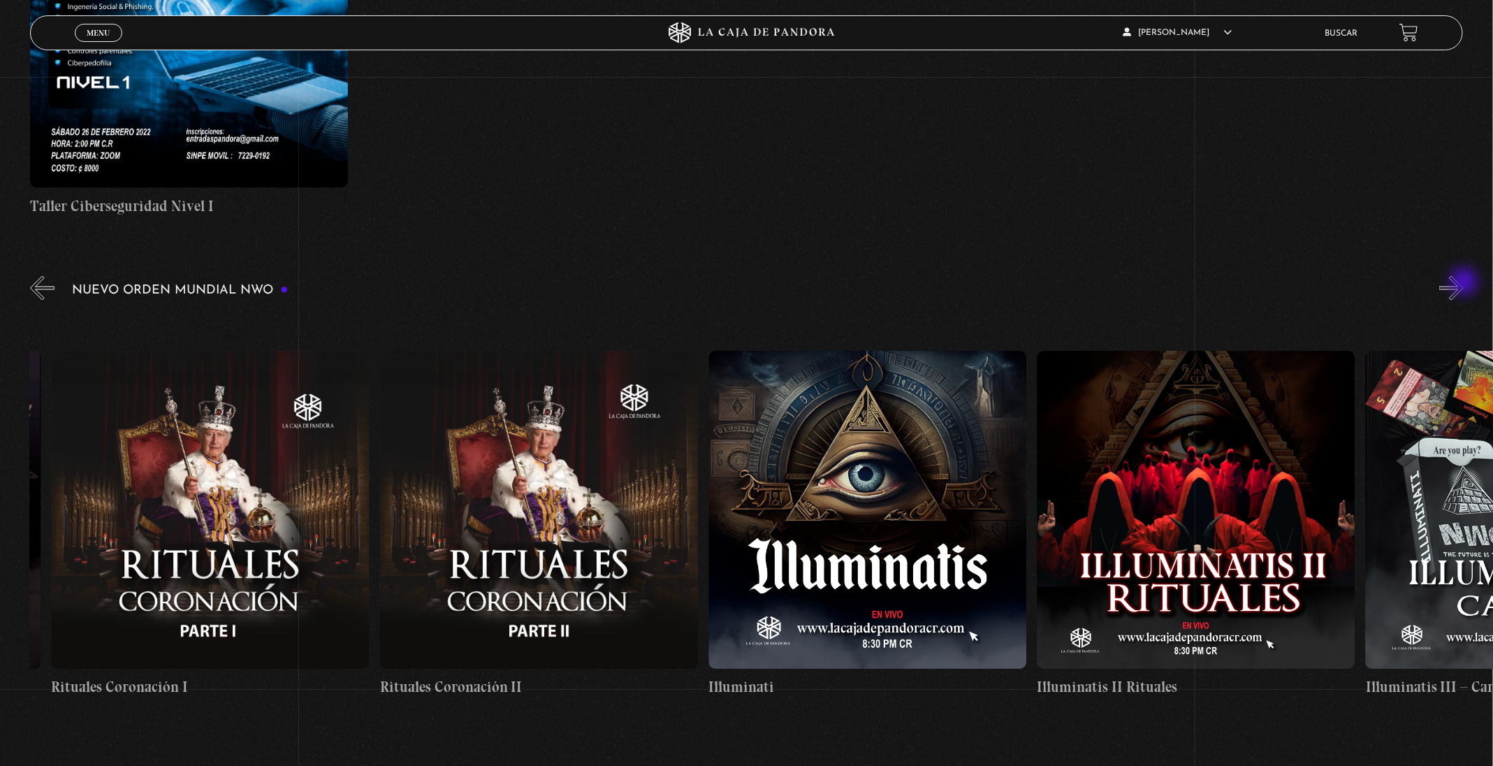
click at [1463, 283] on button "»" at bounding box center [1451, 288] width 24 height 24
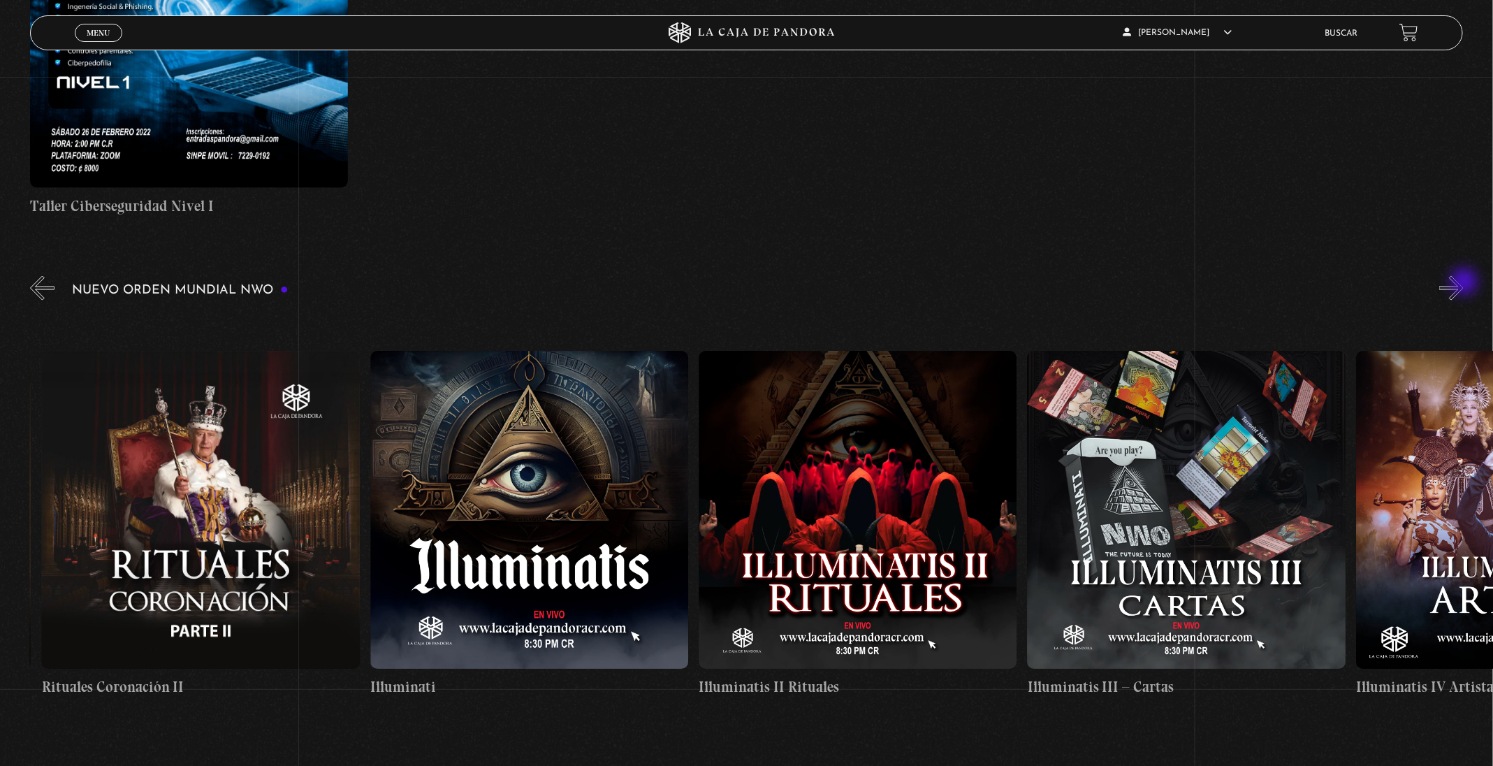
click at [1463, 283] on button "»" at bounding box center [1451, 288] width 24 height 24
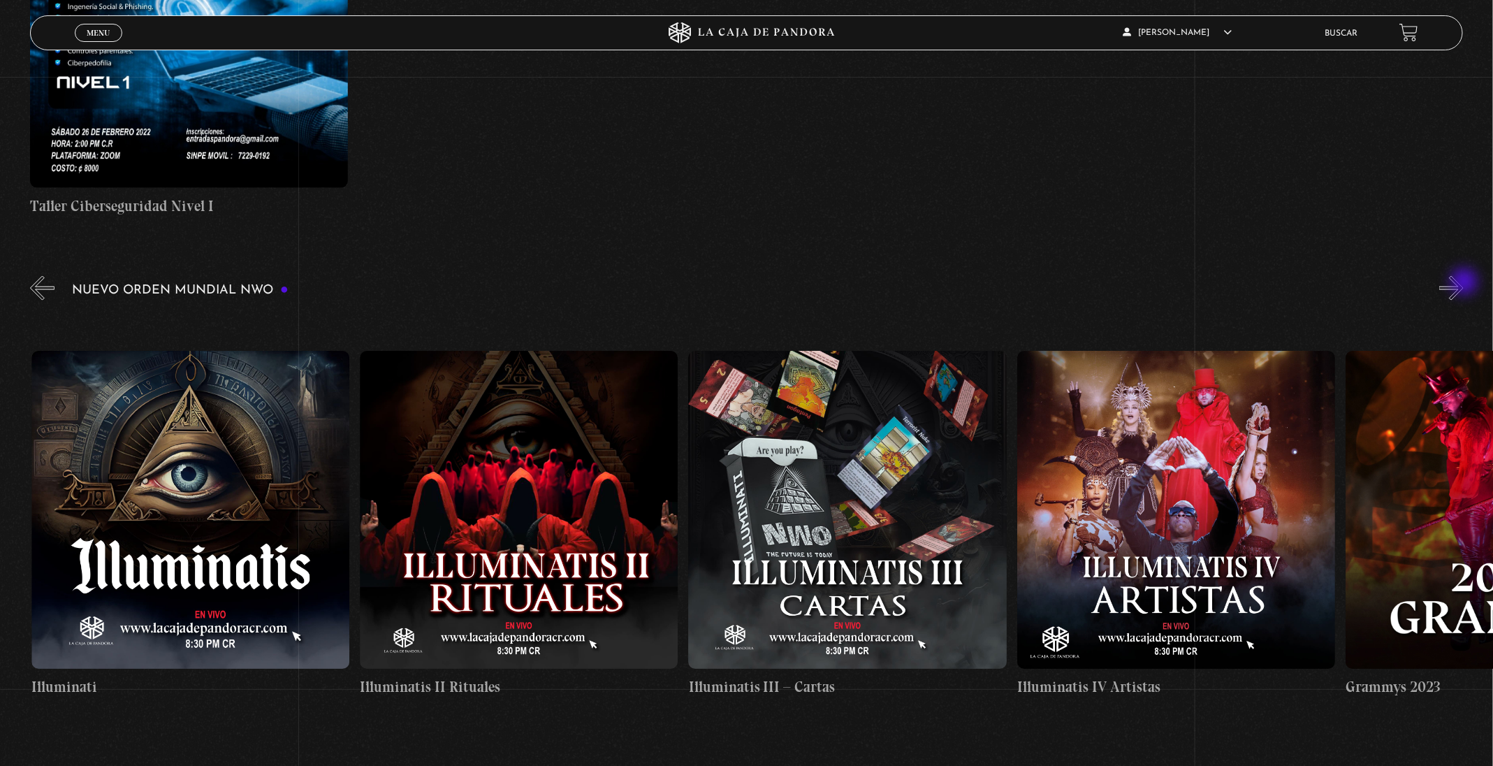
click at [1463, 283] on button "»" at bounding box center [1451, 288] width 24 height 24
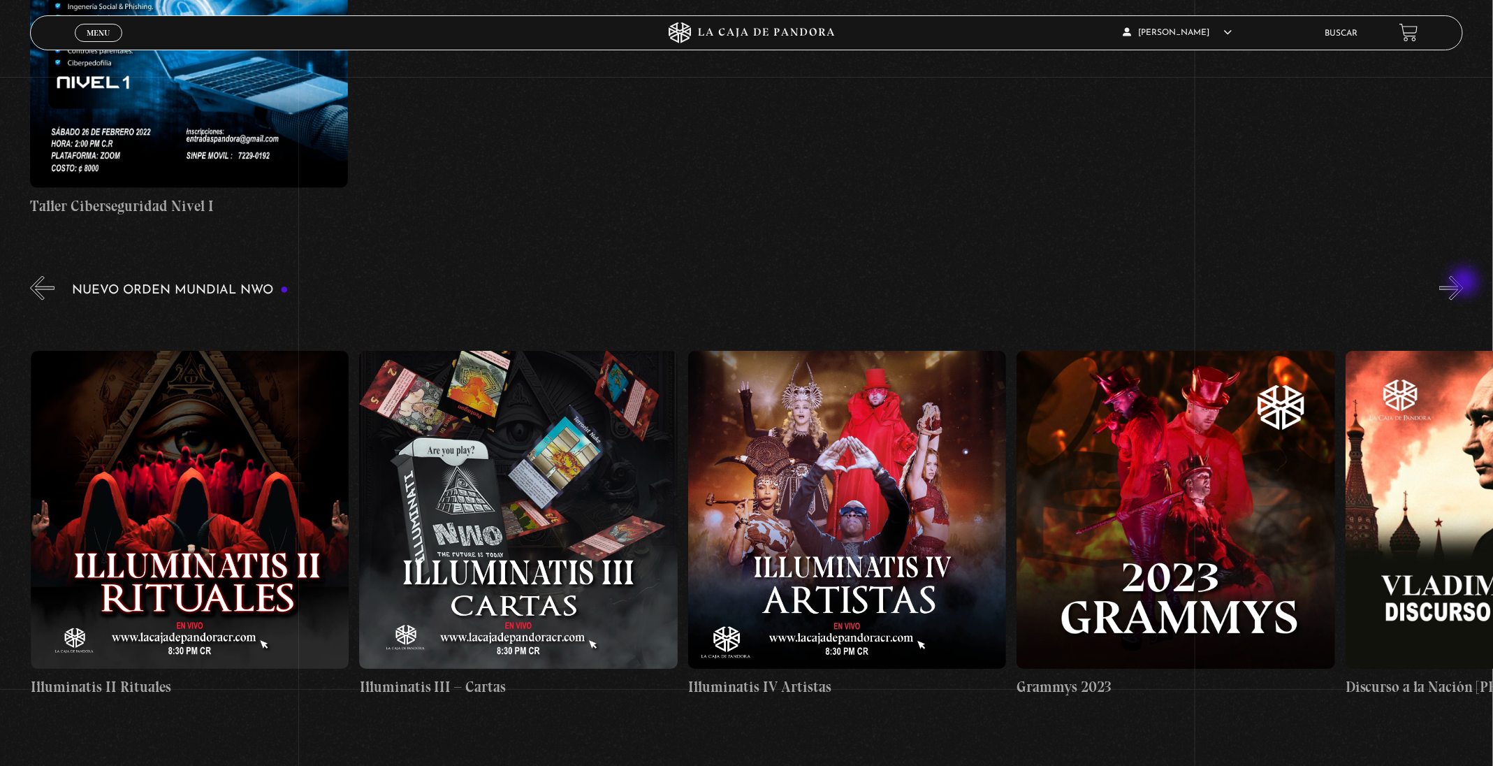
click at [1463, 283] on button "»" at bounding box center [1451, 288] width 24 height 24
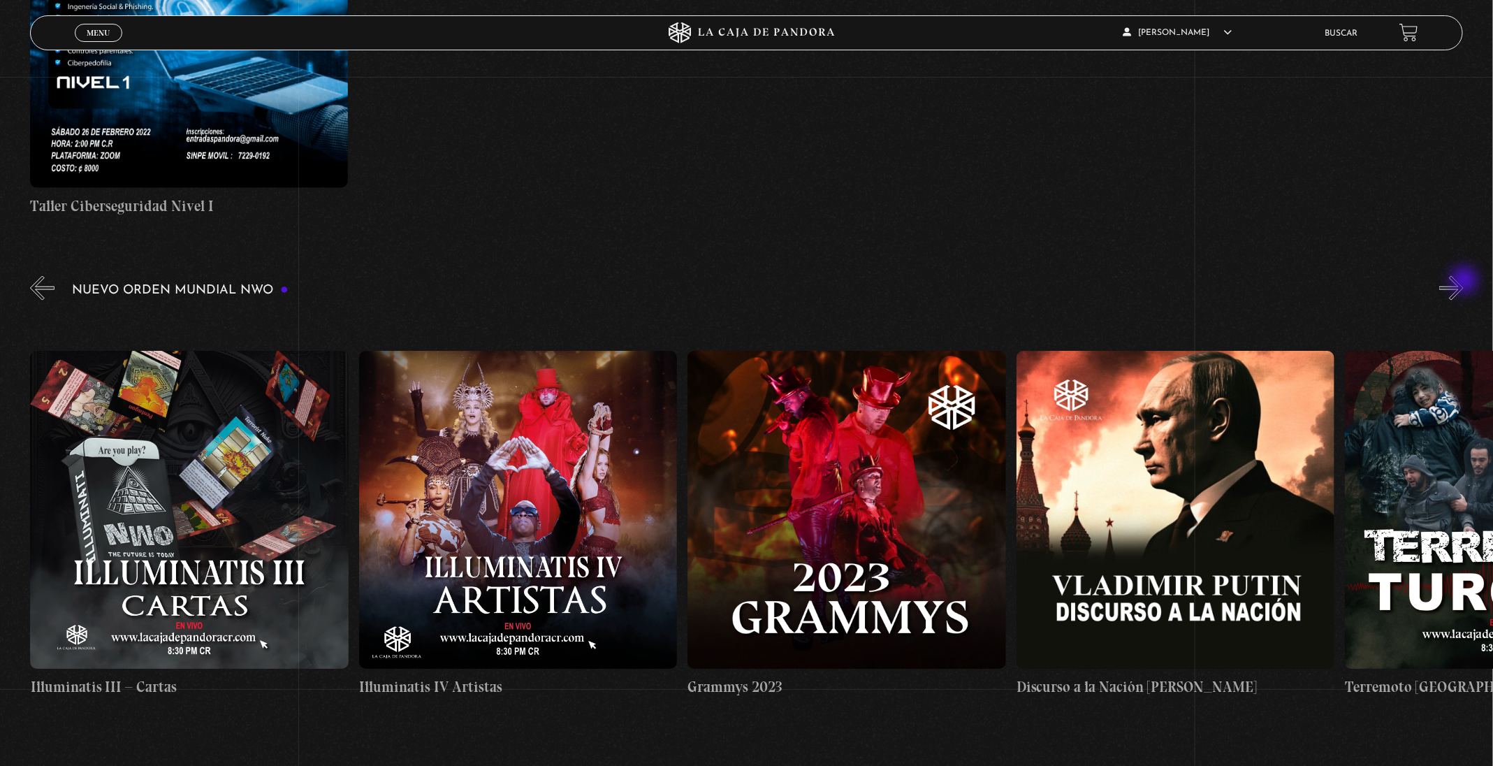
click at [1463, 282] on button "»" at bounding box center [1451, 288] width 24 height 24
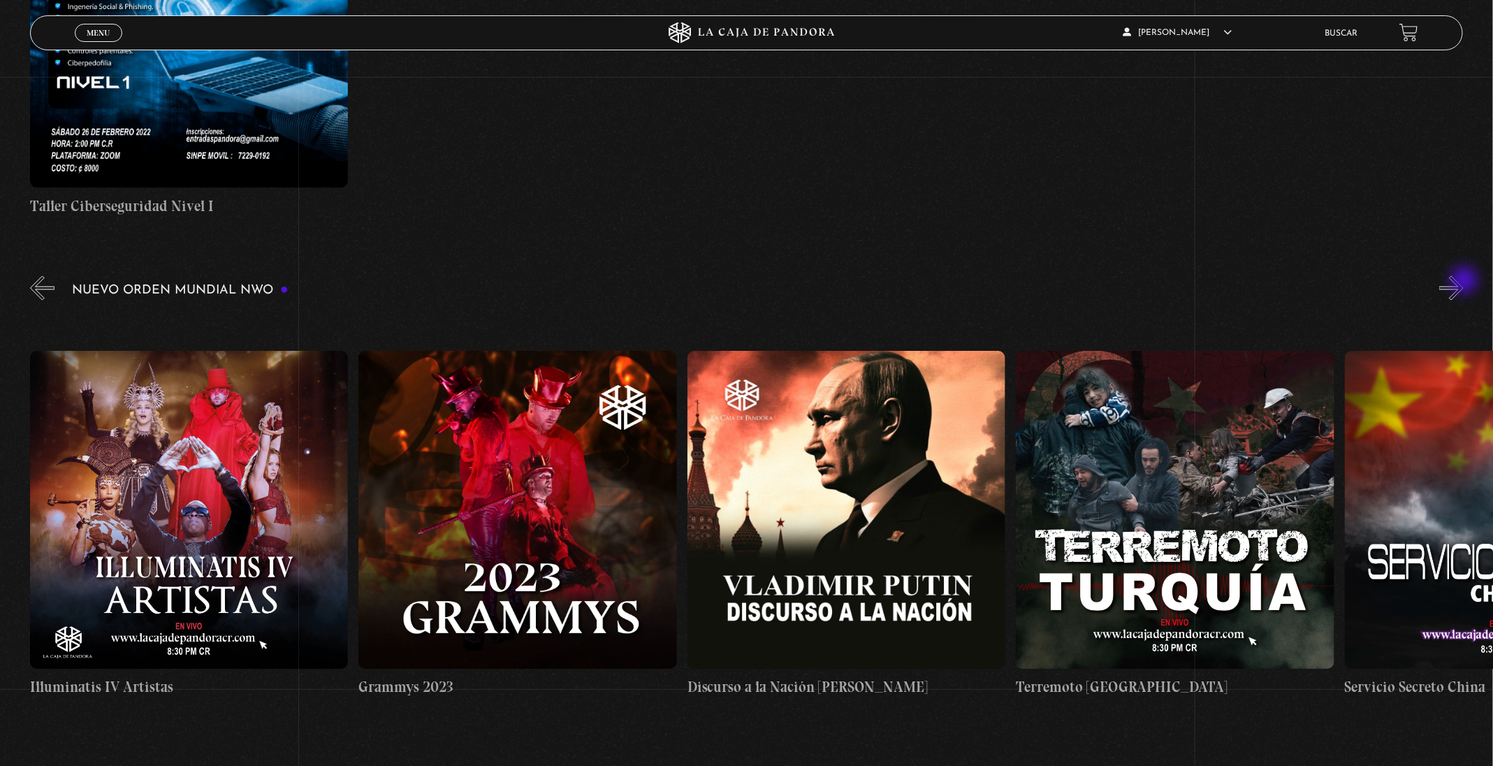
click at [1463, 282] on button "»" at bounding box center [1451, 288] width 24 height 24
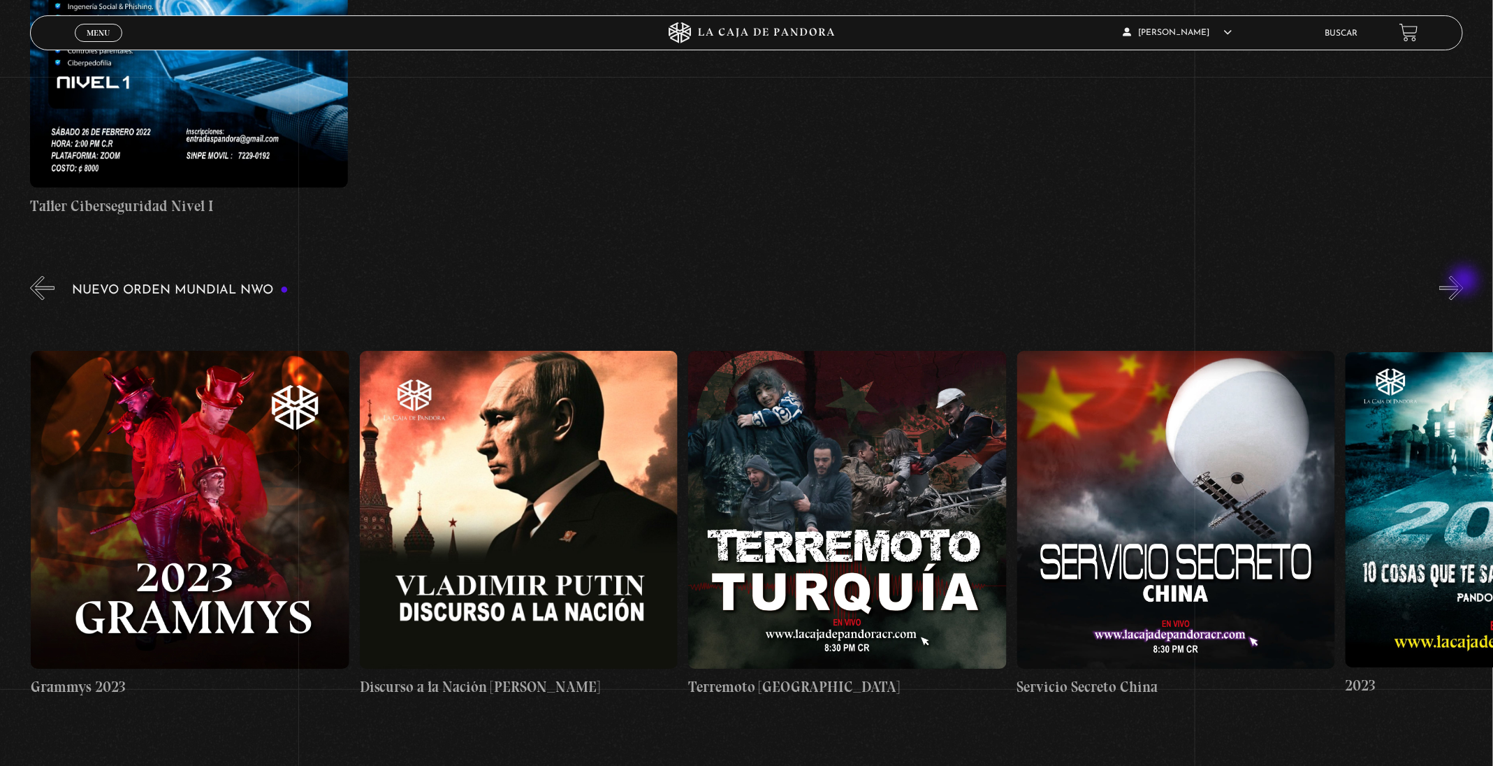
click at [1463, 282] on button "»" at bounding box center [1451, 288] width 24 height 24
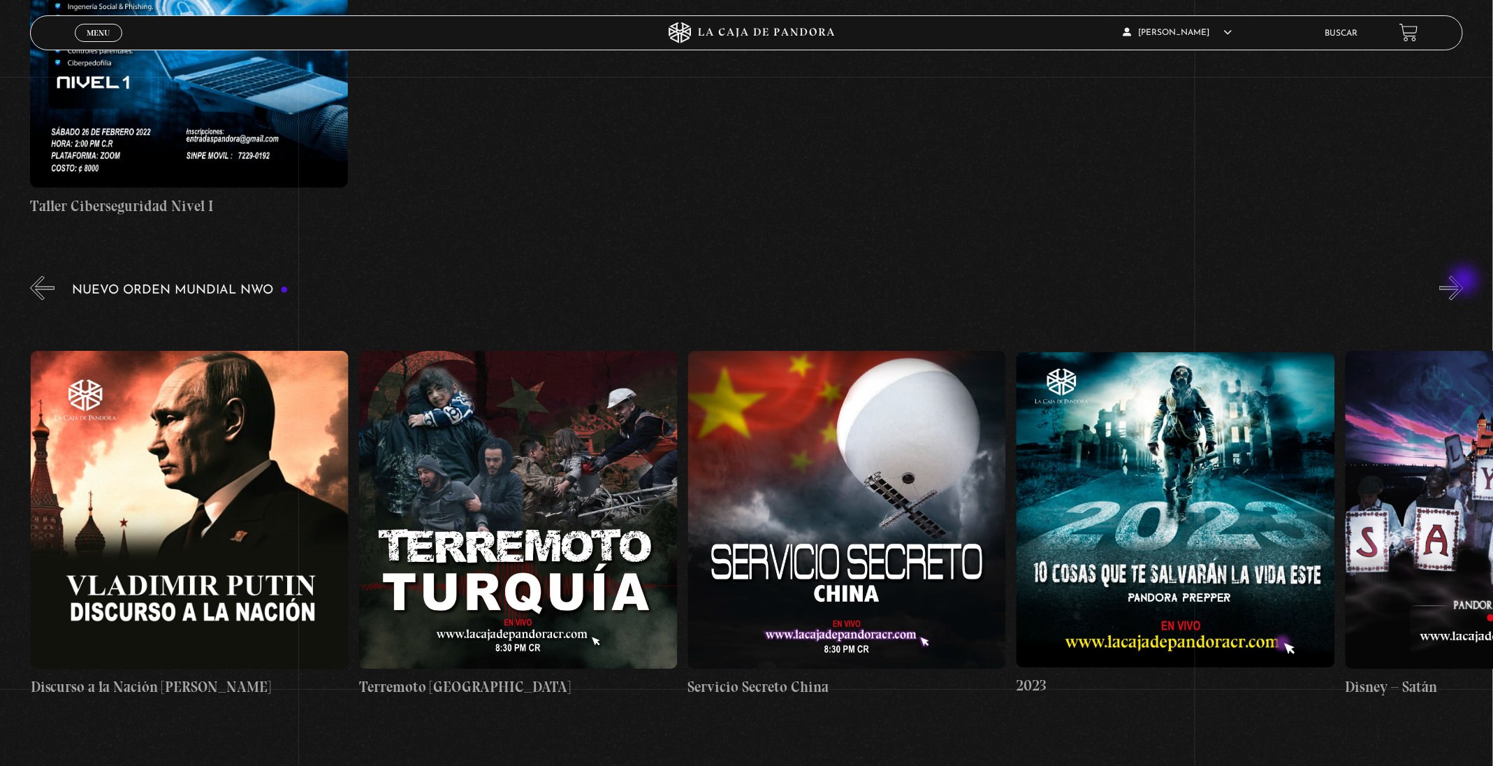
scroll to position [0, 12817]
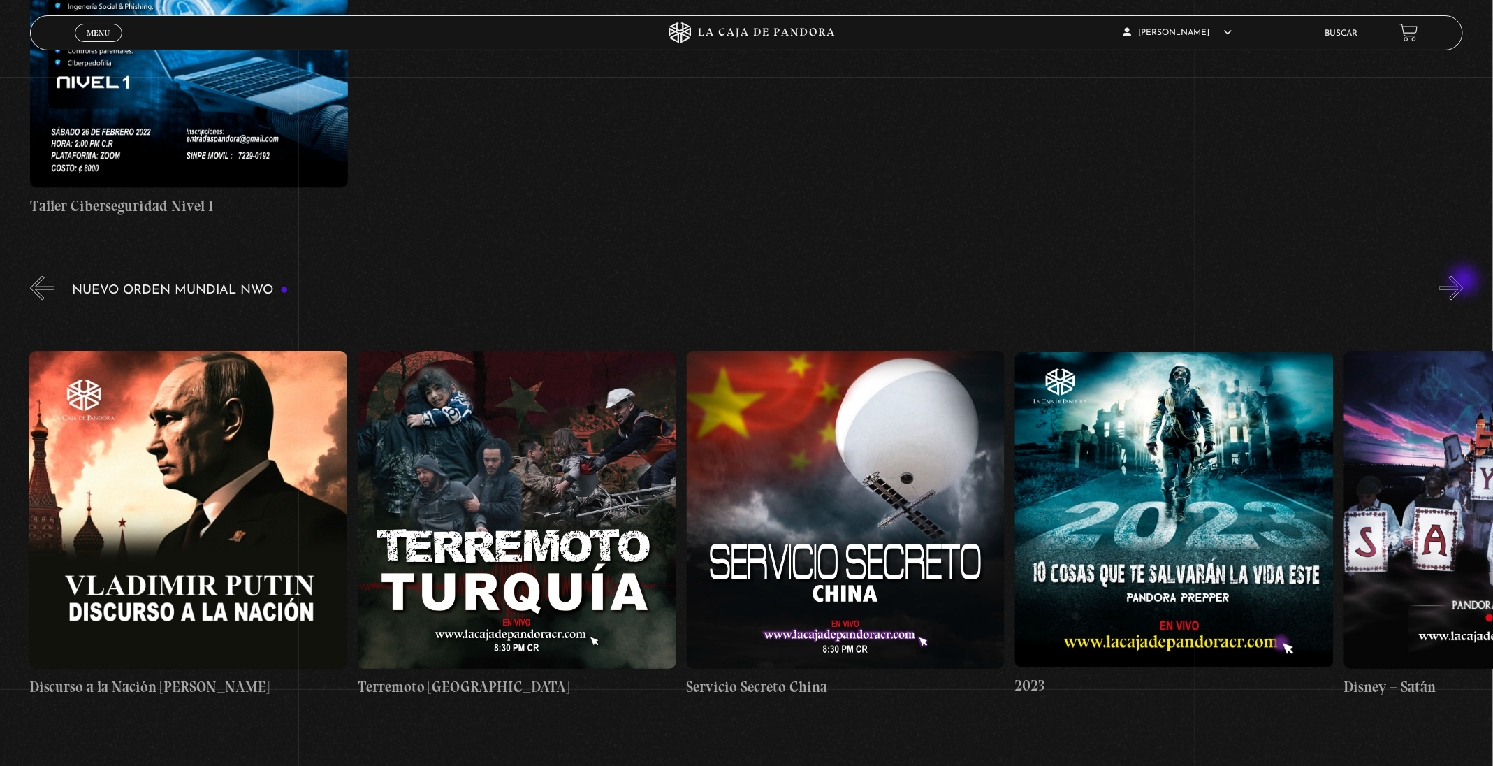
click at [1463, 282] on button "»" at bounding box center [1451, 288] width 24 height 24
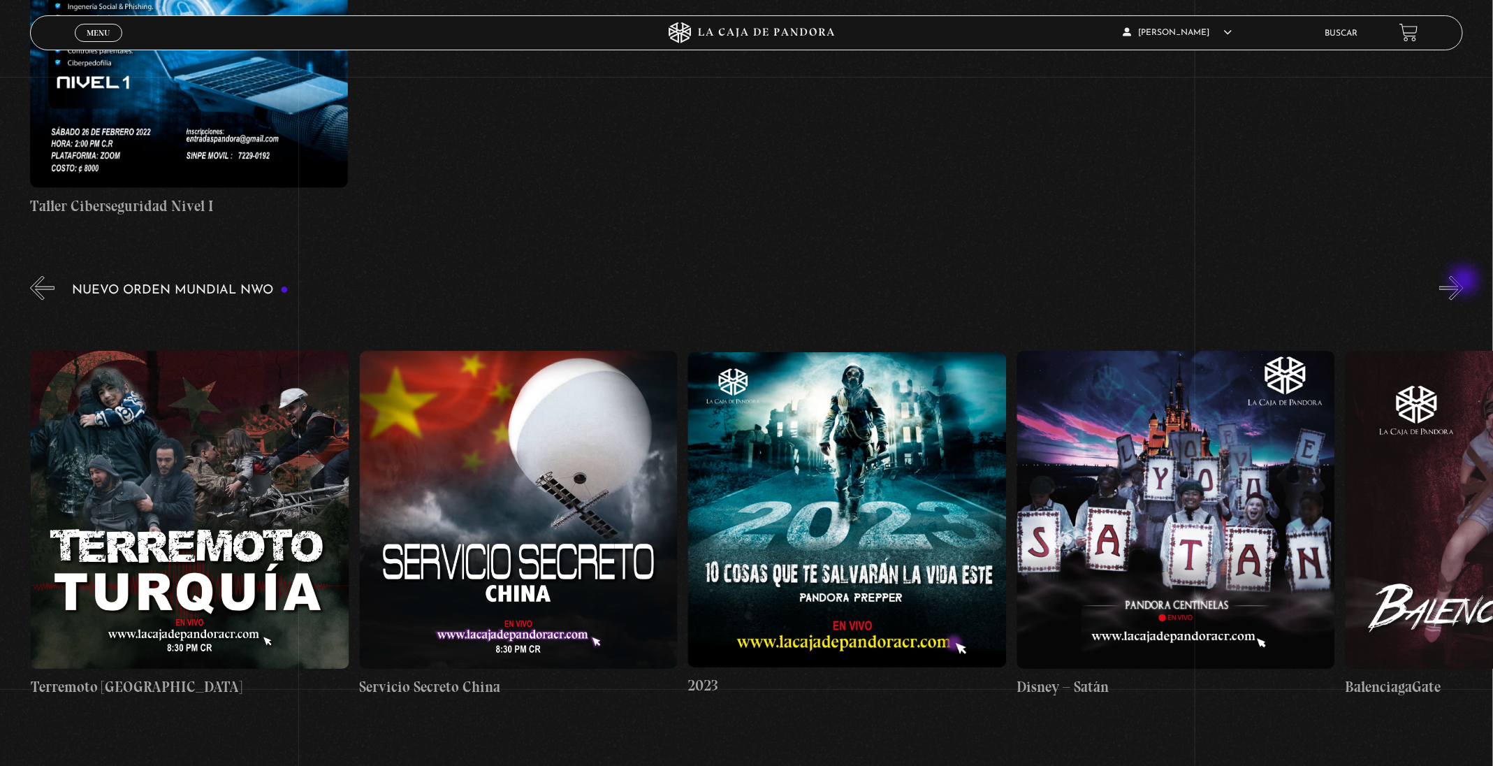
click at [1463, 282] on button "»" at bounding box center [1451, 288] width 24 height 24
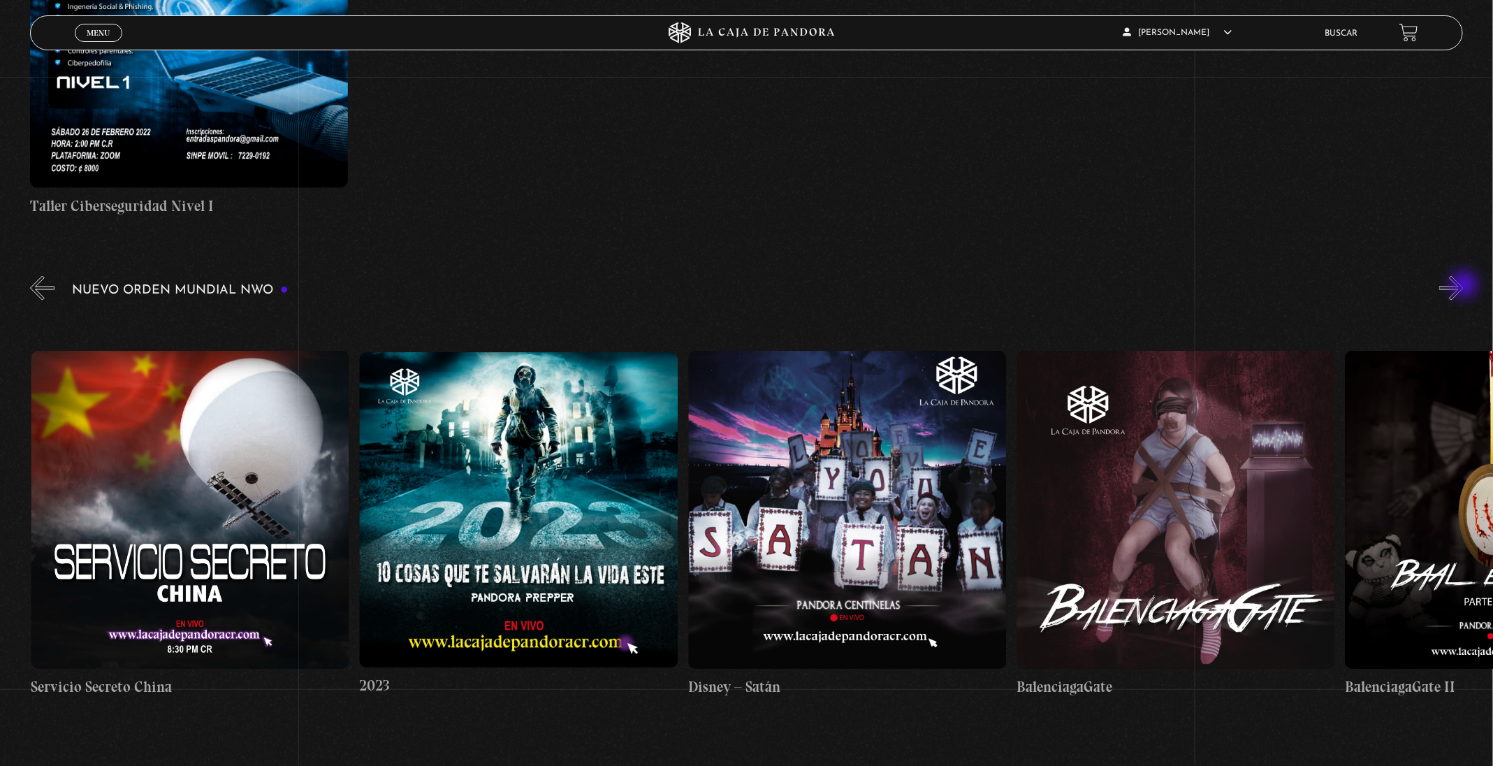
scroll to position [0, 13473]
click at [1455, 286] on button "»" at bounding box center [1451, 288] width 24 height 24
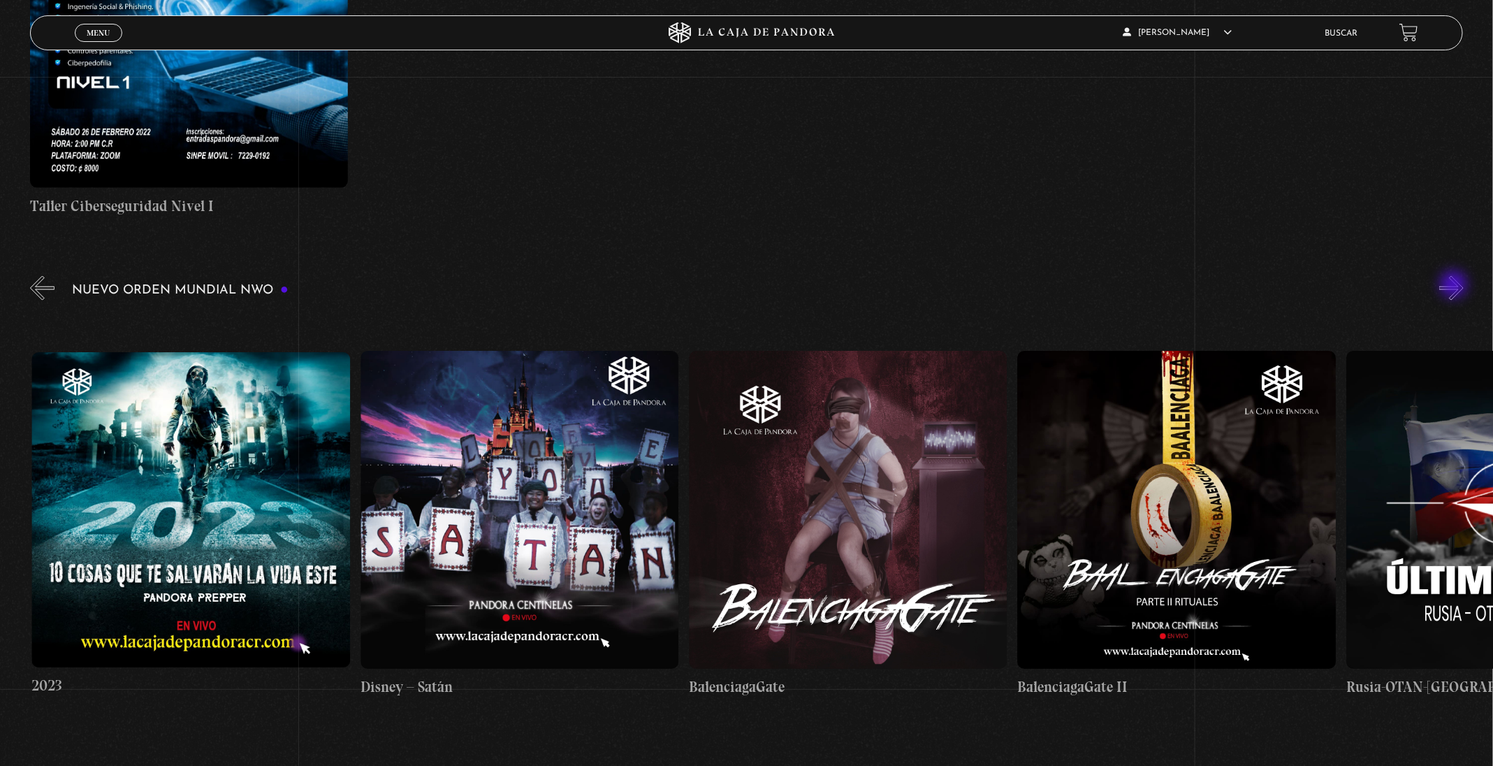
scroll to position [0, 13802]
click at [1455, 286] on button "»" at bounding box center [1451, 288] width 24 height 24
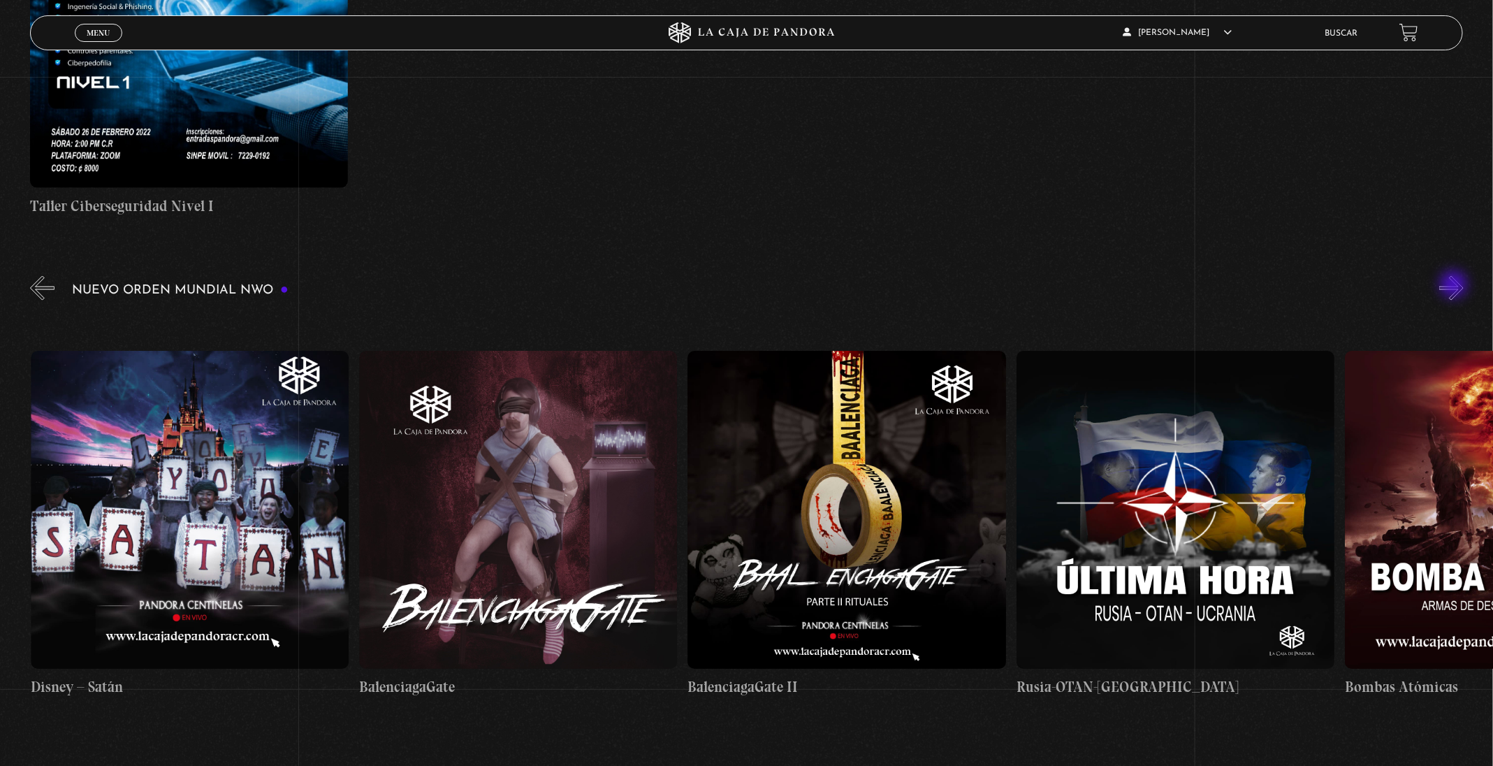
click at [1455, 286] on button "»" at bounding box center [1451, 288] width 24 height 24
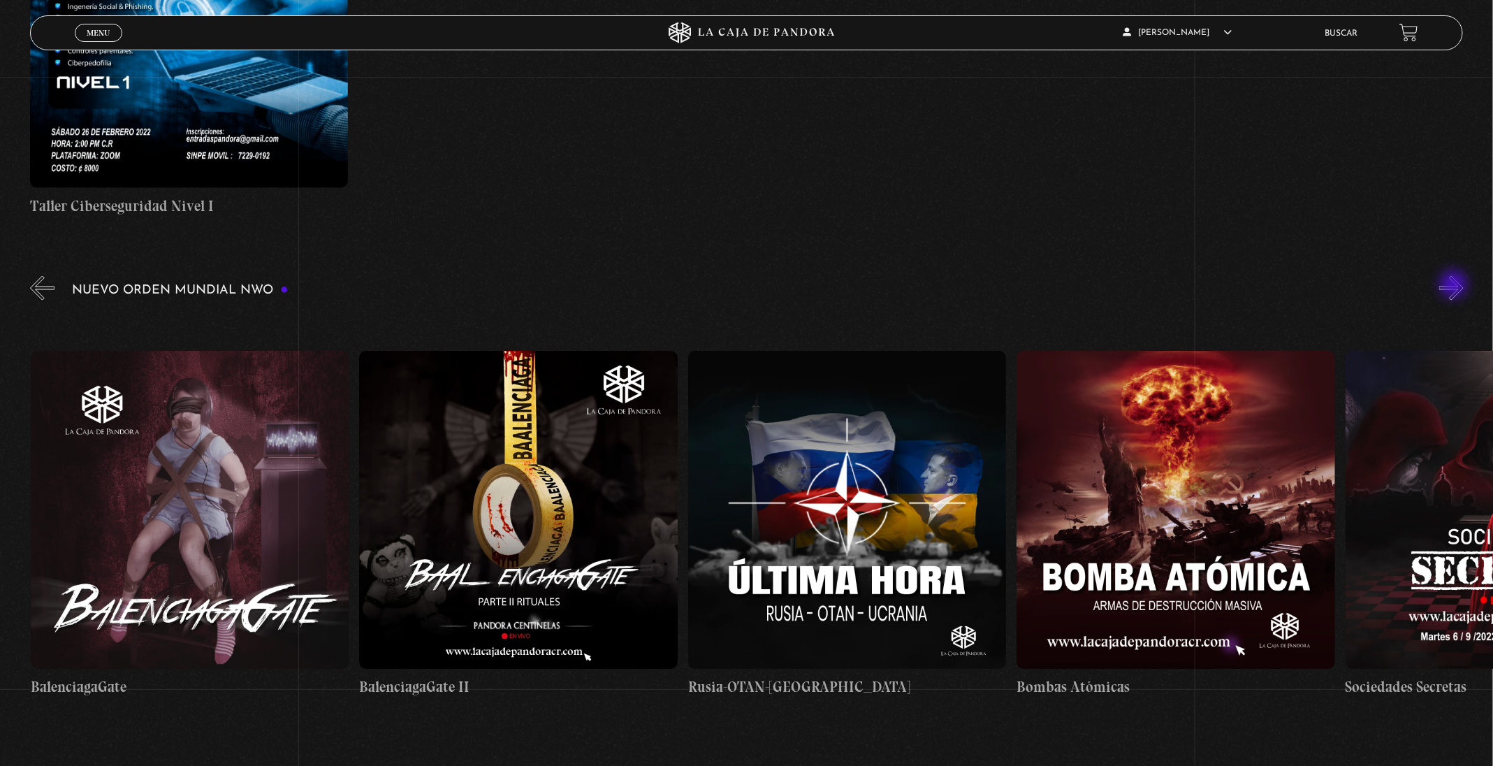
click at [1455, 286] on button "»" at bounding box center [1451, 288] width 24 height 24
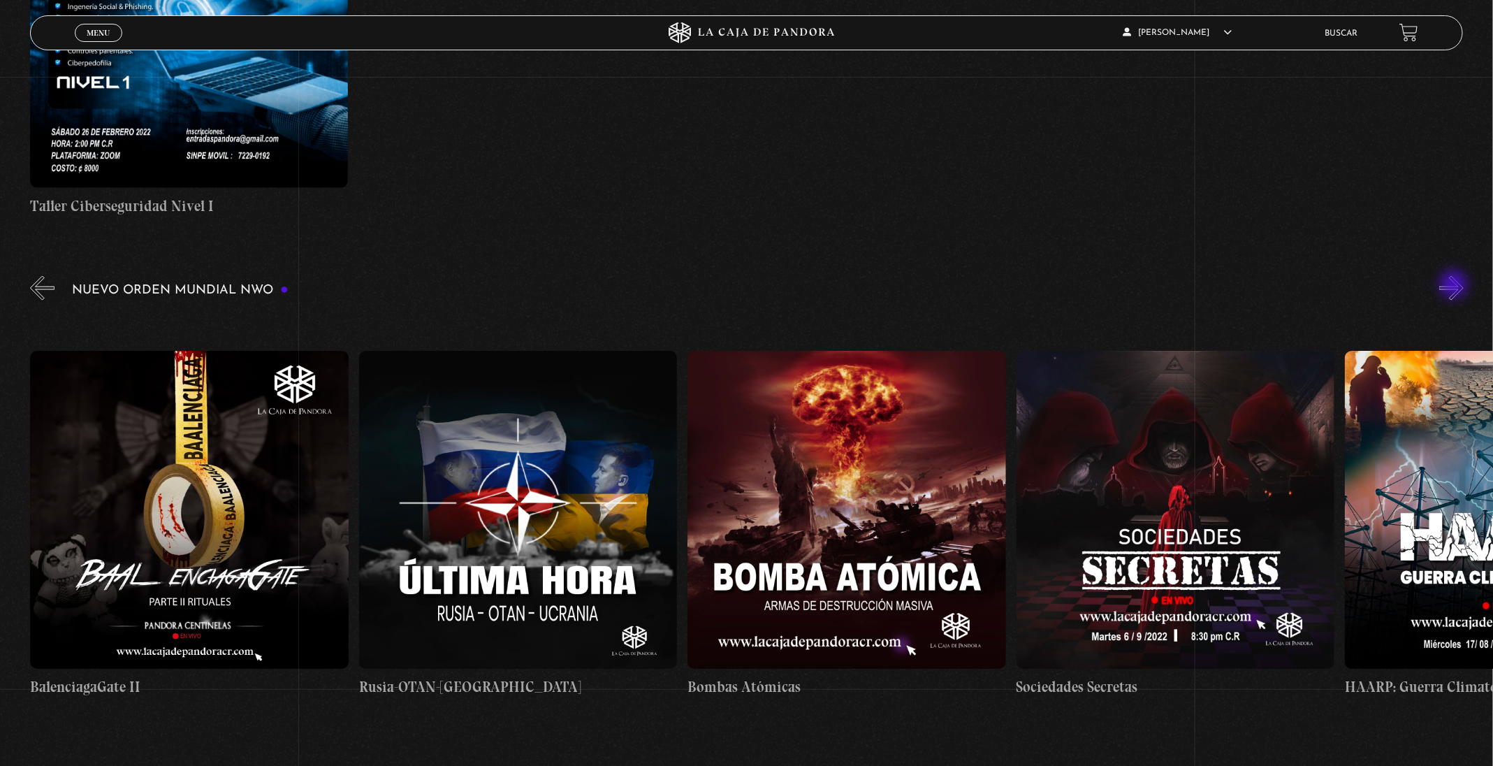
click at [1455, 286] on button "»" at bounding box center [1451, 288] width 24 height 24
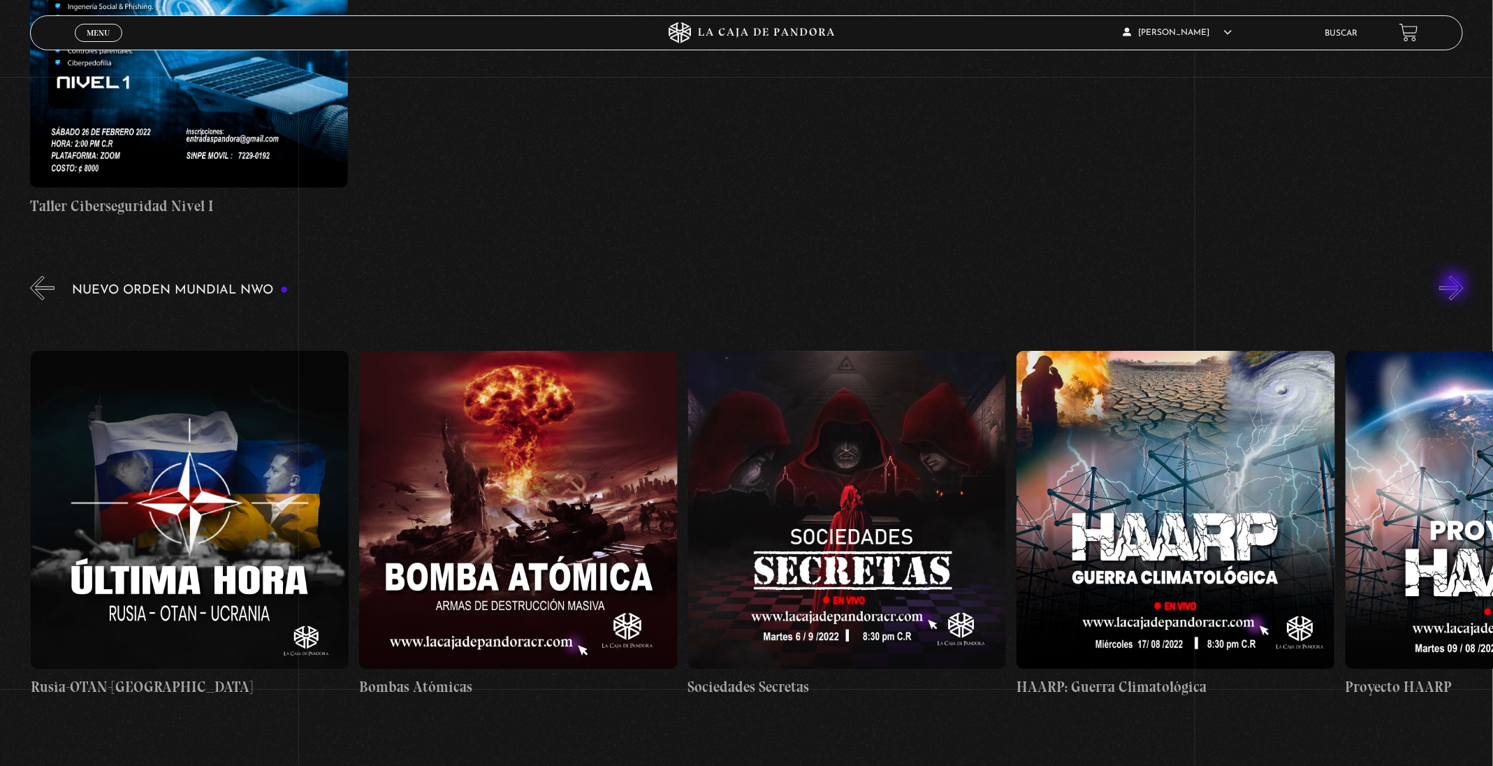
click at [1455, 286] on button "»" at bounding box center [1451, 288] width 24 height 24
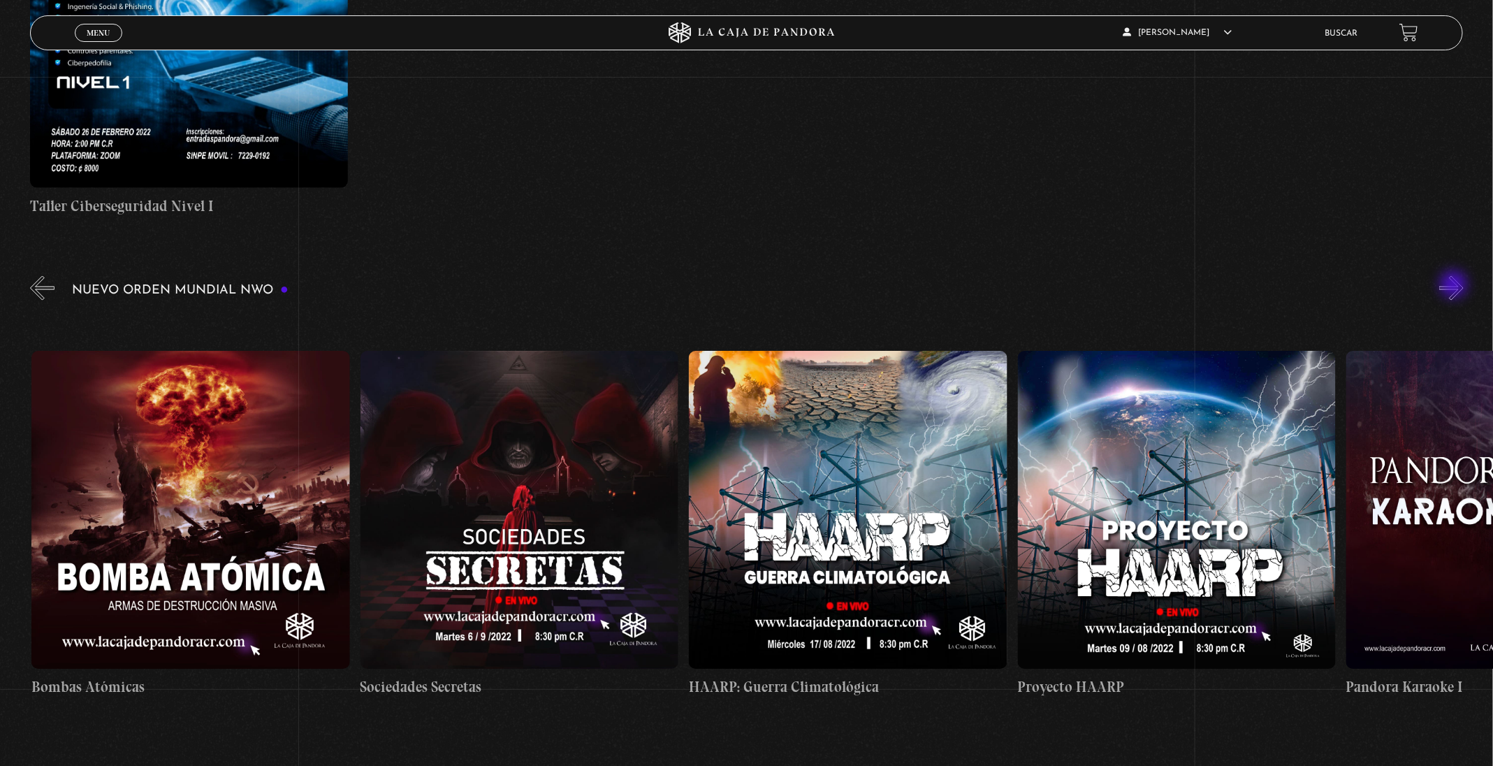
click at [1455, 286] on button "»" at bounding box center [1451, 288] width 24 height 24
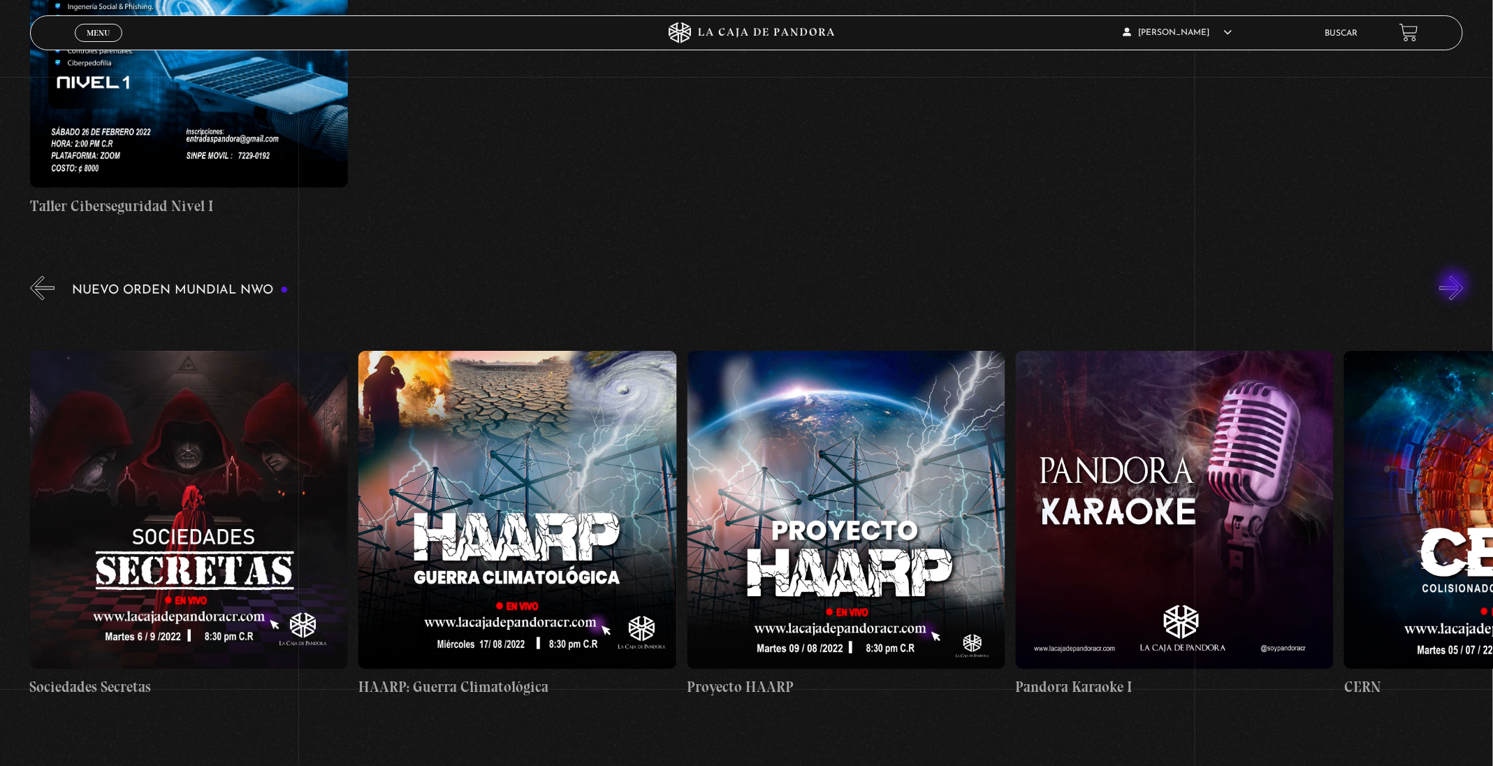
click at [1455, 286] on button "»" at bounding box center [1451, 288] width 24 height 24
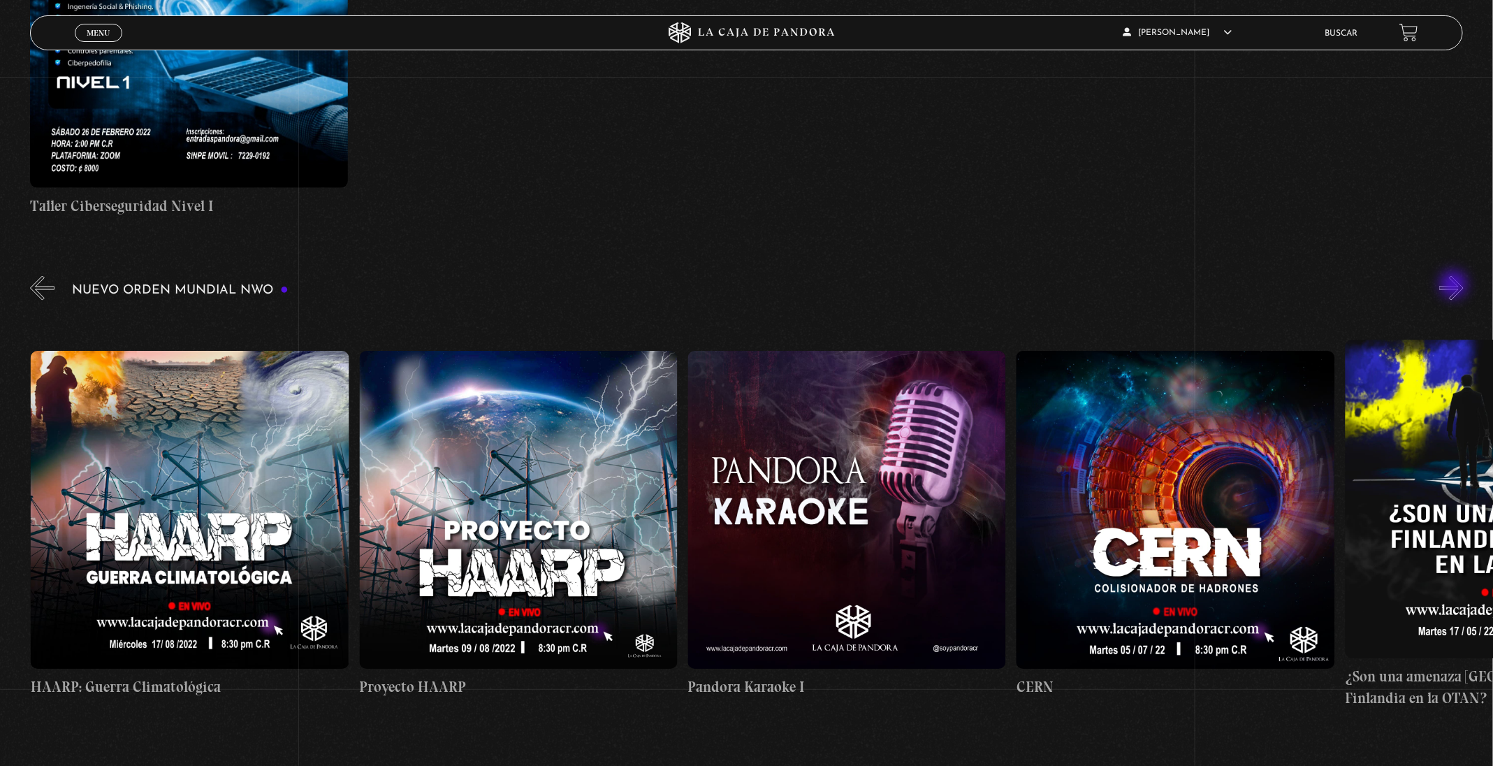
scroll to position [0, 16103]
click at [1454, 286] on button "»" at bounding box center [1451, 288] width 24 height 24
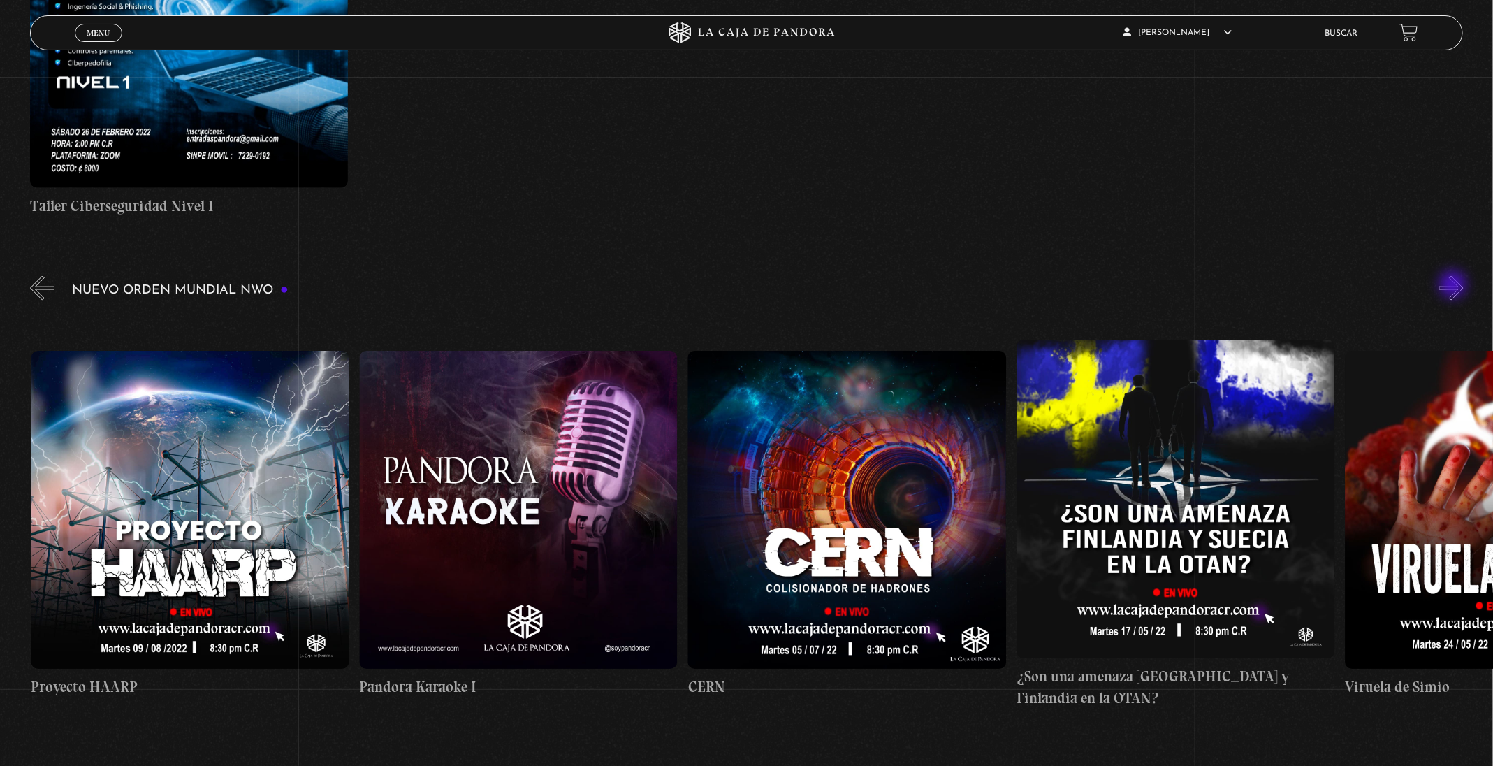
scroll to position [0, 16430]
click at [1454, 286] on button "»" at bounding box center [1451, 288] width 24 height 24
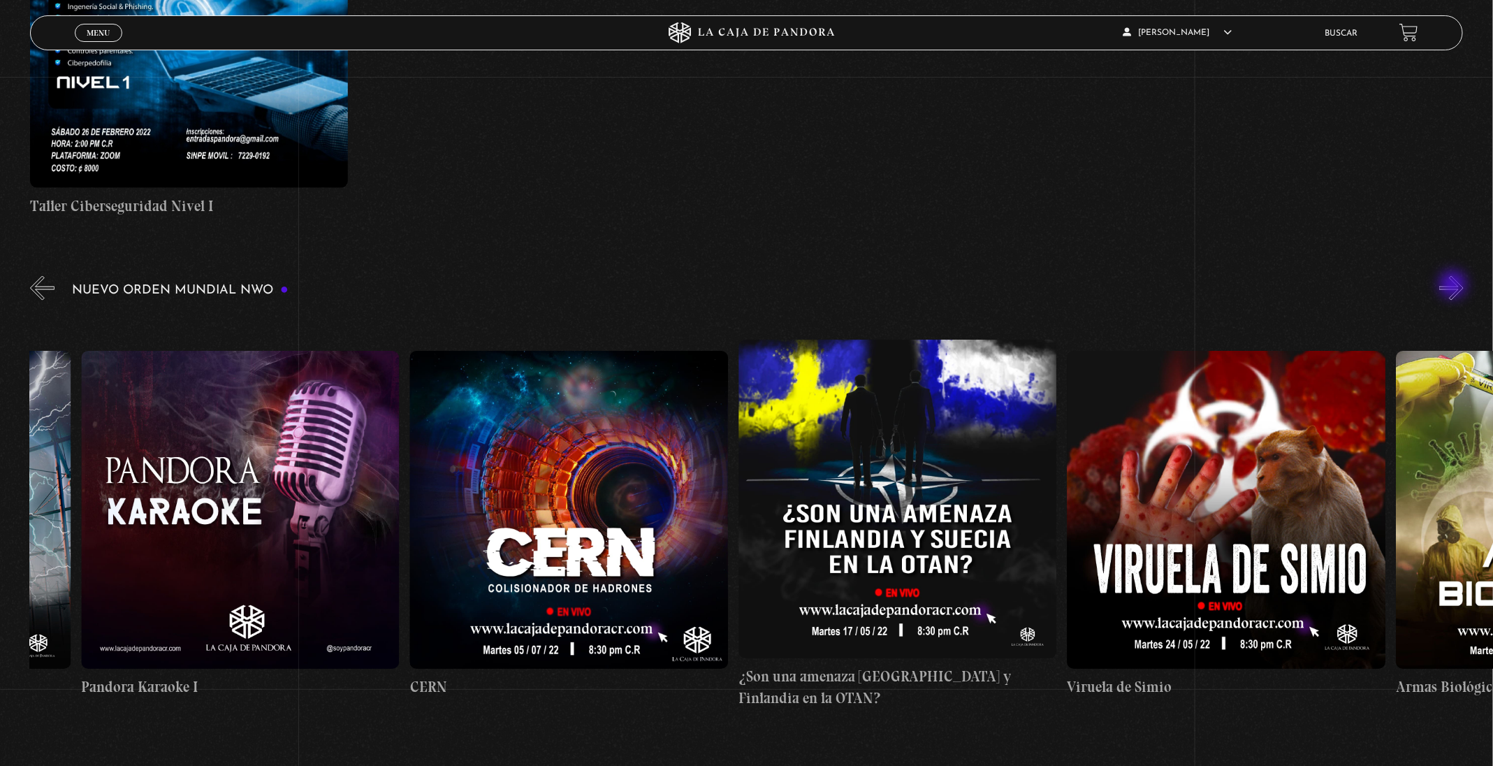
click at [1454, 286] on button "»" at bounding box center [1451, 288] width 24 height 24
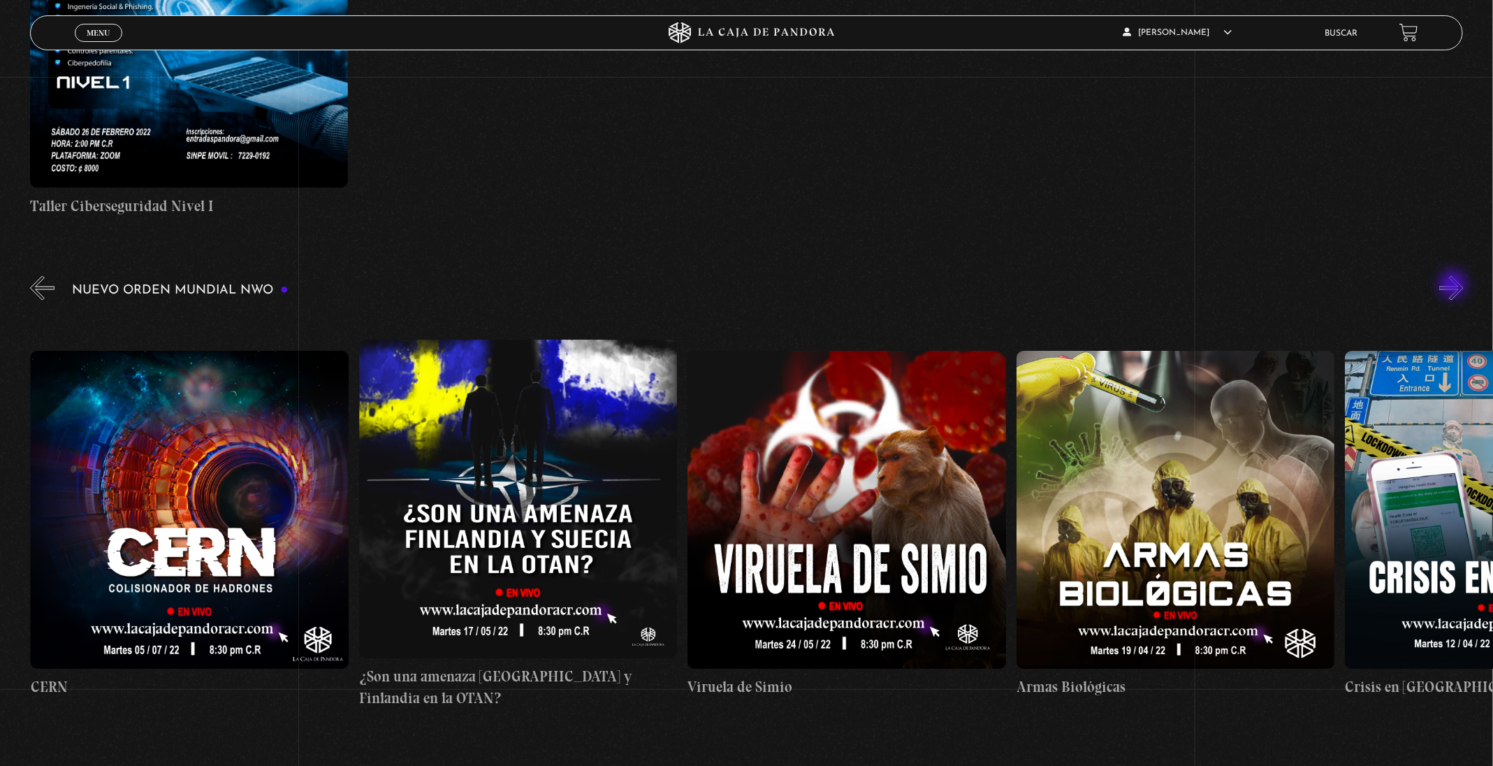
click at [1454, 286] on button "»" at bounding box center [1451, 288] width 24 height 24
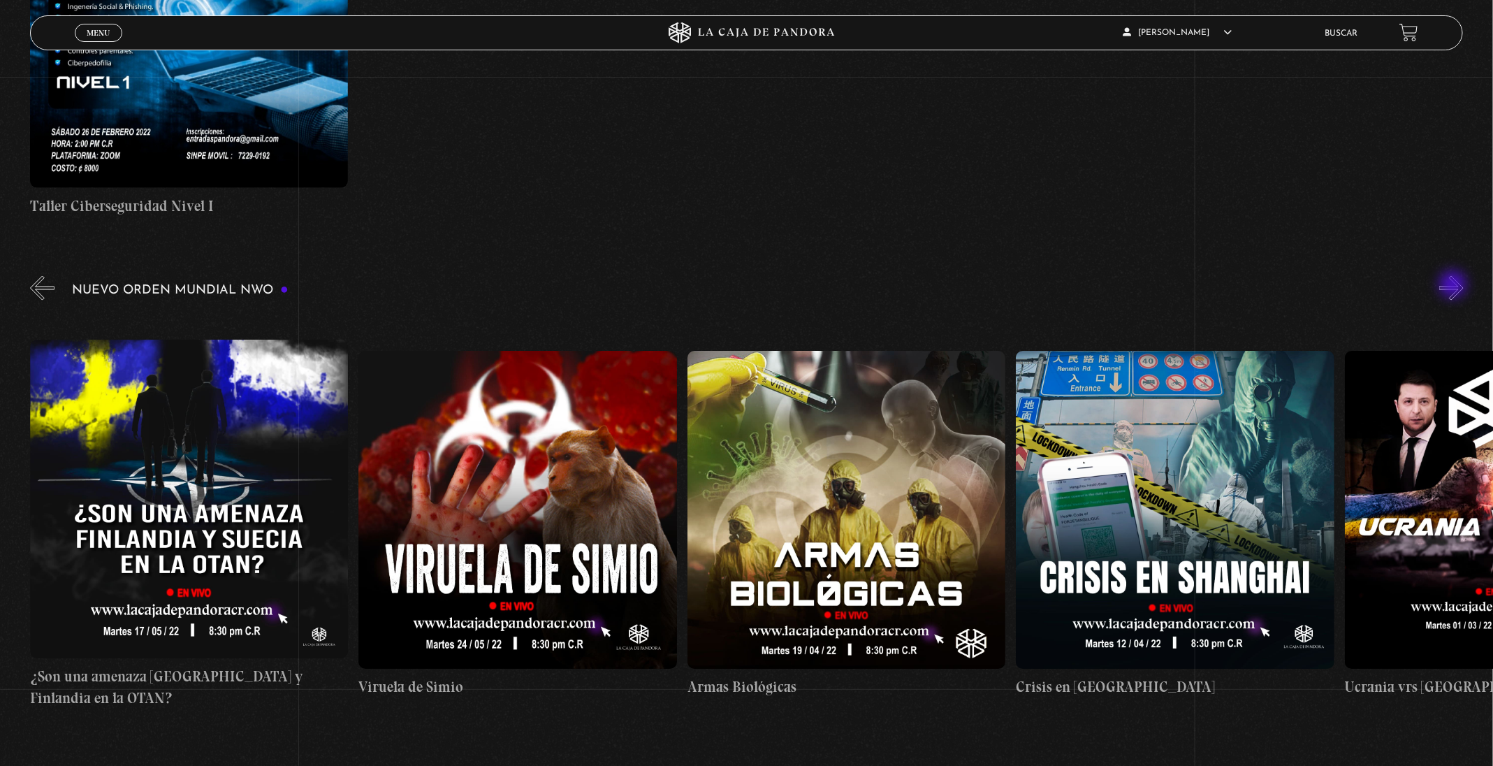
click at [1454, 286] on button "»" at bounding box center [1451, 288] width 24 height 24
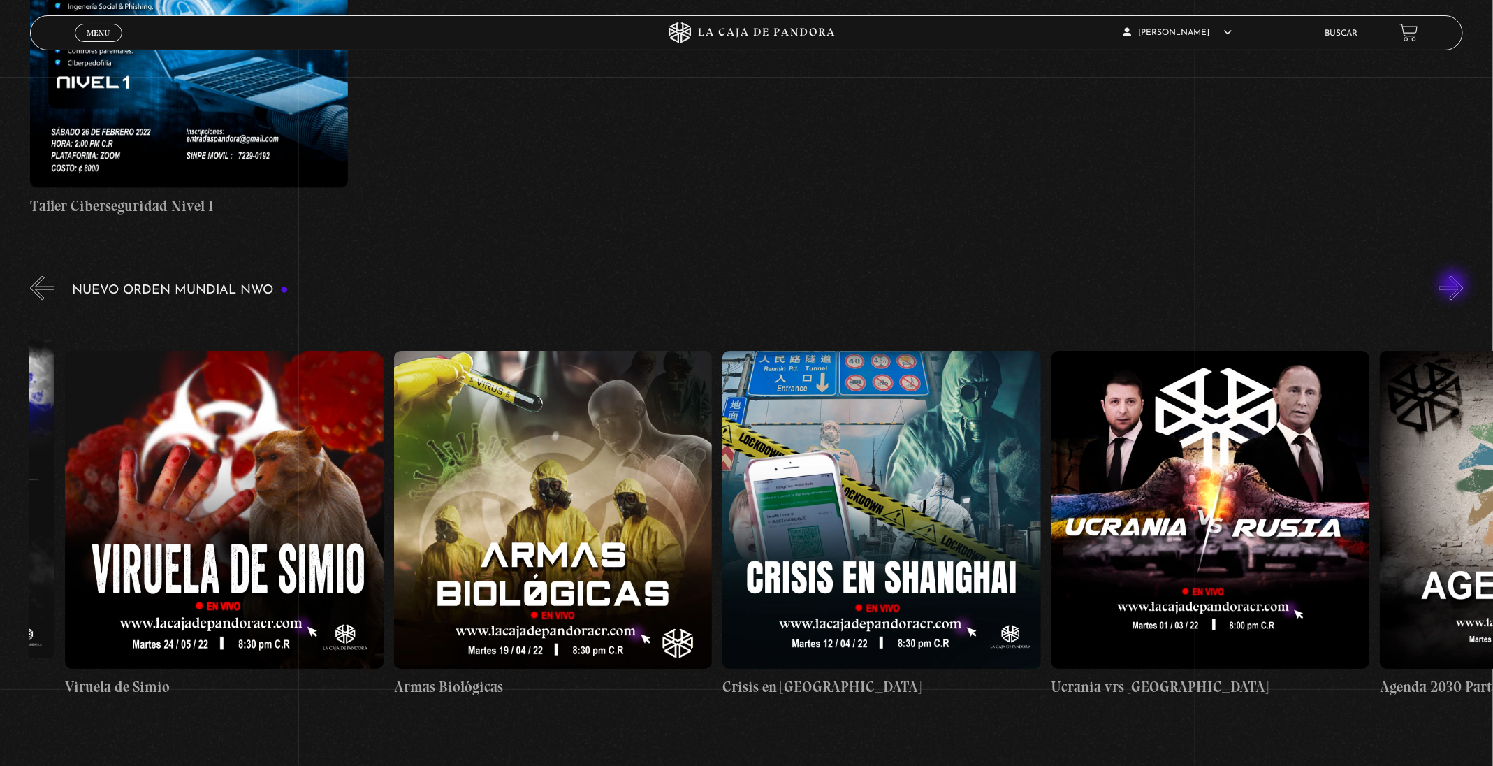
click at [1454, 286] on button "»" at bounding box center [1451, 288] width 24 height 24
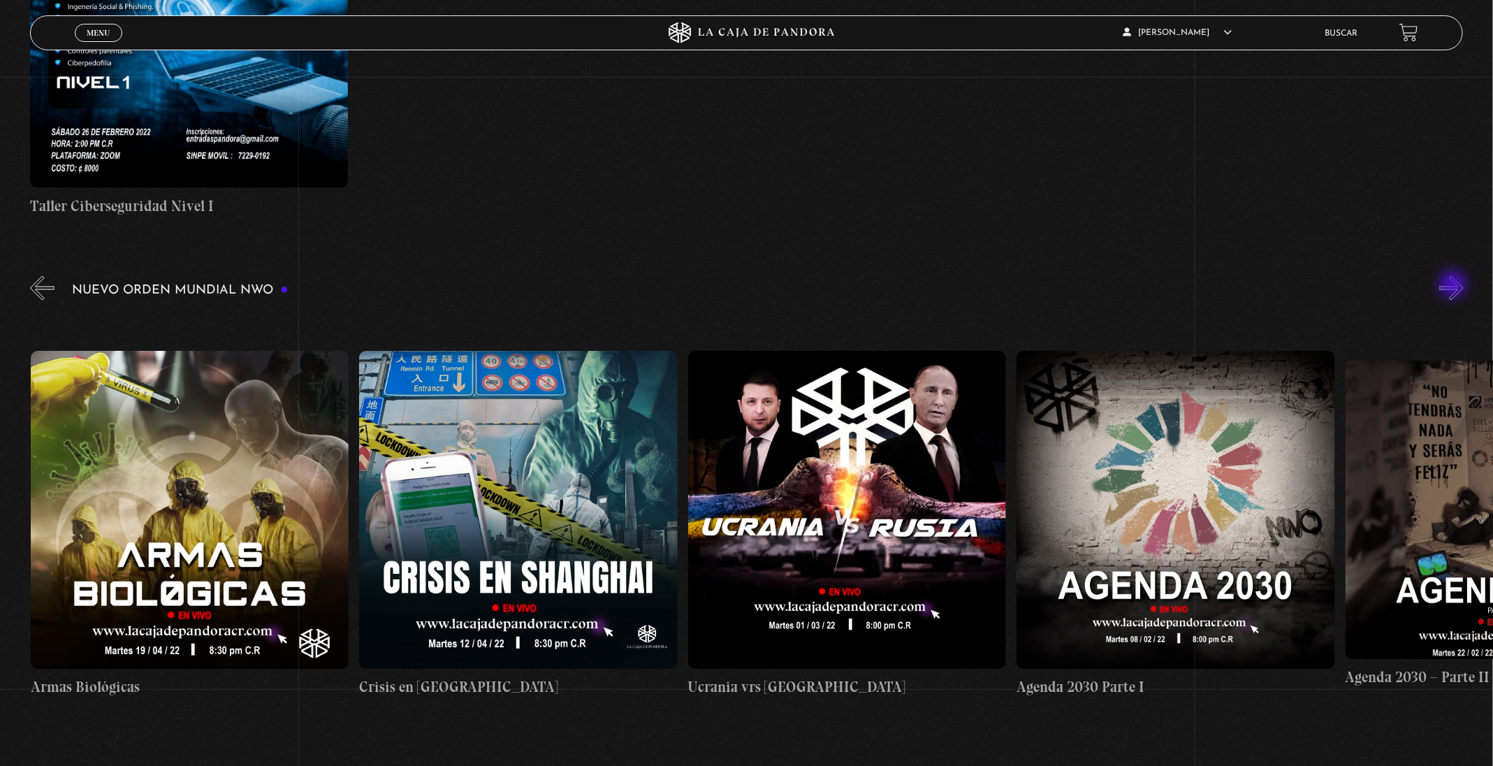
click at [1454, 286] on button "»" at bounding box center [1451, 288] width 24 height 24
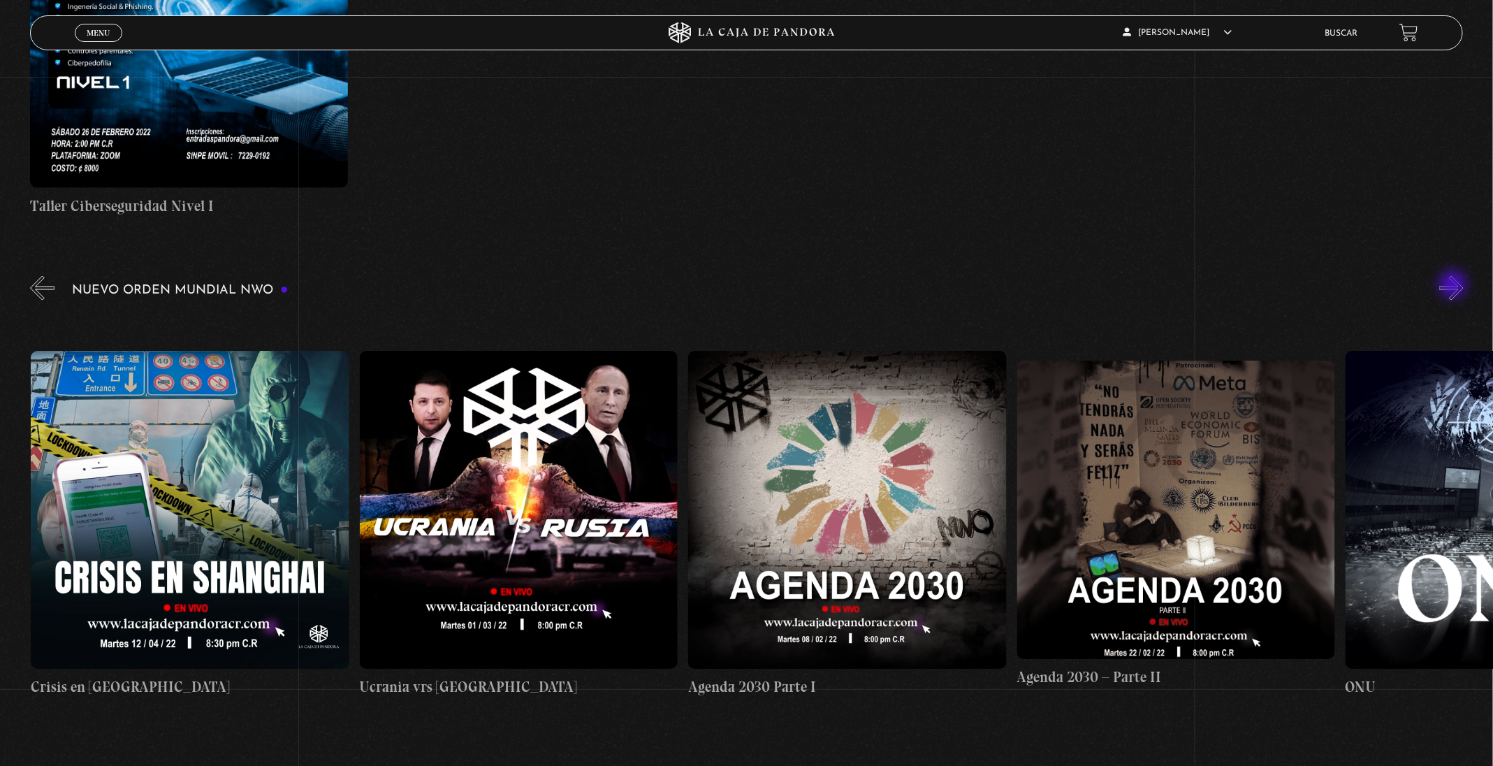
scroll to position [0, 18402]
click at [874, 495] on figure at bounding box center [846, 510] width 318 height 318
click at [859, 511] on figure at bounding box center [846, 510] width 318 height 318
